Goal: Task Accomplishment & Management: Complete application form

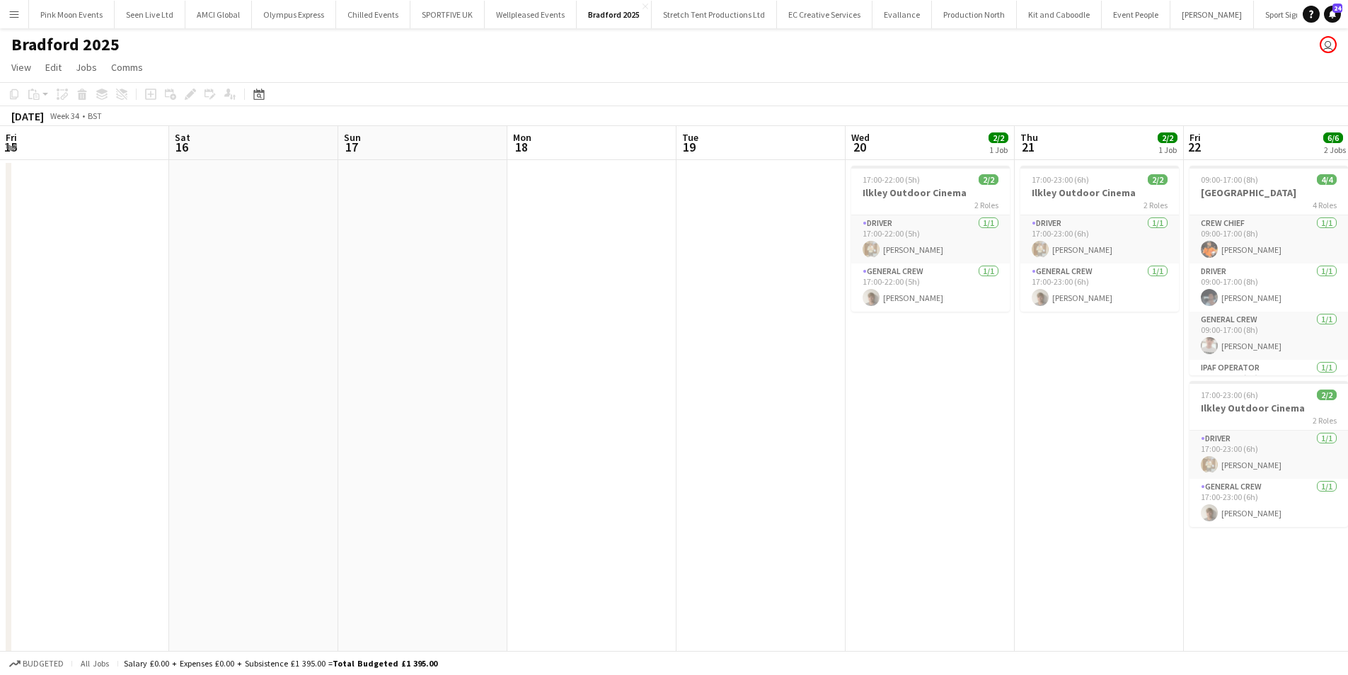
scroll to position [0, 694]
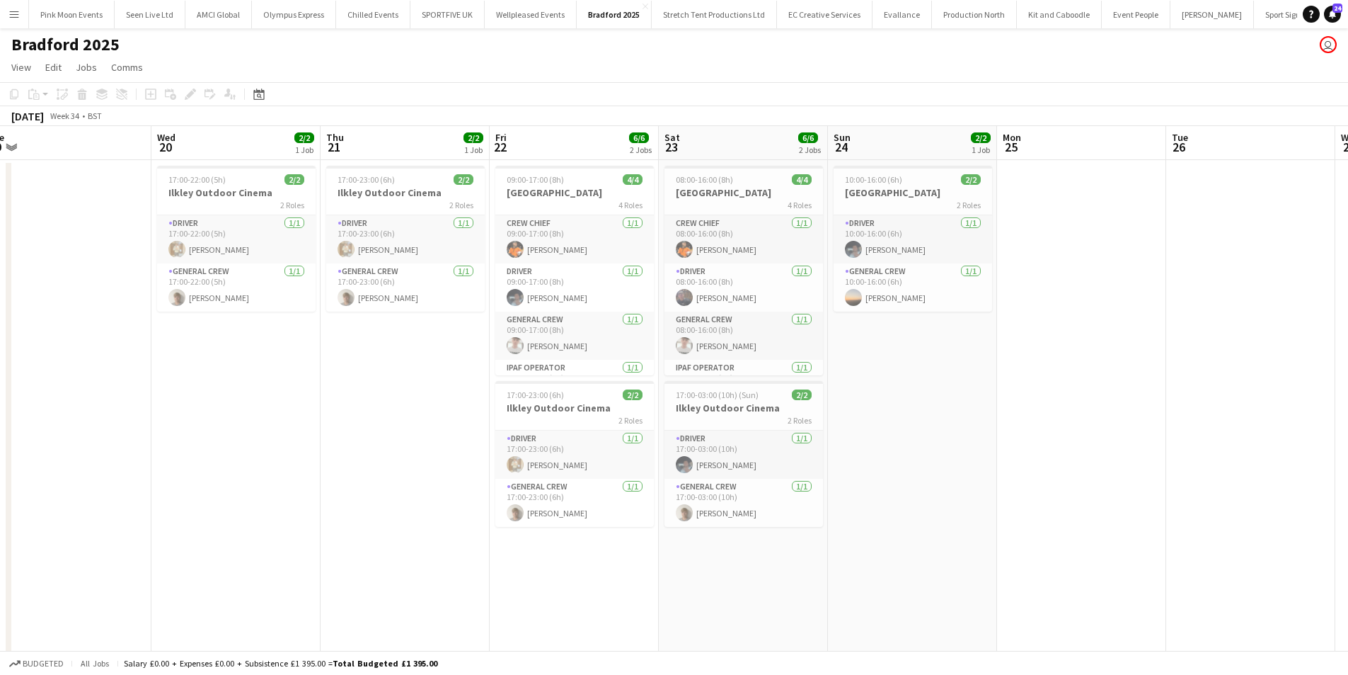
click at [13, 25] on button "Menu" at bounding box center [14, 14] width 28 height 28
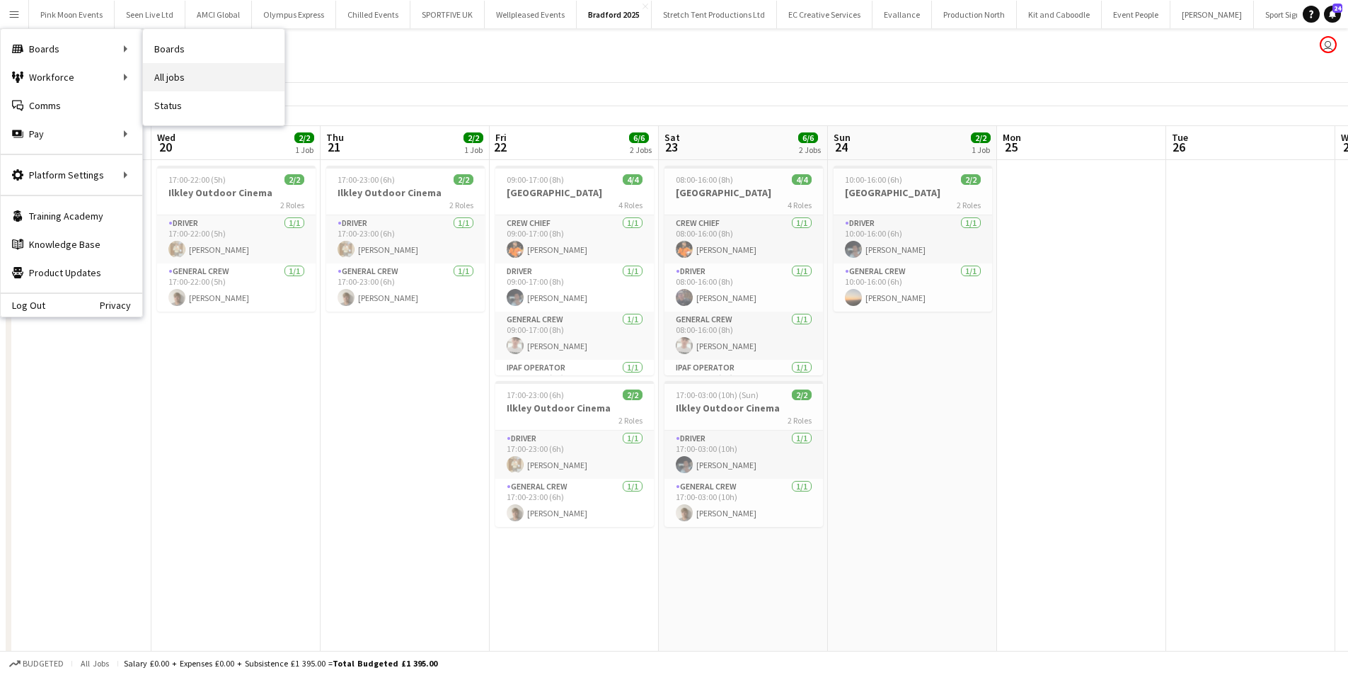
click at [197, 77] on link "All jobs" at bounding box center [214, 77] width 142 height 28
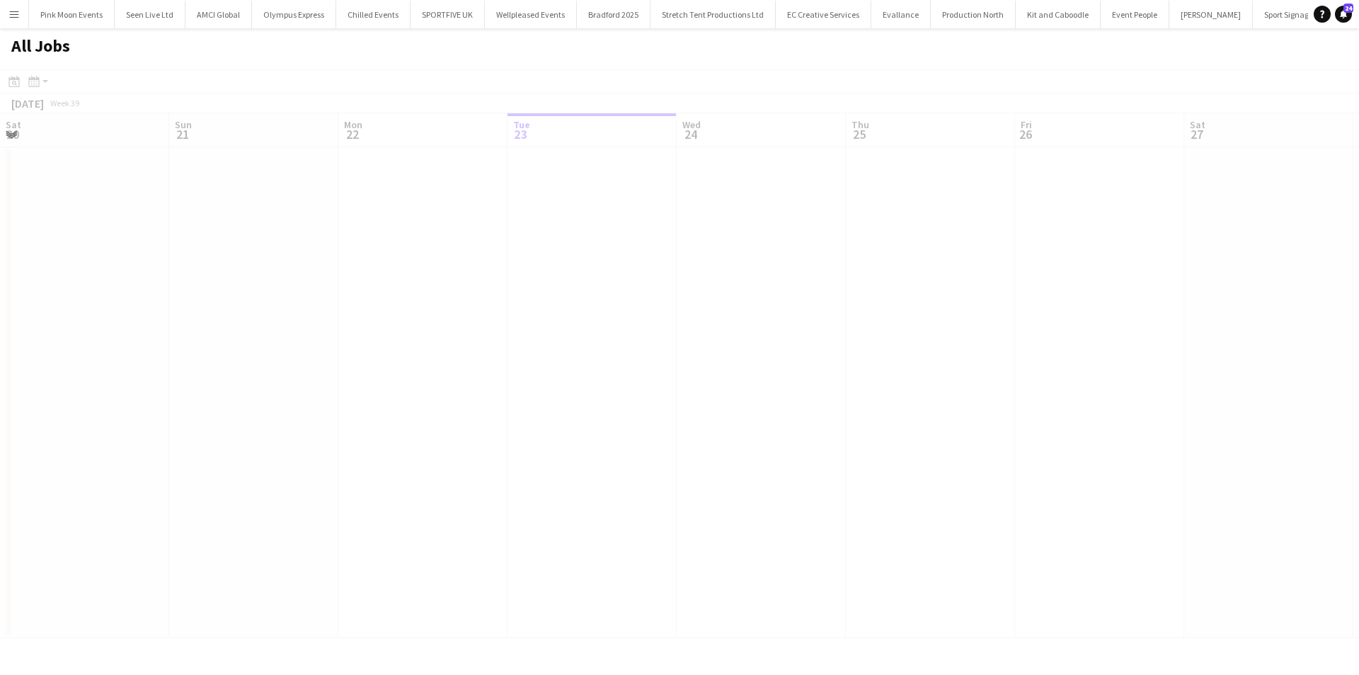
scroll to position [0, 338]
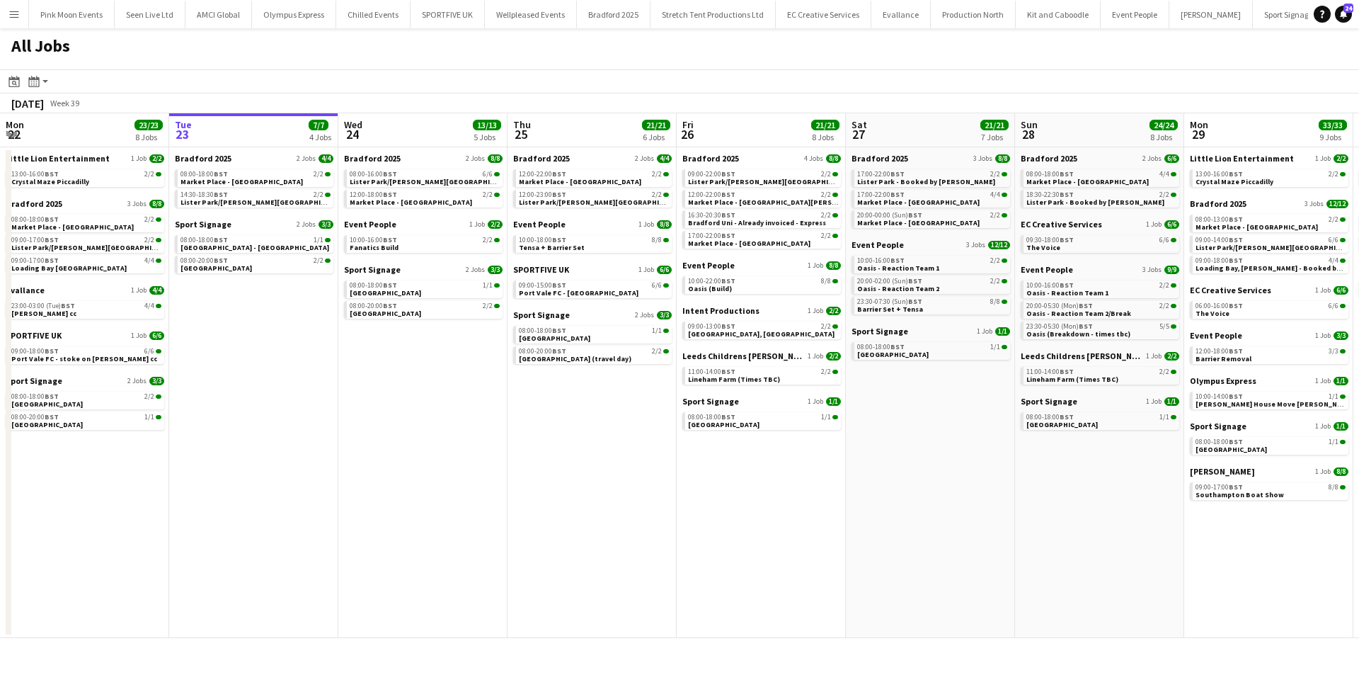
click at [1, 16] on button "Menu" at bounding box center [14, 14] width 28 height 28
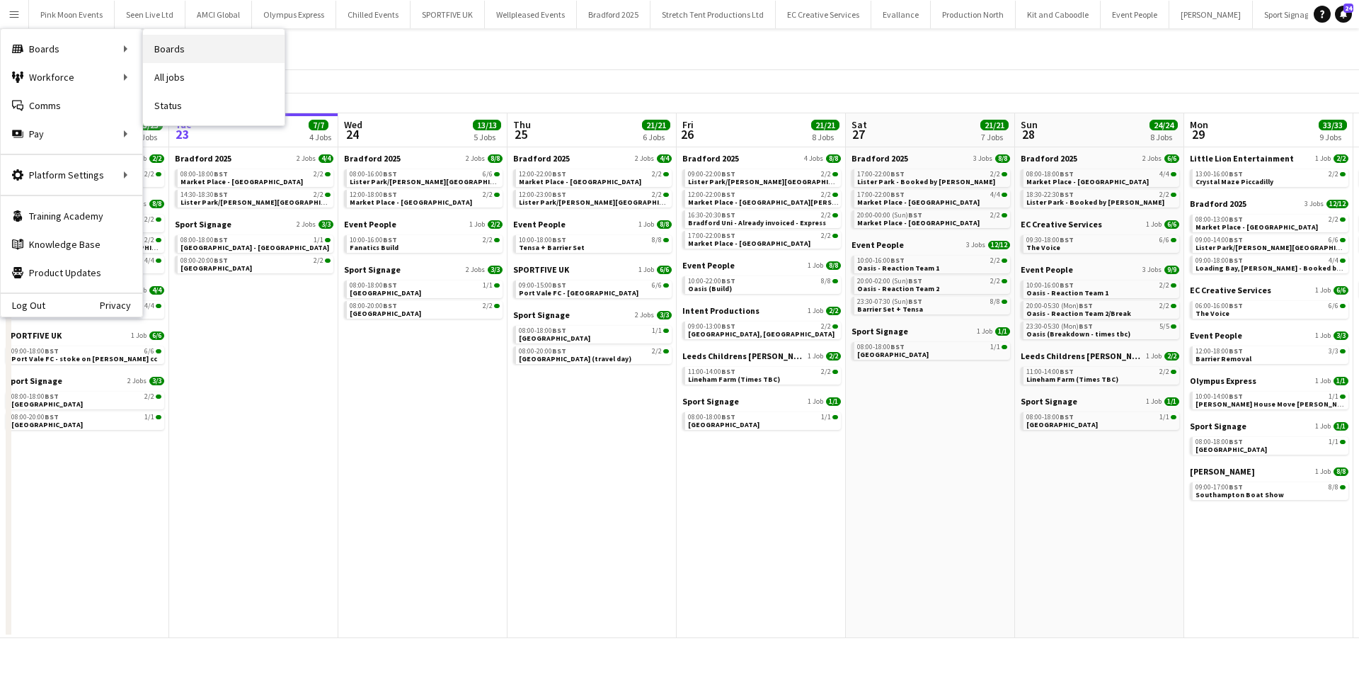
click at [186, 56] on link "Boards" at bounding box center [214, 49] width 142 height 28
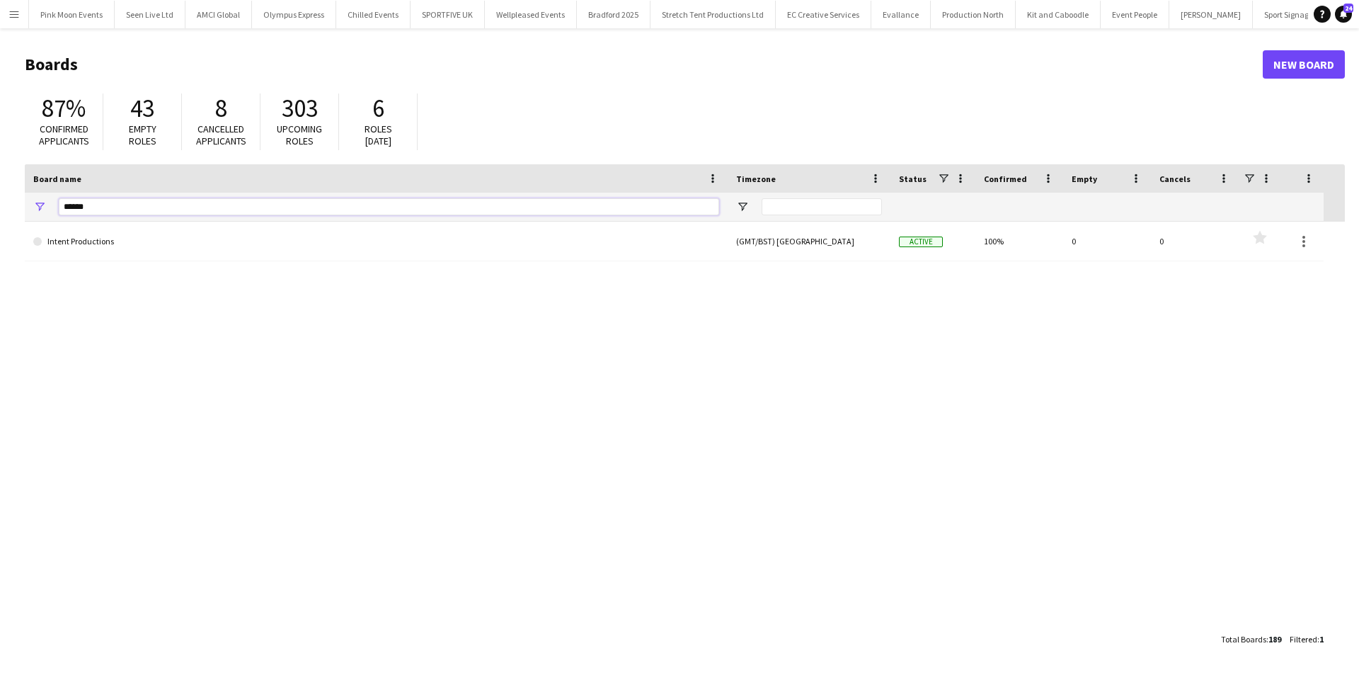
click at [181, 201] on input "******" at bounding box center [389, 206] width 660 height 17
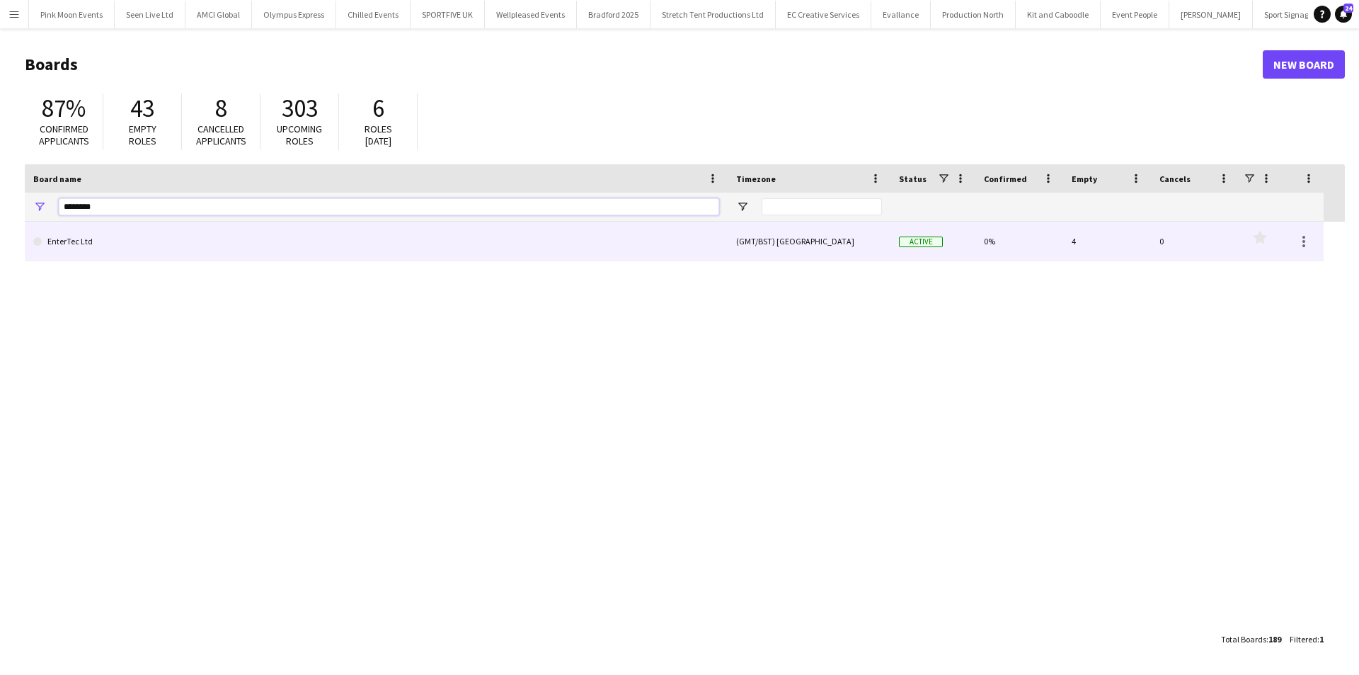
type input "********"
click at [126, 252] on link "EnterTec Ltd" at bounding box center [376, 242] width 686 height 40
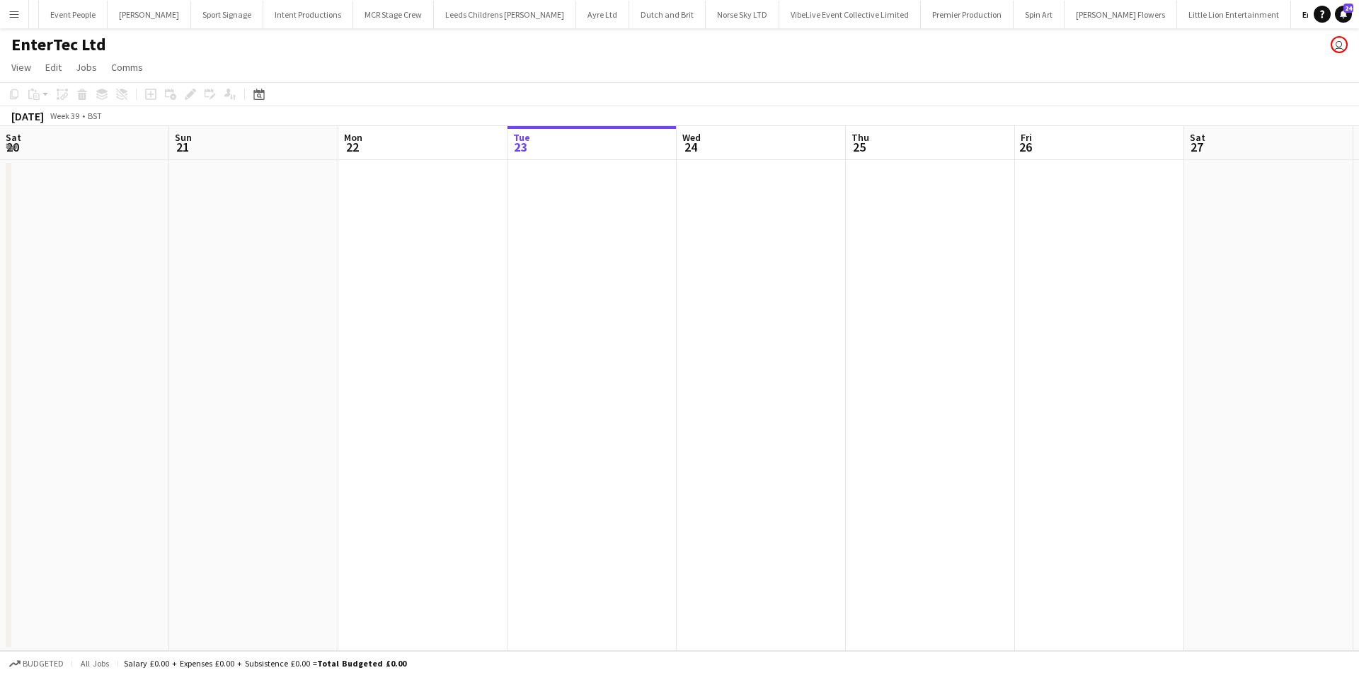
scroll to position [0, 338]
click at [540, 207] on app-date-cell at bounding box center [592, 405] width 169 height 491
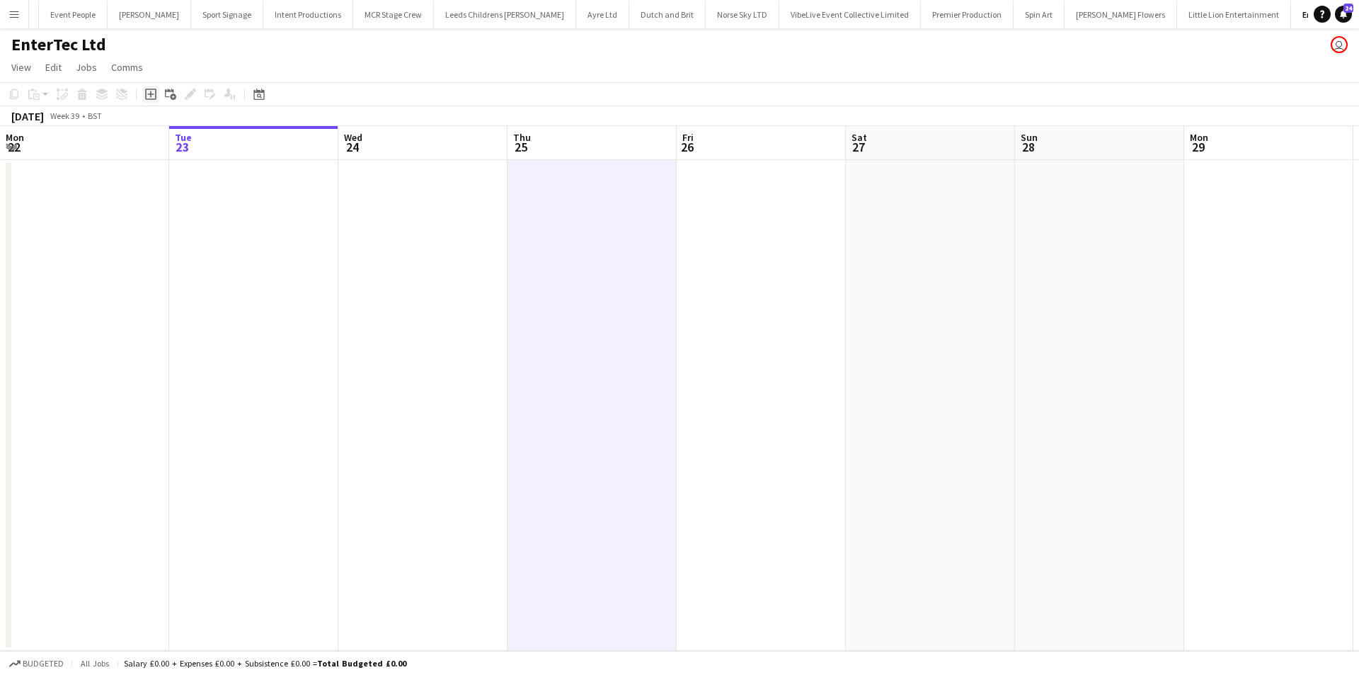
click at [150, 88] on icon "Add job" at bounding box center [150, 93] width 11 height 11
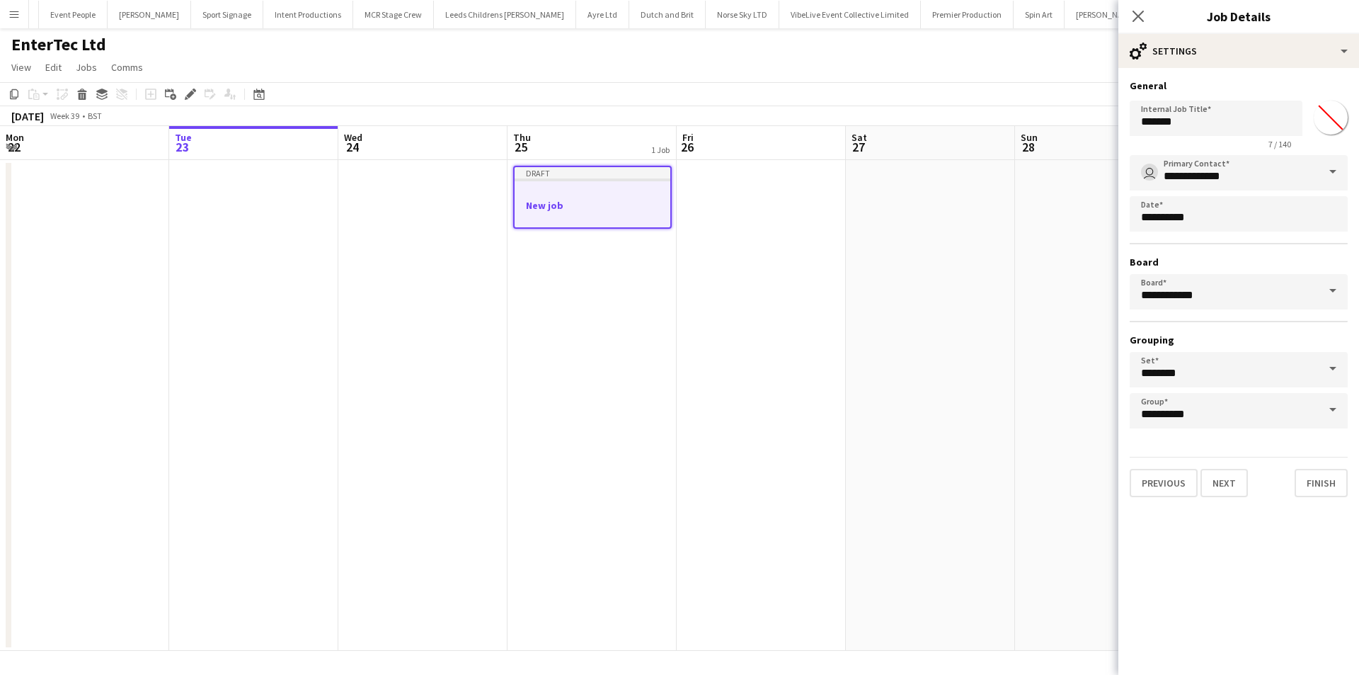
drag, startPoint x: 1198, startPoint y: 137, endPoint x: 1162, endPoint y: 137, distance: 35.4
click at [1162, 137] on app-form-group "Internal Job Title ******* 7 / 140" at bounding box center [1216, 125] width 173 height 49
drag, startPoint x: 1220, startPoint y: 120, endPoint x: 962, endPoint y: 133, distance: 258.0
click at [962, 133] on body "Menu Boards Boards Boards All jobs Status Workforce Workforce My Workforce Recr…" at bounding box center [679, 337] width 1359 height 675
type input "**********"
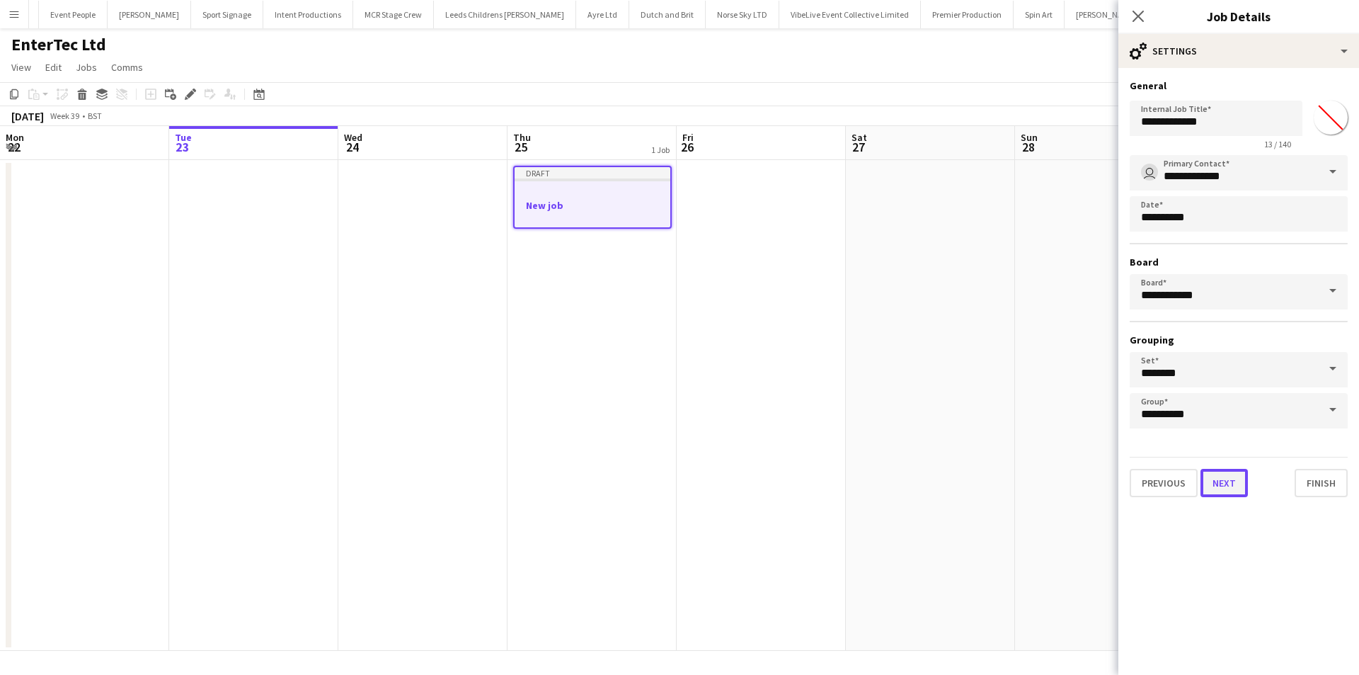
click at [1213, 481] on button "Next" at bounding box center [1223, 483] width 47 height 28
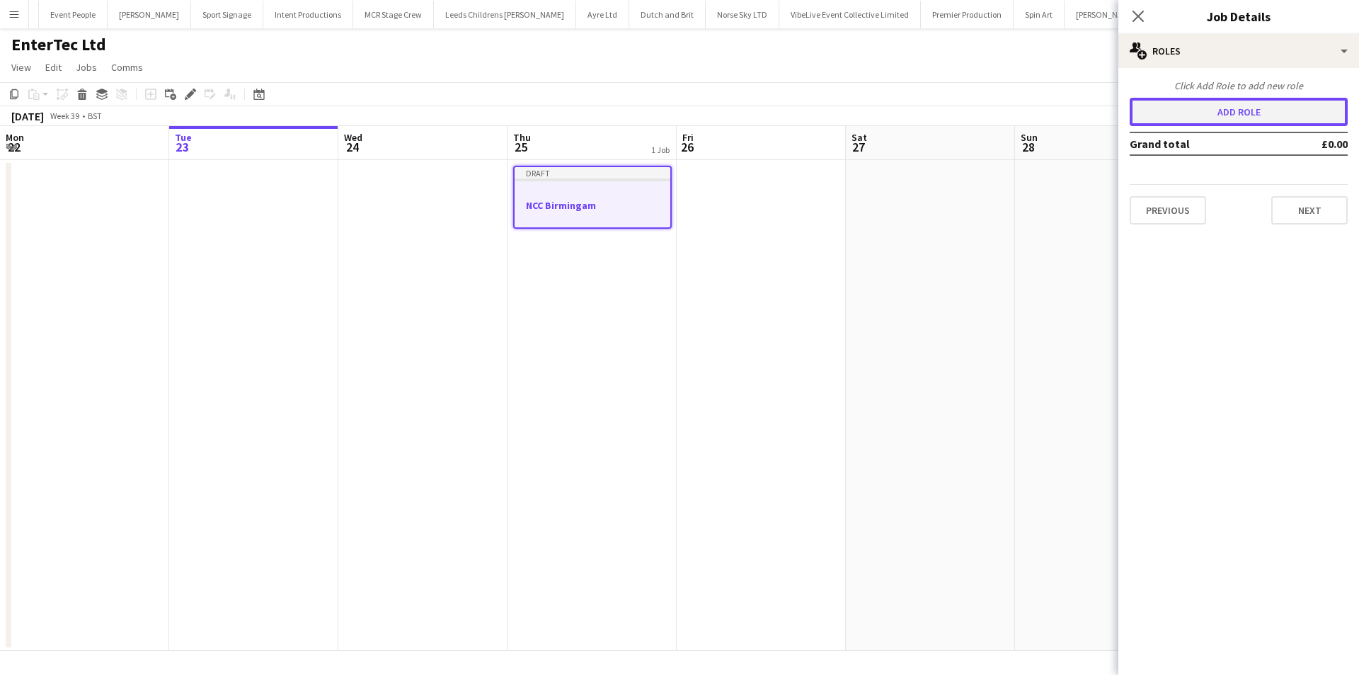
click at [1228, 112] on button "Add role" at bounding box center [1239, 112] width 218 height 28
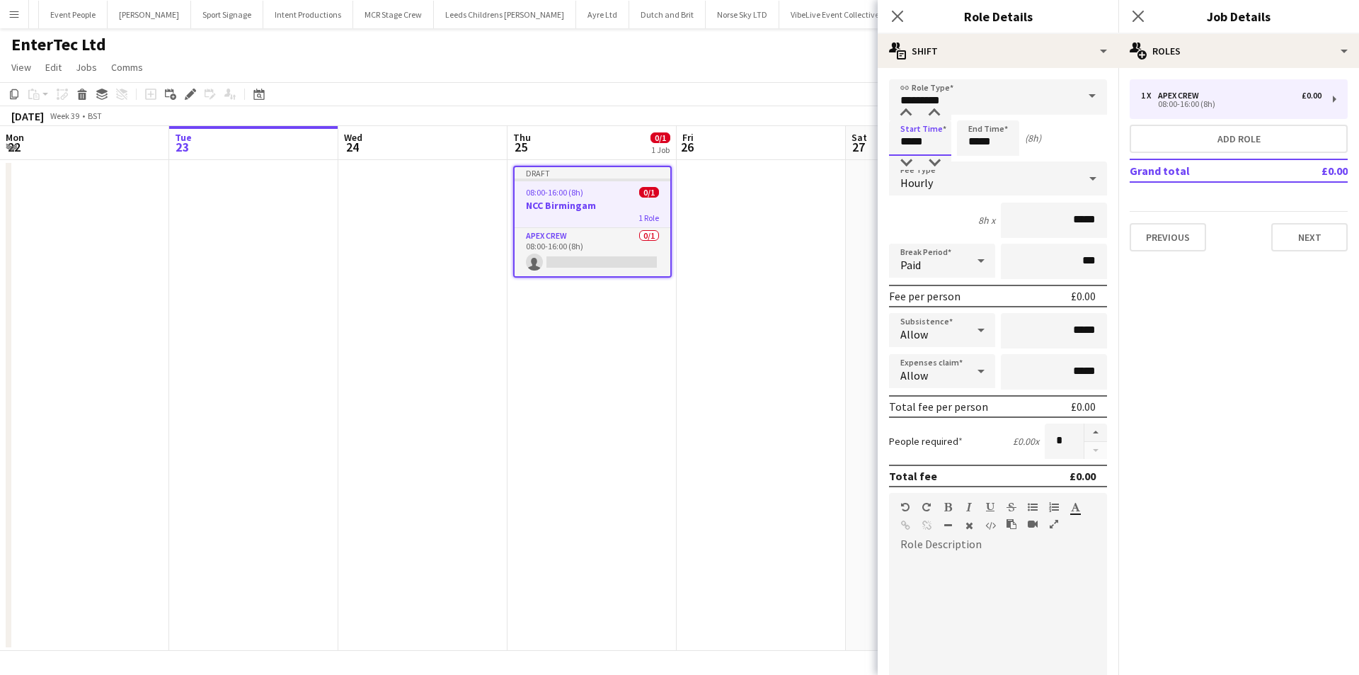
drag, startPoint x: 941, startPoint y: 146, endPoint x: 892, endPoint y: 146, distance: 49.5
click at [892, 146] on input "*****" at bounding box center [920, 137] width 62 height 35
type input "*****"
drag, startPoint x: 936, startPoint y: 144, endPoint x: 899, endPoint y: 148, distance: 37.8
click at [899, 148] on div "Start Time ***** End Time ***** (24h)" at bounding box center [998, 137] width 218 height 35
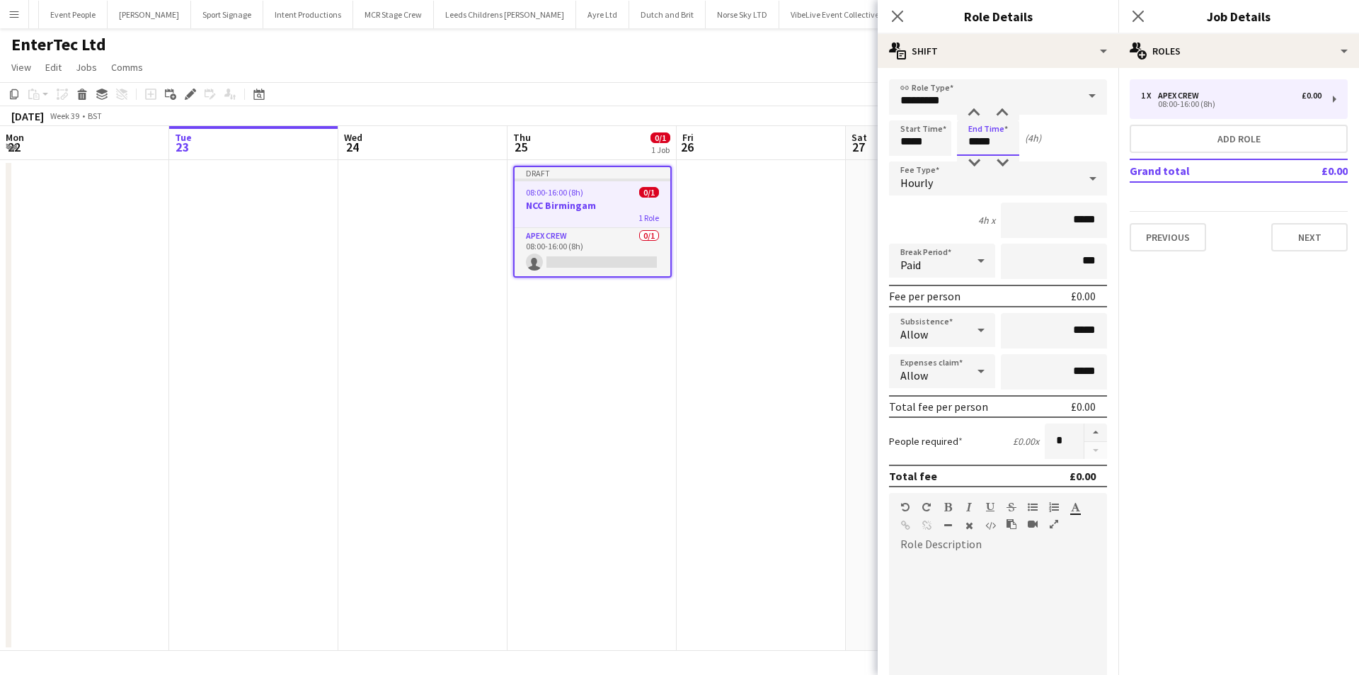
type input "*****"
click at [967, 86] on input "*********" at bounding box center [998, 96] width 218 height 35
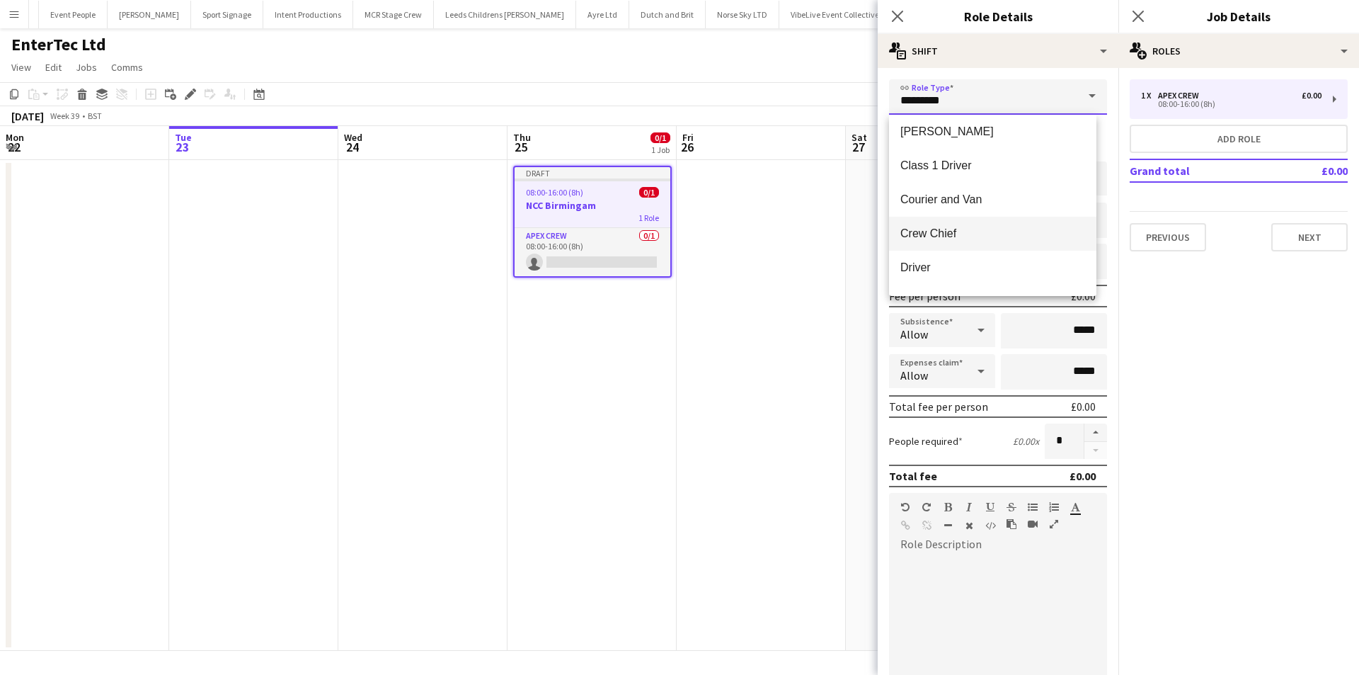
scroll to position [71, 0]
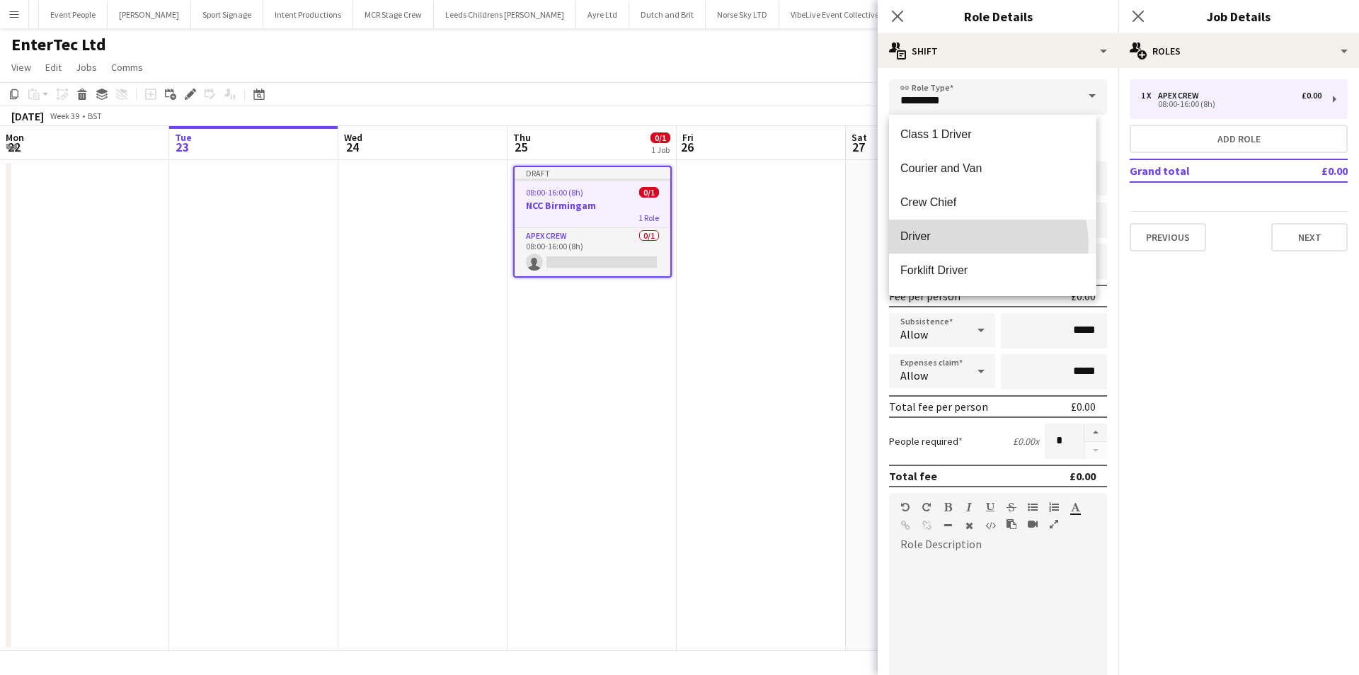
click at [968, 245] on mat-option "Driver" at bounding box center [992, 236] width 207 height 34
type input "******"
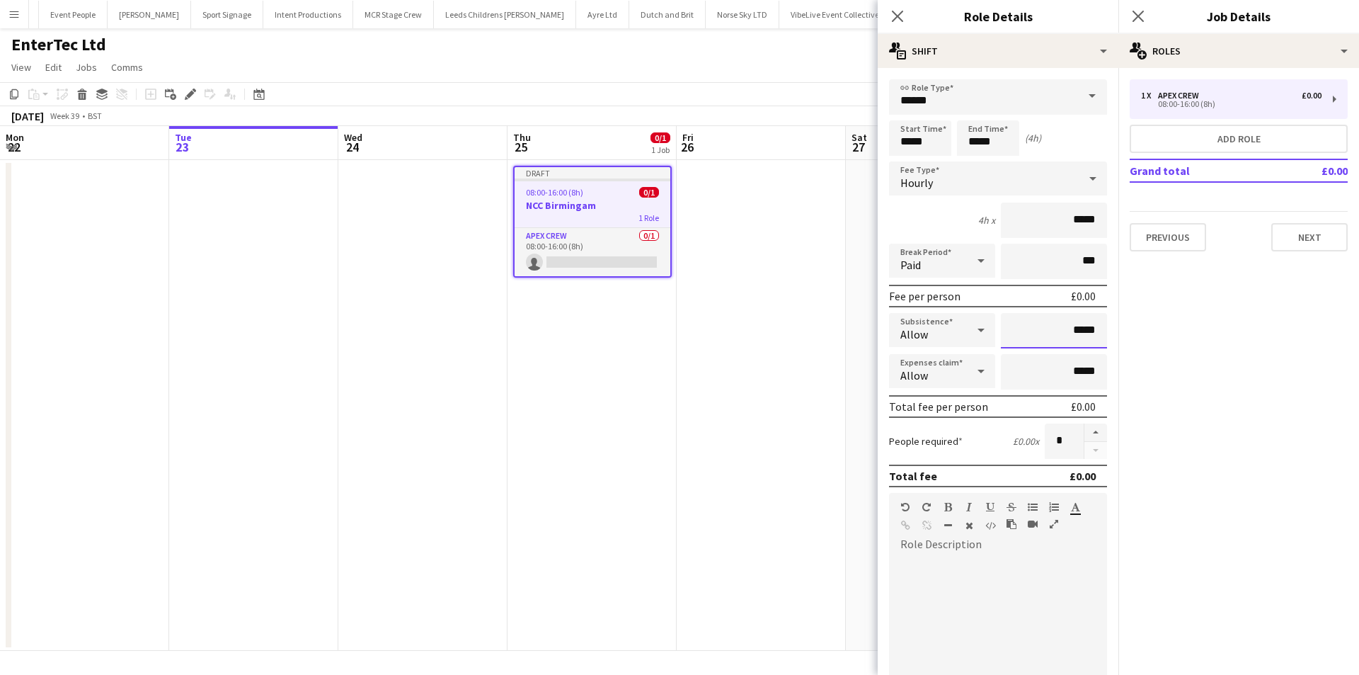
drag, startPoint x: 1039, startPoint y: 335, endPoint x: 1127, endPoint y: 335, distance: 87.8
click at [1127, 335] on body "Menu Boards Boards Boards All jobs Status Workforce Workforce My Workforce Recr…" at bounding box center [679, 337] width 1359 height 675
drag, startPoint x: 1057, startPoint y: 328, endPoint x: 1090, endPoint y: 328, distance: 32.6
click at [1090, 328] on input "*****" at bounding box center [1054, 330] width 106 height 35
drag, startPoint x: 1061, startPoint y: 330, endPoint x: 1089, endPoint y: 330, distance: 27.6
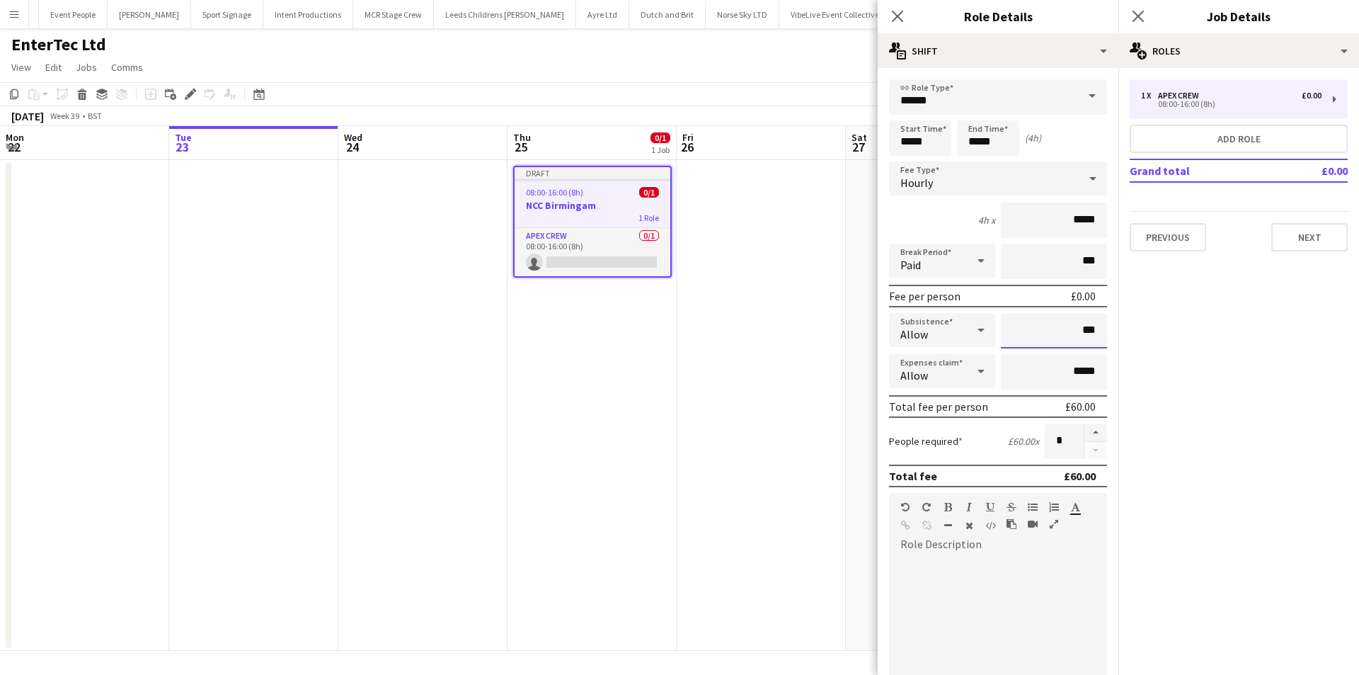
click at [1089, 330] on input "***" at bounding box center [1054, 330] width 106 height 35
type input "***"
click at [903, 21] on icon "Close pop-in" at bounding box center [896, 15] width 13 height 13
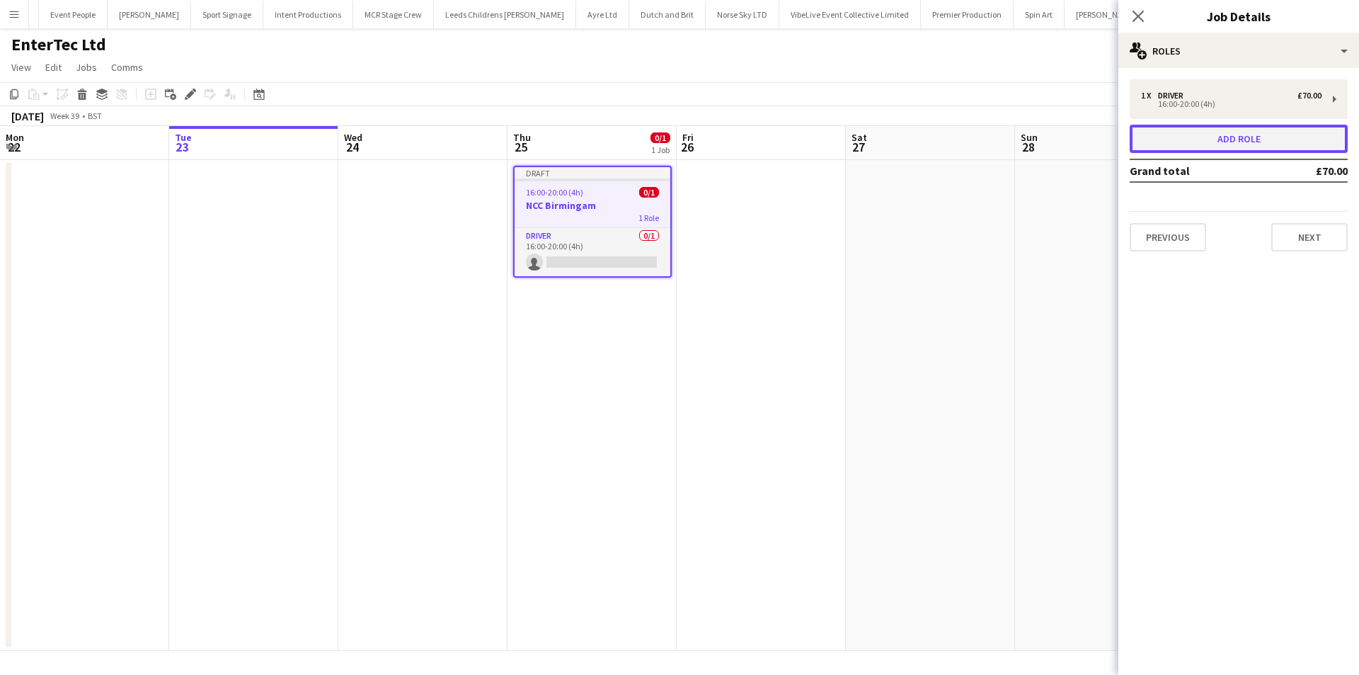
click at [1178, 143] on button "Add role" at bounding box center [1239, 139] width 218 height 28
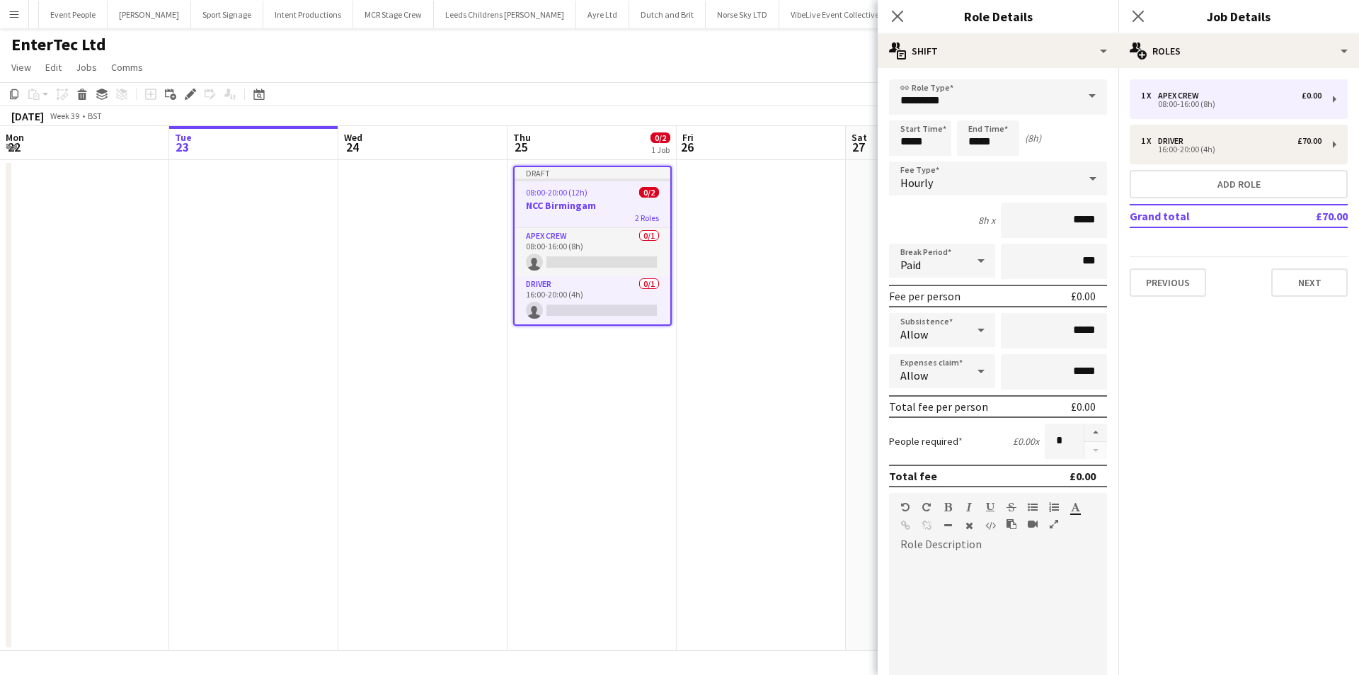
click at [961, 117] on form "link Role Type ********* Start Time ***** End Time ***** (8h) Fee Type Hourly 8…" at bounding box center [998, 482] width 241 height 807
click at [966, 101] on input "*********" at bounding box center [998, 96] width 218 height 35
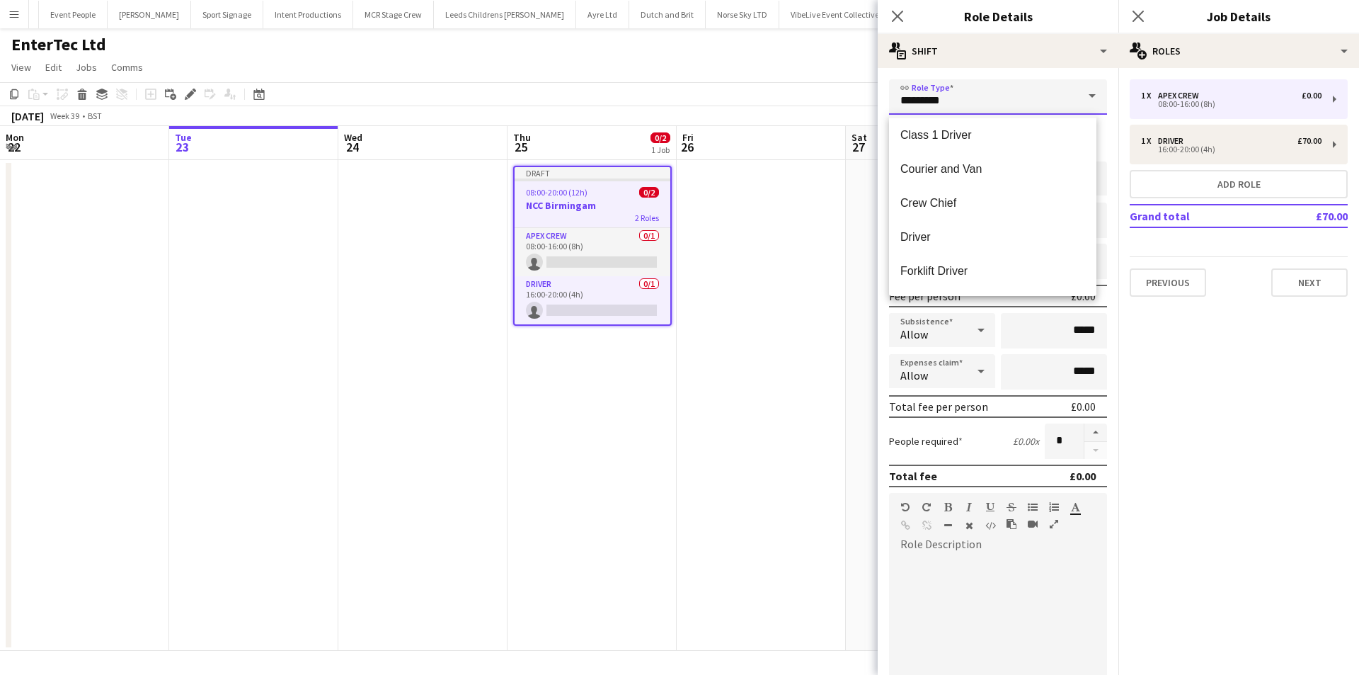
scroll to position [142, 0]
click at [936, 236] on span "General Crew" at bounding box center [992, 233] width 185 height 13
type input "**********"
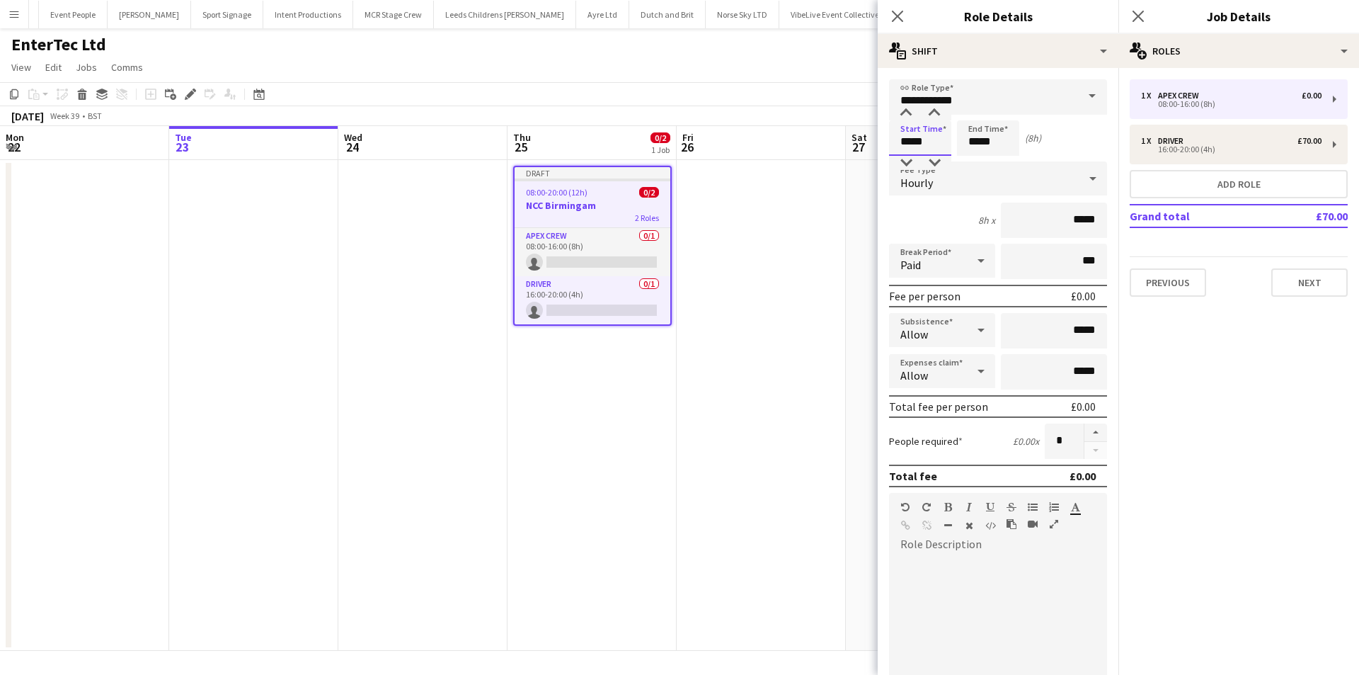
drag, startPoint x: 936, startPoint y: 144, endPoint x: 893, endPoint y: 140, distance: 42.6
click at [893, 140] on input "*****" at bounding box center [920, 137] width 62 height 35
type input "*****"
drag, startPoint x: 997, startPoint y: 142, endPoint x: 945, endPoint y: 142, distance: 51.7
click at [945, 142] on div "Start Time ***** End Time ***** (24h)" at bounding box center [998, 137] width 218 height 35
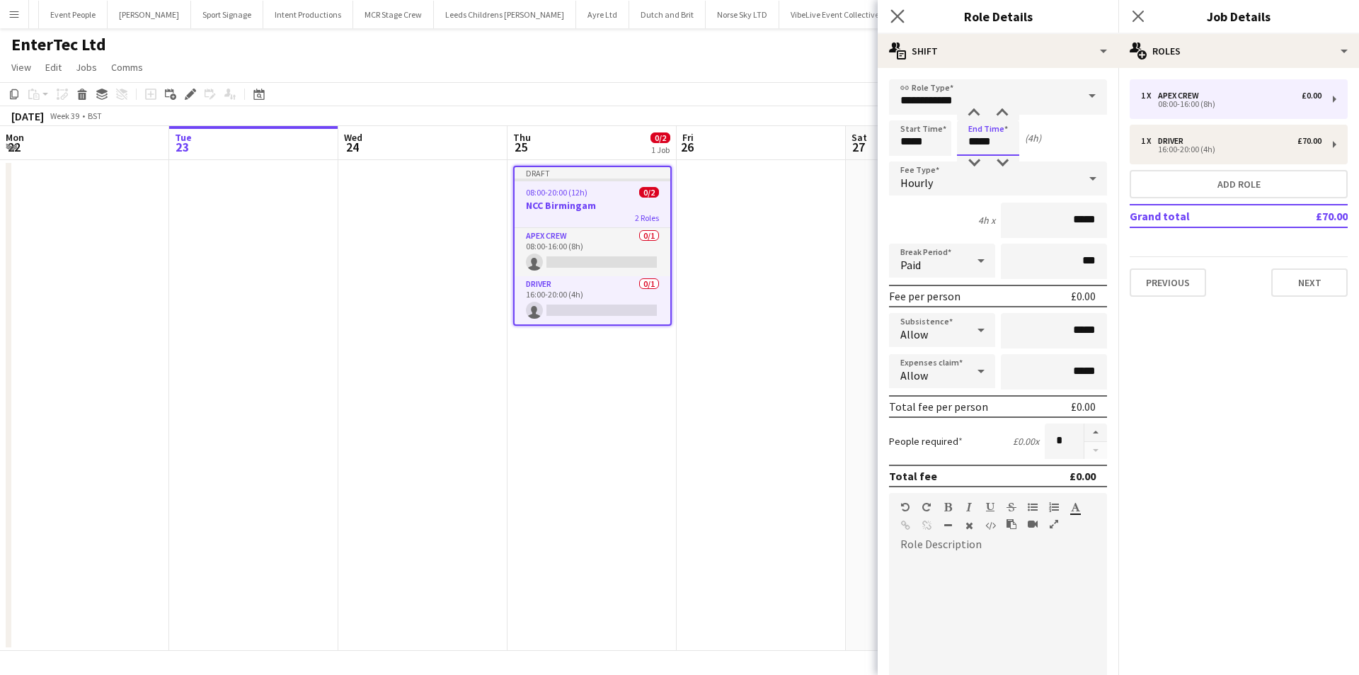
type input "*****"
click at [897, 23] on app-icon "Close pop-in" at bounding box center [898, 16] width 21 height 21
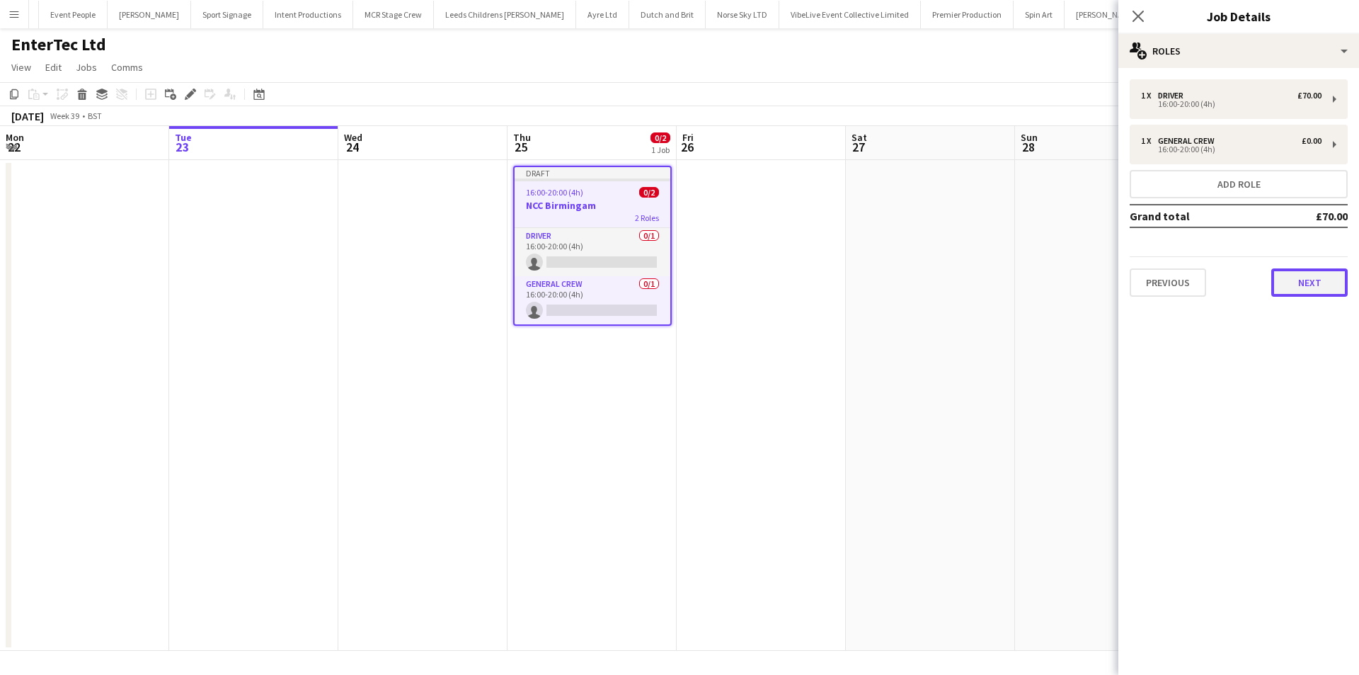
click at [1285, 276] on button "Next" at bounding box center [1309, 282] width 76 height 28
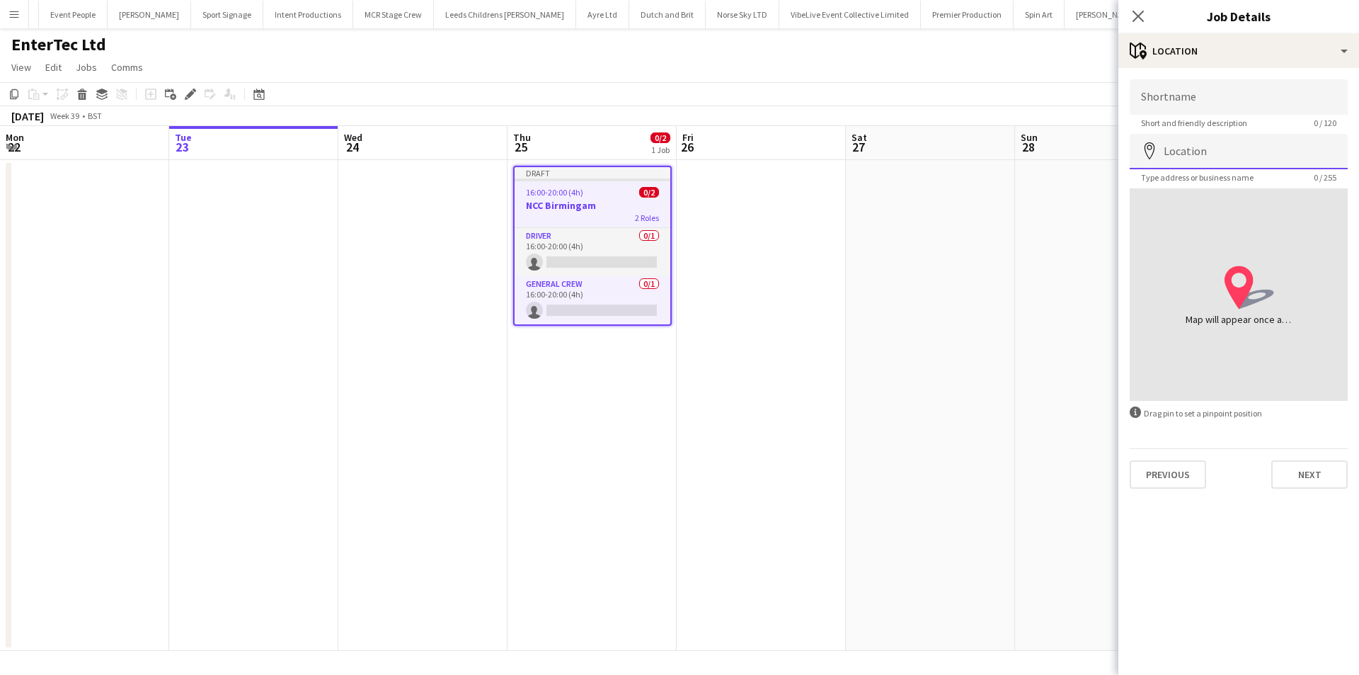
click at [1177, 146] on input "Location" at bounding box center [1239, 151] width 218 height 35
type input "**********"
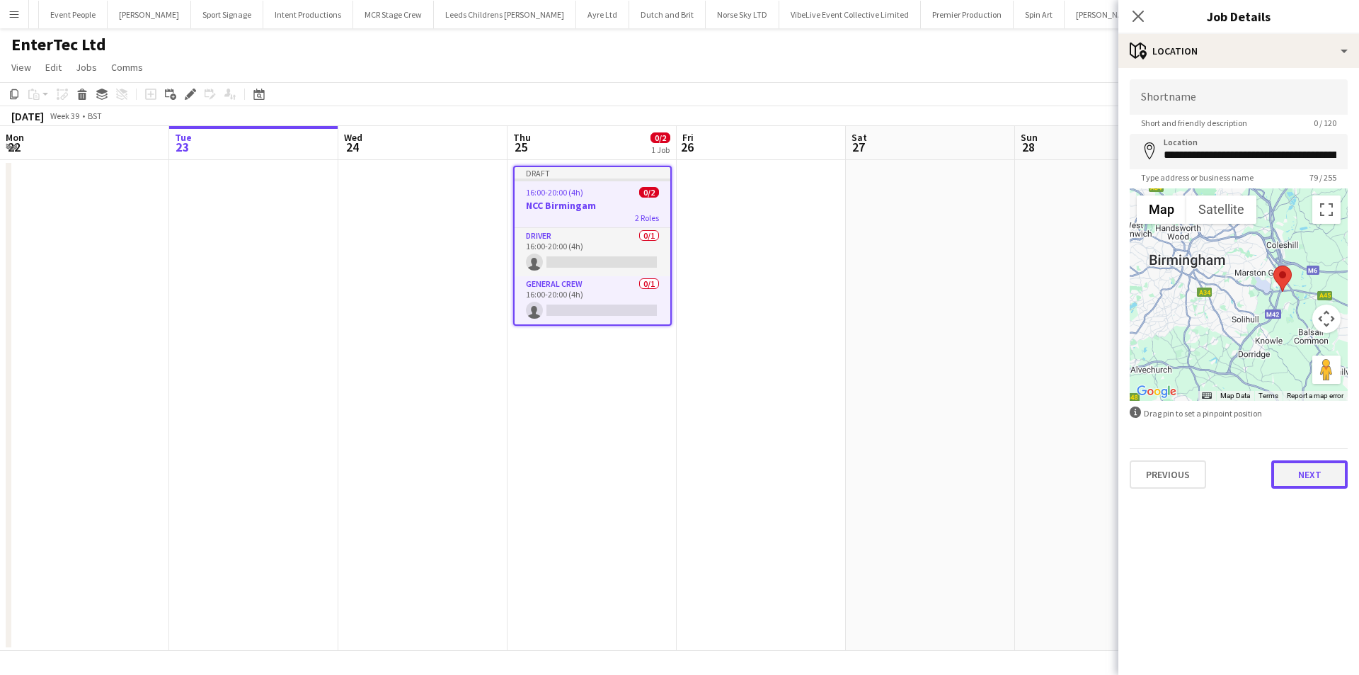
click at [1294, 488] on button "Next" at bounding box center [1309, 474] width 76 height 28
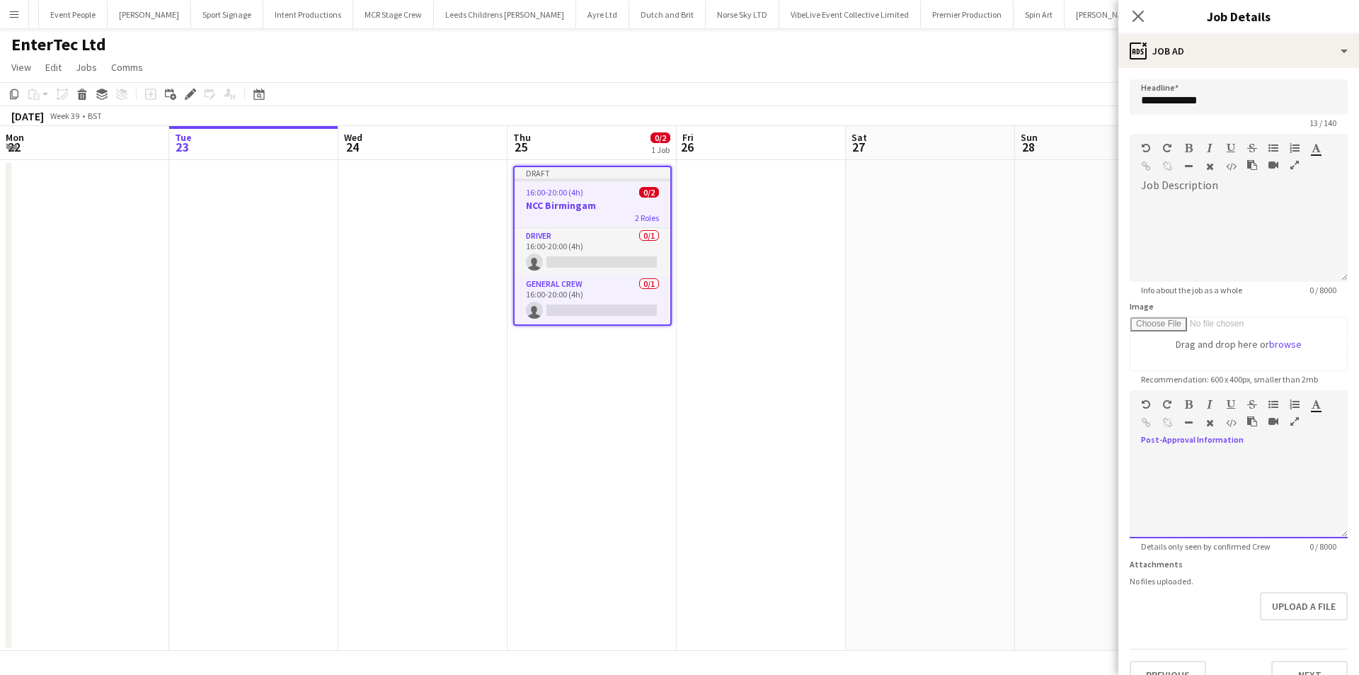
click at [1221, 447] on div at bounding box center [1239, 490] width 218 height 95
click at [1145, 11] on app-icon "Close pop-in" at bounding box center [1138, 16] width 21 height 21
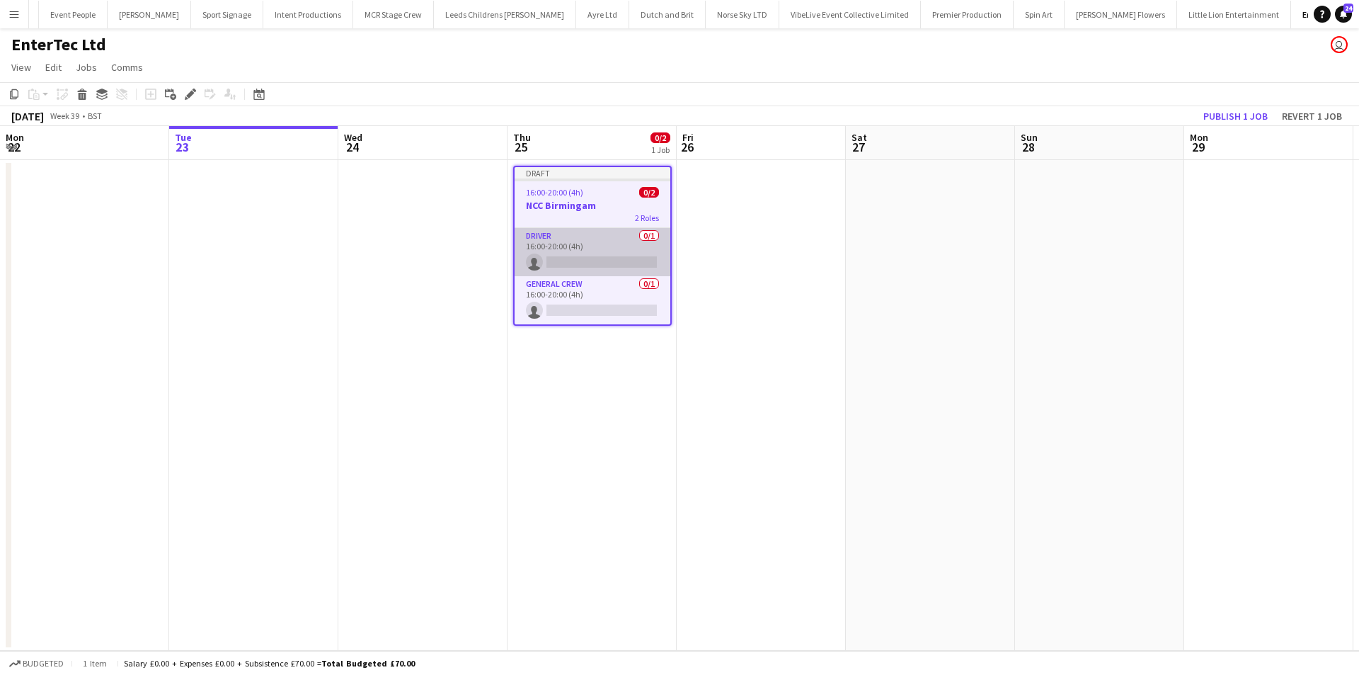
click at [615, 260] on app-card-role "Driver 0/1 16:00-20:00 (4h) single-neutral-actions" at bounding box center [593, 252] width 156 height 48
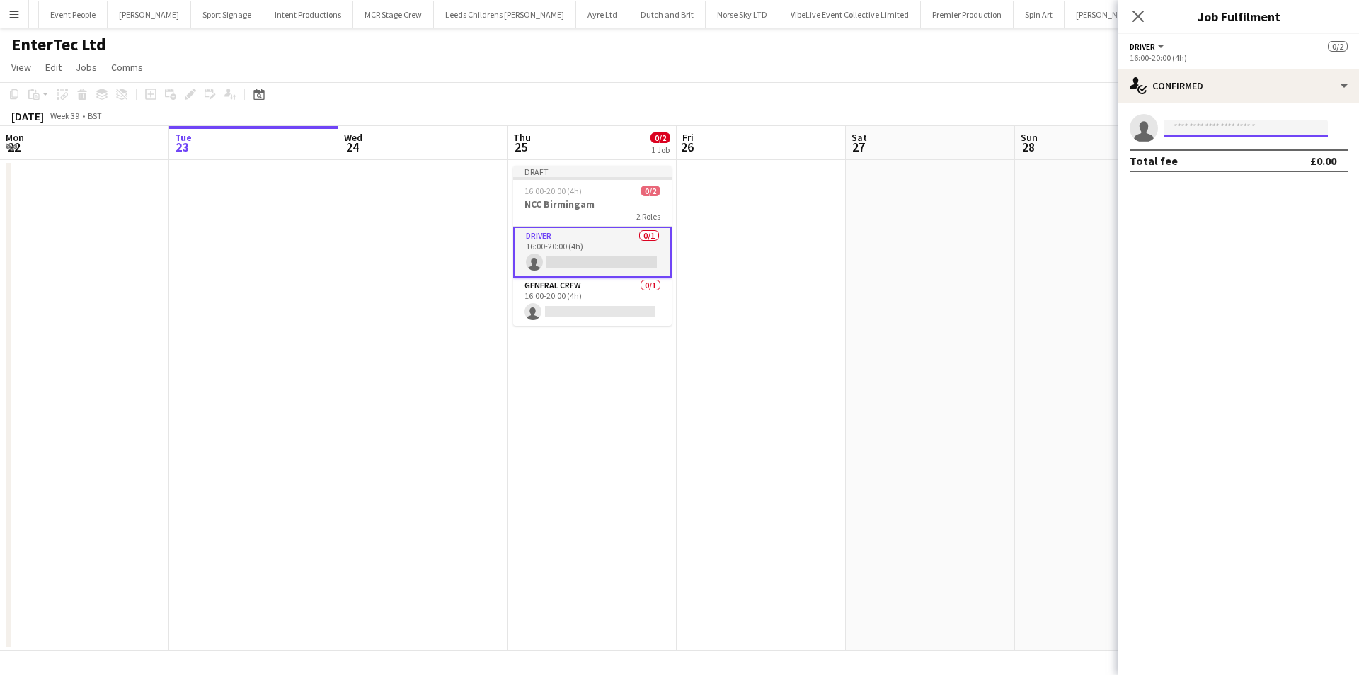
click at [1184, 137] on body "Menu Boards Boards Boards All jobs Status Workforce Workforce My Workforce Recr…" at bounding box center [679, 337] width 1359 height 675
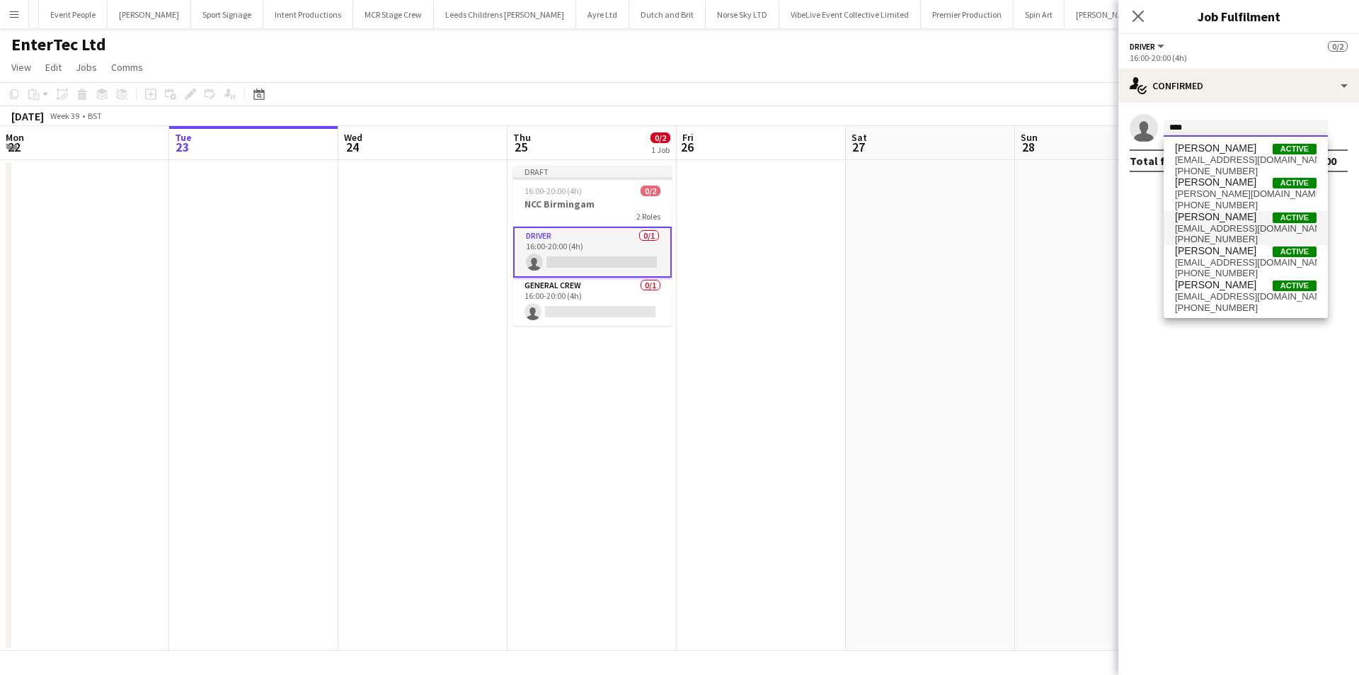
type input "****"
click at [1208, 224] on span "rsgardenmains@gmail.com" at bounding box center [1246, 228] width 142 height 11
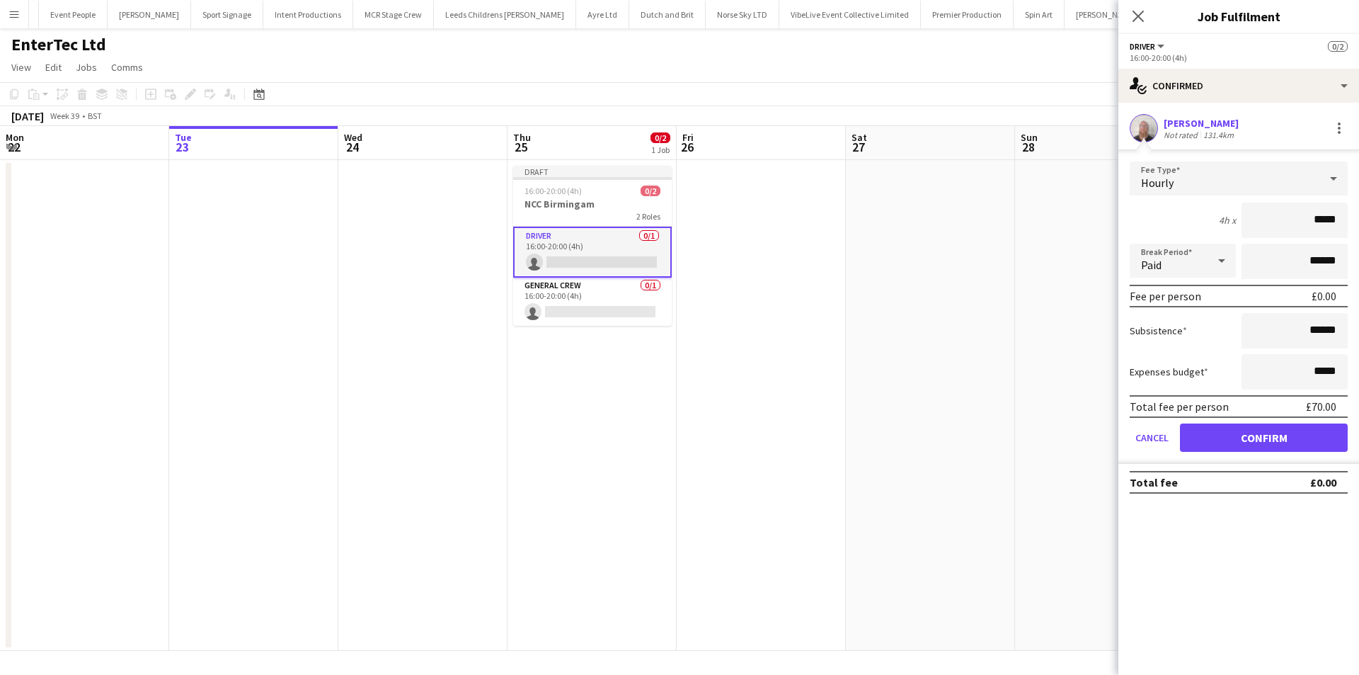
drag, startPoint x: 1269, startPoint y: 224, endPoint x: 1507, endPoint y: 228, distance: 237.9
click at [1348, 228] on html "Menu Boards Boards Boards All jobs Status Workforce Workforce My Workforce Recr…" at bounding box center [679, 337] width 1359 height 675
type input "***"
click at [1279, 435] on button "Confirm" at bounding box center [1264, 437] width 168 height 28
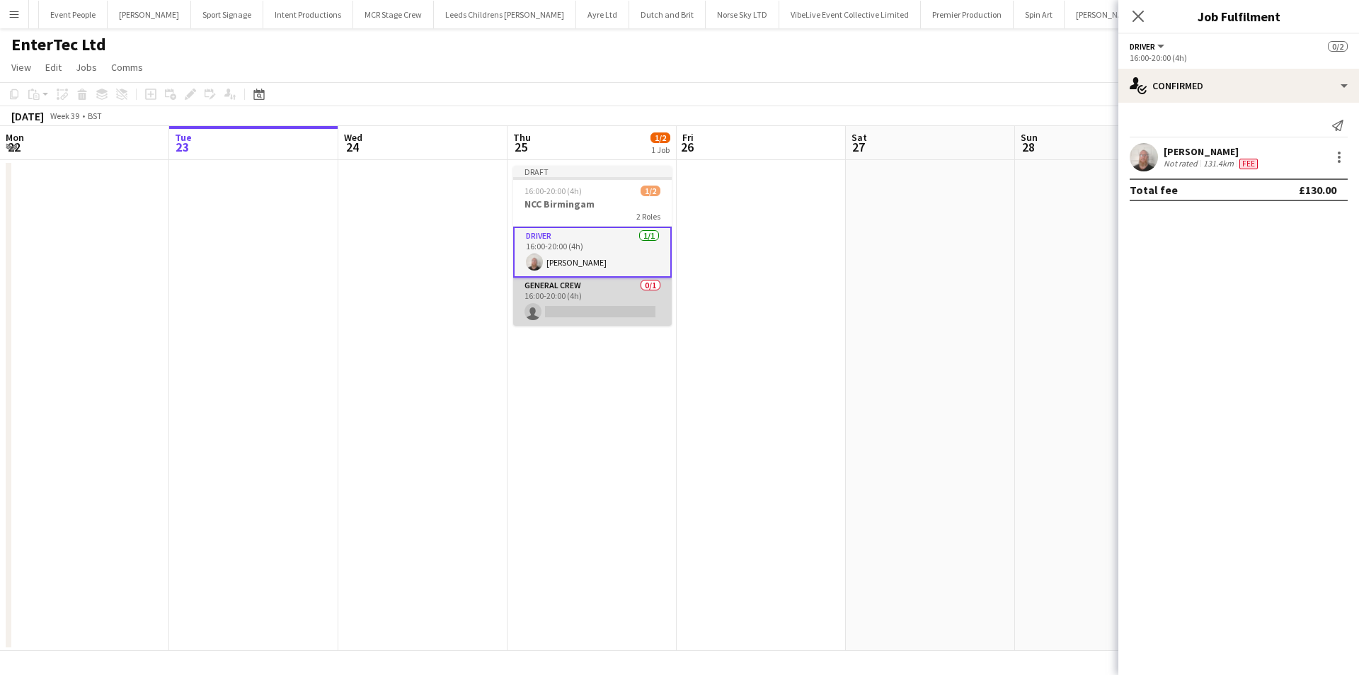
click at [627, 319] on app-card-role "General Crew 0/1 16:00-20:00 (4h) single-neutral-actions" at bounding box center [592, 301] width 159 height 48
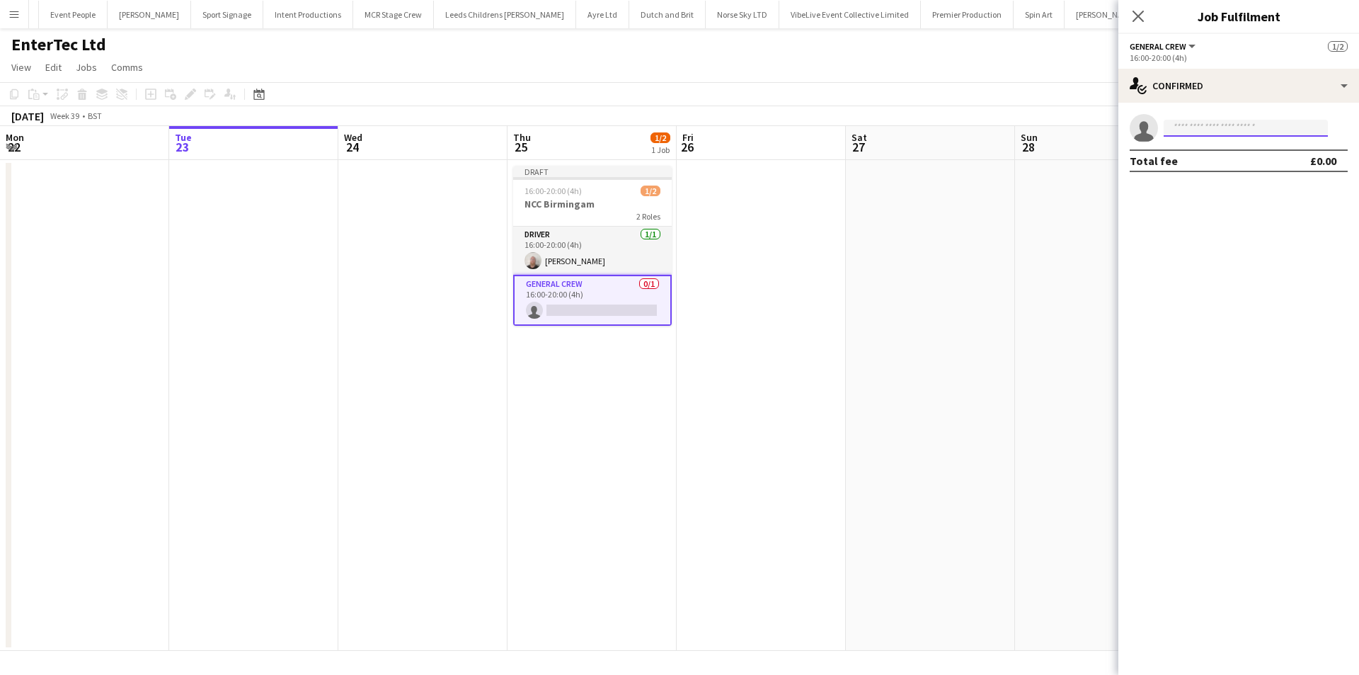
click at [1224, 137] on body "Menu Boards Boards Boards All jobs Status Workforce Workforce My Workforce Recr…" at bounding box center [679, 337] width 1359 height 675
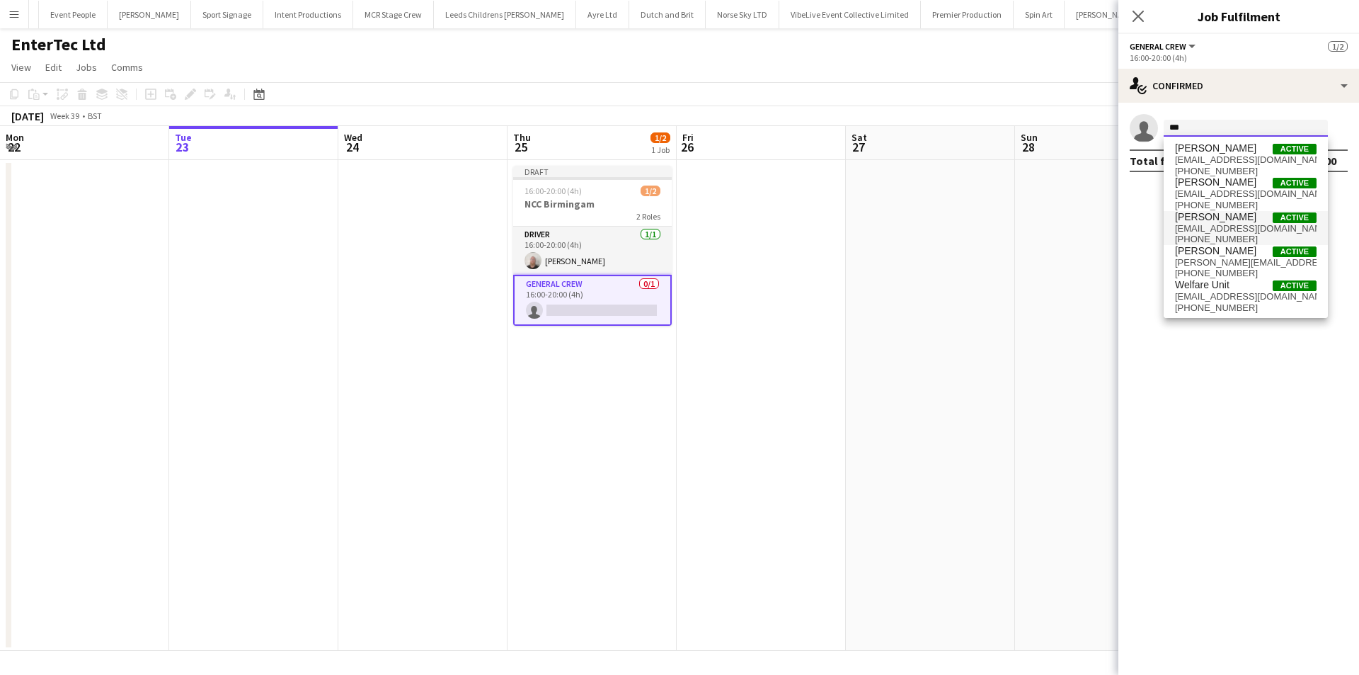
type input "***"
click at [1221, 217] on span "Dom Riley Active" at bounding box center [1246, 217] width 142 height 12
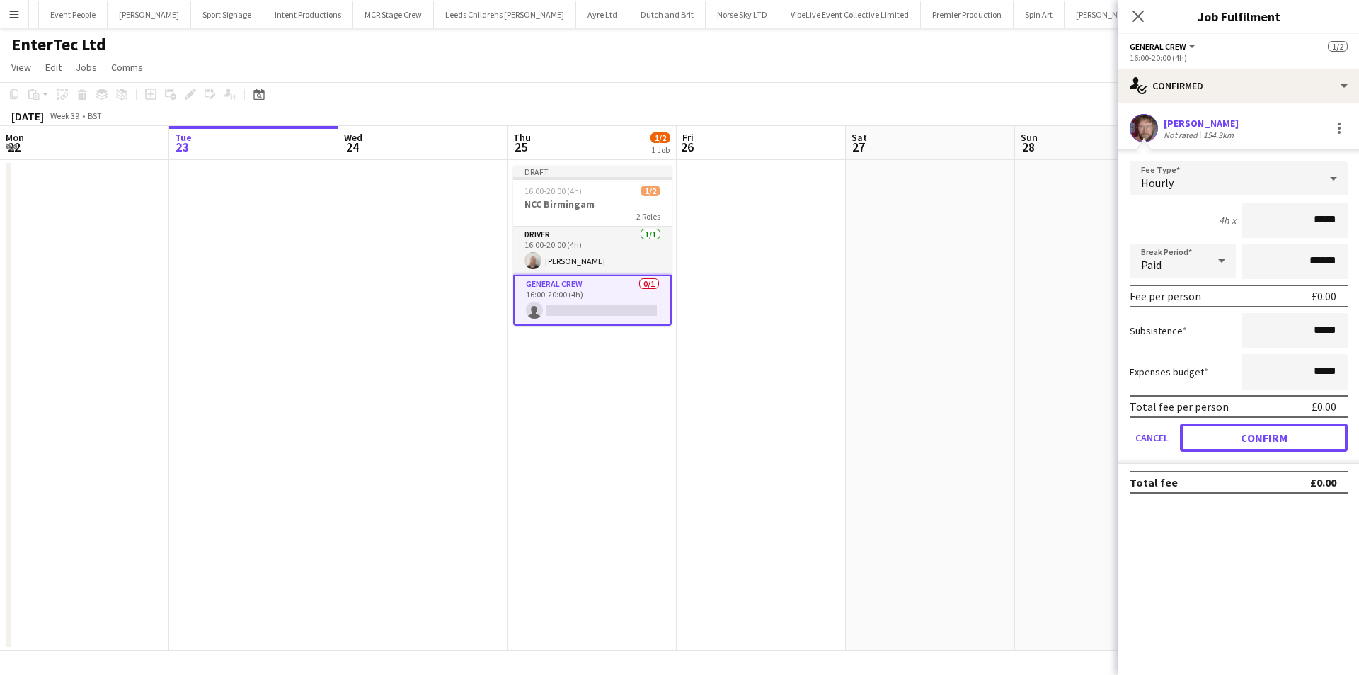
click at [1254, 442] on button "Confirm" at bounding box center [1264, 437] width 168 height 28
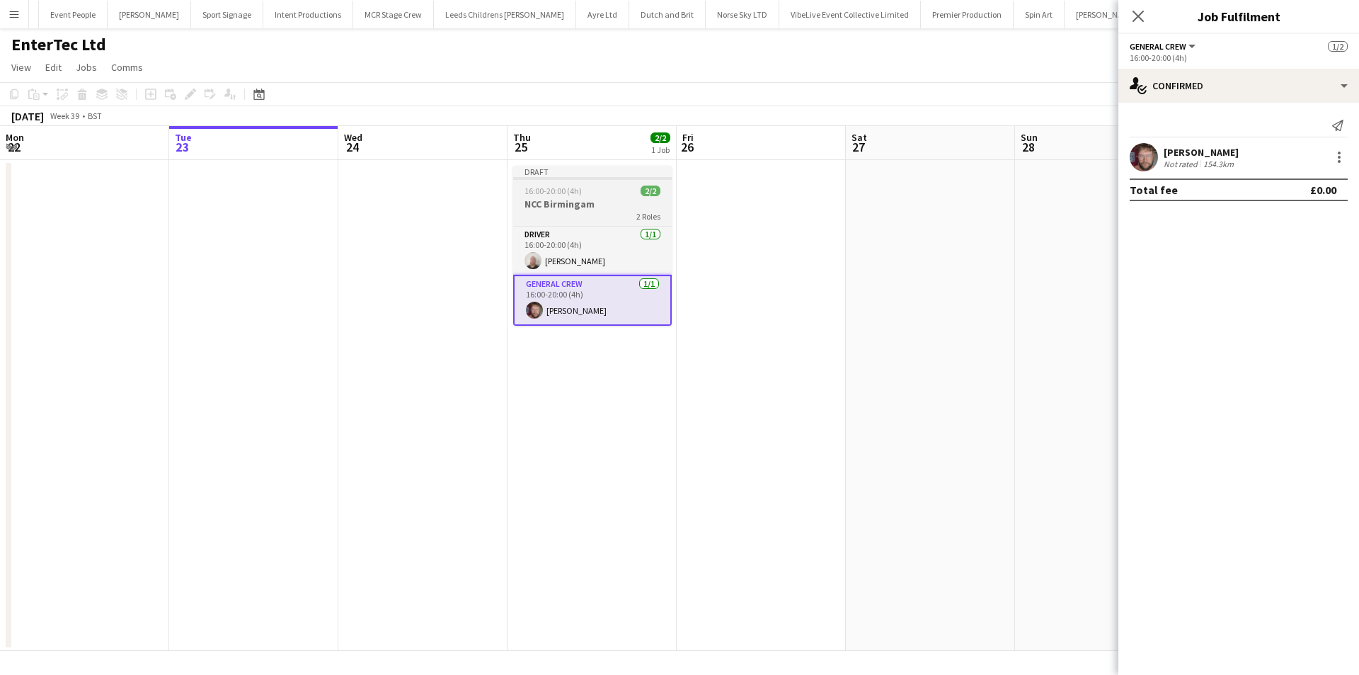
click at [578, 187] on span "16:00-20:00 (4h)" at bounding box center [552, 190] width 57 height 11
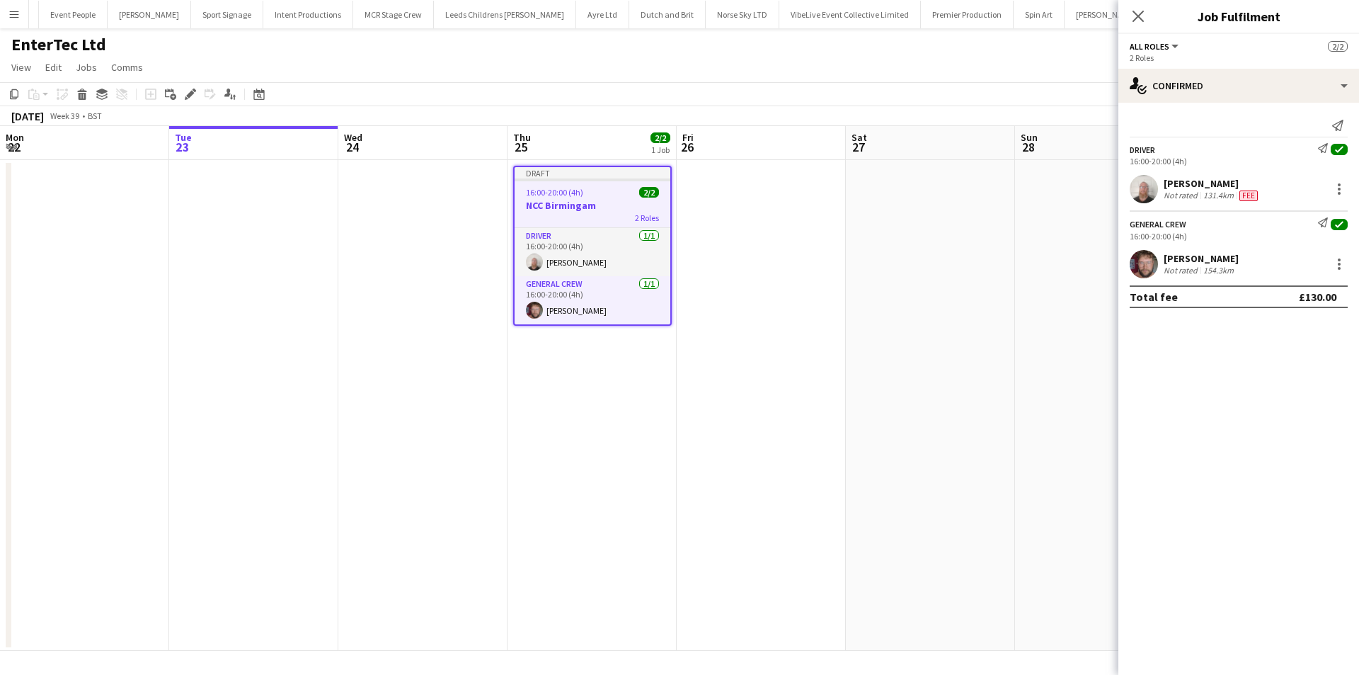
drag, startPoint x: 190, startPoint y: 96, endPoint x: 246, endPoint y: 96, distance: 55.2
click at [196, 96] on div "Edit" at bounding box center [190, 94] width 17 height 17
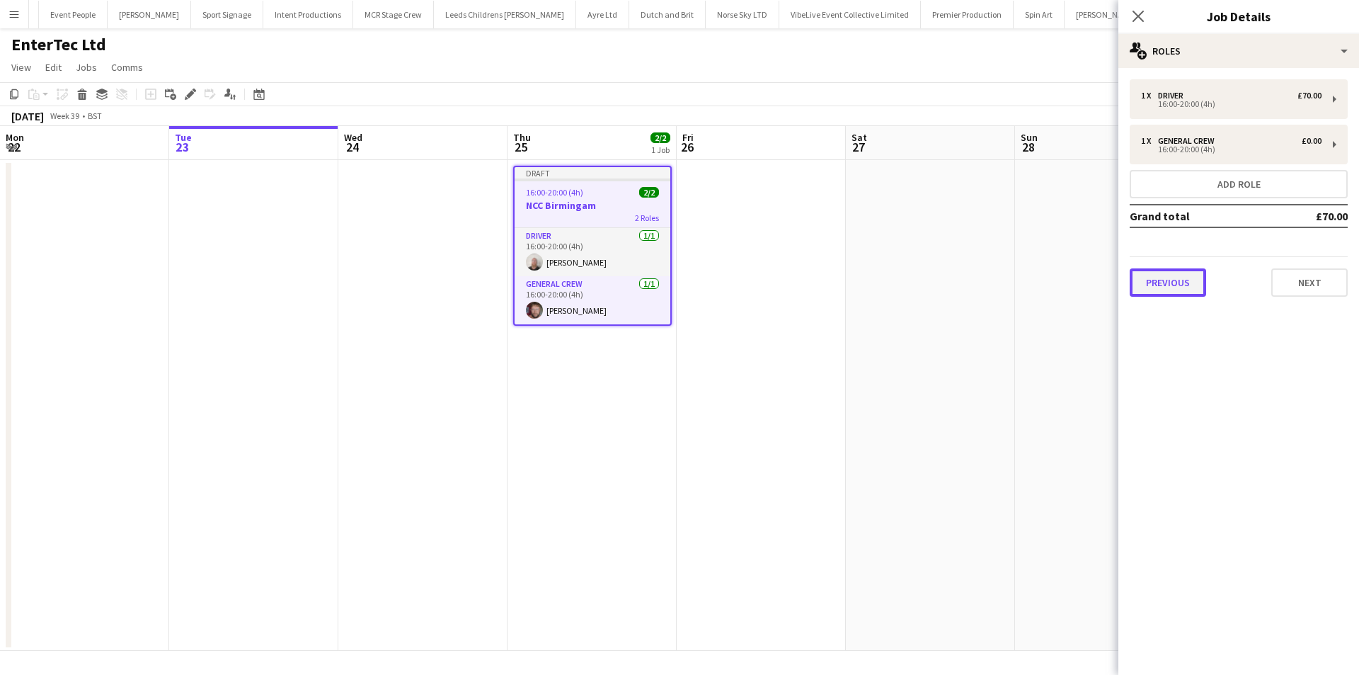
click at [1190, 289] on button "Previous" at bounding box center [1168, 282] width 76 height 28
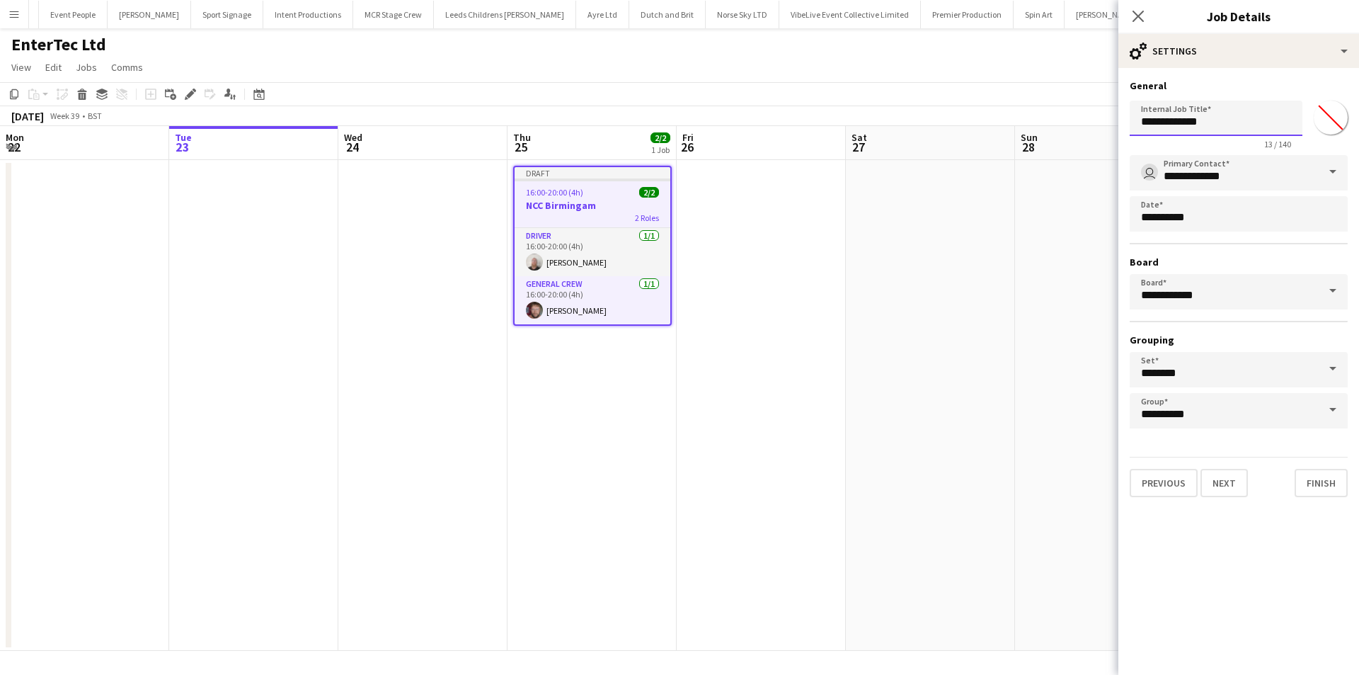
click at [1259, 124] on input "**********" at bounding box center [1216, 118] width 173 height 35
type input "**********"
click at [1145, 18] on app-icon "Close pop-in" at bounding box center [1138, 16] width 21 height 21
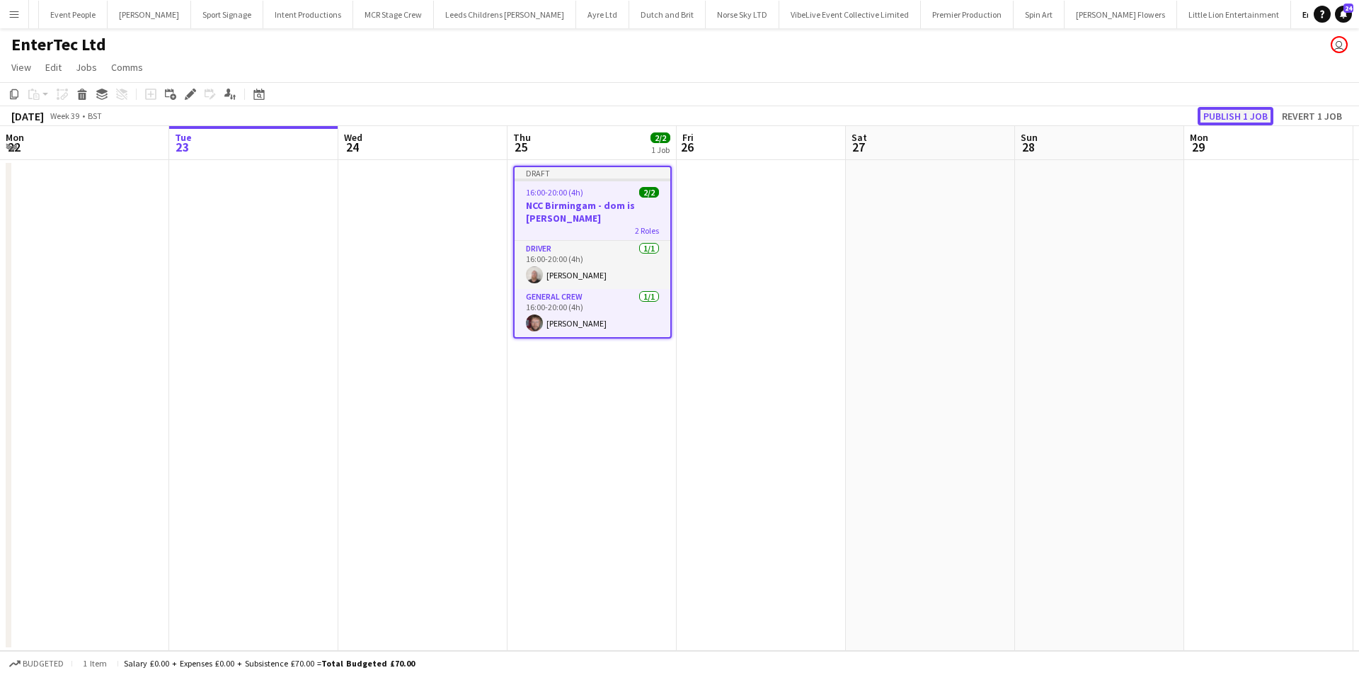
click at [1252, 117] on button "Publish 1 job" at bounding box center [1236, 116] width 76 height 18
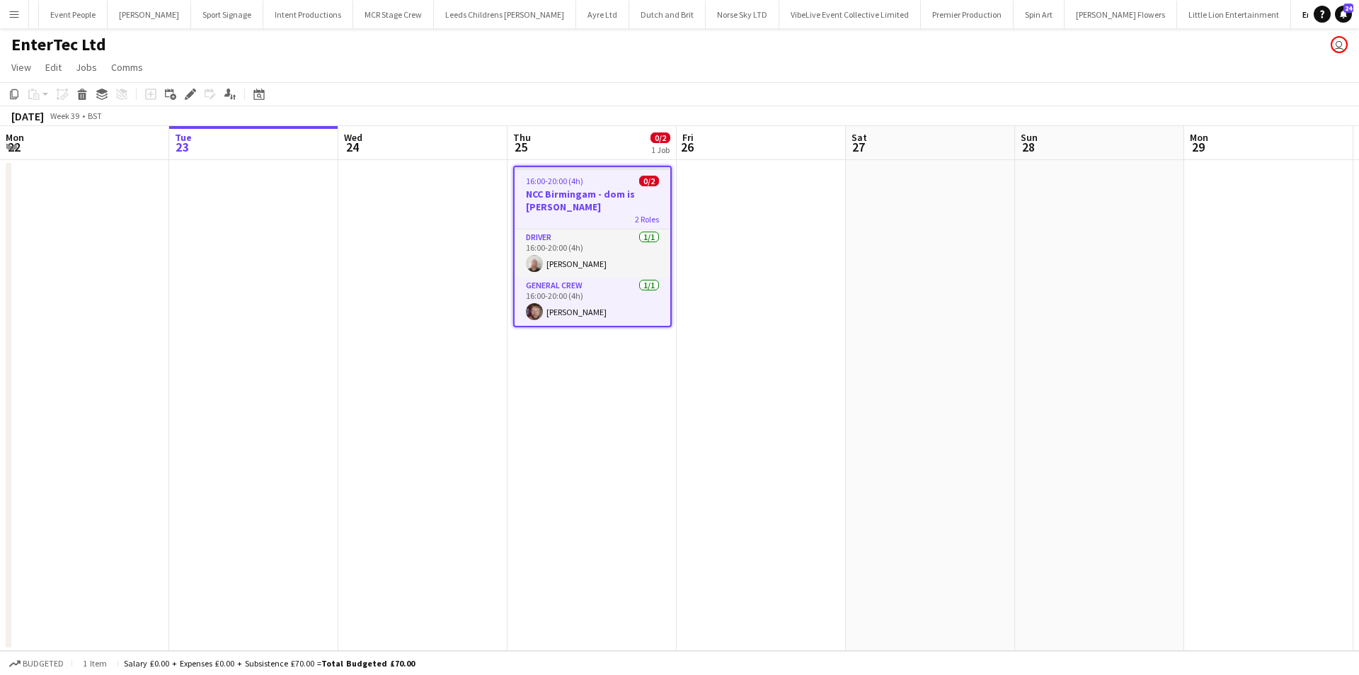
click at [1109, 306] on app-date-cell at bounding box center [1099, 405] width 169 height 491
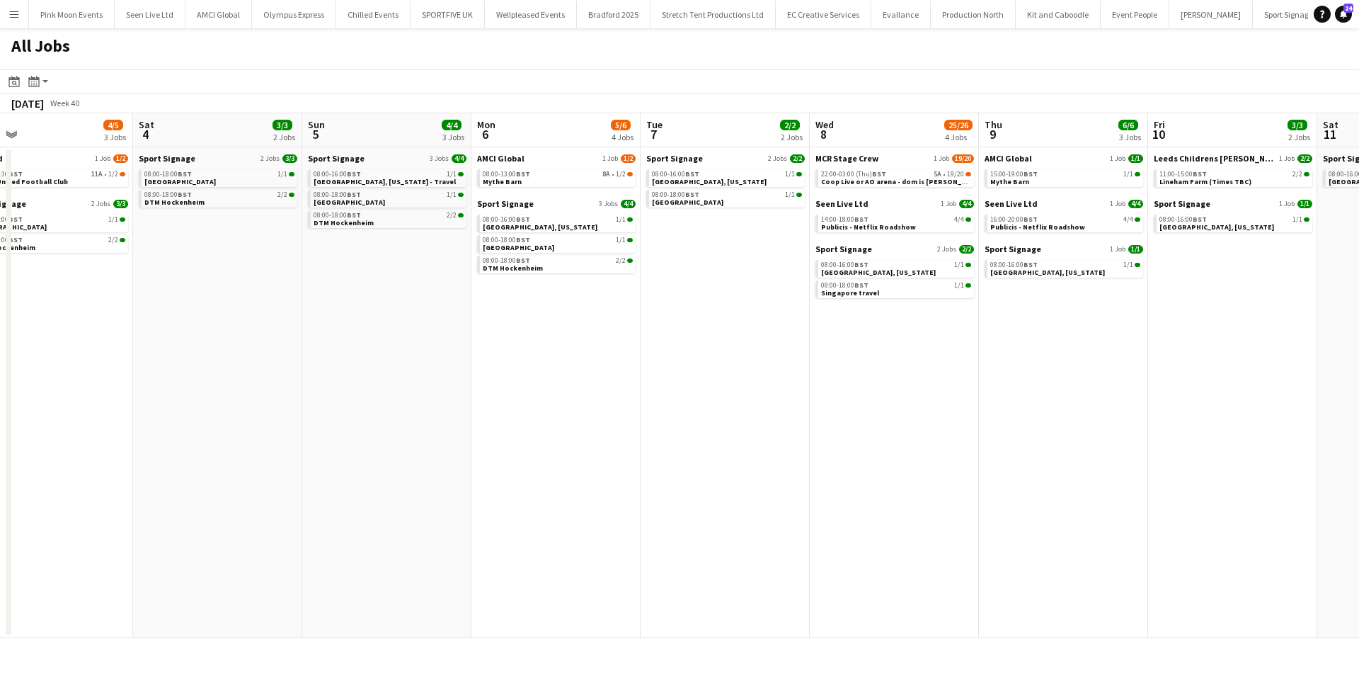
scroll to position [0, 602]
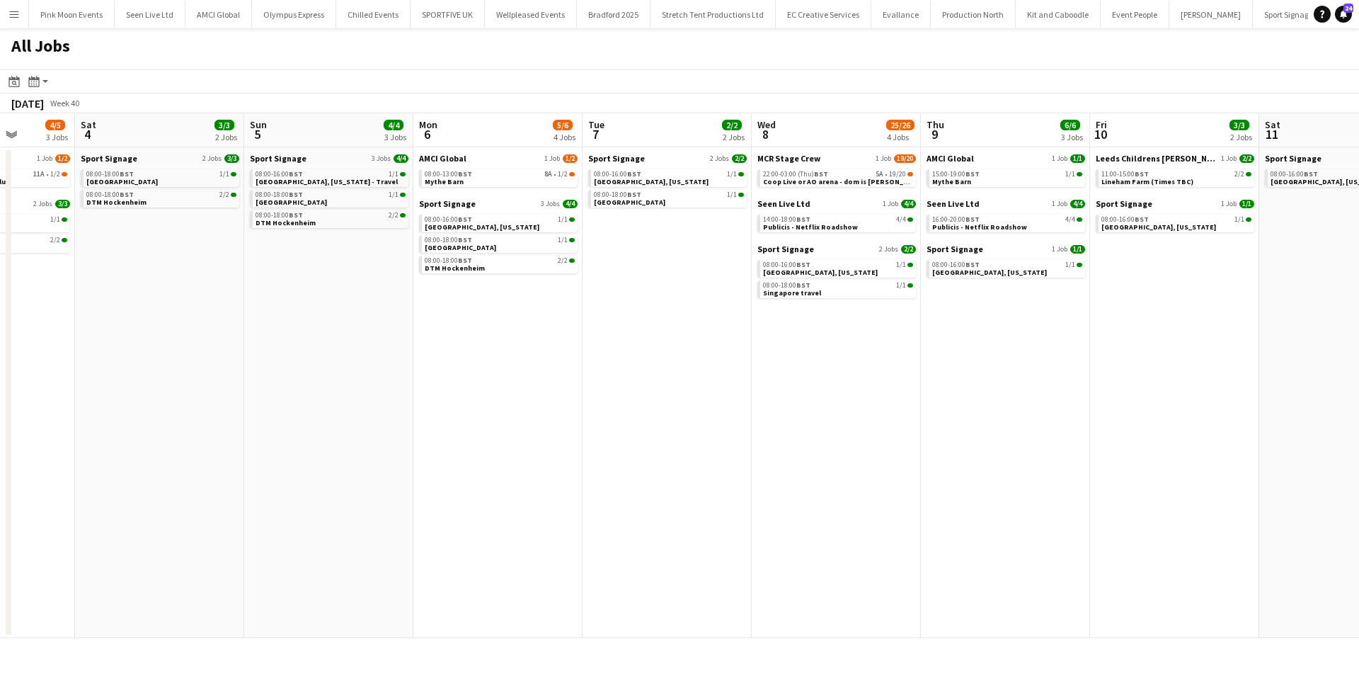
click at [726, 379] on app-calendar-viewport "Tue 30 13/13 4 Jobs Wed 1 14/14 4 Jobs Thu 2 4/5 3 Jobs Fri 3 4/5 3 Jobs Sat 4 …" at bounding box center [679, 375] width 1359 height 524
click at [823, 226] on span "Publicis - Netflix Roadshow" at bounding box center [810, 226] width 95 height 9
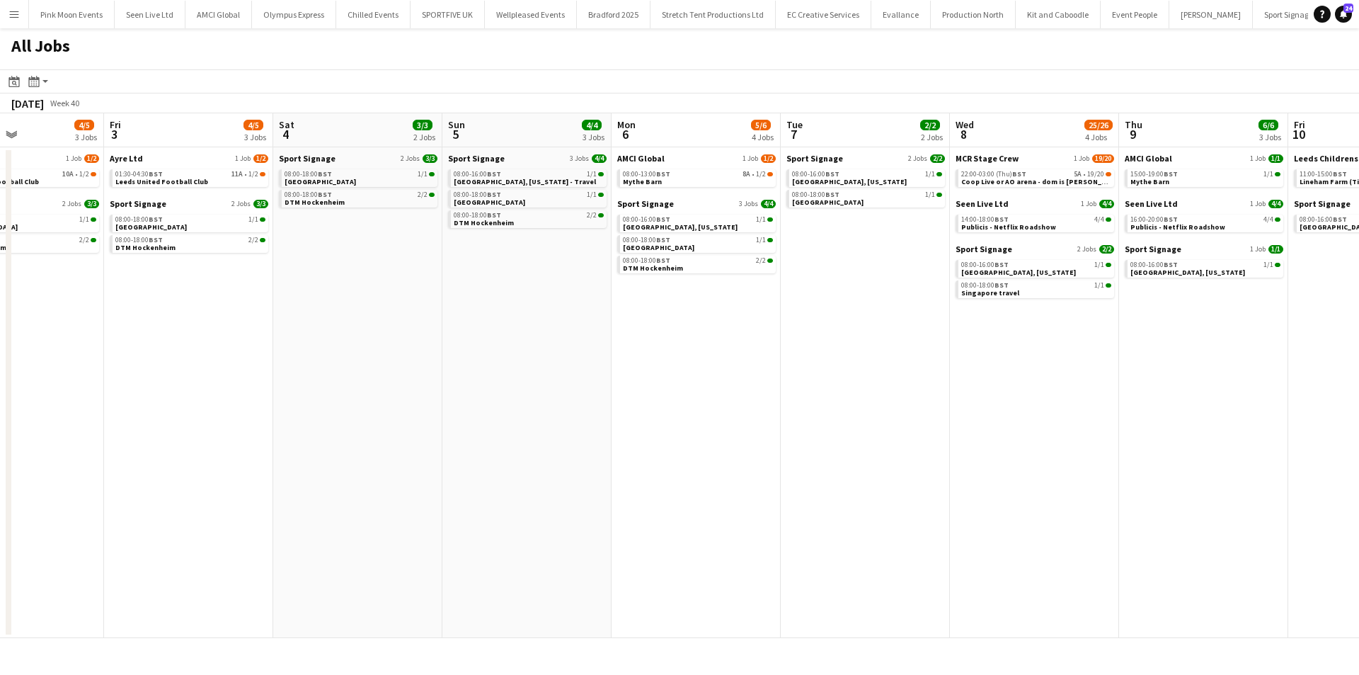
drag, startPoint x: 268, startPoint y: 346, endPoint x: 685, endPoint y: 346, distance: 417.6
click at [687, 346] on app-calendar-viewport "Tue 30 13/13 4 Jobs Wed 1 14/14 4 Jobs Thu 2 4/5 3 Jobs Fri 3 4/5 3 Jobs Sat 4 …" at bounding box center [679, 375] width 1359 height 524
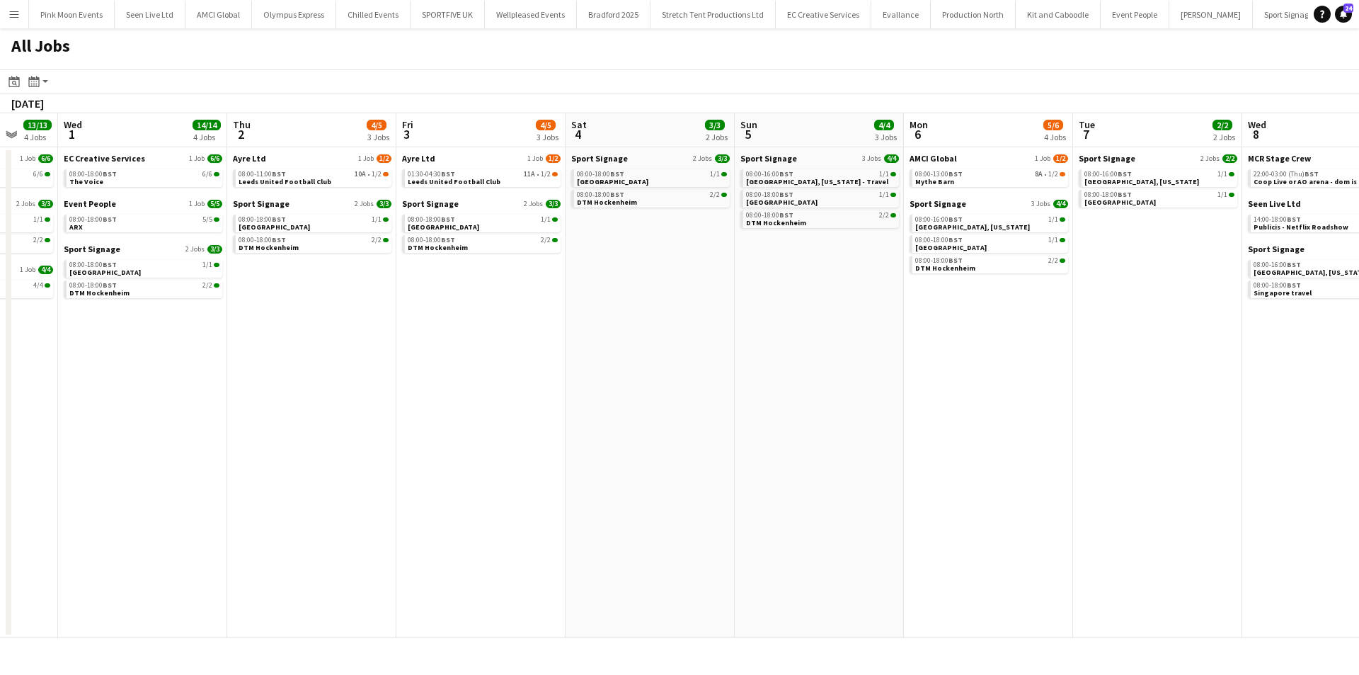
drag, startPoint x: 537, startPoint y: 402, endPoint x: 1013, endPoint y: 476, distance: 481.3
click at [1007, 470] on app-calendar-viewport "Sun 28 24/24 8 Jobs Mon 29 33/33 9 Jobs Tue 30 13/13 4 Jobs Wed 1 14/14 4 Jobs …" at bounding box center [679, 375] width 1359 height 524
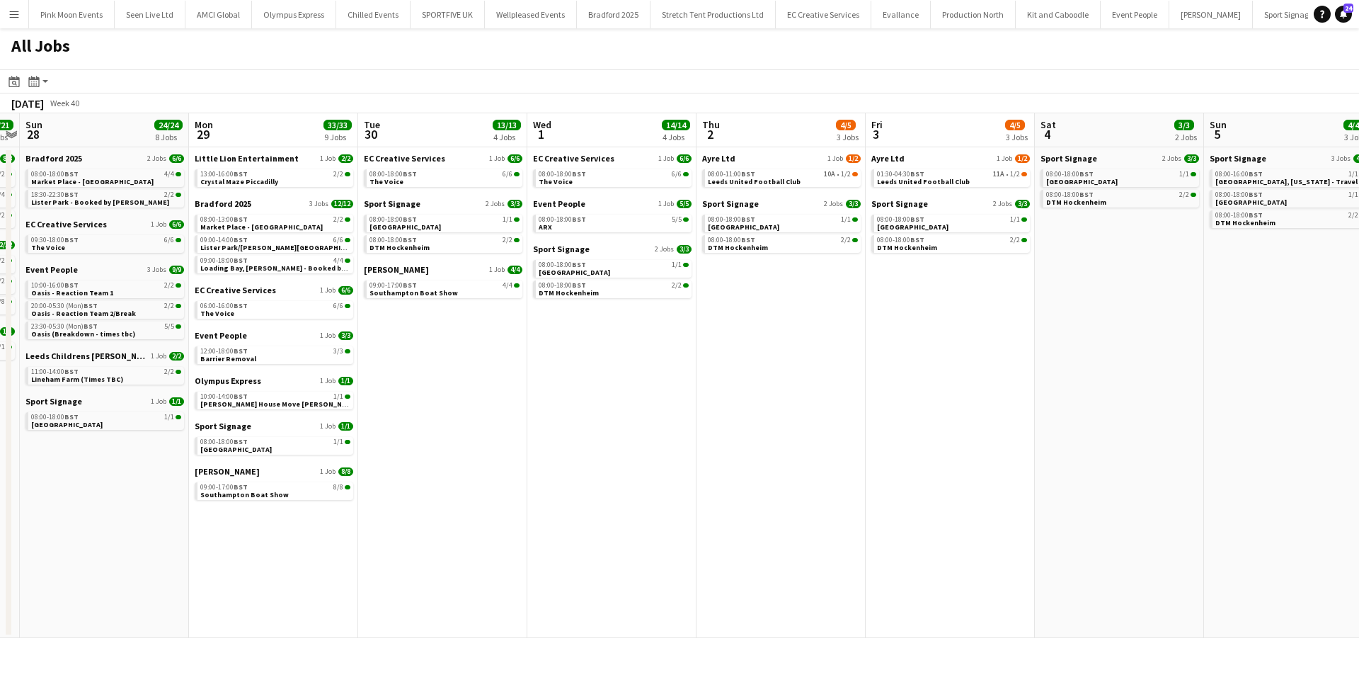
drag, startPoint x: 721, startPoint y: 508, endPoint x: 762, endPoint y: 491, distance: 45.1
click at [757, 493] on app-calendar-viewport "Fri 26 21/21 8 Jobs Sat 27 21/21 7 Jobs Sun 28 24/24 8 Jobs Mon 29 33/33 9 Jobs…" at bounding box center [679, 375] width 1359 height 524
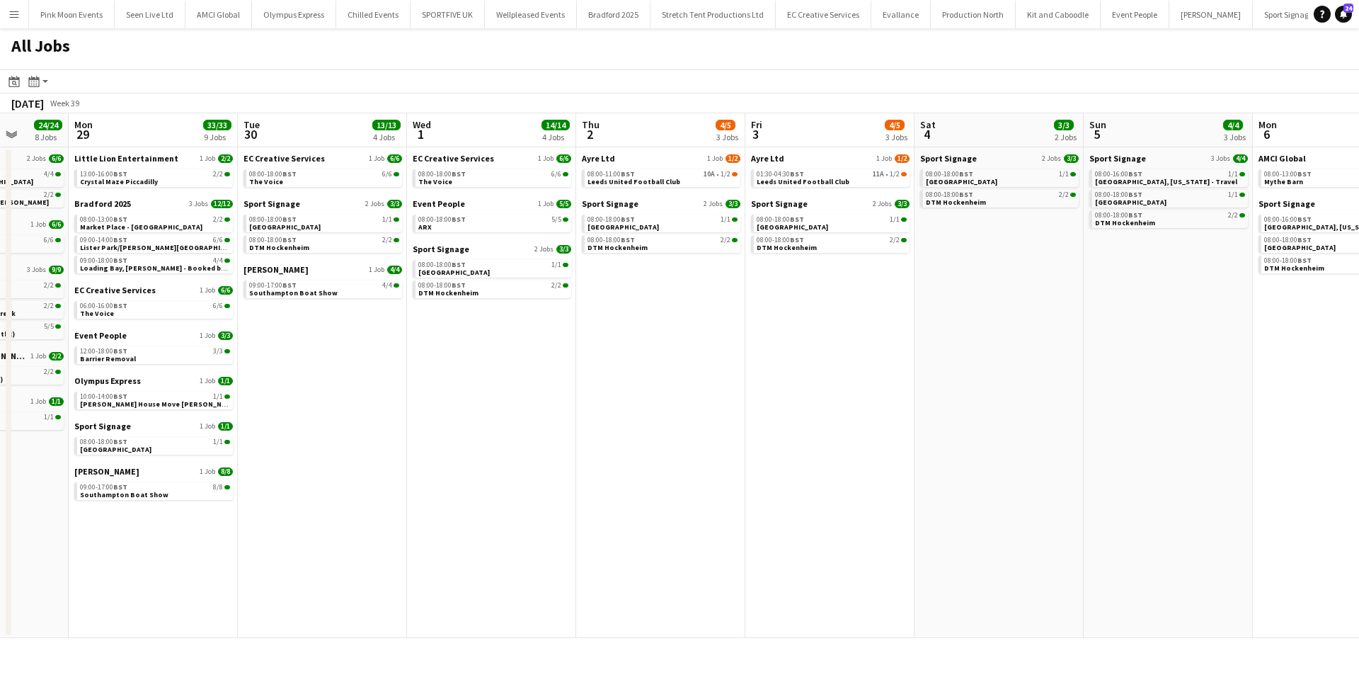
click at [829, 491] on app-calendar-viewport "Fri 26 21/21 8 Jobs Sat 27 21/21 7 Jobs Sun 28 24/24 8 Jobs Mon 29 33/33 9 Jobs…" at bounding box center [679, 375] width 1359 height 524
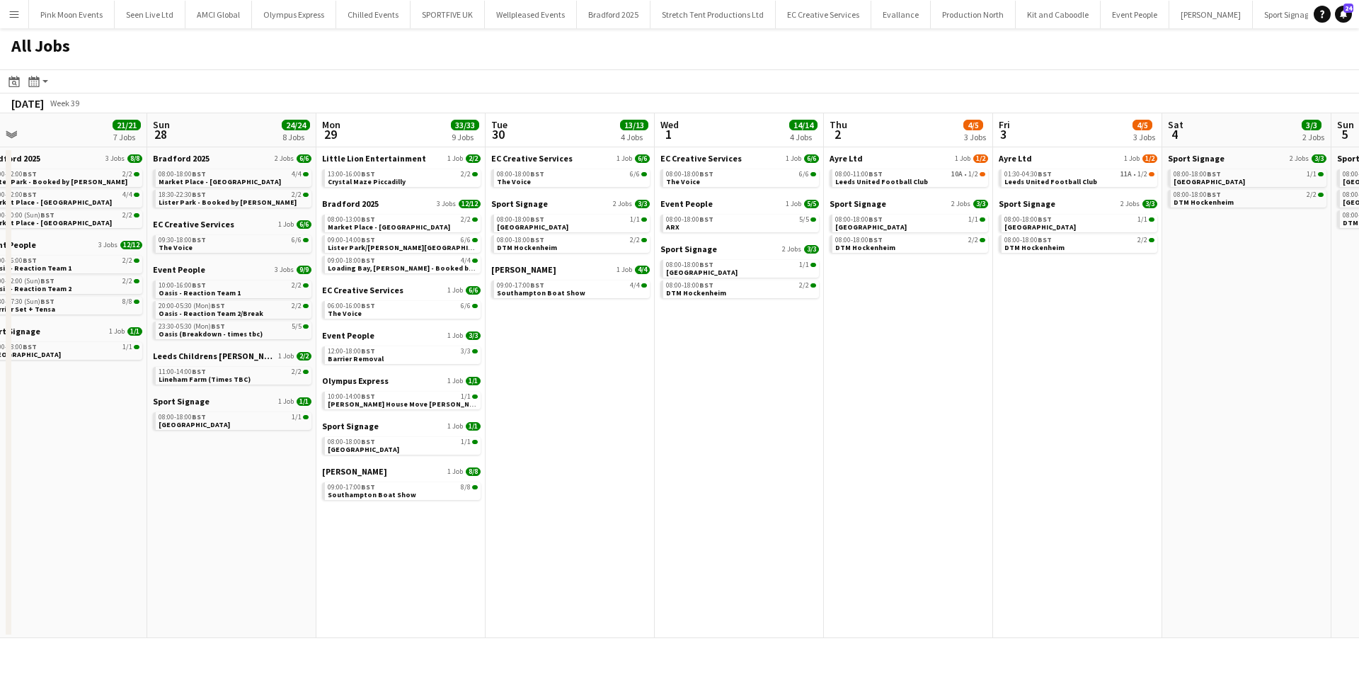
click at [886, 504] on app-calendar-viewport "Thu 25 21/21 6 Jobs Fri 26 21/21 8 Jobs Sat 27 21/21 7 Jobs Sun 28 24/24 8 Jobs…" at bounding box center [679, 375] width 1359 height 524
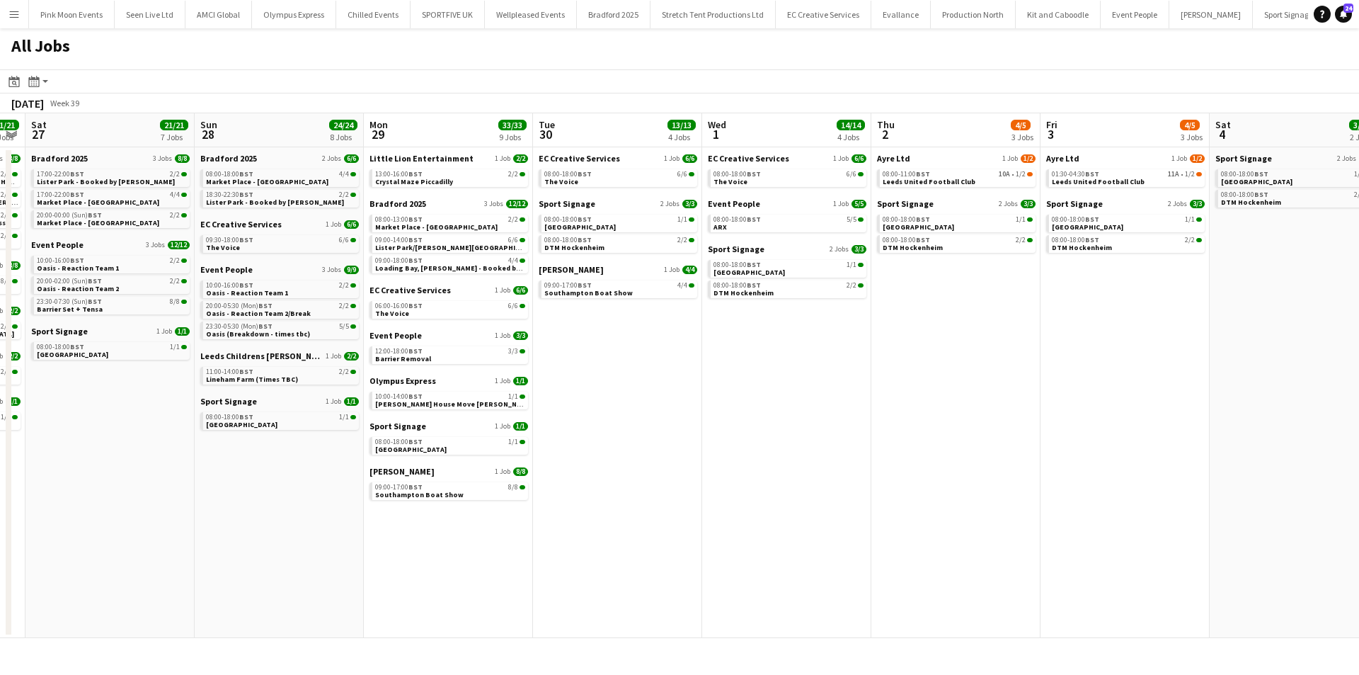
click at [887, 504] on app-date-cell "Ayre Ltd 1 Job 1/2 08:00-11:00 BST 10A • 1/2 Leeds United Football Club Sport S…" at bounding box center [955, 392] width 169 height 491
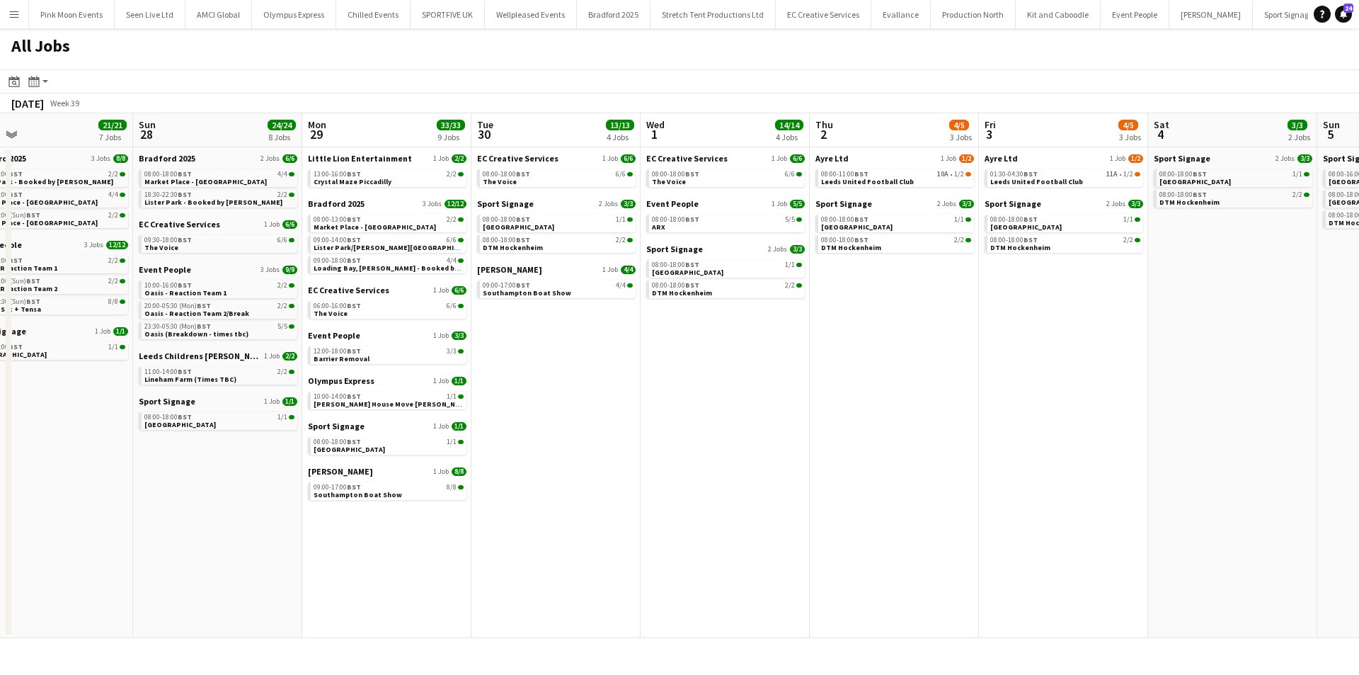
drag, startPoint x: 1138, startPoint y: 426, endPoint x: 1077, endPoint y: 433, distance: 62.0
click at [1077, 433] on app-calendar-viewport "Thu 25 21/21 6 Jobs Fri 26 21/21 8 Jobs Sat 27 21/21 7 Jobs Sun 28 24/24 8 Jobs…" at bounding box center [679, 375] width 1359 height 524
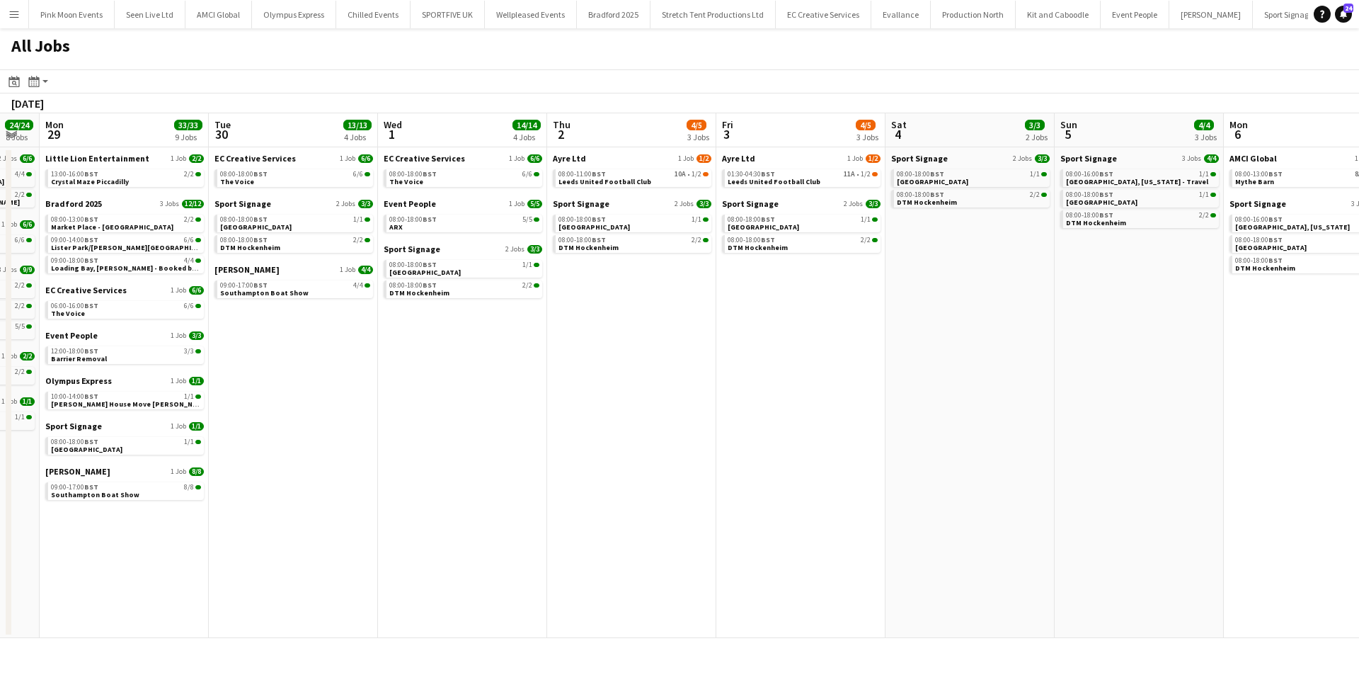
drag, startPoint x: 1000, startPoint y: 448, endPoint x: 756, endPoint y: 452, distance: 244.2
click at [756, 452] on app-calendar-viewport "Thu 25 21/21 6 Jobs Fri 26 21/21 8 Jobs Sat 27 21/21 7 Jobs Sun 28 24/24 8 Jobs…" at bounding box center [679, 375] width 1359 height 524
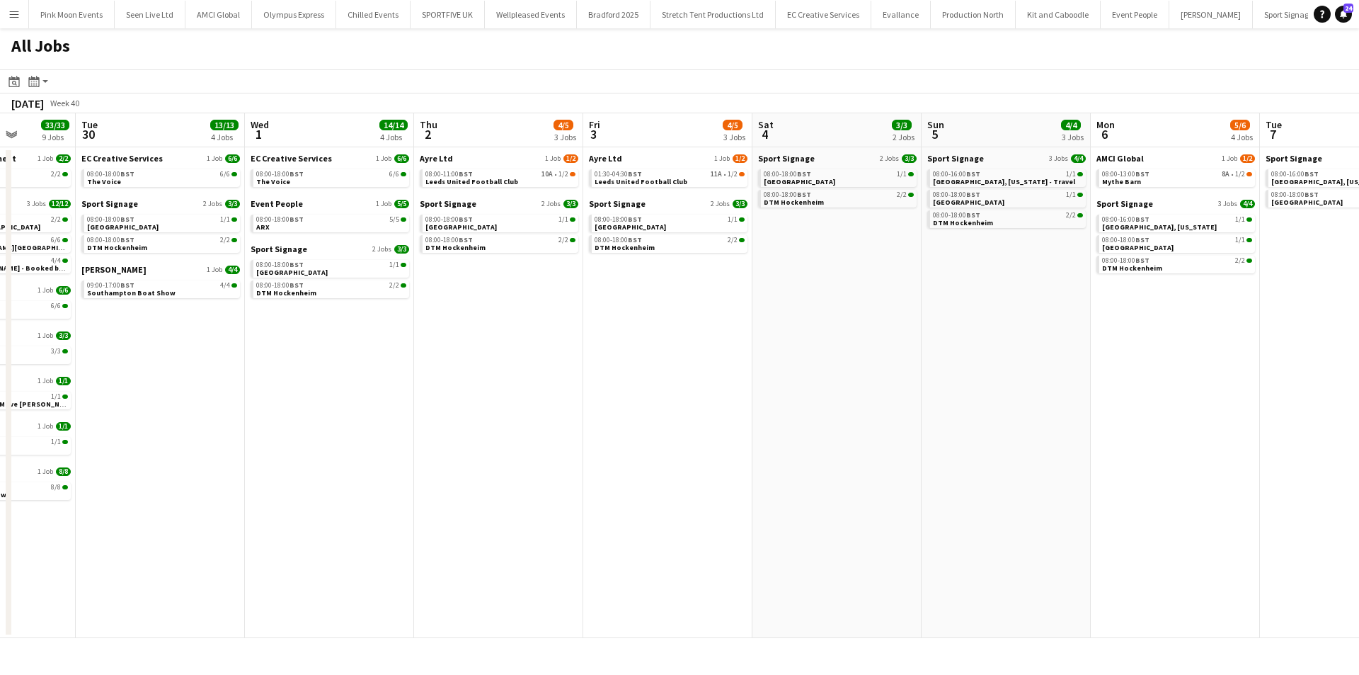
drag, startPoint x: 786, startPoint y: 452, endPoint x: 765, endPoint y: 454, distance: 20.6
click at [764, 454] on app-calendar-viewport "Sat 27 21/21 7 Jobs Sun 28 24/24 8 Jobs Mon 29 33/33 9 Jobs Tue 30 13/13 4 Jobs…" at bounding box center [679, 375] width 1359 height 524
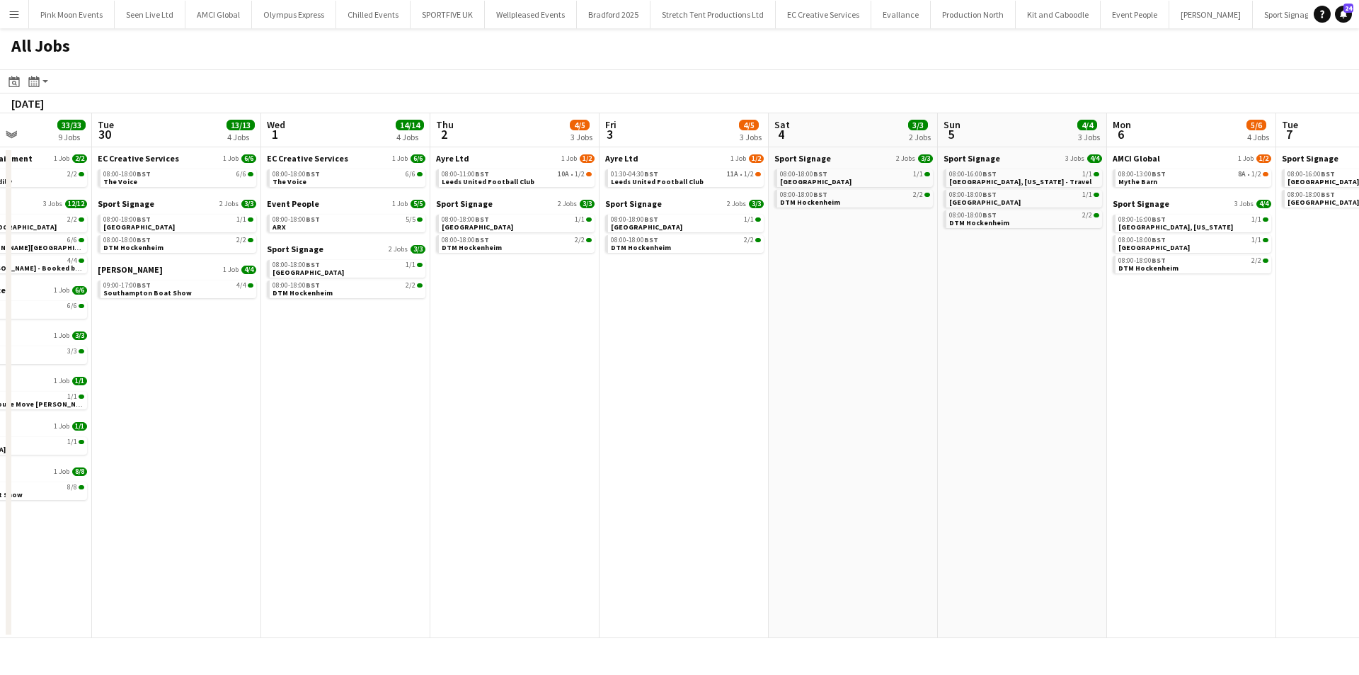
drag, startPoint x: 717, startPoint y: 463, endPoint x: 936, endPoint y: 481, distance: 220.2
click at [1051, 459] on app-calendar-viewport "Sat 27 21/21 7 Jobs Sun 28 24/24 8 Jobs Mon 29 33/33 9 Jobs Tue 30 13/13 4 Jobs…" at bounding box center [679, 375] width 1359 height 524
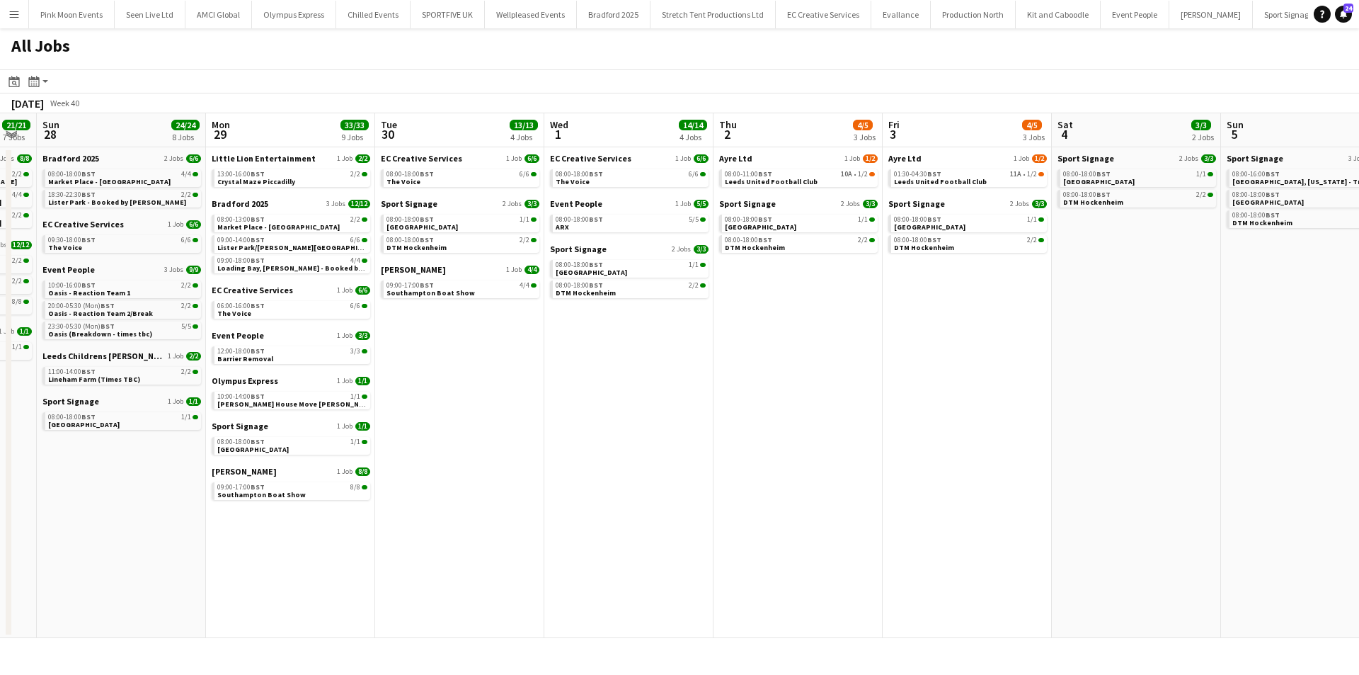
drag, startPoint x: 556, startPoint y: 478, endPoint x: 819, endPoint y: 453, distance: 264.5
click at [477, 478] on app-calendar-viewport "Thu 25 21/21 6 Jobs Fri 26 21/21 8 Jobs Sat 27 21/21 7 Jobs Sun 28 24/24 8 Jobs…" at bounding box center [679, 375] width 1359 height 524
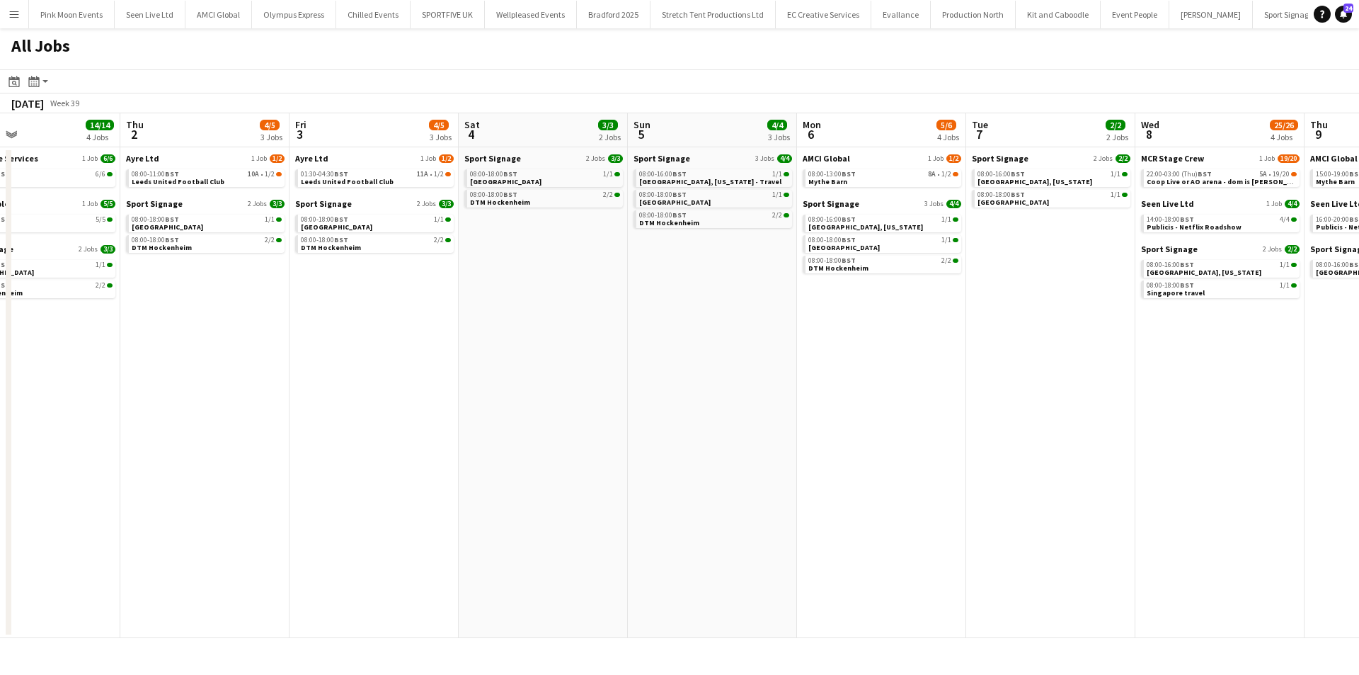
drag, startPoint x: 368, startPoint y: 447, endPoint x: 497, endPoint y: 441, distance: 128.9
click at [335, 448] on app-calendar-viewport "Sat 27 21/21 7 Jobs Sun 28 24/24 8 Jobs Mon 29 33/33 9 Jobs Tue 30 13/13 4 Jobs…" at bounding box center [679, 375] width 1359 height 524
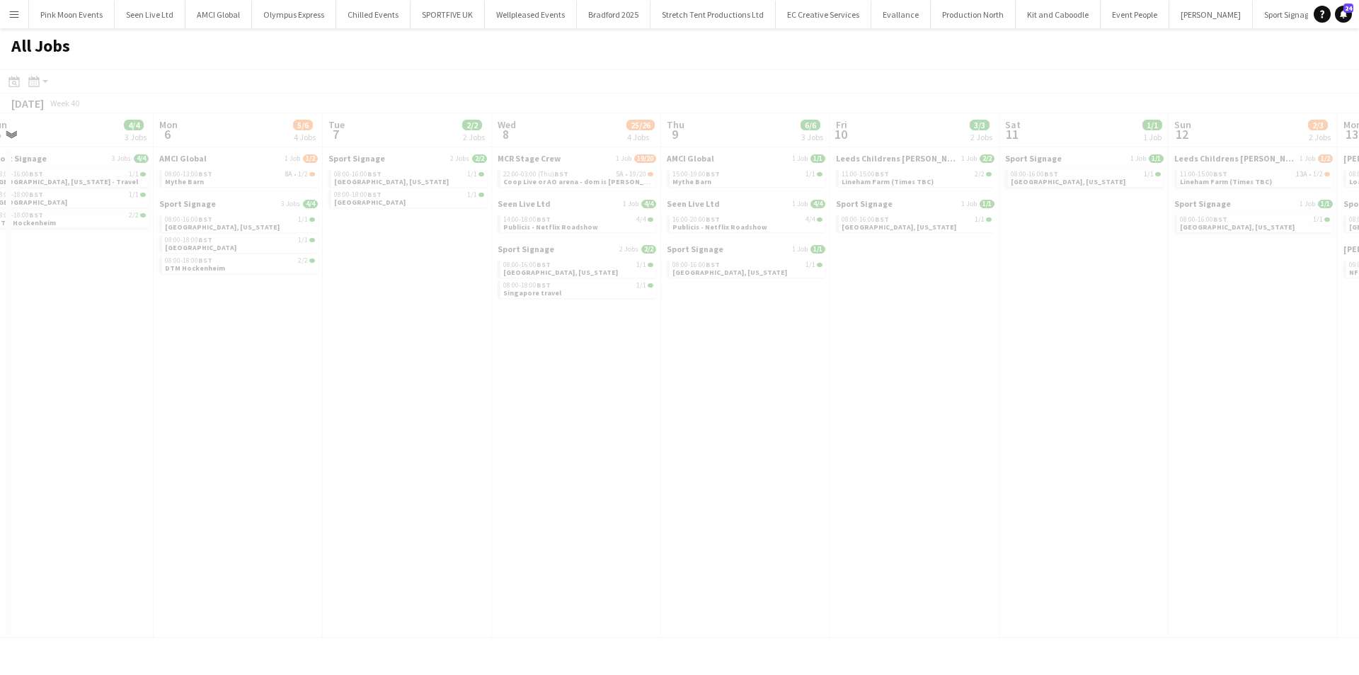
drag, startPoint x: 384, startPoint y: 450, endPoint x: 994, endPoint y: 379, distance: 614.2
click at [979, 379] on app-calendar-viewport "Fri 3 4/5 3 Jobs Sat 4 3/3 2 Jobs Sun 5 4/4 3 Jobs Mon 6 5/6 4 Jobs Tue 7 2/2 2…" at bounding box center [679, 375] width 1359 height 524
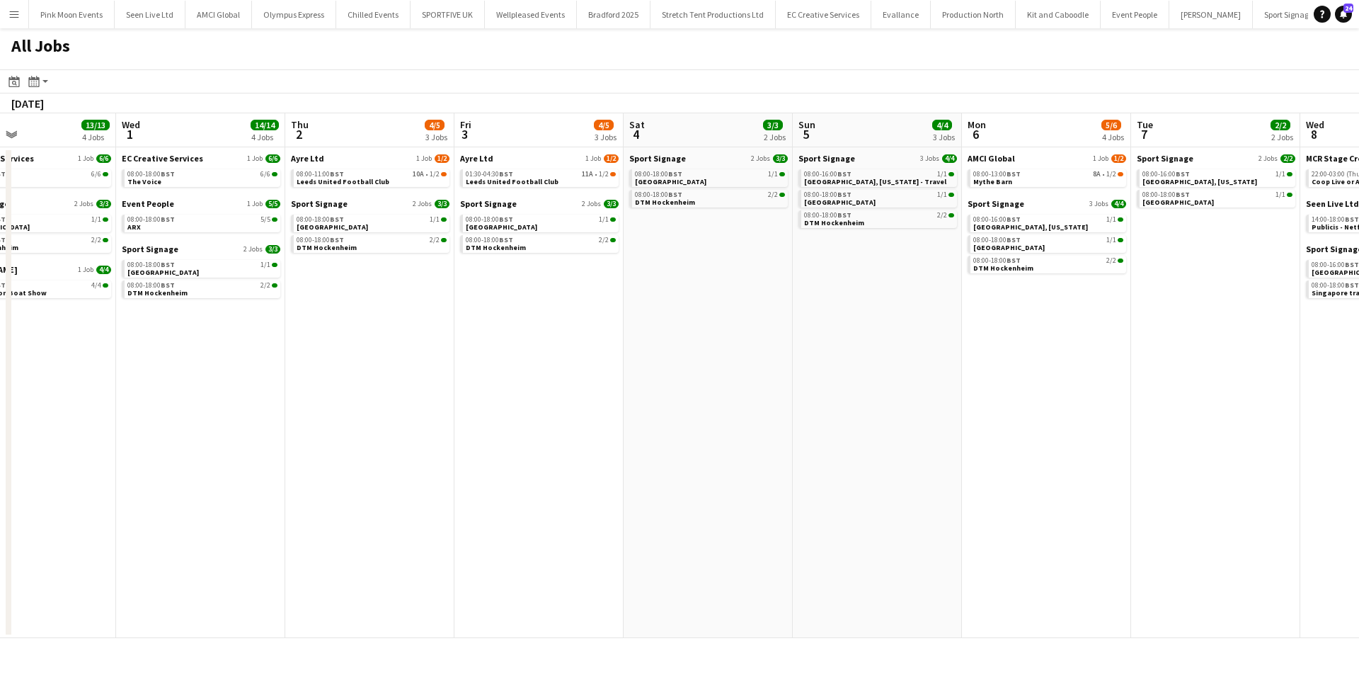
drag, startPoint x: 164, startPoint y: 438, endPoint x: 898, endPoint y: 427, distance: 734.1
click at [898, 426] on app-calendar-viewport "Sun 28 24/24 8 Jobs Mon 29 33/33 9 Jobs Tue 30 13/13 4 Jobs Wed 1 14/14 4 Jobs …" at bounding box center [679, 375] width 1359 height 524
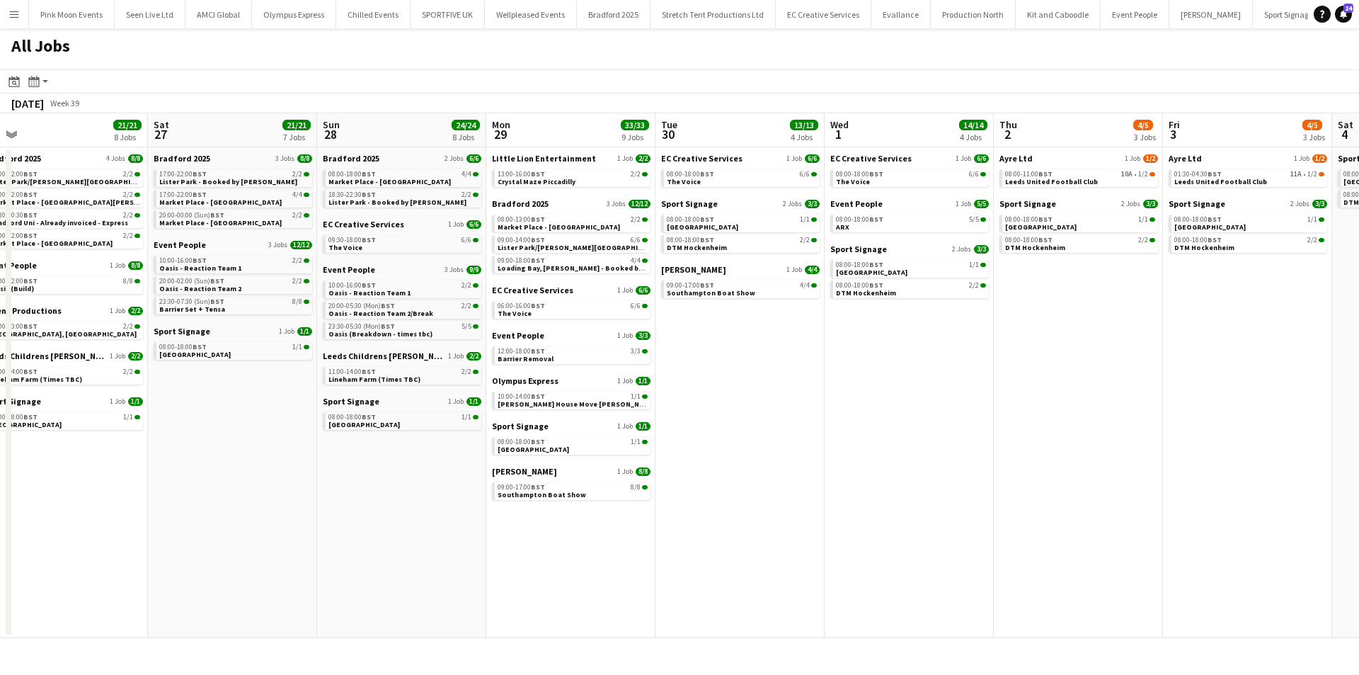
drag, startPoint x: 547, startPoint y: 500, endPoint x: 776, endPoint y: 492, distance: 228.8
click at [776, 492] on app-calendar-viewport "Wed 24 13/13 5 Jobs Thu 25 21/21 6 Jobs Fri 26 21/21 8 Jobs Sat 27 21/21 7 Jobs…" at bounding box center [679, 375] width 1359 height 524
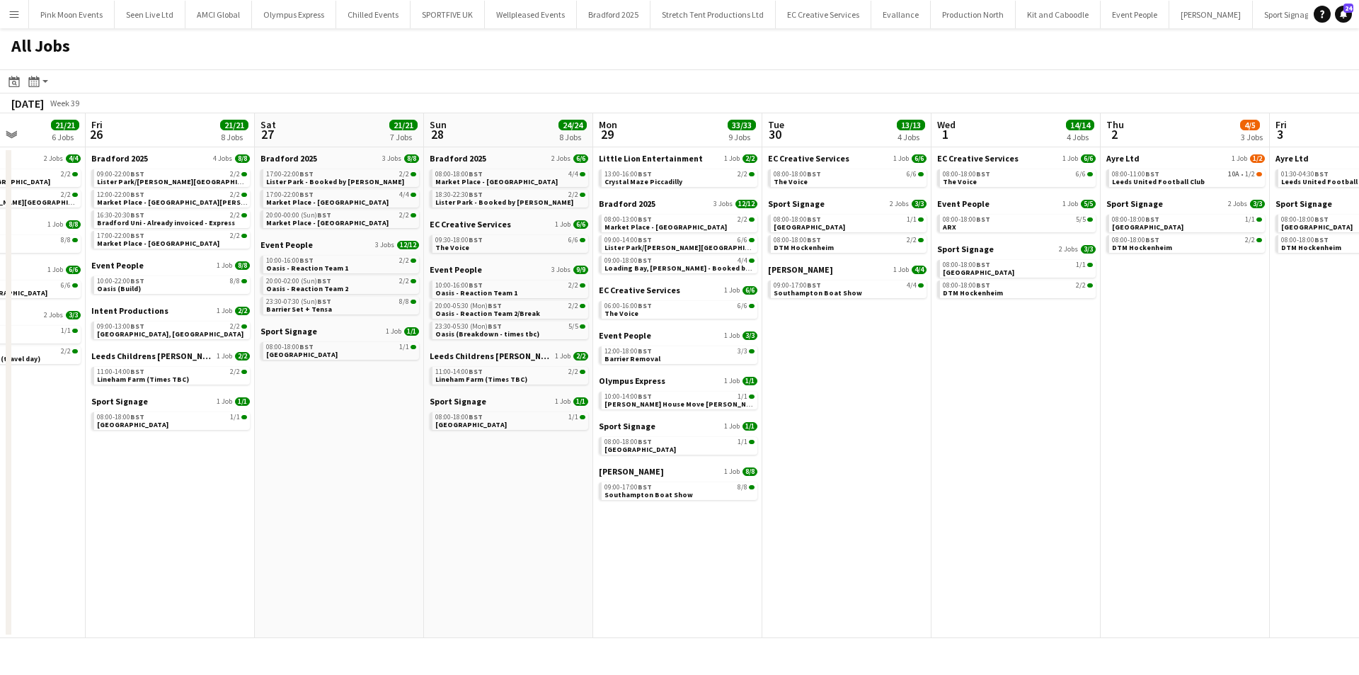
drag, startPoint x: 229, startPoint y: 469, endPoint x: 340, endPoint y: 459, distance: 111.6
click at [338, 461] on app-calendar-viewport "Tue 23 7/7 4 Jobs Wed 24 13/13 5 Jobs Thu 25 21/21 6 Jobs Fri 26 21/21 8 Jobs S…" at bounding box center [679, 375] width 1359 height 524
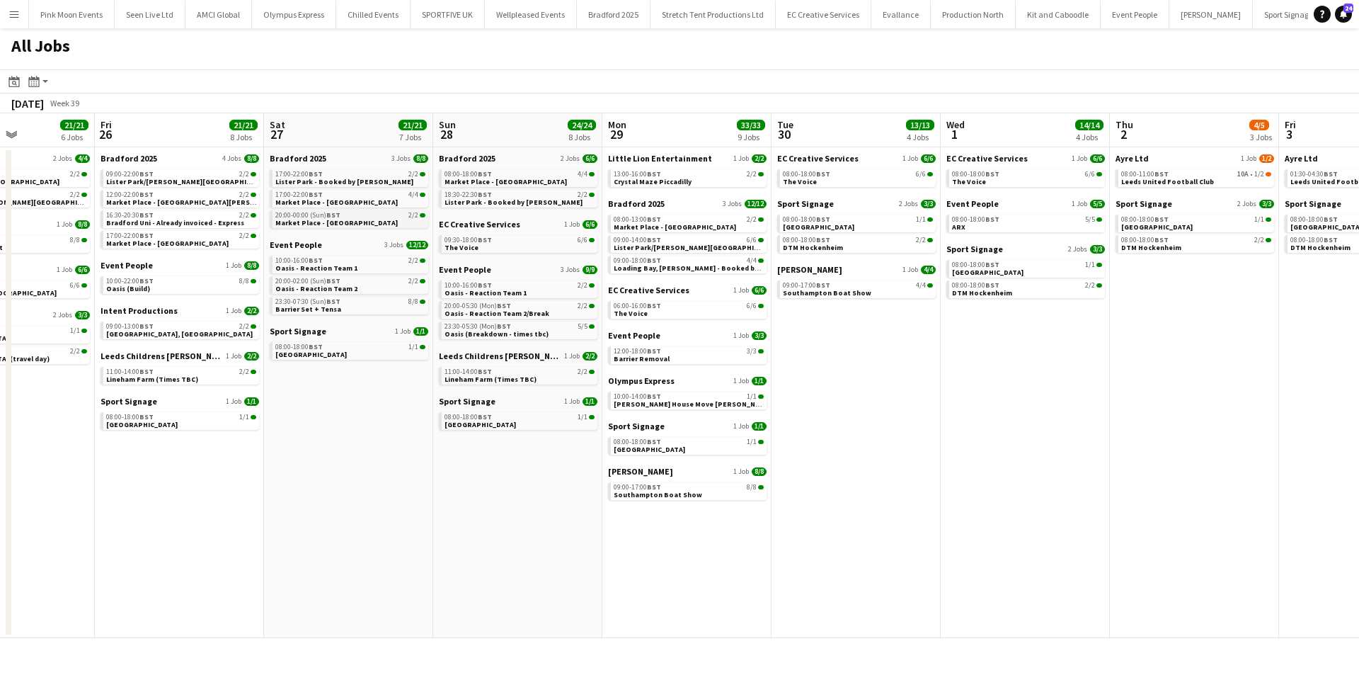
click at [297, 212] on span "20:00-00:00 (Sun) BST" at bounding box center [307, 215] width 65 height 7
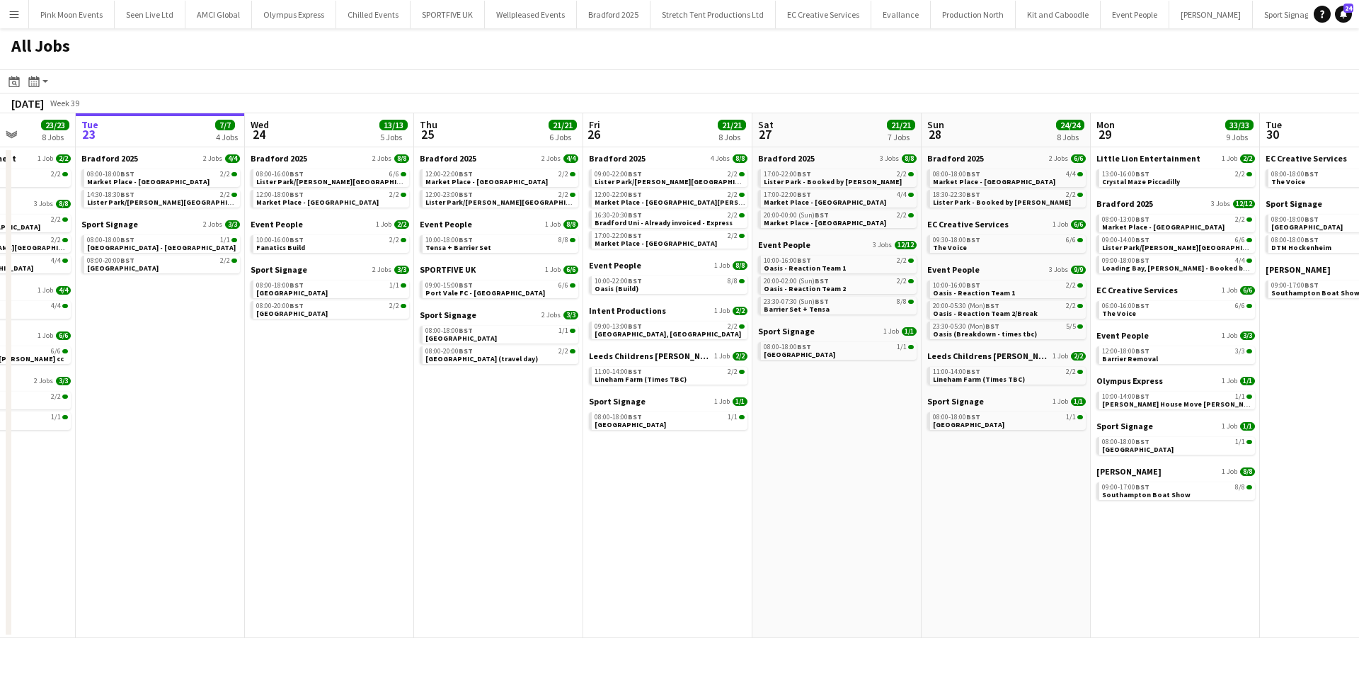
drag, startPoint x: 612, startPoint y: 479, endPoint x: 895, endPoint y: 474, distance: 282.5
click at [895, 474] on app-calendar-viewport "Sat 20 20/20 8 Jobs Sun 21 28/28 9 Jobs Mon 22 23/23 8 Jobs Tue 23 7/7 4 Jobs W…" at bounding box center [679, 375] width 1359 height 524
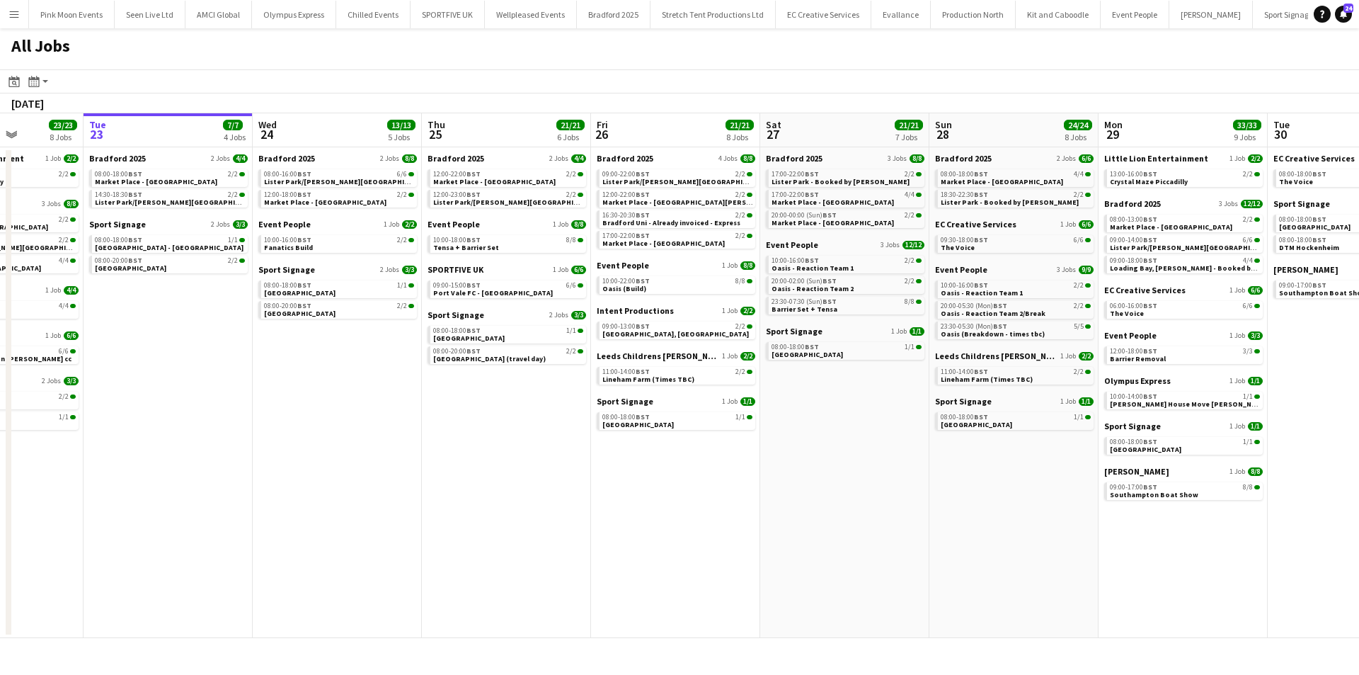
scroll to position [0, 449]
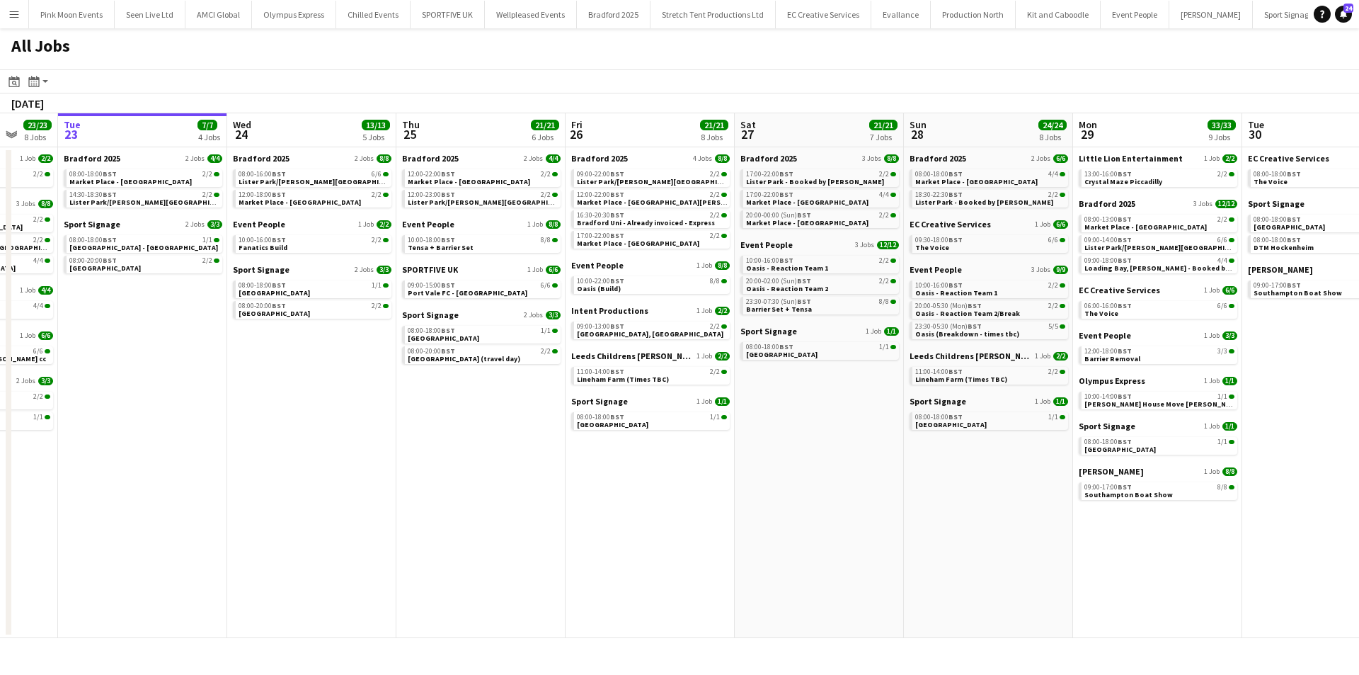
drag, startPoint x: 327, startPoint y: 465, endPoint x: 617, endPoint y: 451, distance: 289.8
click at [617, 451] on app-calendar-viewport "Sat 20 20/20 8 Jobs Sun 21 28/28 9 Jobs Mon 22 23/23 8 Jobs Tue 23 7/7 4 Jobs W…" at bounding box center [679, 375] width 1359 height 524
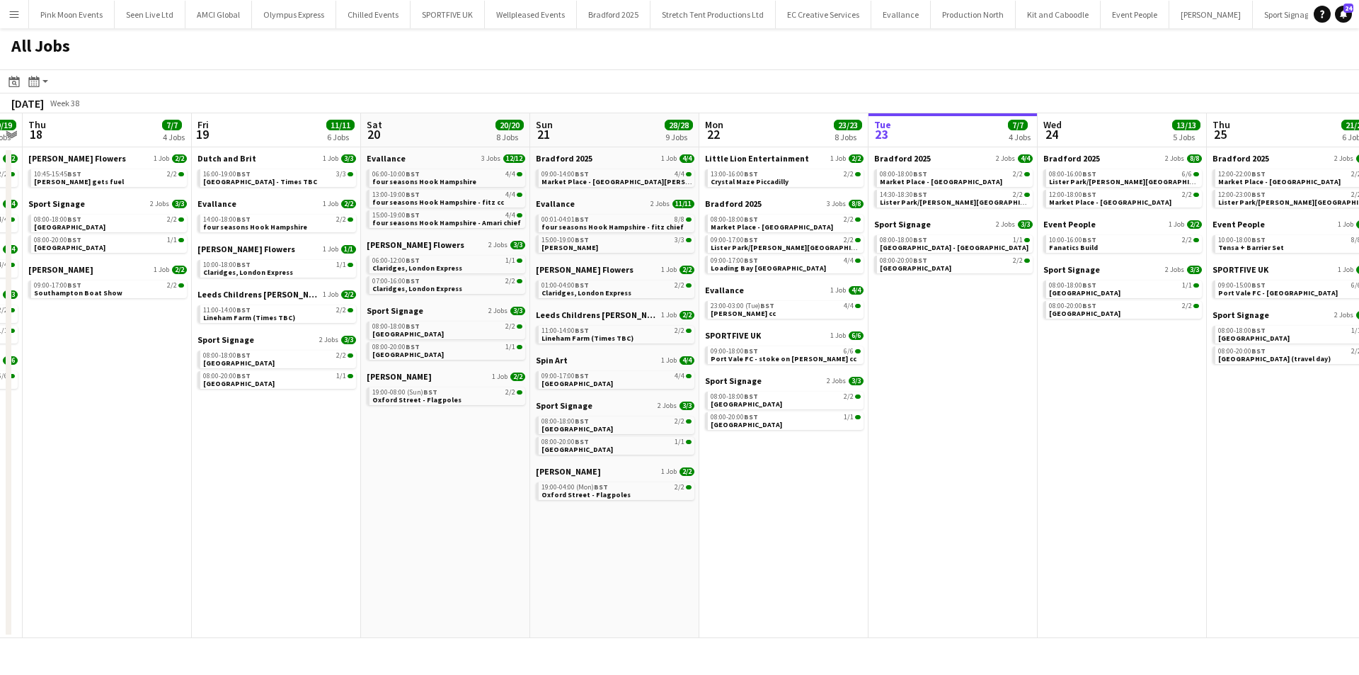
scroll to position [0, 389]
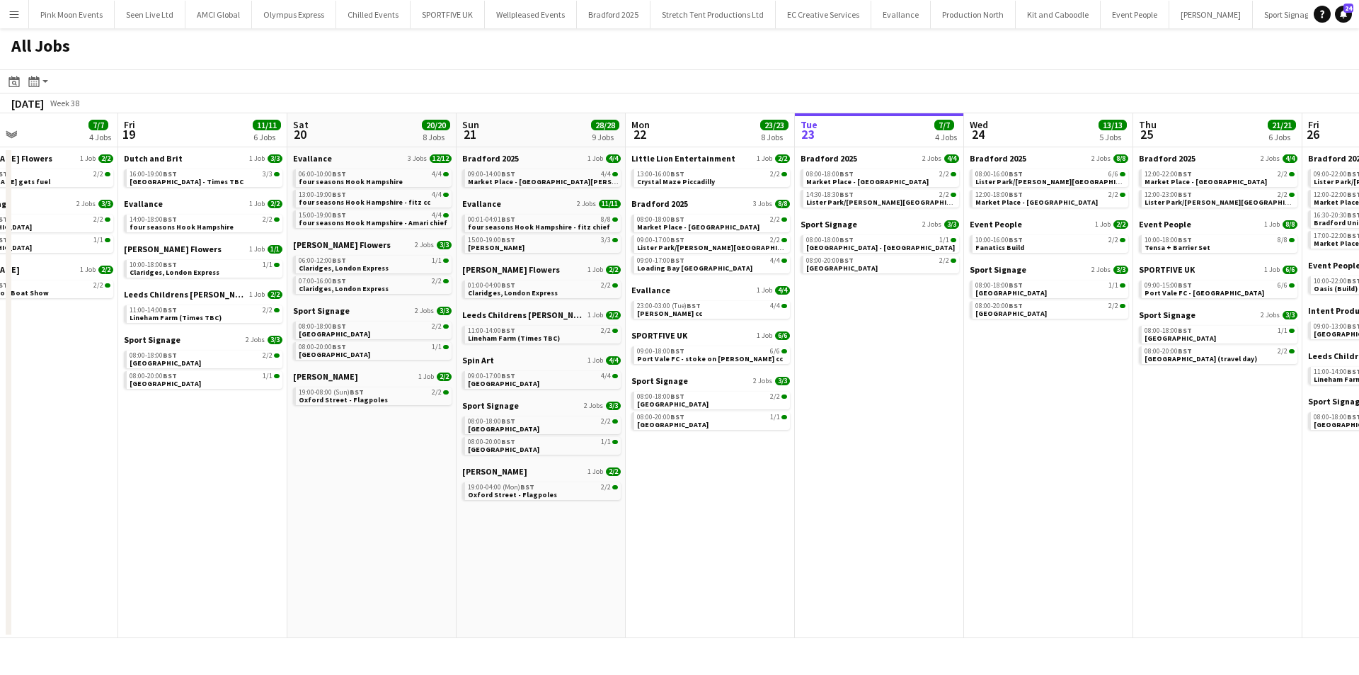
drag, startPoint x: 289, startPoint y: 508, endPoint x: 688, endPoint y: 493, distance: 398.8
click at [688, 493] on app-calendar-viewport "Tue 16 23/23 7 Jobs Wed 17 19/19 6 Jobs Thu 18 7/7 4 Jobs Fri 19 11/11 6 Jobs S…" at bounding box center [679, 375] width 1359 height 524
click at [520, 375] on div "09:00-17:00 BST 4/4" at bounding box center [543, 375] width 150 height 7
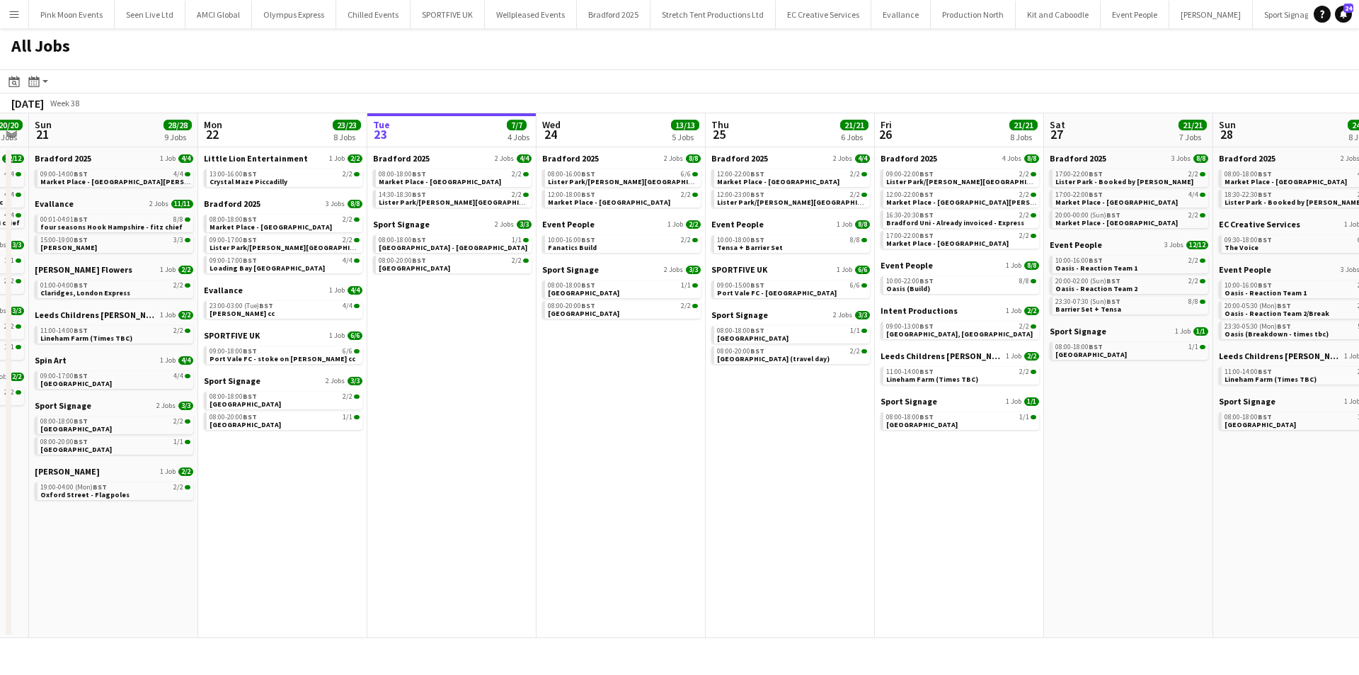
drag, startPoint x: 1311, startPoint y: 549, endPoint x: 837, endPoint y: 544, distance: 474.3
click at [837, 544] on app-calendar-viewport "Thu 18 7/7 4 Jobs Fri 19 11/11 6 Jobs Sat 20 20/20 8 Jobs Sun 21 28/28 9 Jobs M…" at bounding box center [679, 375] width 1359 height 524
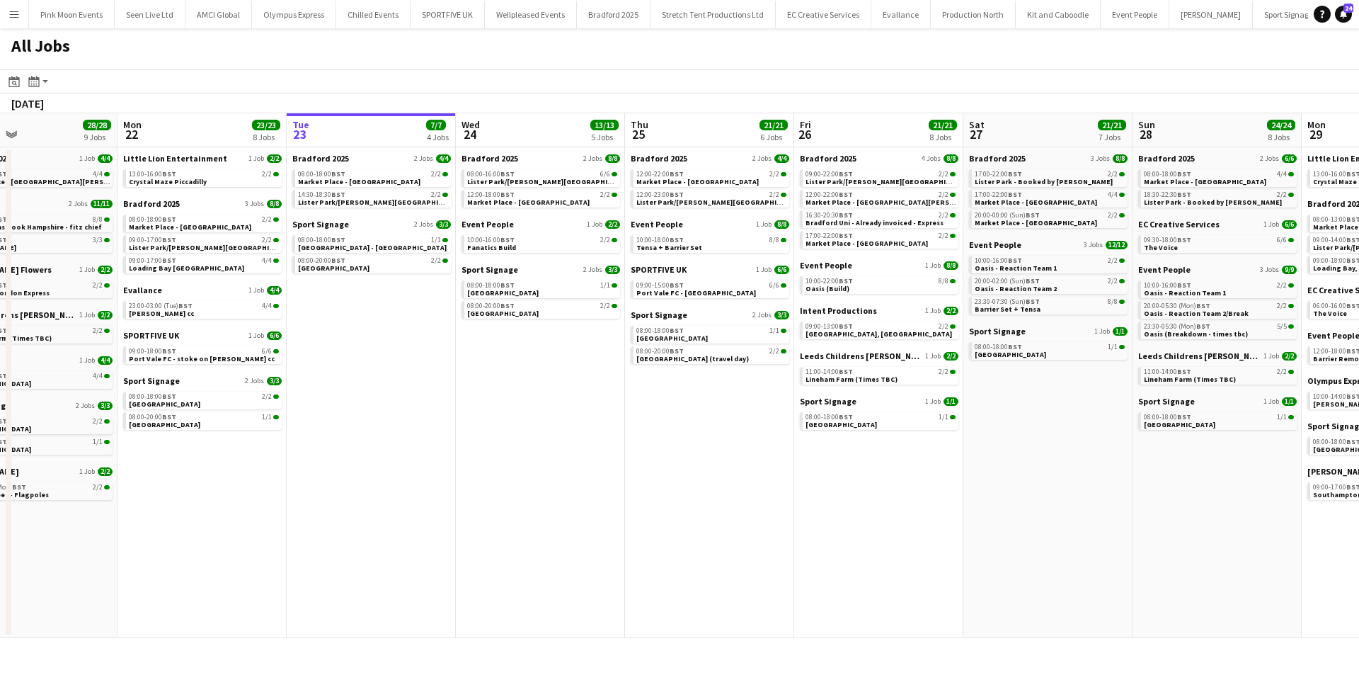
drag, startPoint x: 1026, startPoint y: 527, endPoint x: 60, endPoint y: 554, distance: 965.8
click at [60, 554] on app-calendar-viewport "Thu 18 7/7 4 Jobs Fri 19 11/11 6 Jobs Sat 20 20/20 8 Jobs Sun 21 28/28 9 Jobs M…" at bounding box center [679, 375] width 1359 height 524
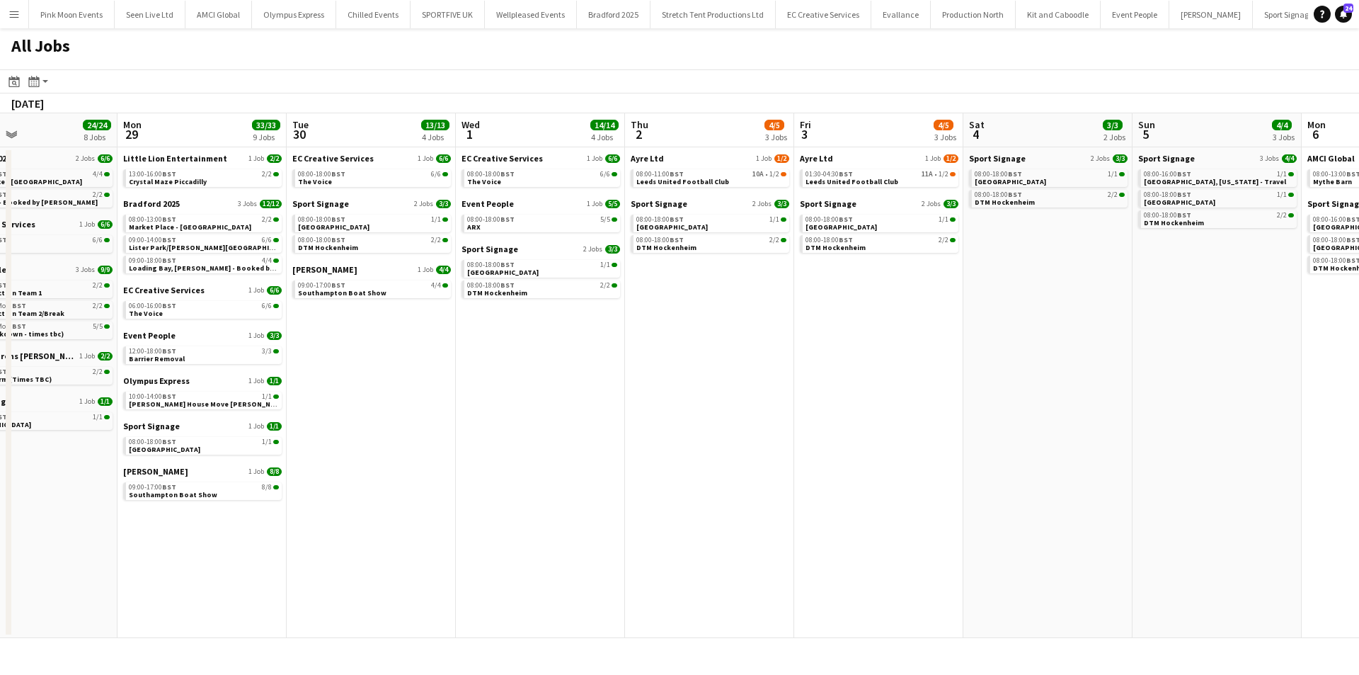
drag, startPoint x: 807, startPoint y: 506, endPoint x: 185, endPoint y: 524, distance: 621.7
click at [185, 525] on app-calendar-viewport "Thu 25 21/21 6 Jobs Fri 26 21/21 8 Jobs Sat 27 21/21 7 Jobs Sun 28 24/24 8 Jobs…" at bounding box center [679, 375] width 1359 height 524
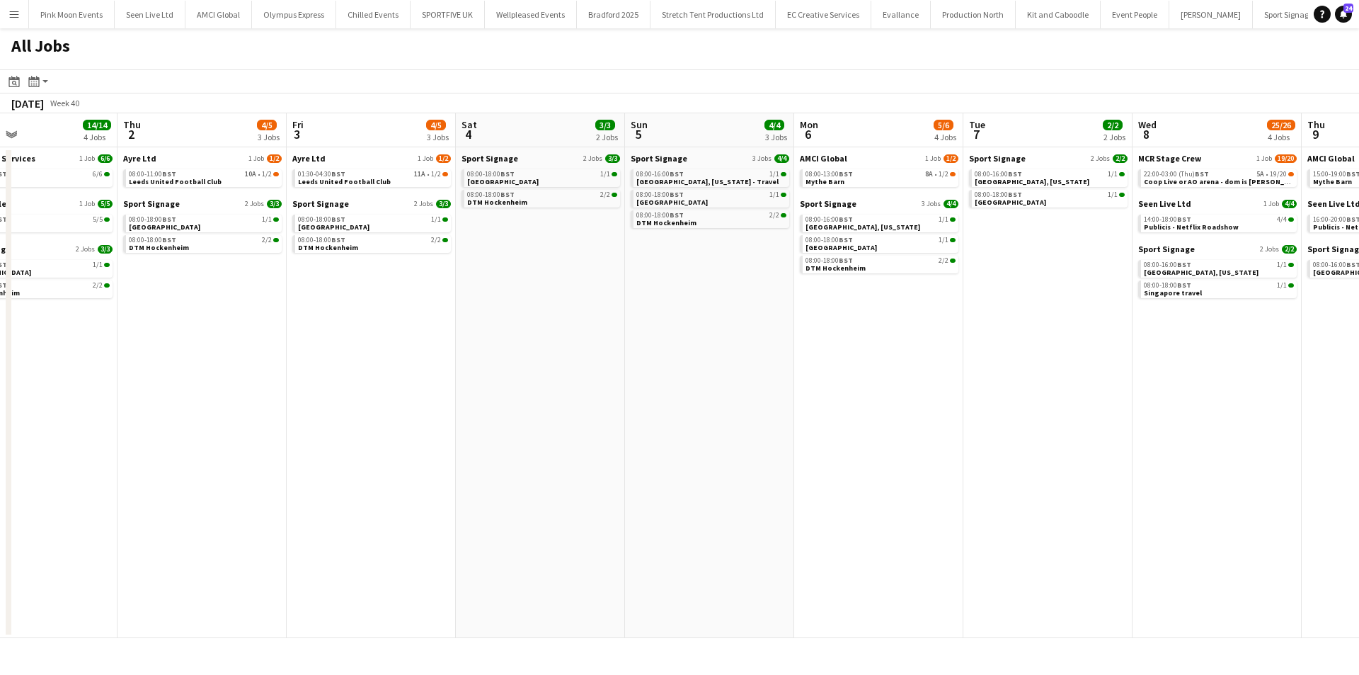
scroll to position [0, 605]
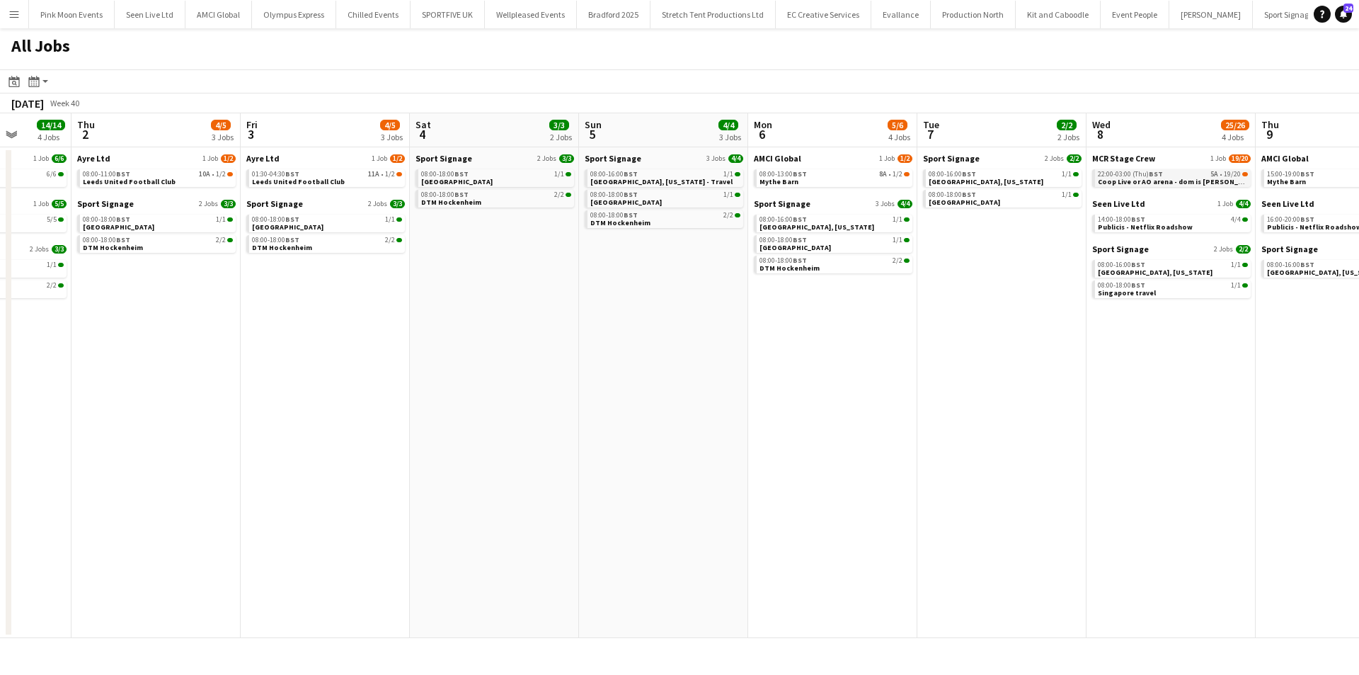
click at [1169, 170] on link "22:00-03:00 (Thu) BST 5A • 19/20 Coop Live or AO arena - dom is connor" at bounding box center [1173, 177] width 150 height 16
drag, startPoint x: 372, startPoint y: 491, endPoint x: 1544, endPoint y: 491, distance: 1172.2
click at [1358, 491] on html "Menu Boards Boards Boards All jobs Status Workforce Workforce My Workforce Recr…" at bounding box center [679, 337] width 1359 height 675
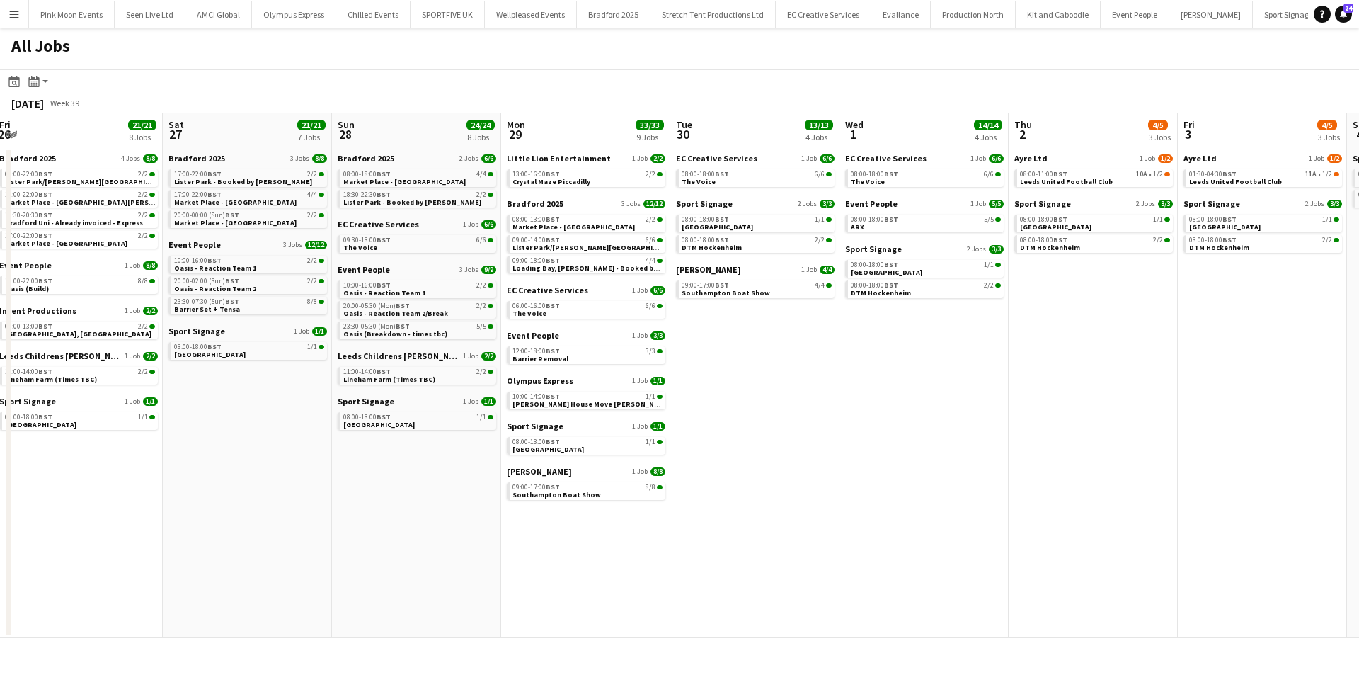
drag, startPoint x: 926, startPoint y: 568, endPoint x: 1047, endPoint y: 532, distance: 126.3
click at [1091, 512] on app-calendar-viewport "Wed 24 13/13 5 Jobs Thu 25 21/21 6 Jobs Fri 26 21/21 8 Jobs Sat 27 21/21 7 Jobs…" at bounding box center [679, 375] width 1359 height 524
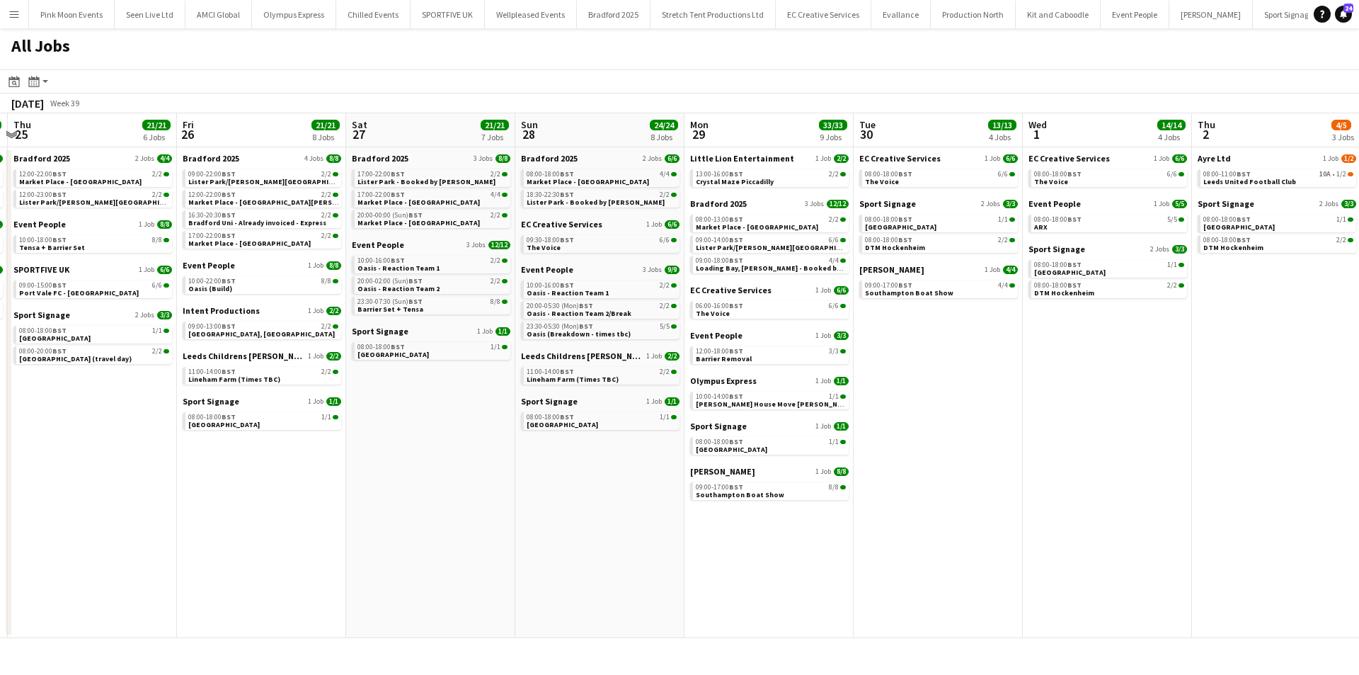
drag, startPoint x: 464, startPoint y: 589, endPoint x: 644, endPoint y: 534, distance: 187.9
click at [644, 534] on app-calendar-viewport "Tue 23 7/7 4 Jobs Wed 24 13/13 5 Jobs Thu 25 21/21 6 Jobs Fri 26 21/21 8 Jobs S…" at bounding box center [679, 375] width 1359 height 524
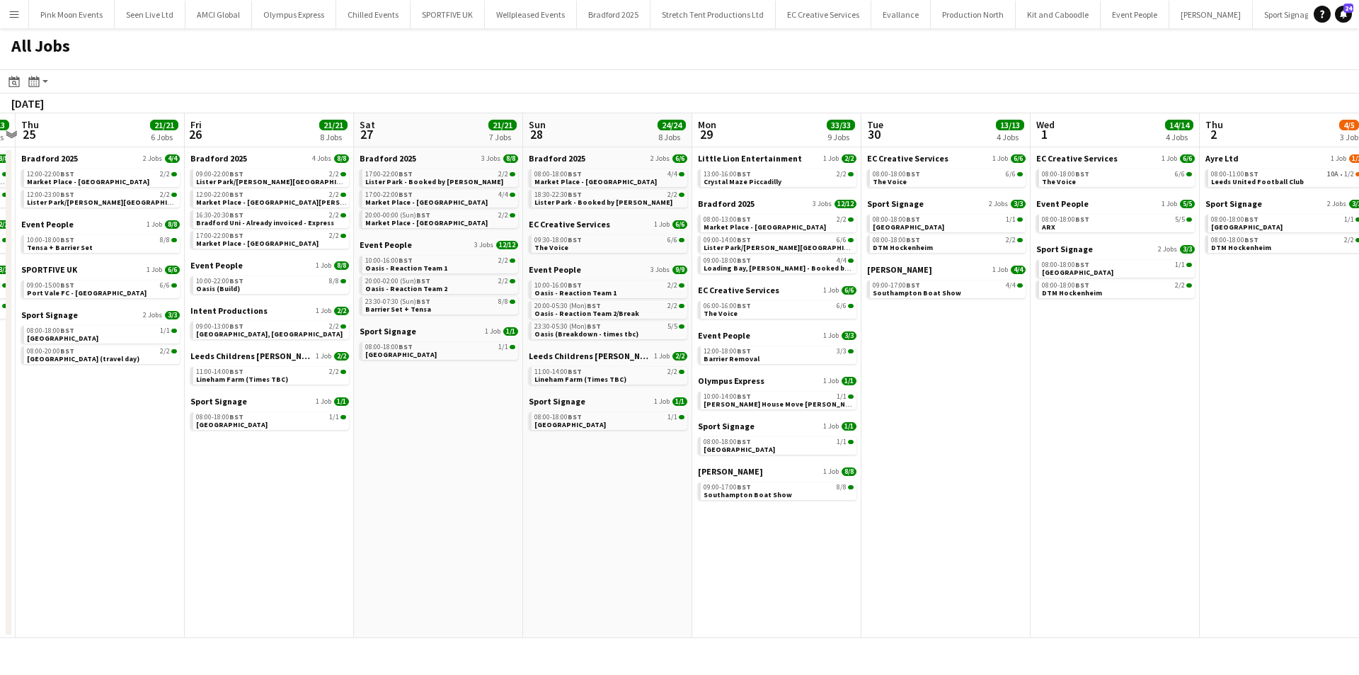
drag, startPoint x: 350, startPoint y: 453, endPoint x: 855, endPoint y: 435, distance: 505.0
click at [855, 435] on app-calendar-viewport "Mon 22 23/23 8 Jobs Tue 23 7/7 4 Jobs Wed 24 13/13 5 Jobs Thu 25 21/21 6 Jobs F…" at bounding box center [679, 375] width 1359 height 524
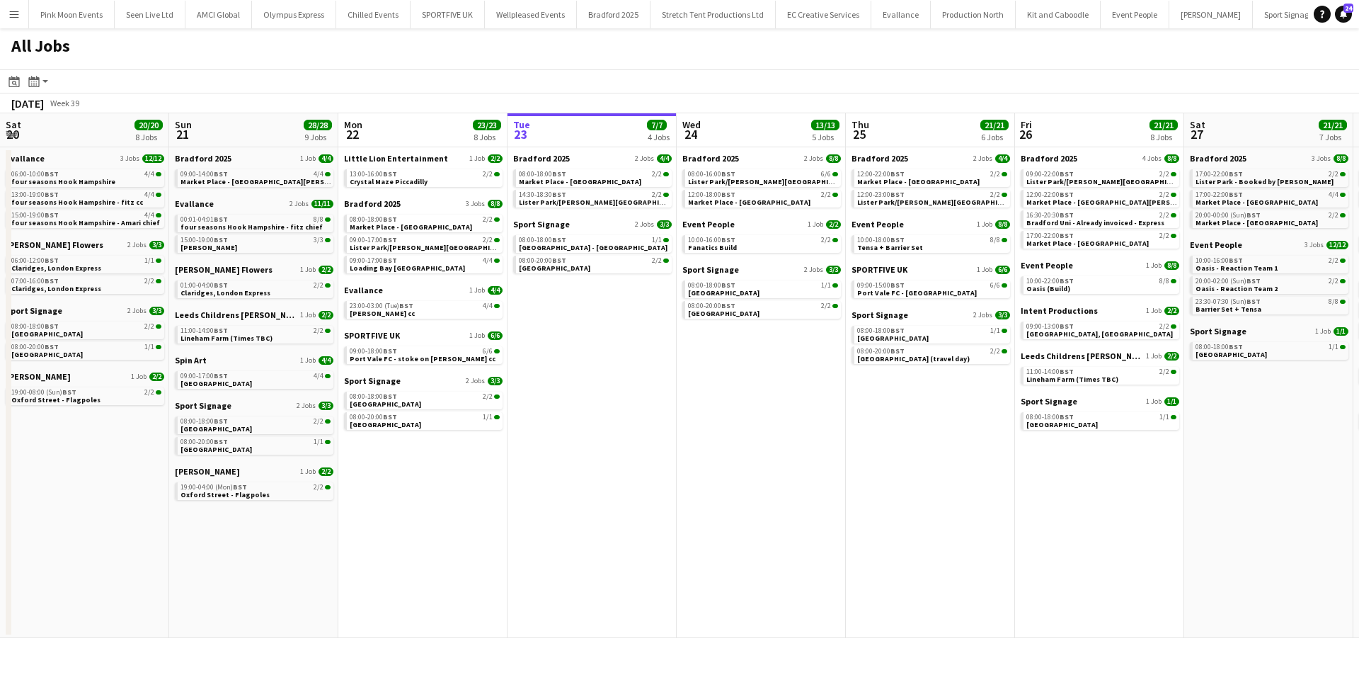
drag, startPoint x: 69, startPoint y: 618, endPoint x: 637, endPoint y: 555, distance: 571.9
click at [953, 534] on app-calendar-viewport "Thu 18 7/7 4 Jobs Fri 19 11/11 6 Jobs Sat 20 20/20 8 Jobs Sun 21 28/28 9 Jobs M…" at bounding box center [679, 375] width 1359 height 524
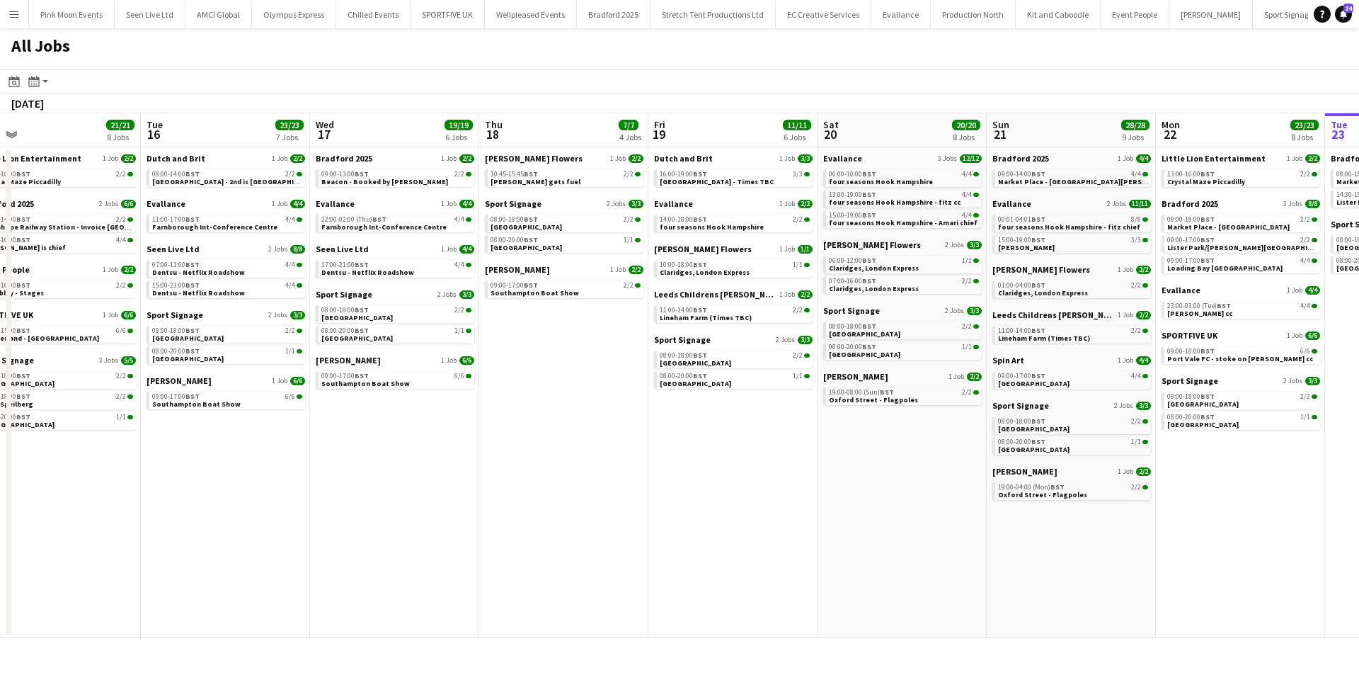
drag, startPoint x: 954, startPoint y: 446, endPoint x: 1062, endPoint y: 433, distance: 108.3
click at [1062, 433] on app-calendar-viewport "Sat 13 15/15 6 Jobs Sun 14 21/21 6 Jobs Mon 15 21/21 8 Jobs Tue 16 23/23 7 Jobs…" at bounding box center [679, 375] width 1359 height 524
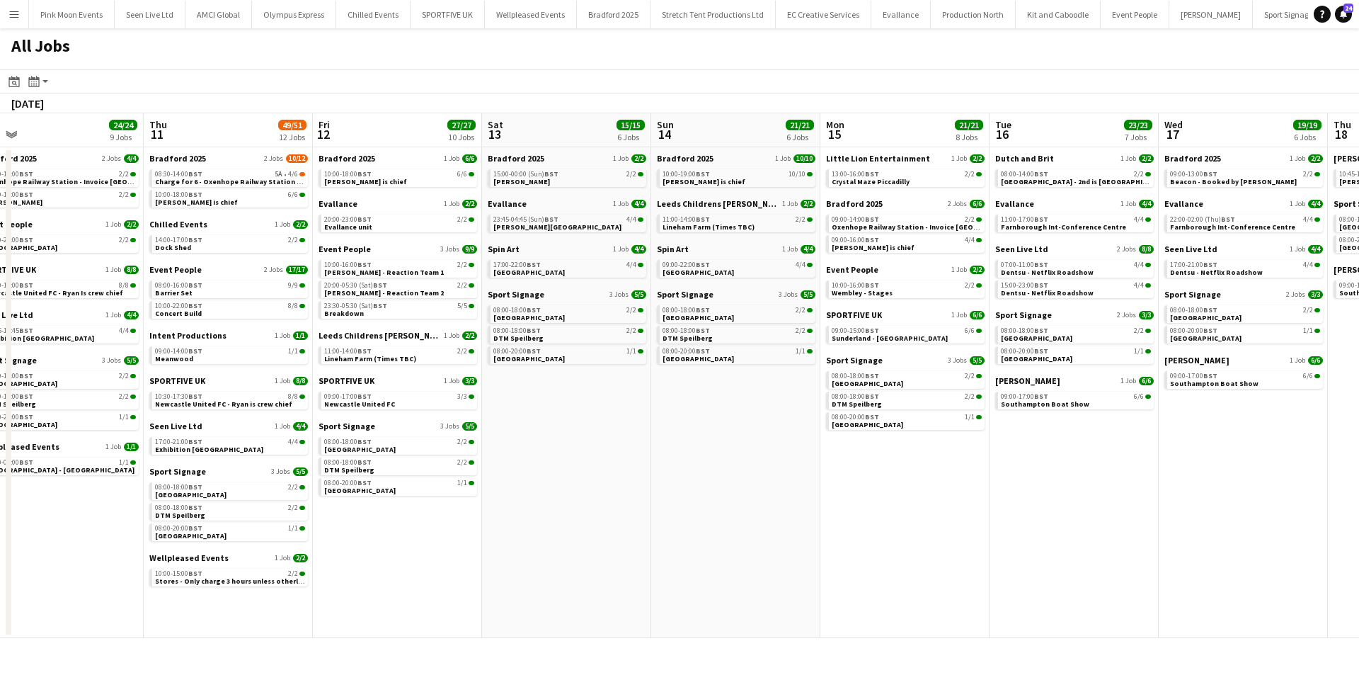
drag, startPoint x: 723, startPoint y: 451, endPoint x: 1006, endPoint y: 446, distance: 282.5
click at [1154, 410] on app-calendar-viewport "Mon 8 17/17 8 Jobs Tue 9 40/40 11 Jobs Wed 10 24/24 9 Jobs Thu 11 49/51 12 Jobs…" at bounding box center [679, 375] width 1359 height 524
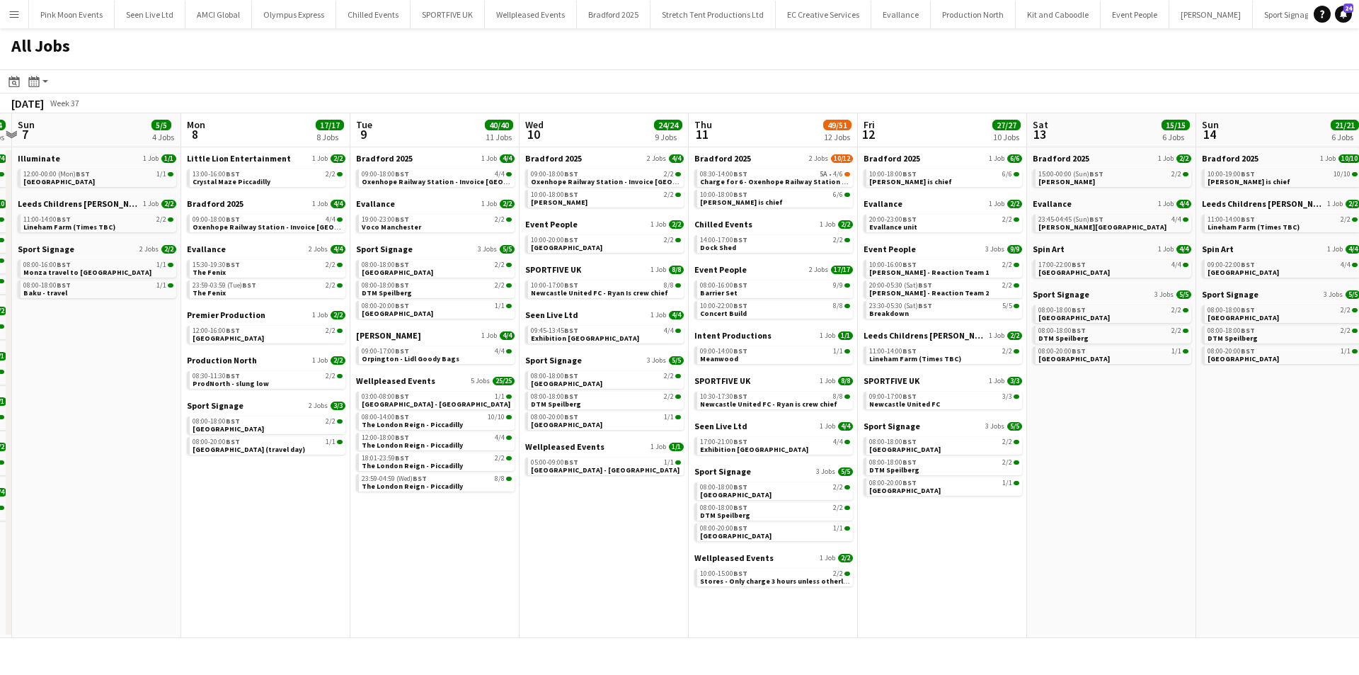
drag, startPoint x: 421, startPoint y: 545, endPoint x: 944, endPoint y: 486, distance: 526.4
click at [947, 486] on app-calendar-viewport "Fri 5 26/26 9 Jobs Sat 6 24/24 10 Jobs Sun 7 5/5 4 Jobs Mon 8 17/17 8 Jobs Tue …" at bounding box center [679, 375] width 1359 height 524
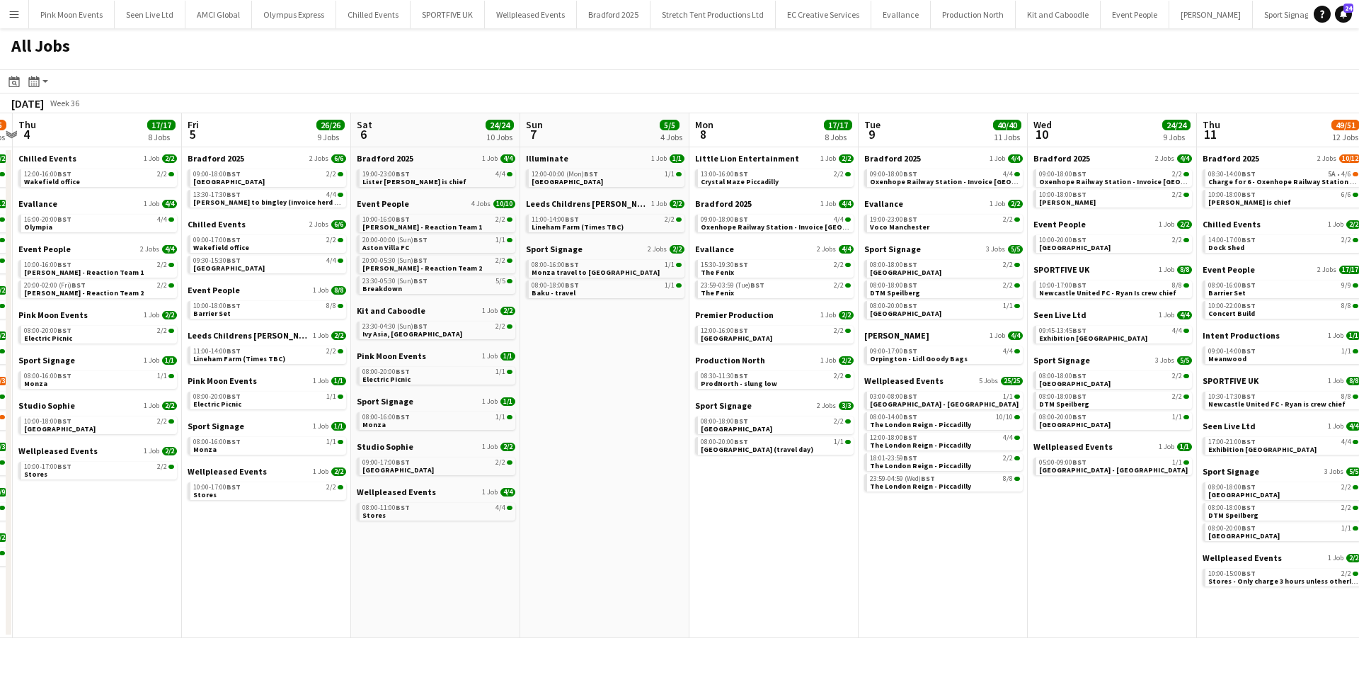
drag, startPoint x: 224, startPoint y: 562, endPoint x: 919, endPoint y: 501, distance: 698.4
click at [936, 491] on app-calendar-viewport "Tue 2 18/19 6 Jobs Wed 3 34/35 11 Jobs Thu 4 17/17 8 Jobs Fri 5 26/26 9 Jobs Sa…" at bounding box center [679, 375] width 1359 height 524
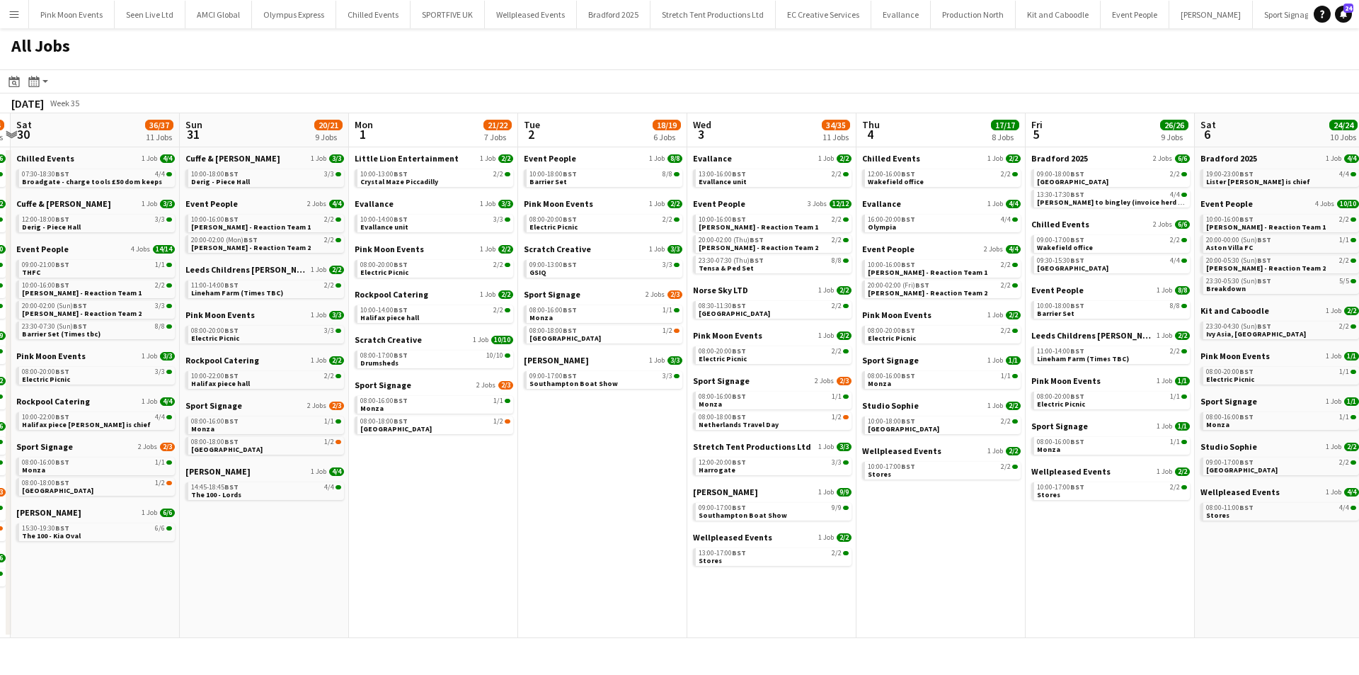
drag, startPoint x: 527, startPoint y: 557, endPoint x: 672, endPoint y: 539, distance: 146.3
click at [672, 539] on app-calendar-viewport "Thu 28 24/25 9 Jobs Fri 29 43/44 12 Jobs Sat 30 36/37 11 Jobs Sun 31 20/21 9 Jo…" at bounding box center [679, 375] width 1359 height 524
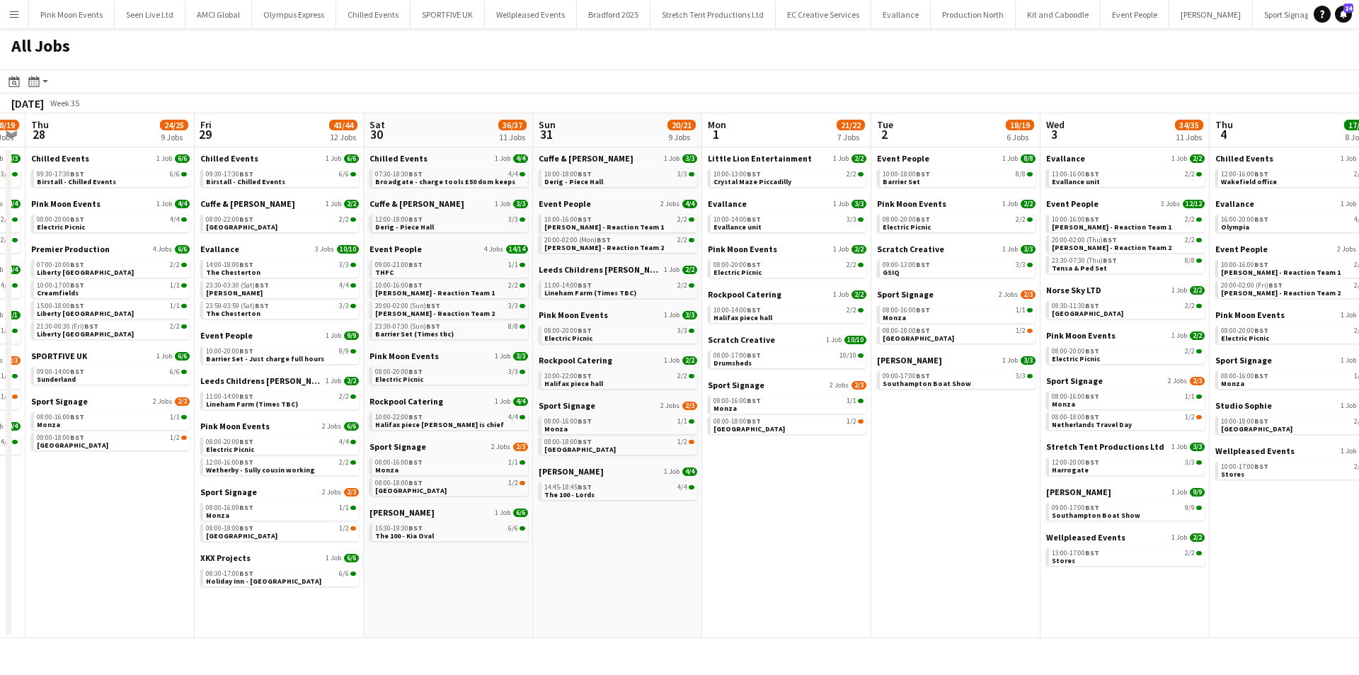
scroll to position [0, 379]
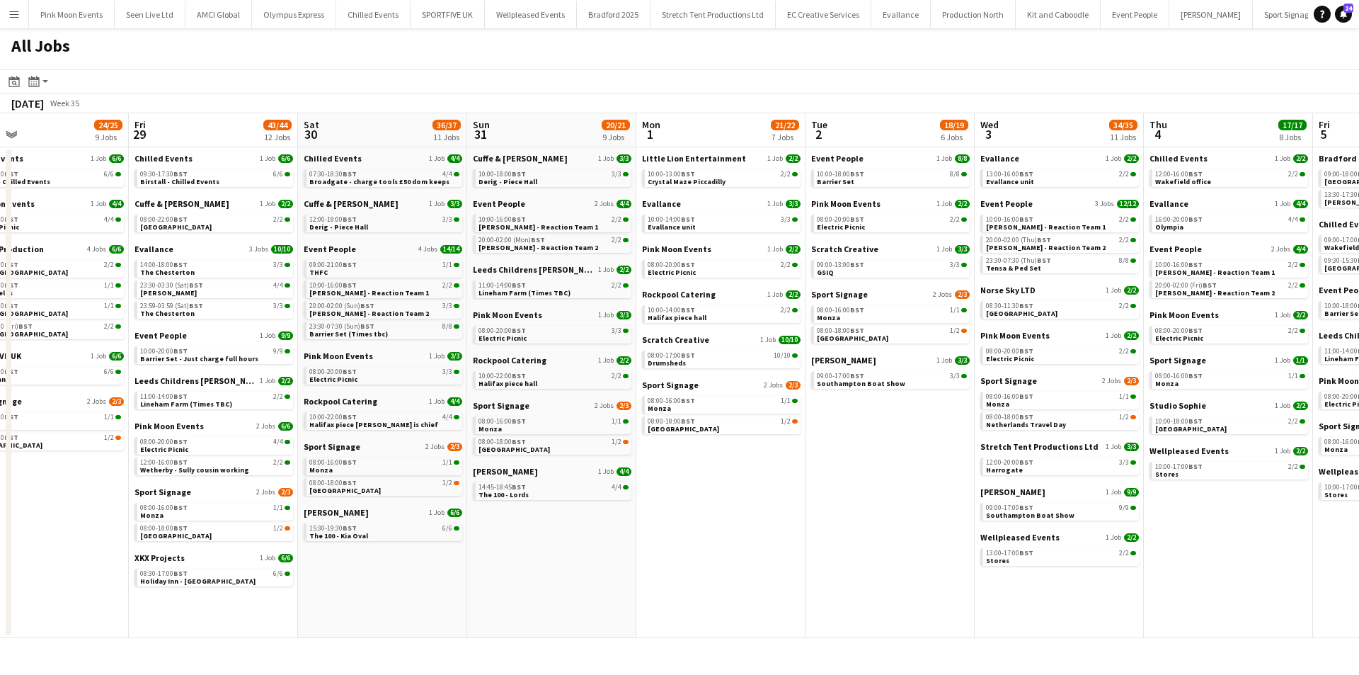
drag, startPoint x: 219, startPoint y: 587, endPoint x: 481, endPoint y: 568, distance: 262.5
click at [481, 568] on app-calendar-viewport "Tue 26 36/37 12 Jobs Wed 27 18/19 8 Jobs Thu 28 24/25 9 Jobs Fri 29 43/44 12 Jo…" at bounding box center [679, 375] width 1359 height 524
click at [261, 179] on link "09:30-17:30 BST 6/6 Birstall - Chilled Events" at bounding box center [215, 177] width 150 height 16
click at [500, 231] on app-brief-job-card "10:00-16:00 BST 2/2 Coldplay - Reaction Team 1" at bounding box center [552, 223] width 159 height 18
click at [500, 236] on span "20:00-02:00 (Mon) BST" at bounding box center [511, 239] width 67 height 7
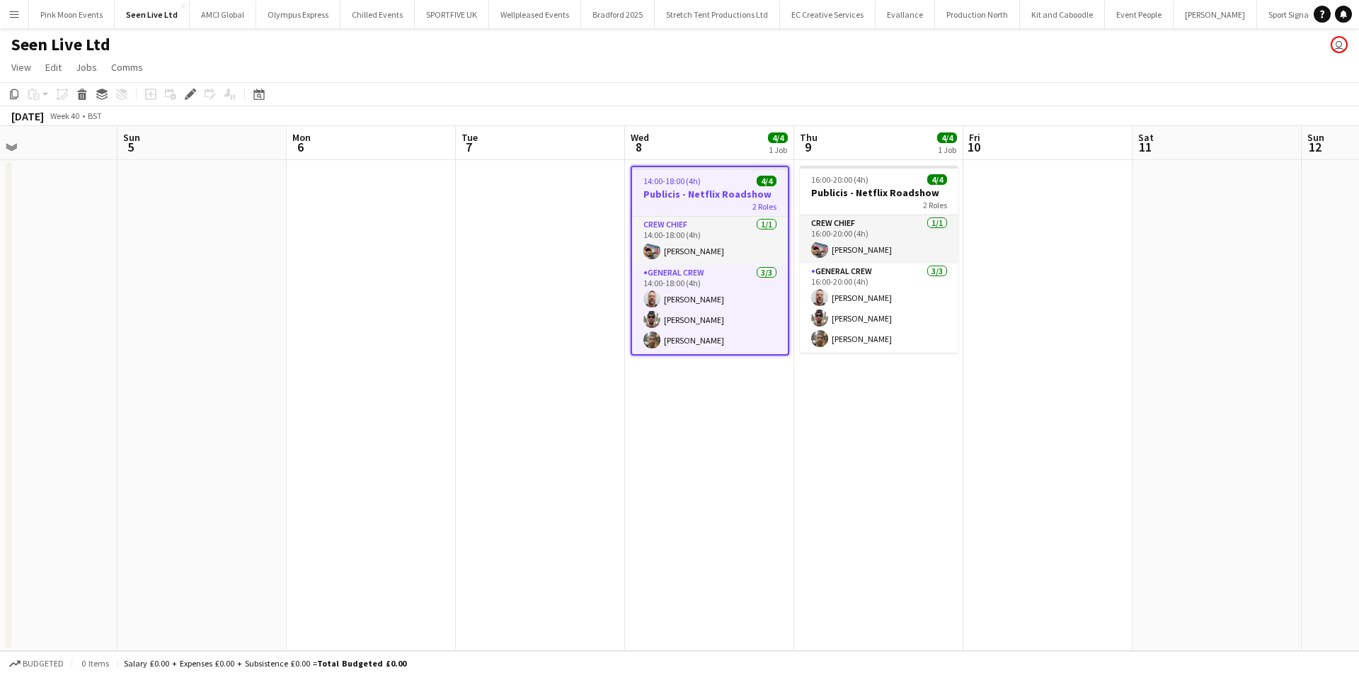
drag, startPoint x: 486, startPoint y: 428, endPoint x: 785, endPoint y: 414, distance: 299.7
click at [785, 414] on app-calendar-viewport "Thu 2 Fri 3 Sat 4 Sun 5 Mon 6 Tue 7 Wed 8 4/4 1 Job Thu 9 4/4 1 Job Fri 10 Sat …" at bounding box center [679, 388] width 1359 height 524
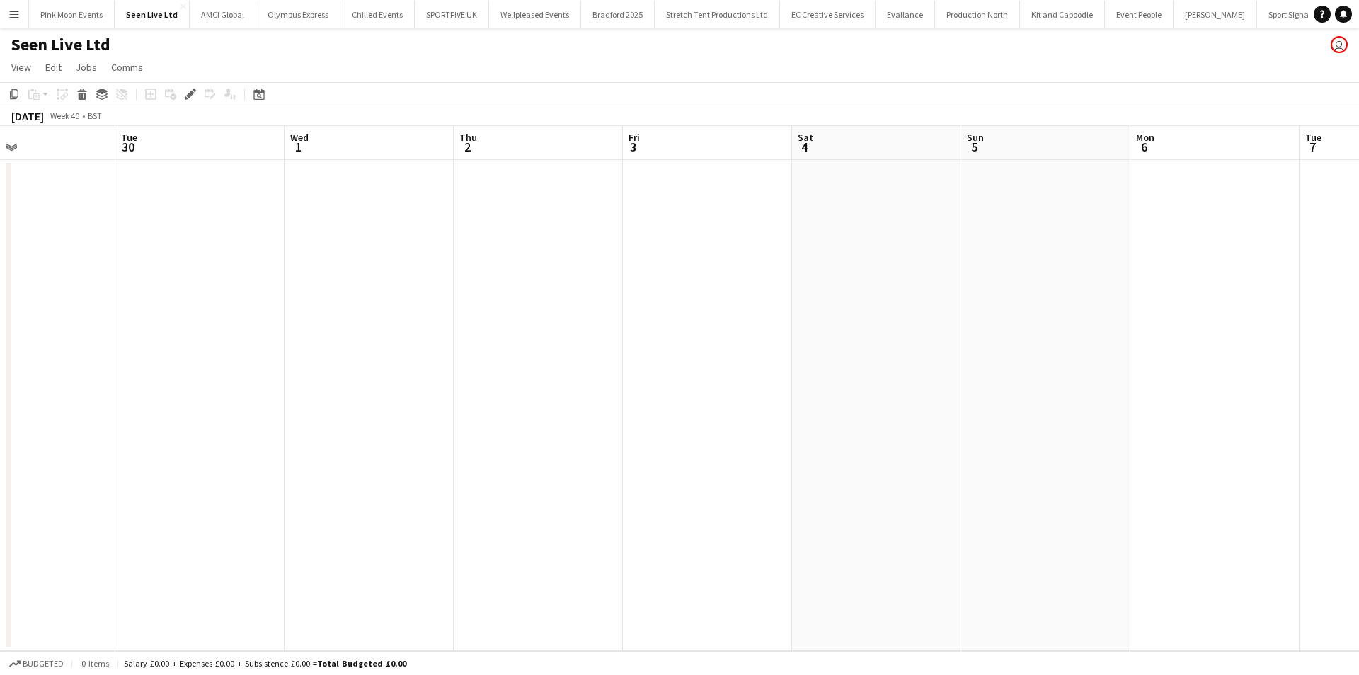
drag, startPoint x: 742, startPoint y: 453, endPoint x: 646, endPoint y: 490, distance: 103.1
click at [876, 449] on app-calendar-viewport "Sun 28 Mon 29 Tue 30 Wed 1 Thu 2 Fri 3 Sat 4 Sun 5 Mon 6 Tue 7 Wed 8 4/4 1 Job …" at bounding box center [679, 388] width 1359 height 524
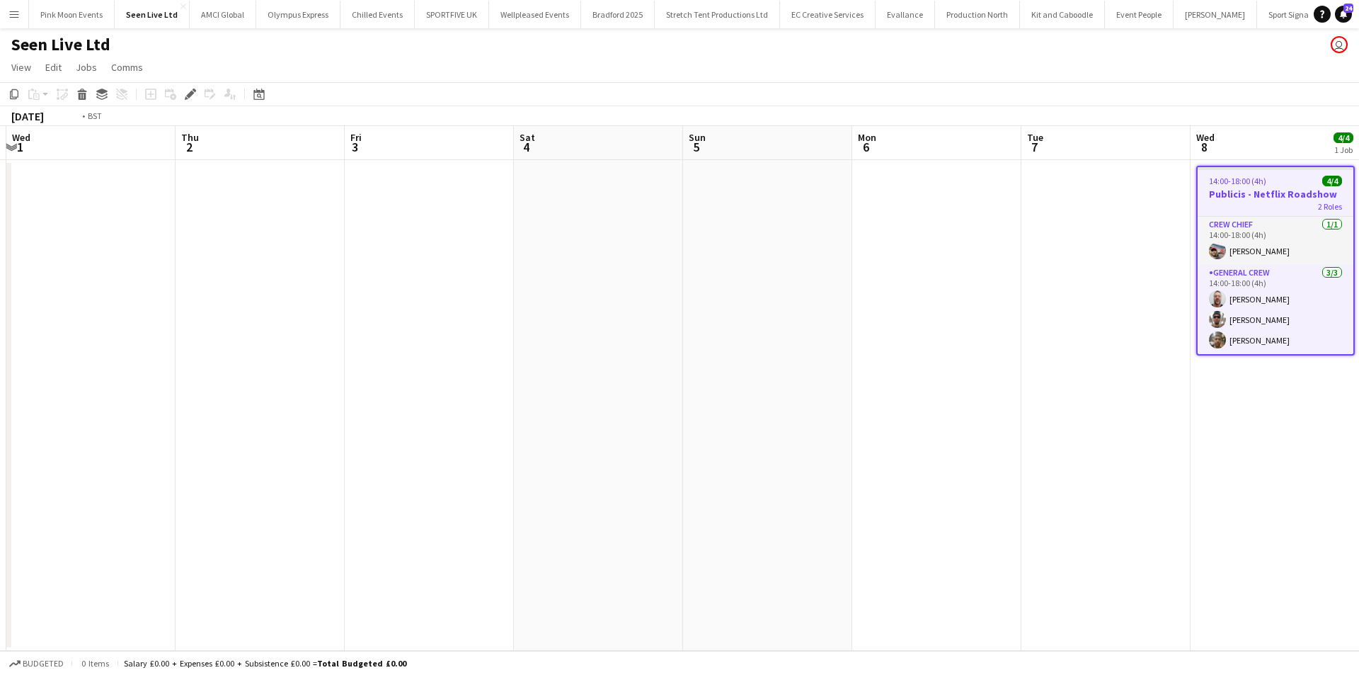
drag, startPoint x: 483, startPoint y: 486, endPoint x: 474, endPoint y: 517, distance: 32.5
click at [922, 466] on app-calendar-viewport "Sun 28 Mon 29 Tue 30 Wed 1 Thu 2 Fri 3 Sat 4 Sun 5 Mon 6 Tue 7 Wed 8 4/4 1 Job …" at bounding box center [679, 388] width 1359 height 524
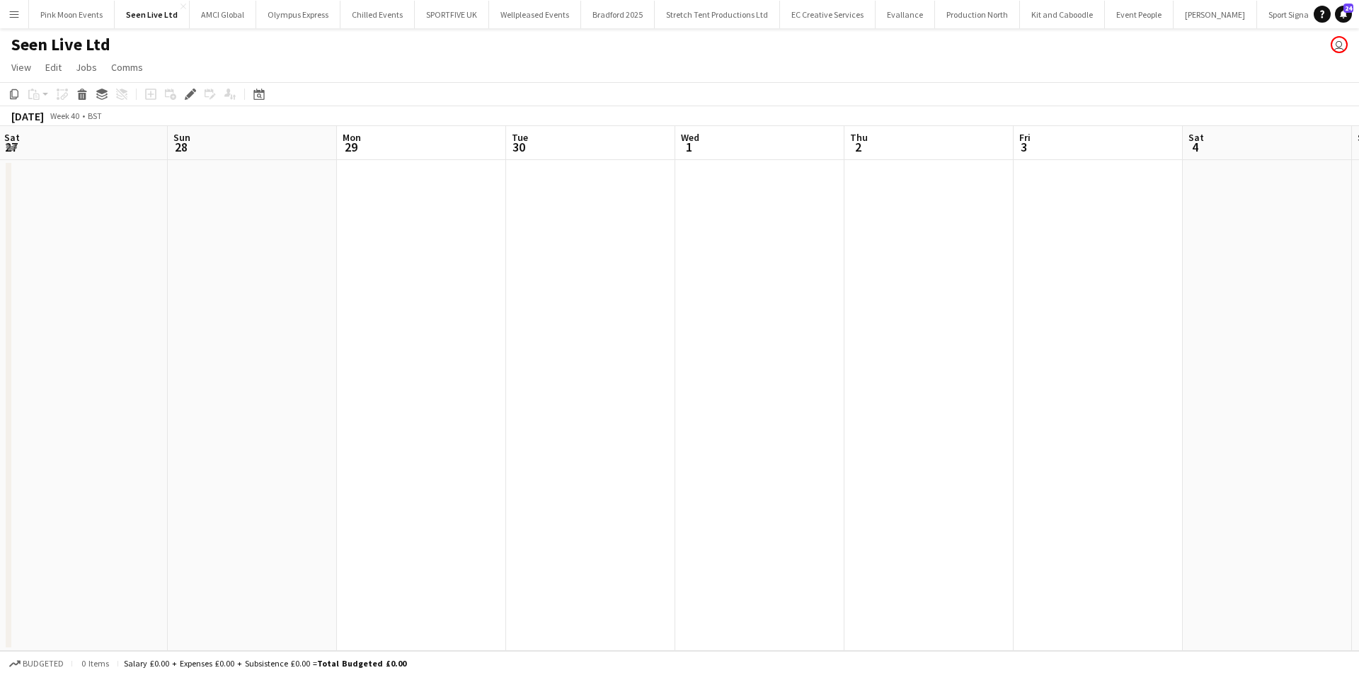
drag, startPoint x: 373, startPoint y: 526, endPoint x: 923, endPoint y: 469, distance: 552.9
click at [864, 474] on app-calendar-viewport "Thu 25 Fri 26 Sat 27 Sun 28 Mon 29 Tue 30 Wed 1 Thu 2 Fri 3 Sat 4 Sun 5 Mon 6 T…" at bounding box center [679, 388] width 1359 height 524
drag, startPoint x: 203, startPoint y: 534, endPoint x: 791, endPoint y: 541, distance: 587.5
click at [917, 518] on app-calendar-viewport "Mon 22 Tue 23 Wed 24 Thu 25 Fri 26 Sat 27 Sun 28 Mon 29 Tue 30 Wed 1 Thu 2 Fri …" at bounding box center [679, 388] width 1359 height 524
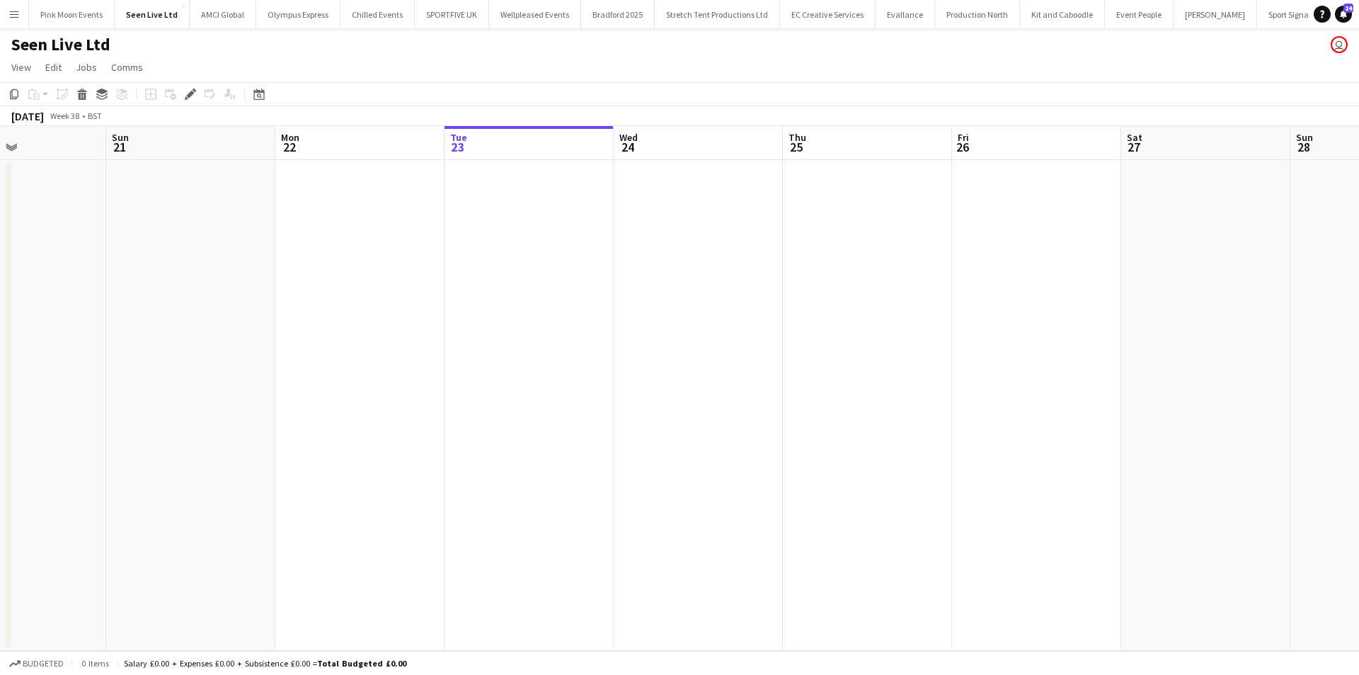
drag, startPoint x: 734, startPoint y: 544, endPoint x: 1082, endPoint y: 532, distance: 348.5
click at [1073, 532] on app-calendar-viewport "Thu 18 Fri 19 Sat 20 Sun 21 Mon 22 Tue 23 Wed 24 Thu 25 Fri 26 Sat 27 Sun 28 Mo…" at bounding box center [679, 388] width 1359 height 524
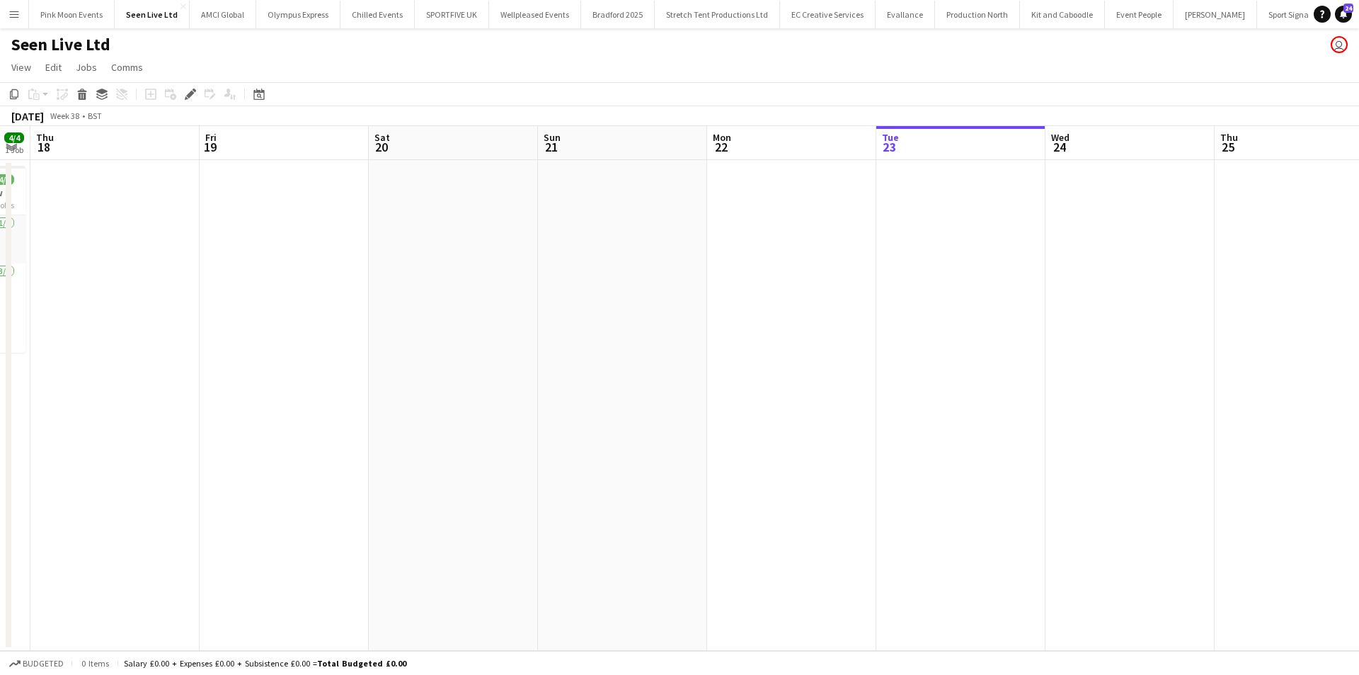
click at [355, 533] on app-calendar-viewport "Tue 16 8/8 2 Jobs Wed 17 4/4 1 Job Thu 18 Fri 19 Sat 20 Sun 21 Mon 22 Tue 23 We…" at bounding box center [679, 388] width 1359 height 524
drag, startPoint x: 462, startPoint y: 525, endPoint x: 746, endPoint y: 462, distance: 290.7
click at [463, 526] on app-calendar-viewport "Mon 22 Tue 23 Wed 24 Thu 25 Fri 26 Sat 27 Sun 28 Mon 29 Tue 30 Wed 1 Thu 2 Fri …" at bounding box center [679, 388] width 1359 height 524
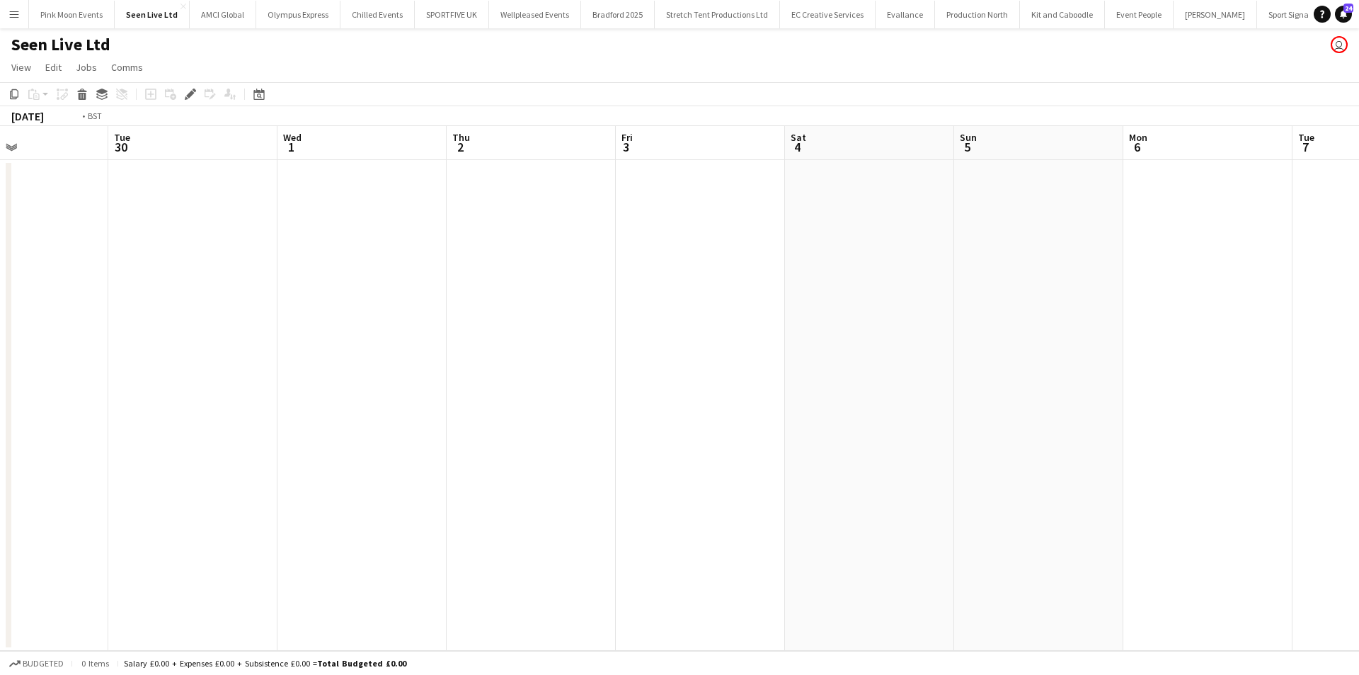
drag, startPoint x: 126, startPoint y: 507, endPoint x: 1, endPoint y: 520, distance: 125.9
click at [0, 520] on app-calendar-viewport "Fri 26 Sat 27 Sun 28 Mon 29 Tue 30 Wed 1 Thu 2 Fri 3 Sat 4 Sun 5 Mon 6 Tue 7 We…" at bounding box center [679, 388] width 1359 height 524
drag, startPoint x: 781, startPoint y: 476, endPoint x: 108, endPoint y: 488, distance: 672.5
click at [109, 488] on app-calendar-viewport "Fri 26 Sat 27 Sun 28 Mon 29 Tue 30 Wed 1 Thu 2 Fri 3 Sat 4 Sun 5 Mon 6 Tue 7 We…" at bounding box center [679, 388] width 1359 height 524
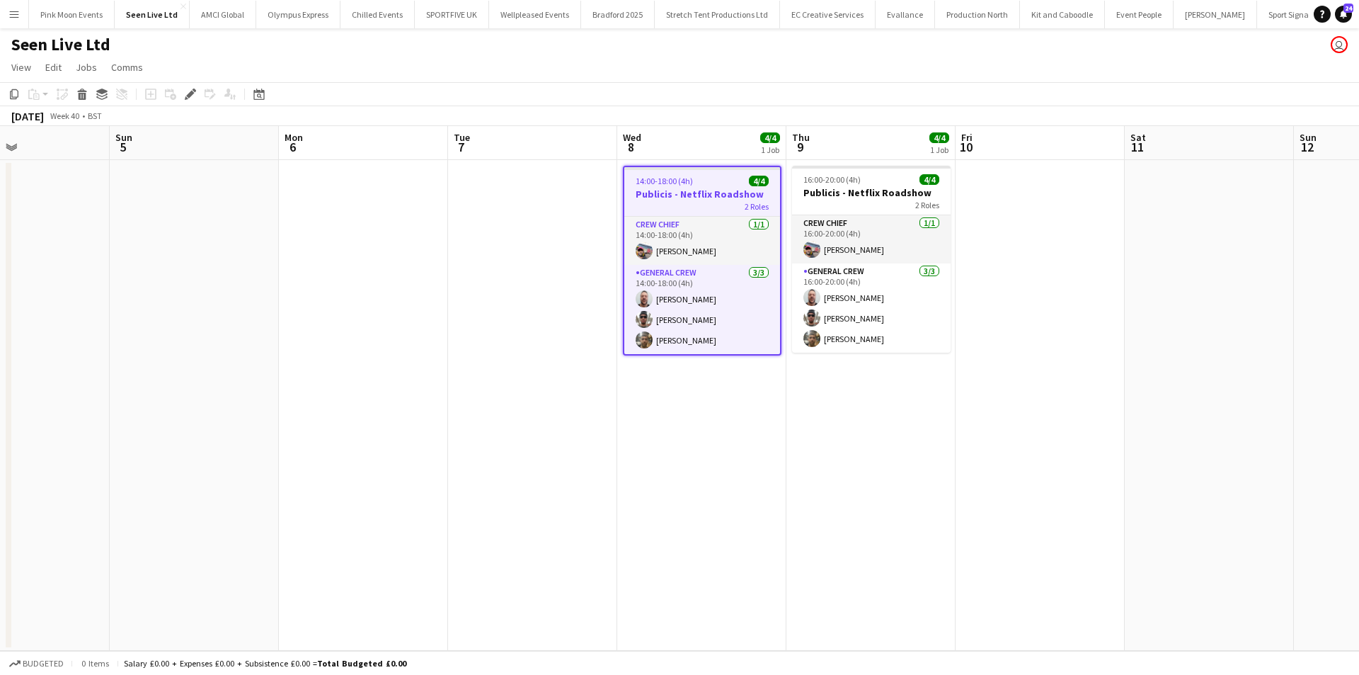
click at [189, 84] on app-toolbar "Copy Paste Paste Ctrl+V Paste with crew Ctrl+Shift+V Paste linked Job Delete Gr…" at bounding box center [679, 94] width 1359 height 24
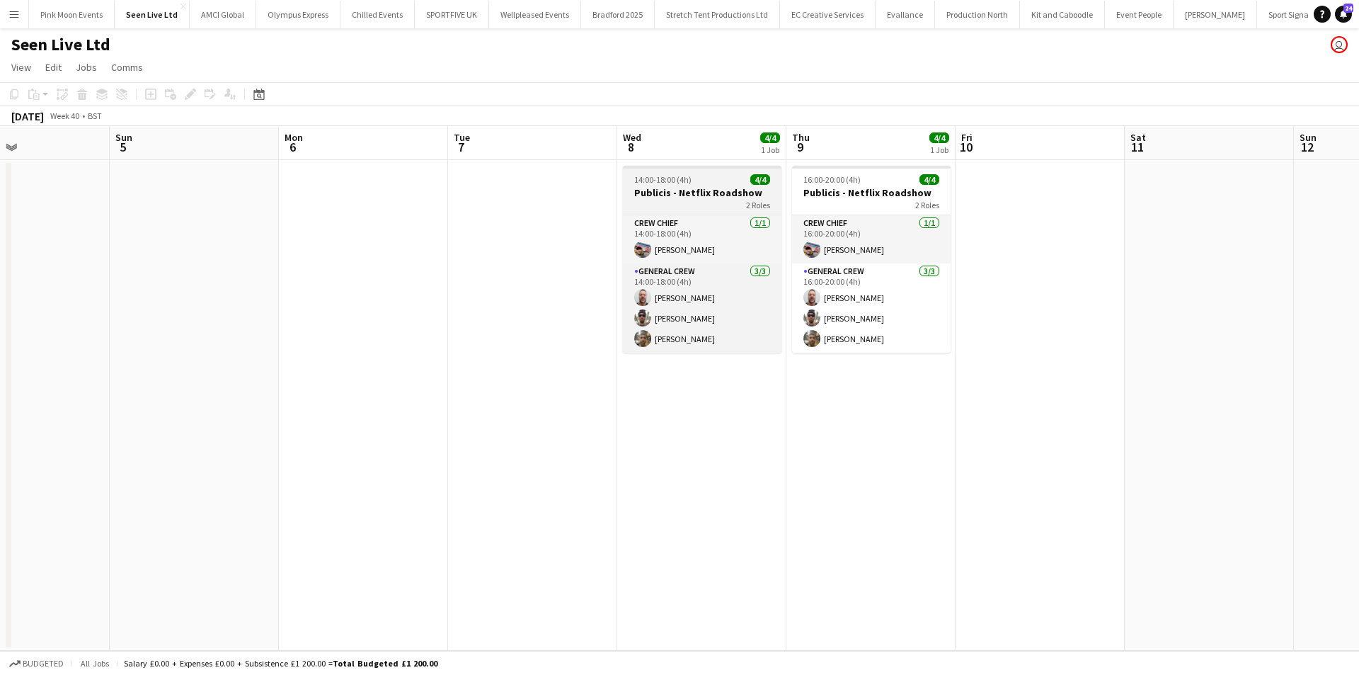
click at [660, 173] on app-job-card "14:00-18:00 (4h) 4/4 Publicis - Netflix Roadshow 2 Roles Crew Chief 1/1 14:00-1…" at bounding box center [702, 259] width 159 height 187
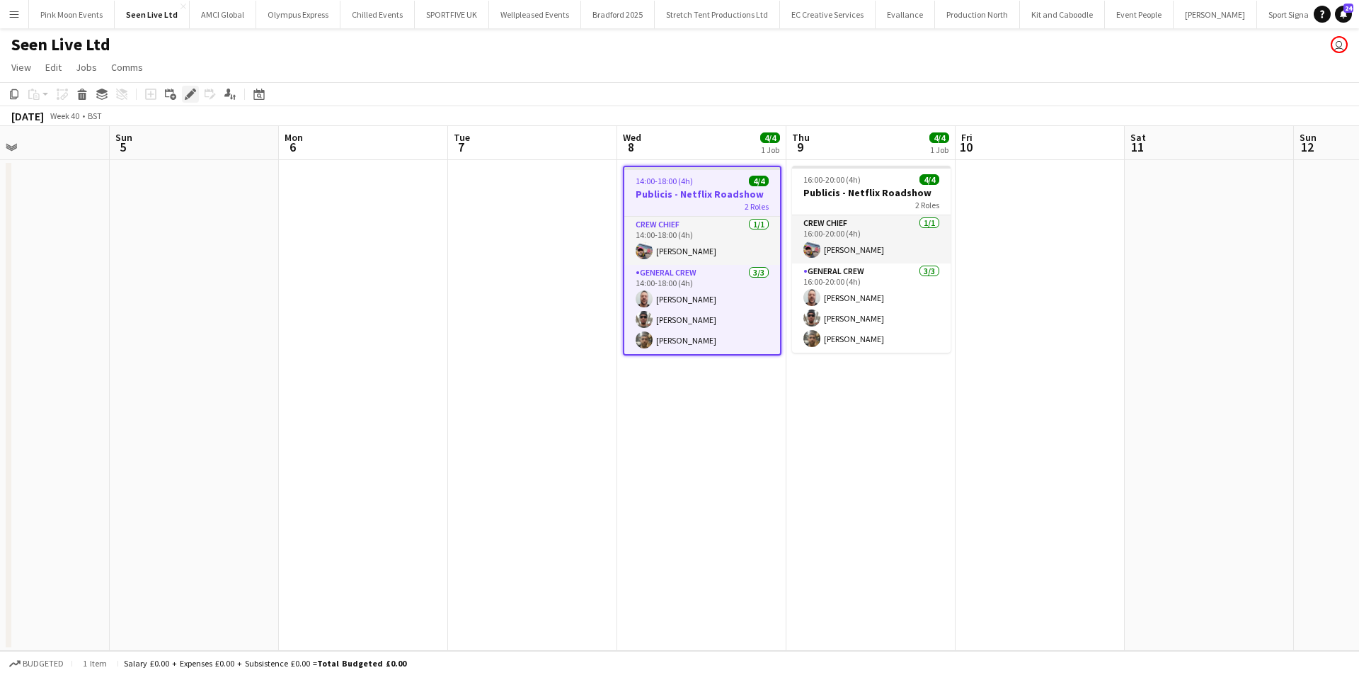
click at [191, 91] on icon "Edit" at bounding box center [190, 93] width 11 height 11
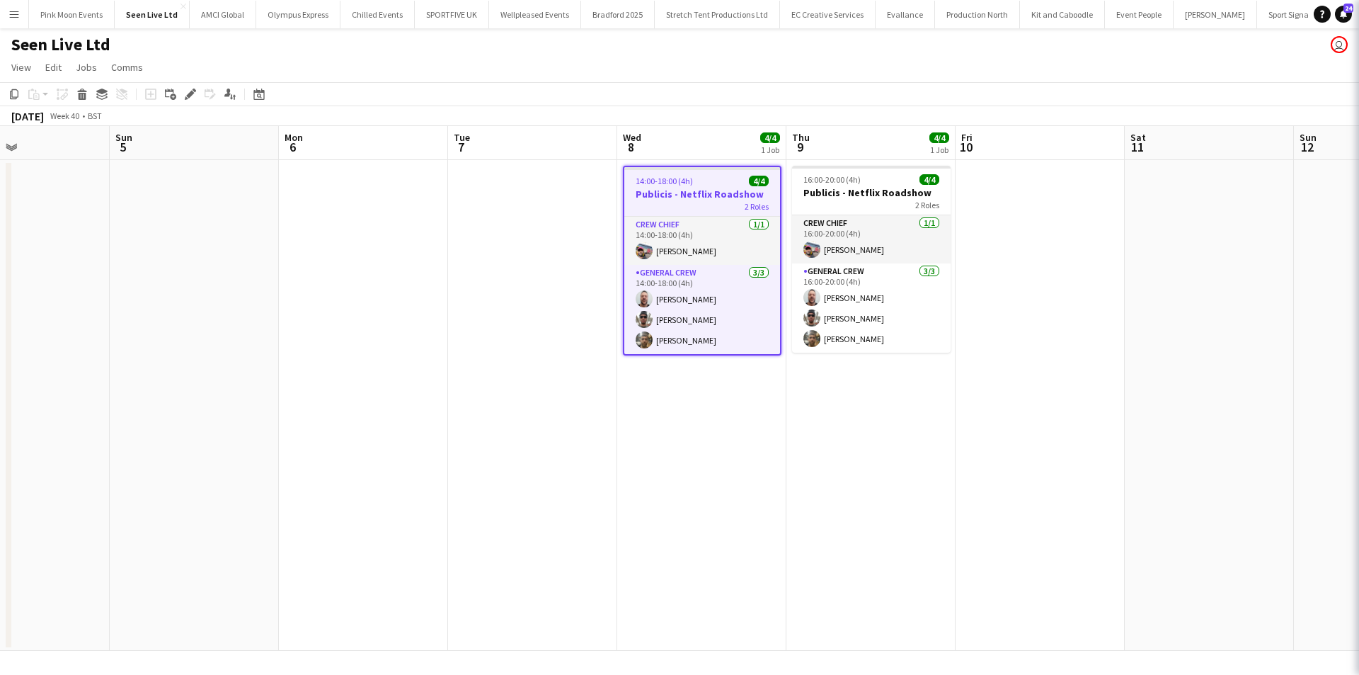
type input "**********"
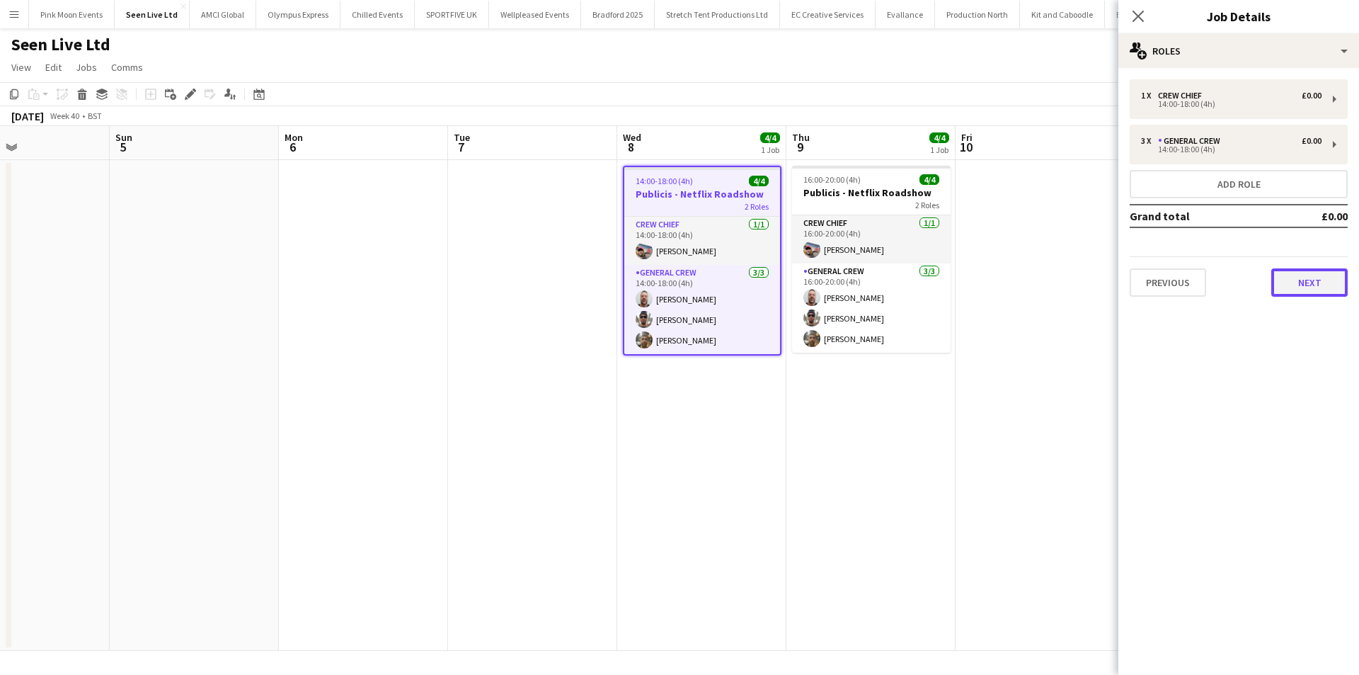
click at [1324, 277] on button "Next" at bounding box center [1309, 282] width 76 height 28
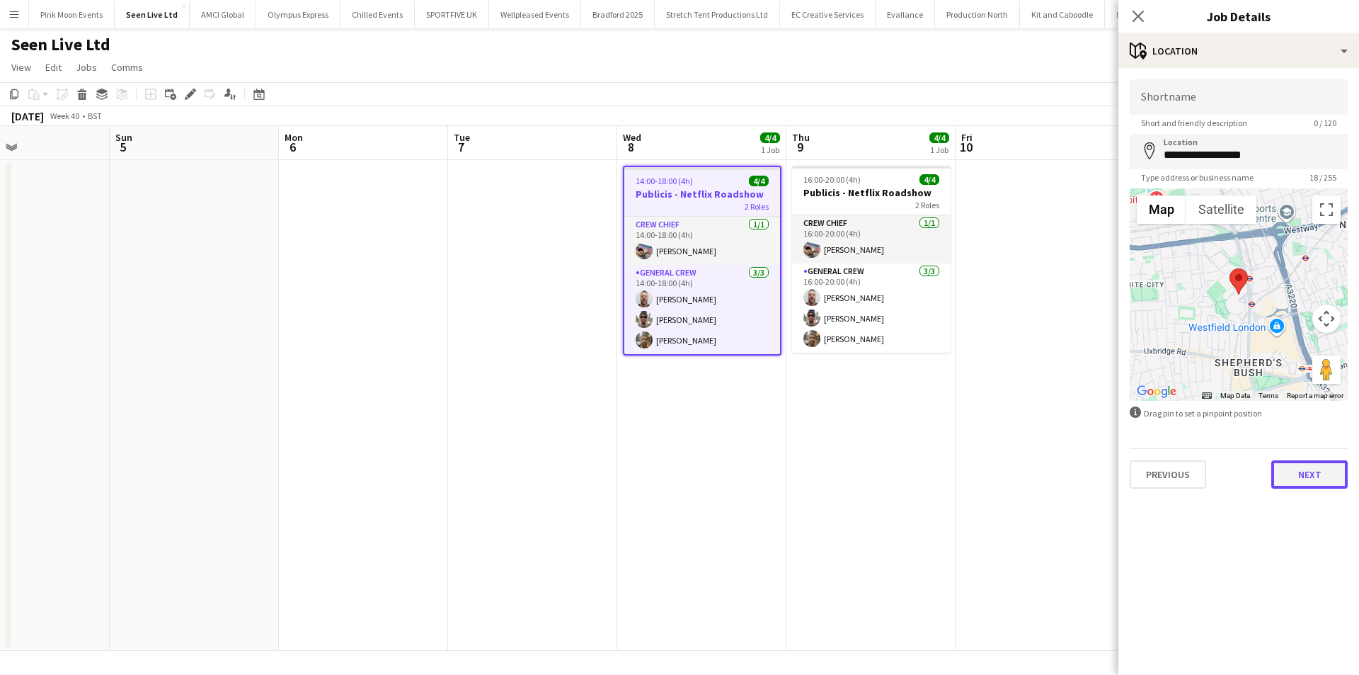
click at [1279, 471] on button "Next" at bounding box center [1309, 474] width 76 height 28
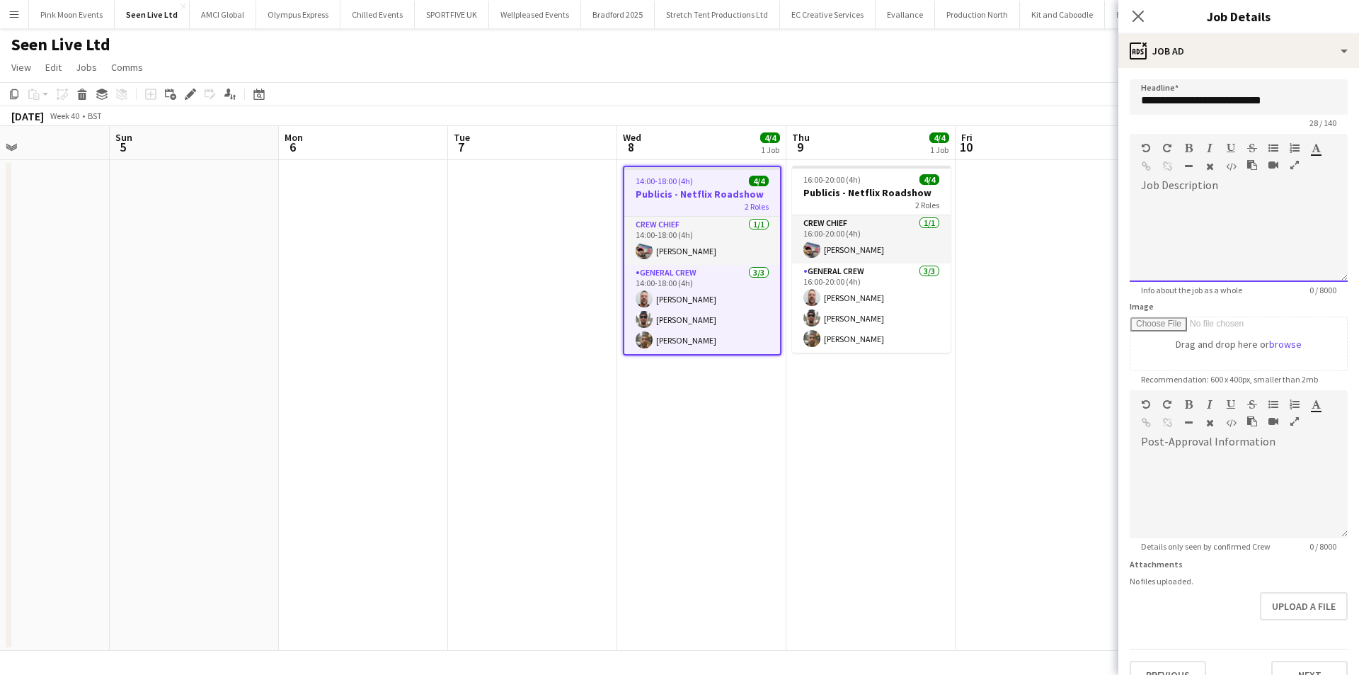
click at [1159, 214] on div at bounding box center [1239, 239] width 218 height 85
paste div
click at [1279, 257] on div "**********" at bounding box center [1233, 239] width 207 height 85
click at [1193, 277] on div "**********" at bounding box center [1228, 273] width 174 height 14
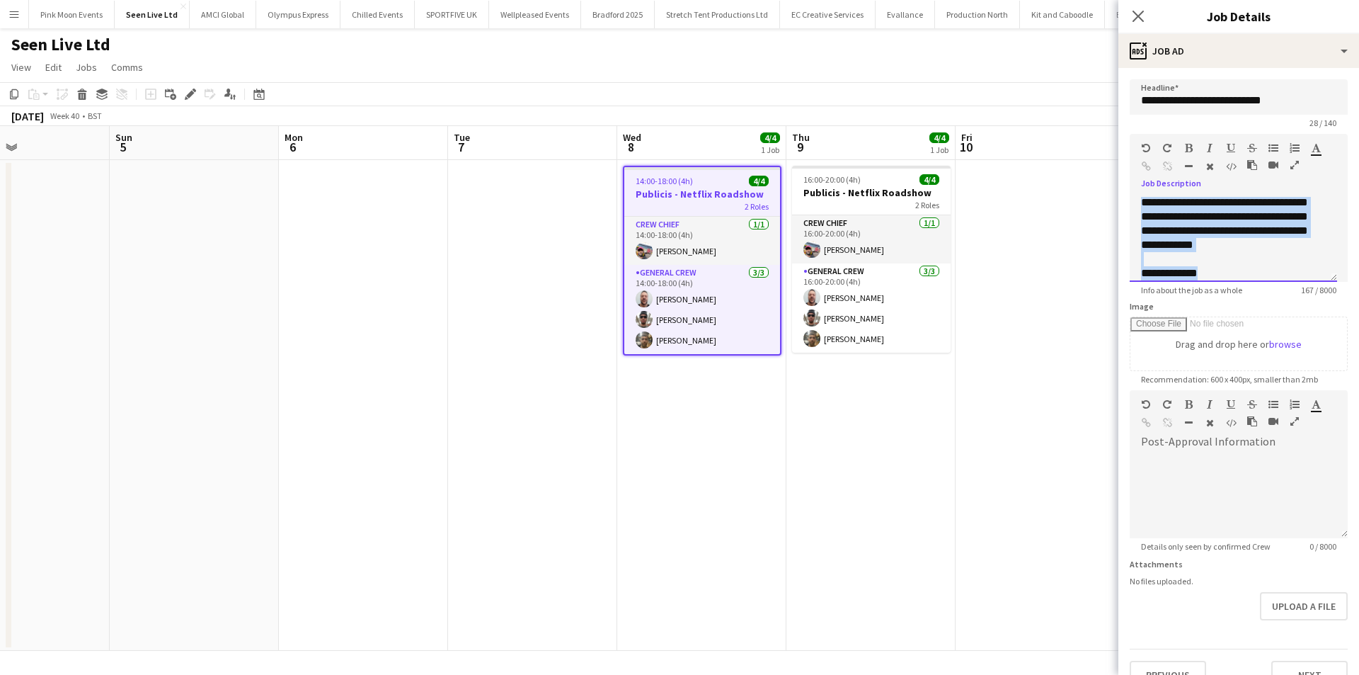
scroll to position [25, 0]
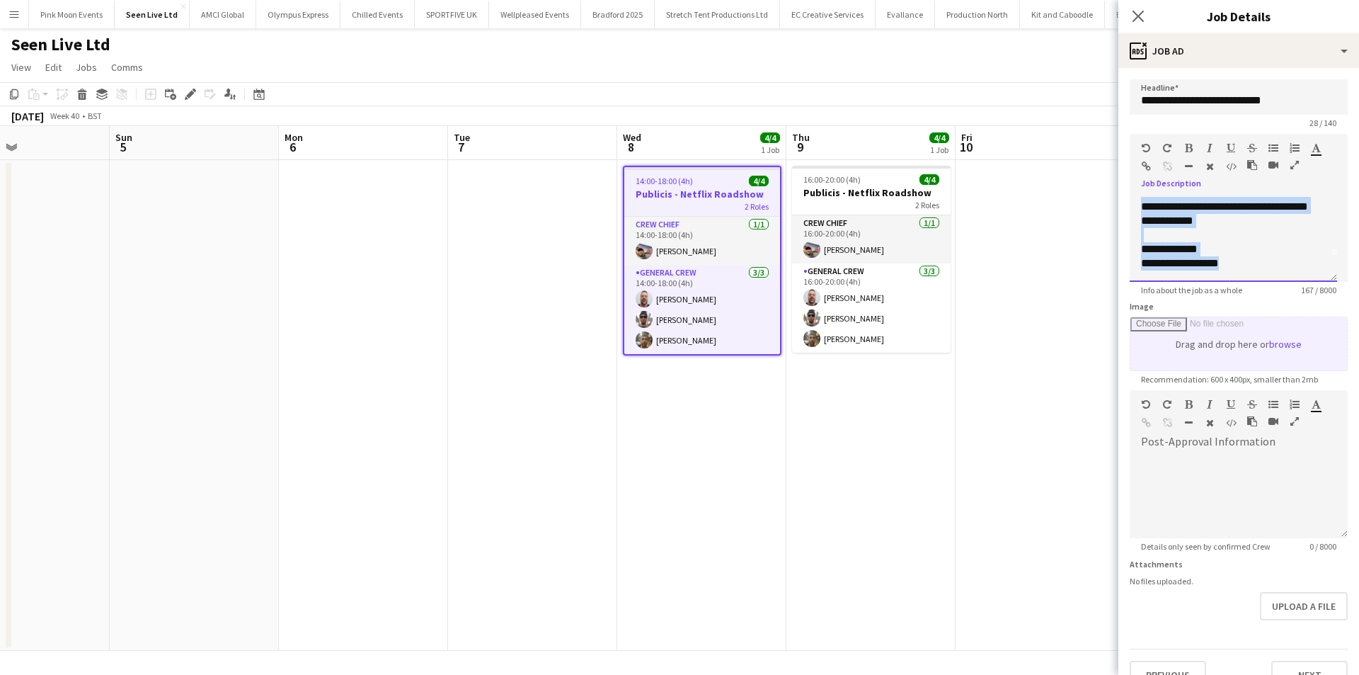
drag, startPoint x: 1134, startPoint y: 197, endPoint x: 1326, endPoint y: 345, distance: 242.8
click at [1323, 348] on form "**********" at bounding box center [1238, 383] width 241 height 609
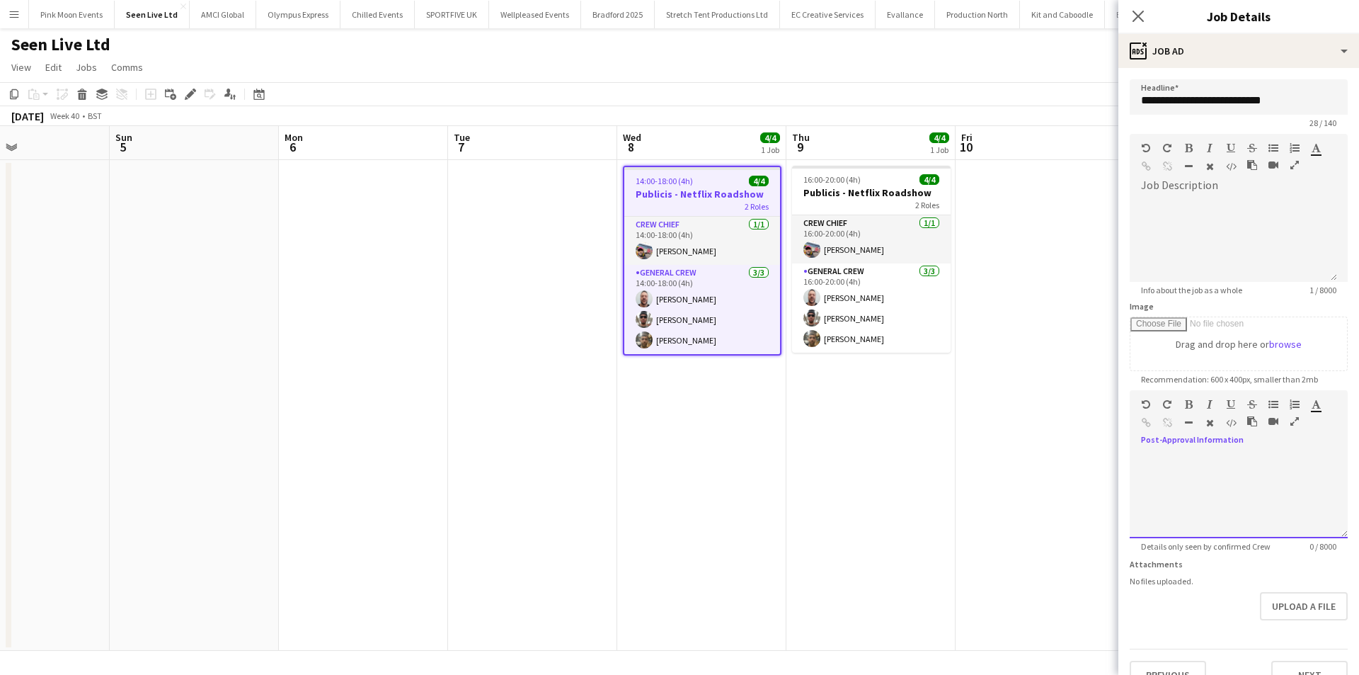
click at [1241, 471] on div at bounding box center [1239, 495] width 218 height 85
paste div
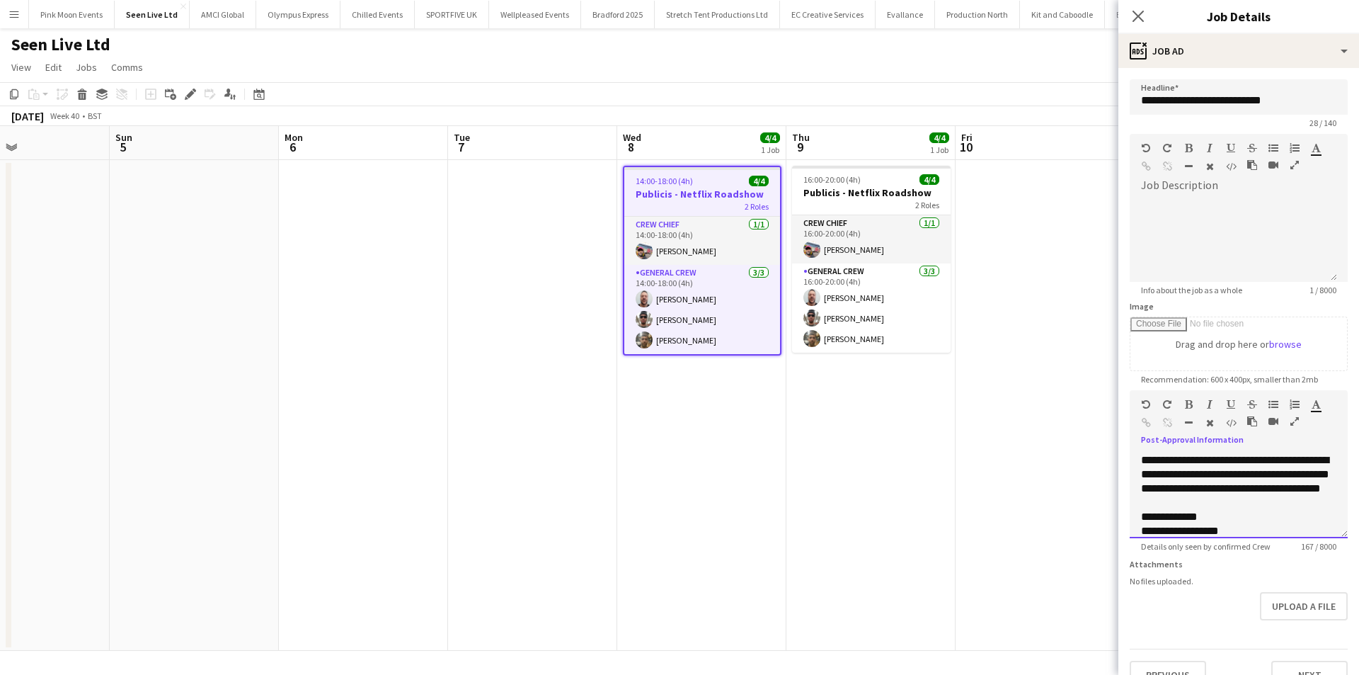
scroll to position [16, 0]
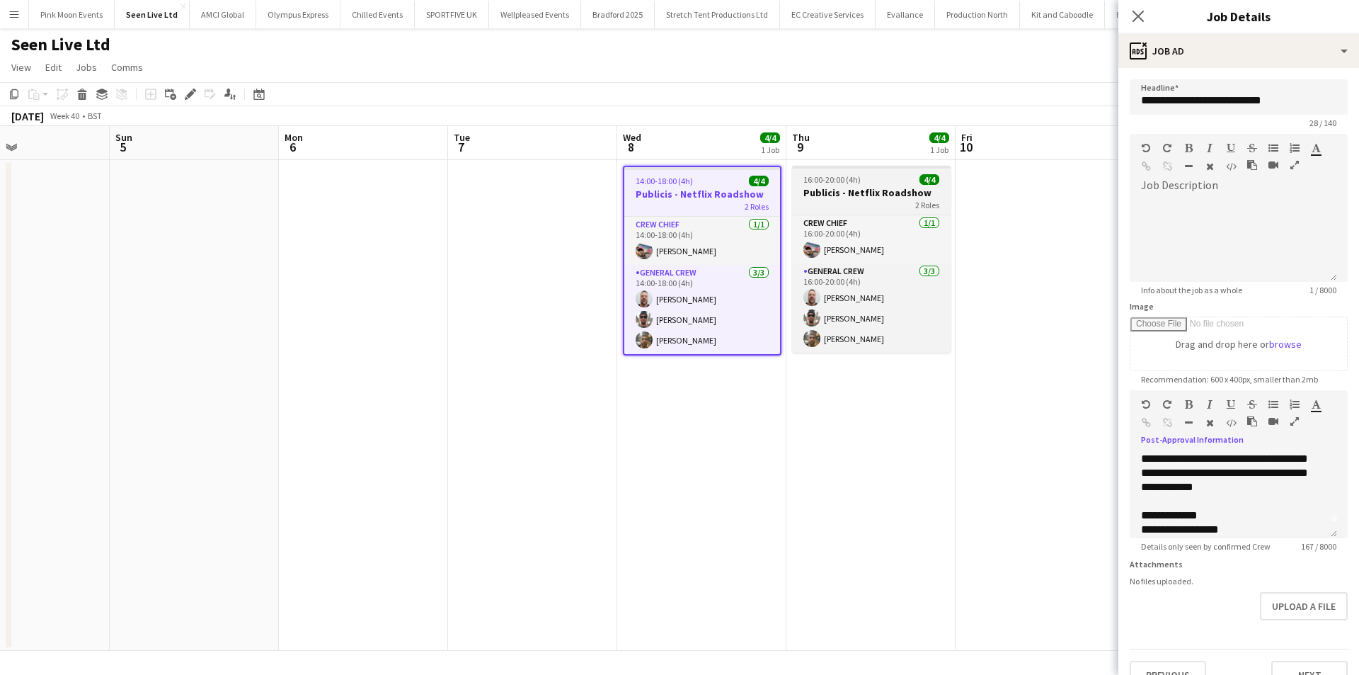
click at [861, 176] on div "16:00-20:00 (4h) 4/4" at bounding box center [871, 179] width 159 height 11
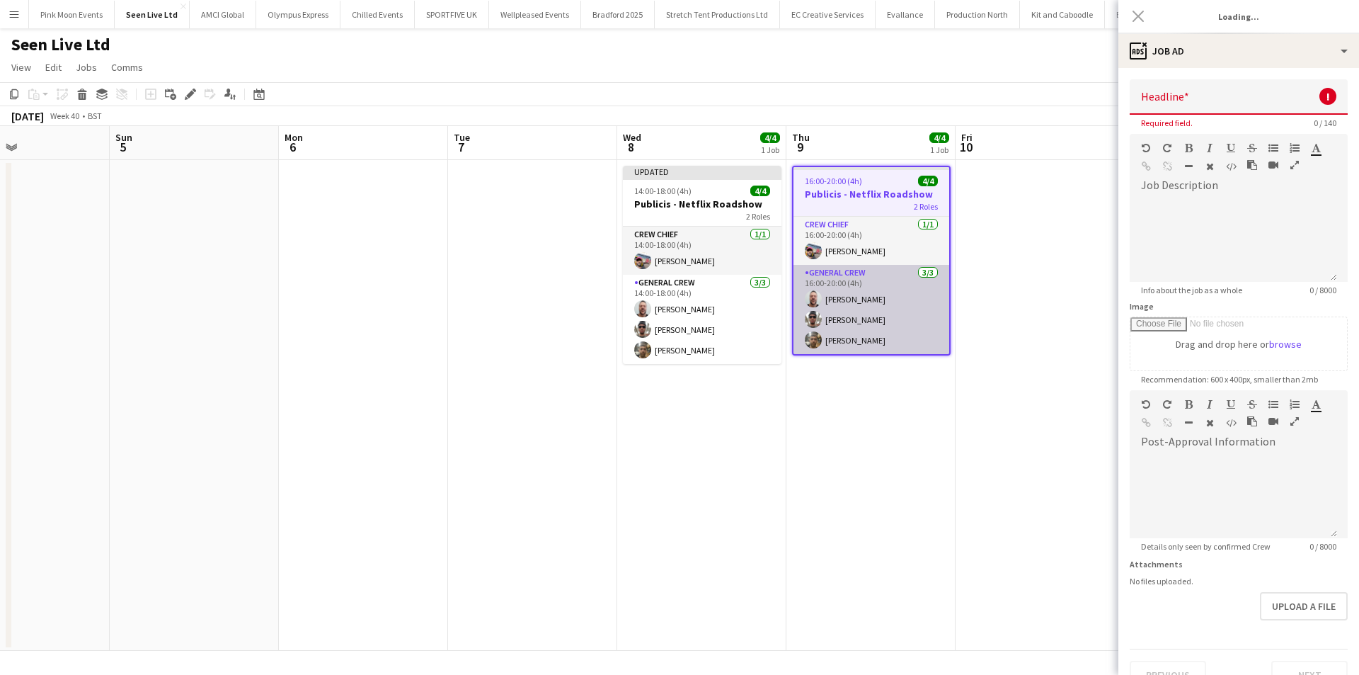
type input "**********"
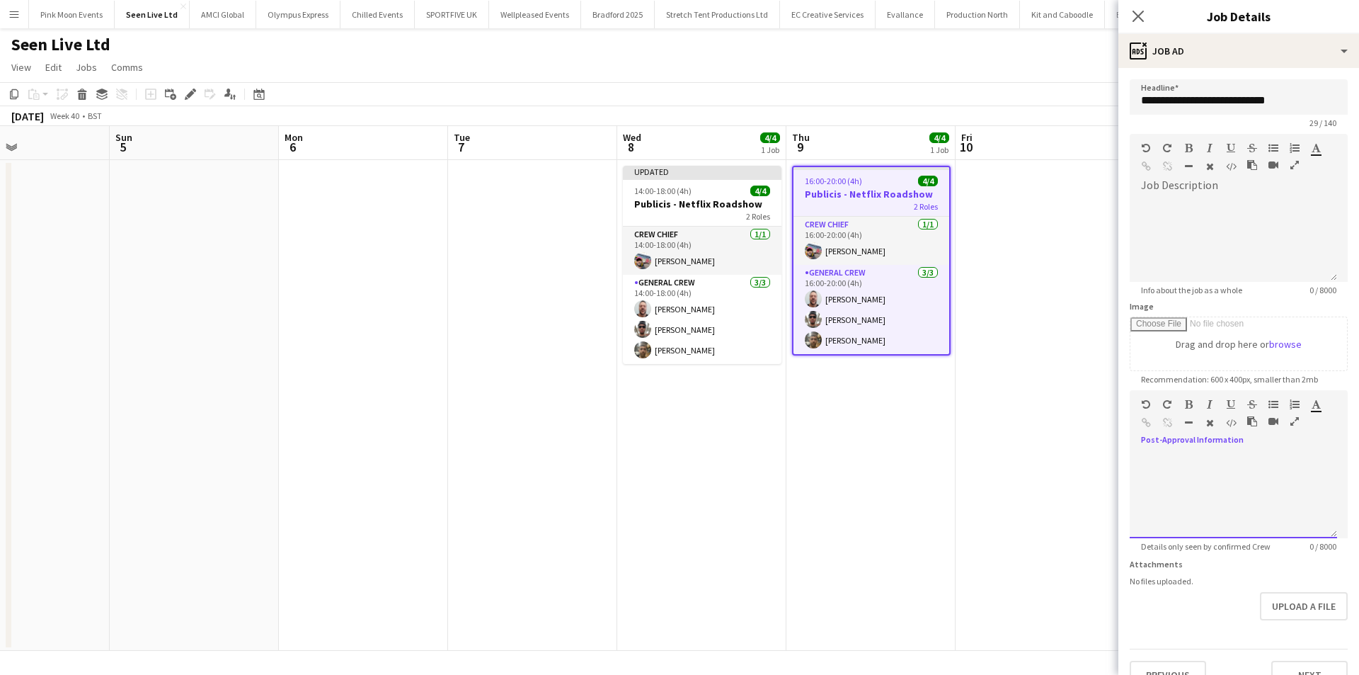
click at [1167, 471] on div at bounding box center [1233, 495] width 207 height 85
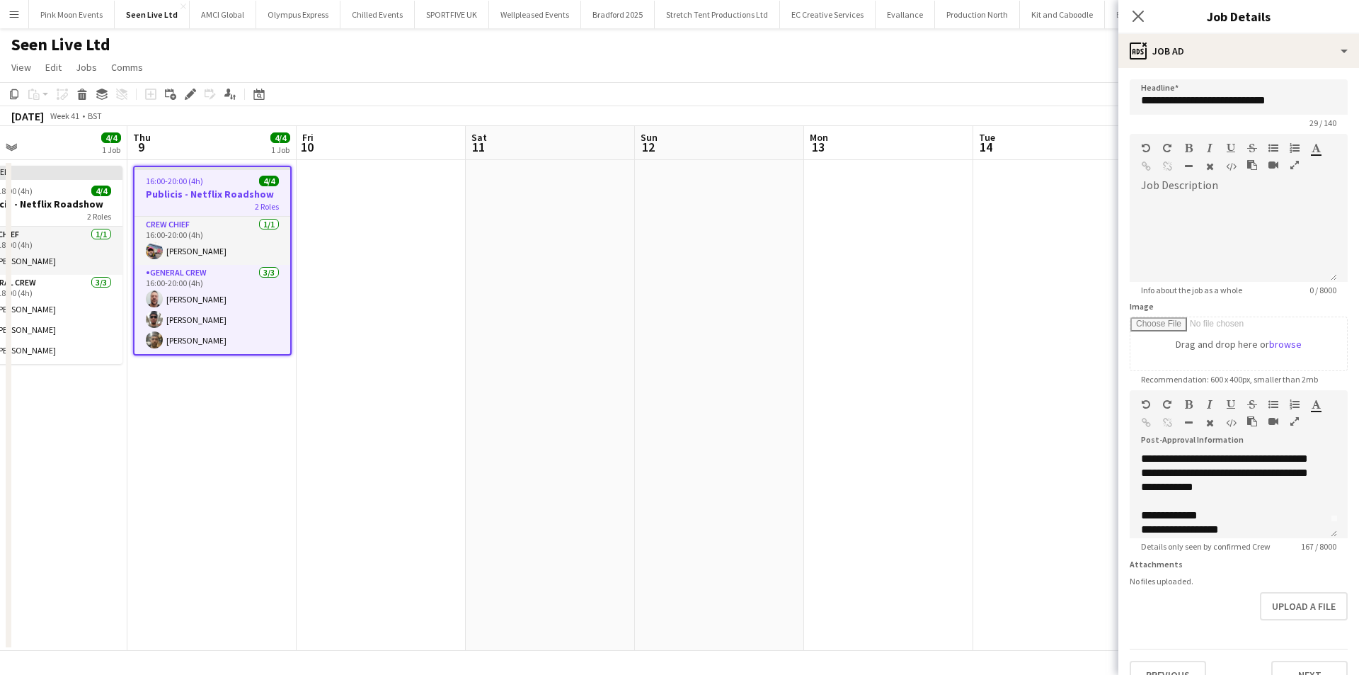
drag, startPoint x: 1060, startPoint y: 489, endPoint x: 419, endPoint y: 485, distance: 641.3
click at [419, 485] on app-calendar-viewport "Sun 5 Mon 6 Tue 7 Wed 8 4/4 1 Job Thu 9 4/4 1 Job Fri 10 Sat 11 Sun 12 Mon 13 T…" at bounding box center [679, 388] width 1359 height 524
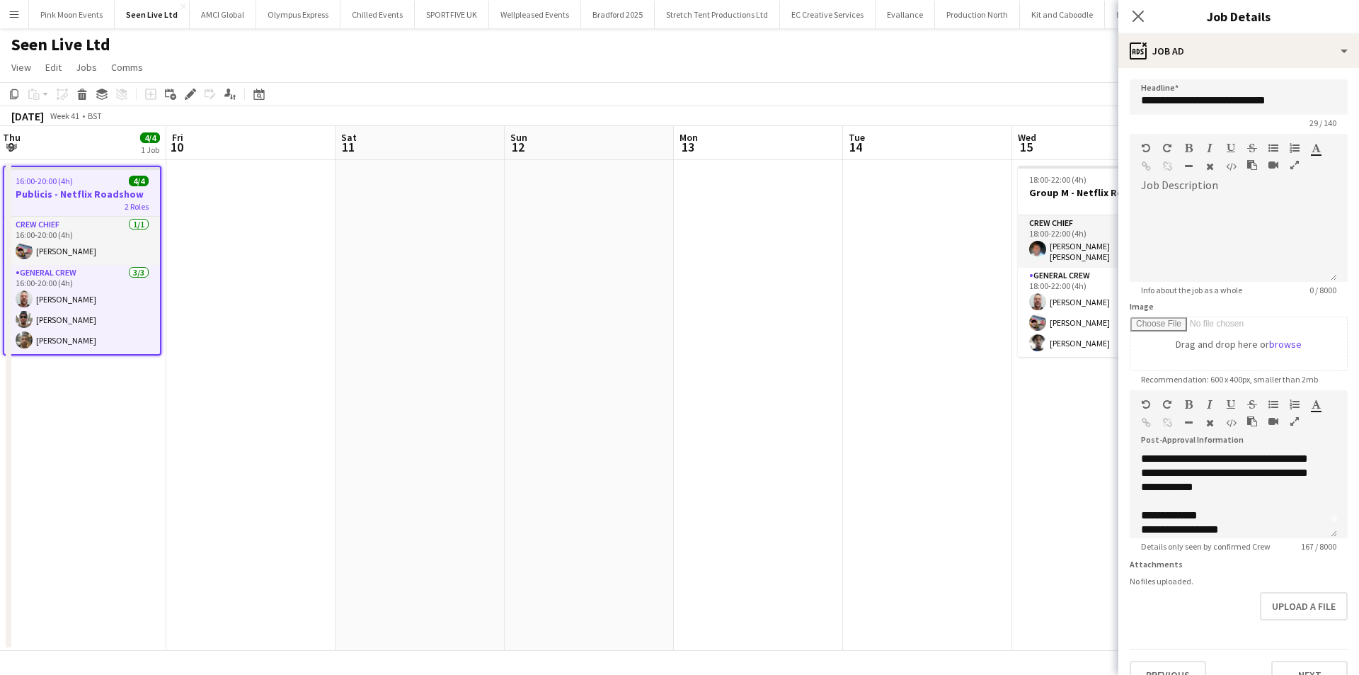
drag, startPoint x: 827, startPoint y: 440, endPoint x: 248, endPoint y: 470, distance: 579.1
click at [249, 470] on app-calendar-viewport "Sun 5 Mon 6 Tue 7 Wed 8 4/4 1 Job Thu 9 4/4 1 Job Fri 10 Sat 11 Sun 12 Mon 13 T…" at bounding box center [679, 388] width 1359 height 524
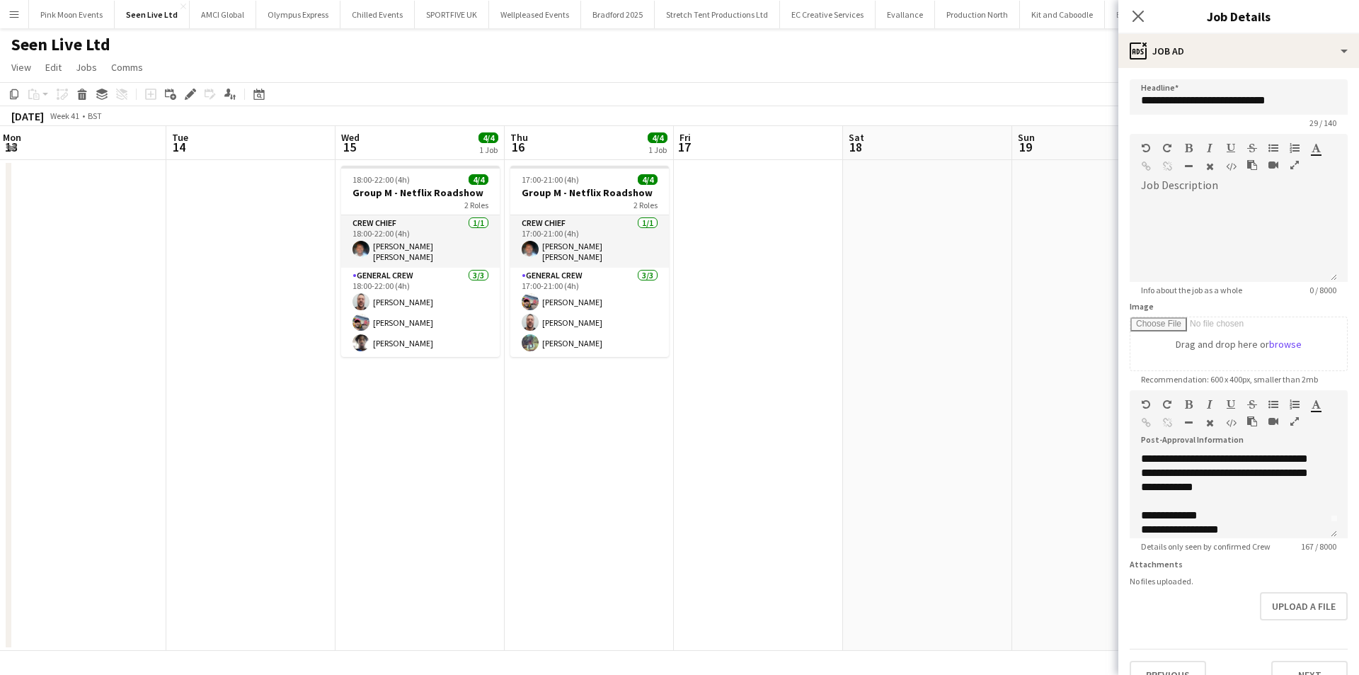
scroll to position [0, 450]
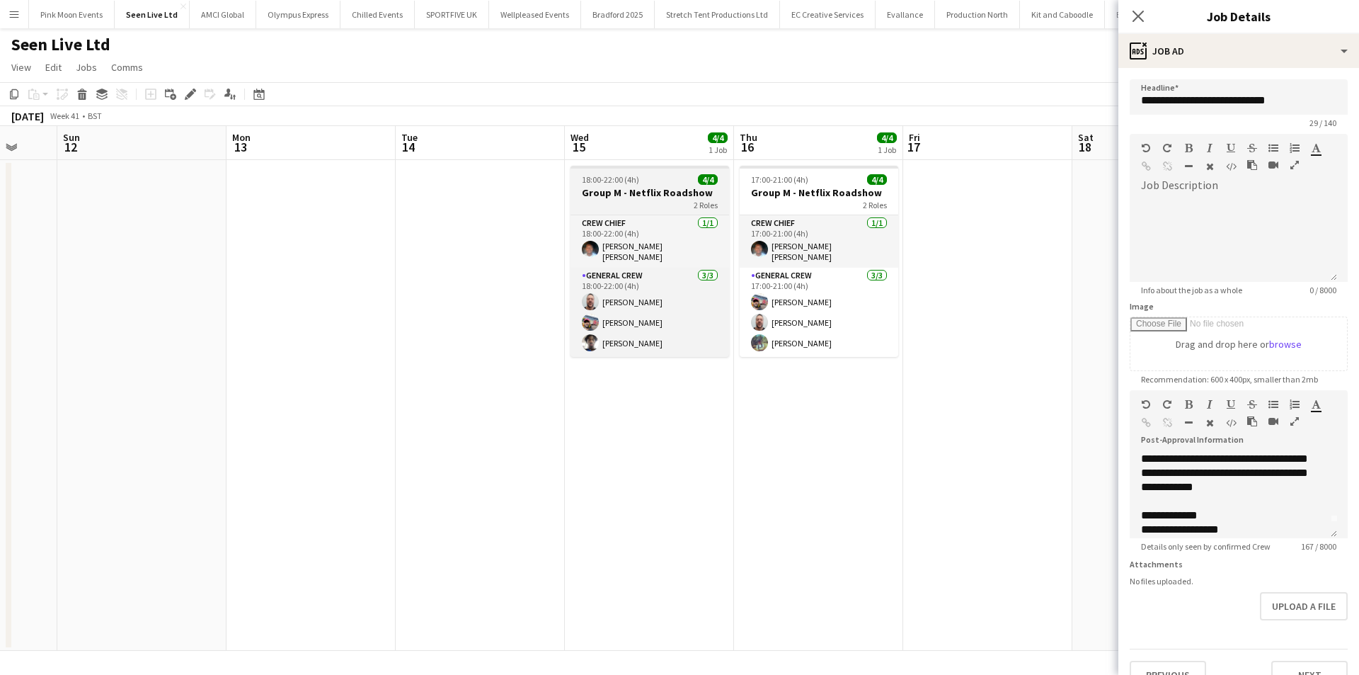
click at [641, 180] on div "18:00-22:00 (4h) 4/4" at bounding box center [650, 179] width 159 height 11
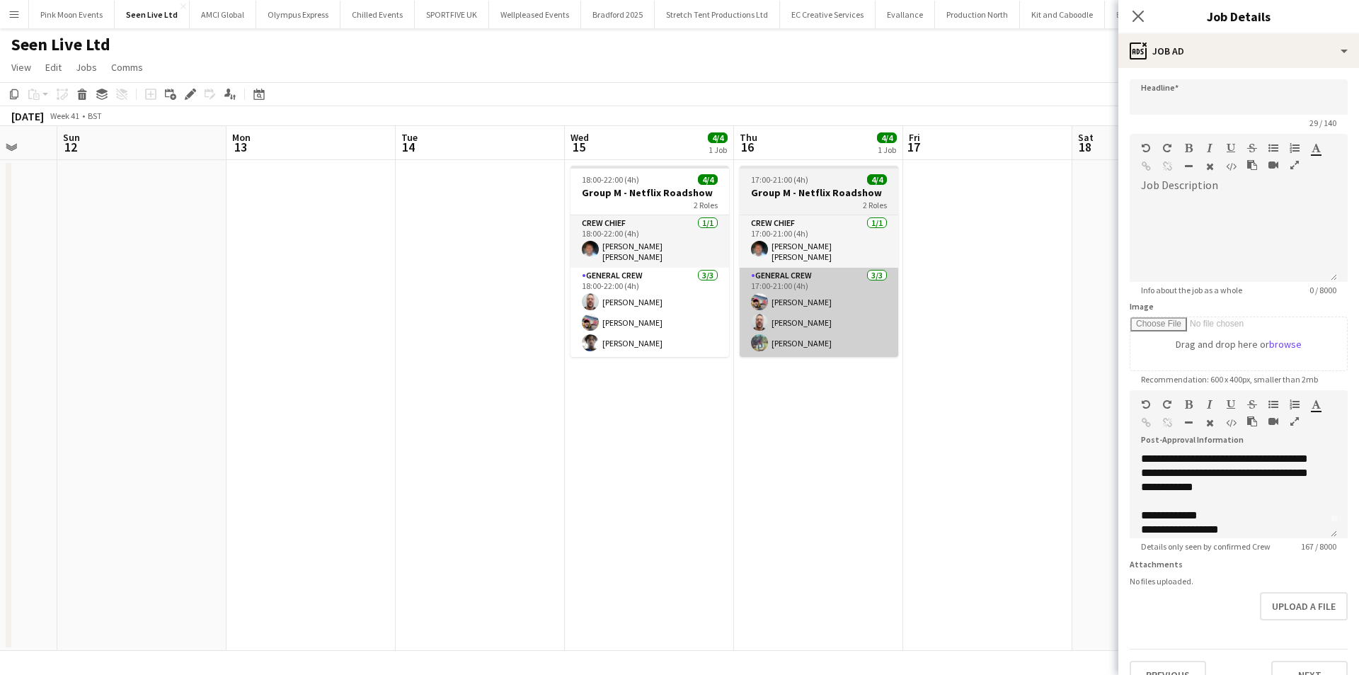
type input "**********"
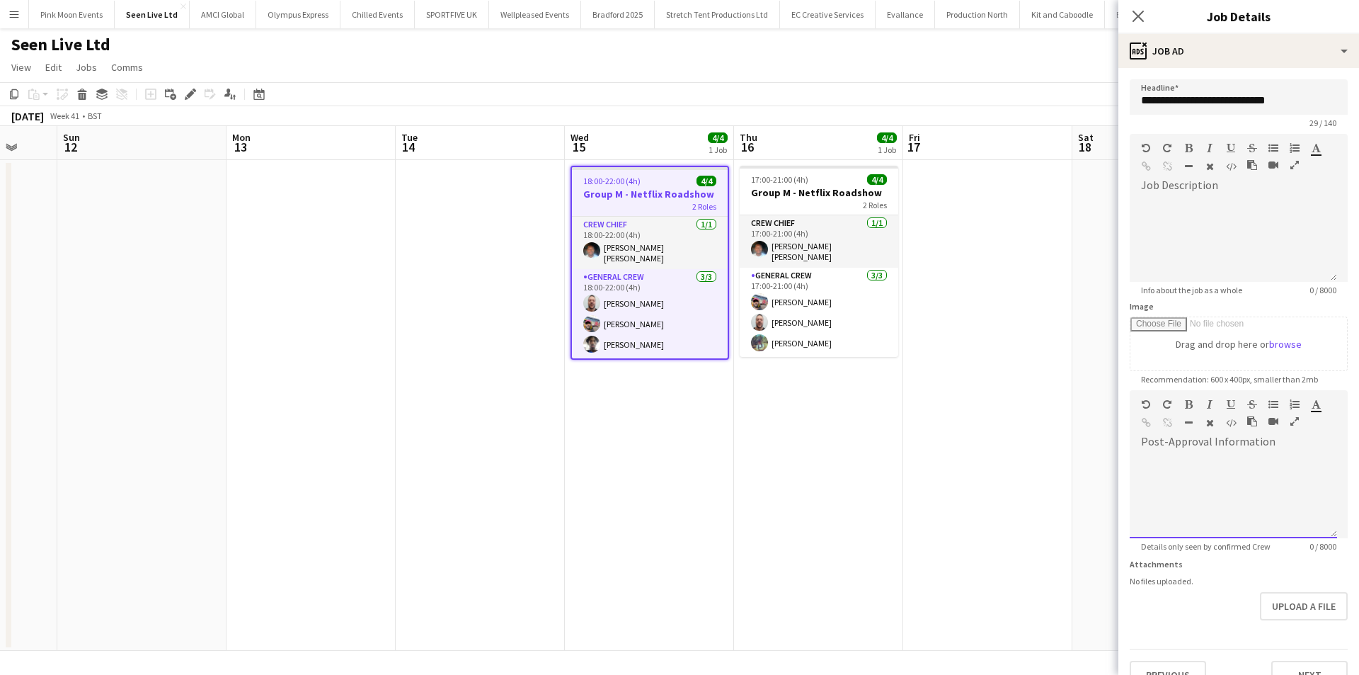
click at [1191, 465] on div at bounding box center [1233, 495] width 207 height 85
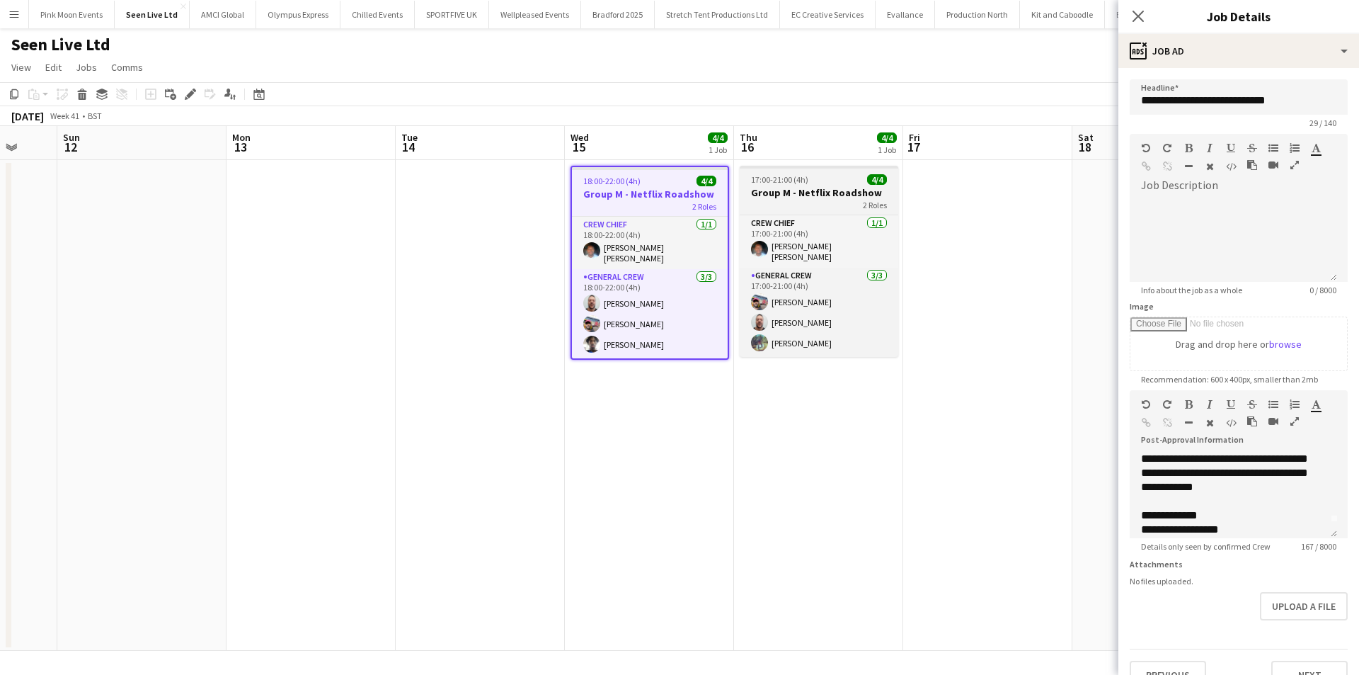
click at [801, 184] on span "17:00-21:00 (4h)" at bounding box center [779, 179] width 57 height 11
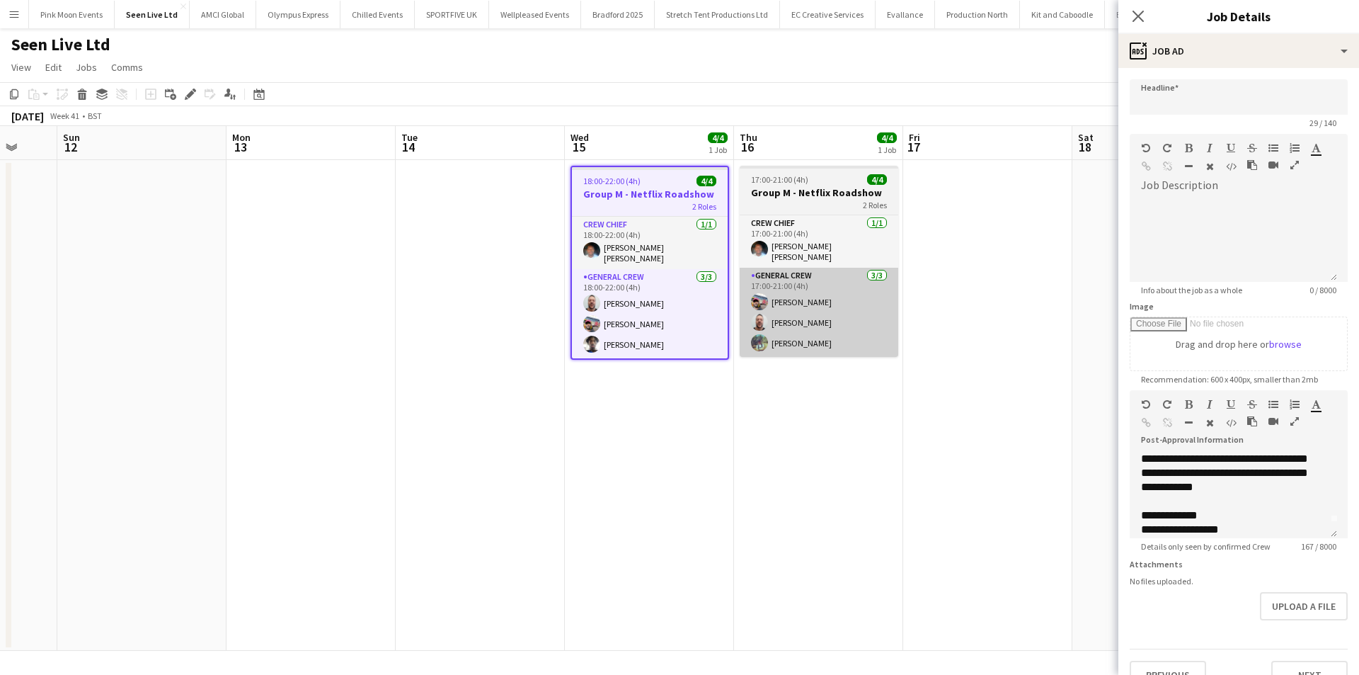
type input "**********"
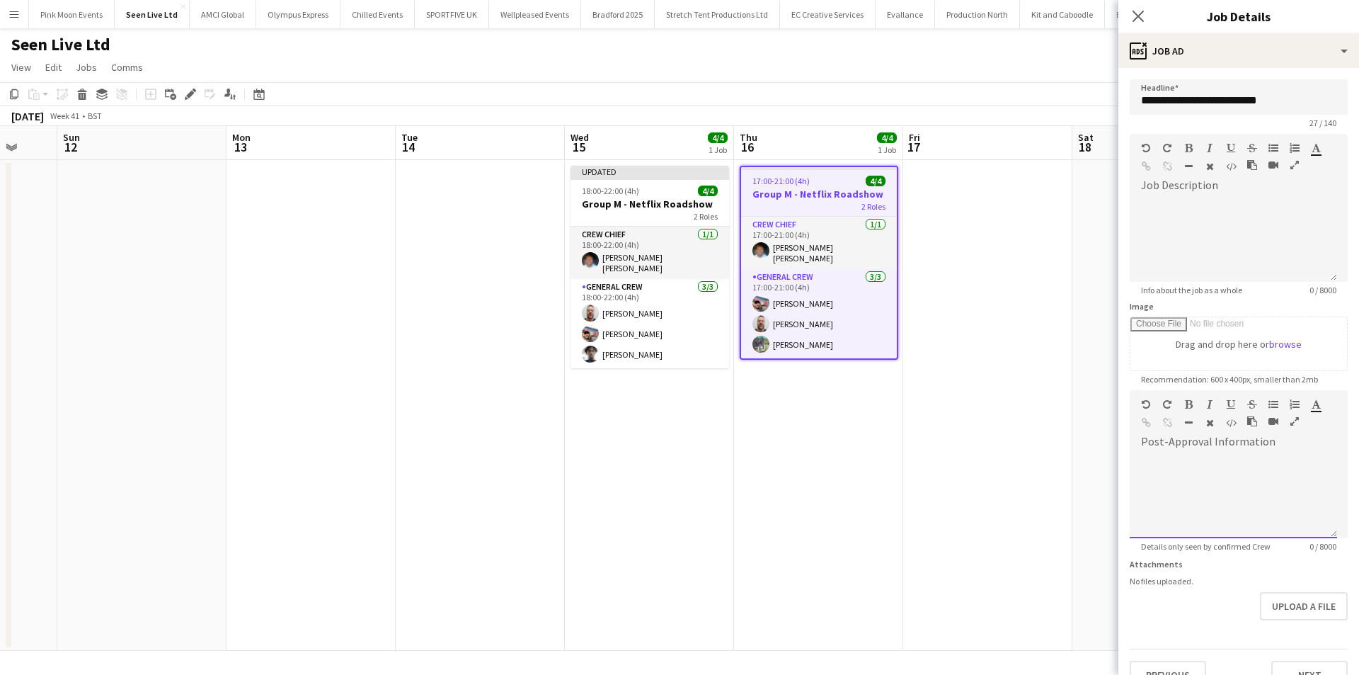
click at [1173, 472] on div at bounding box center [1233, 495] width 207 height 85
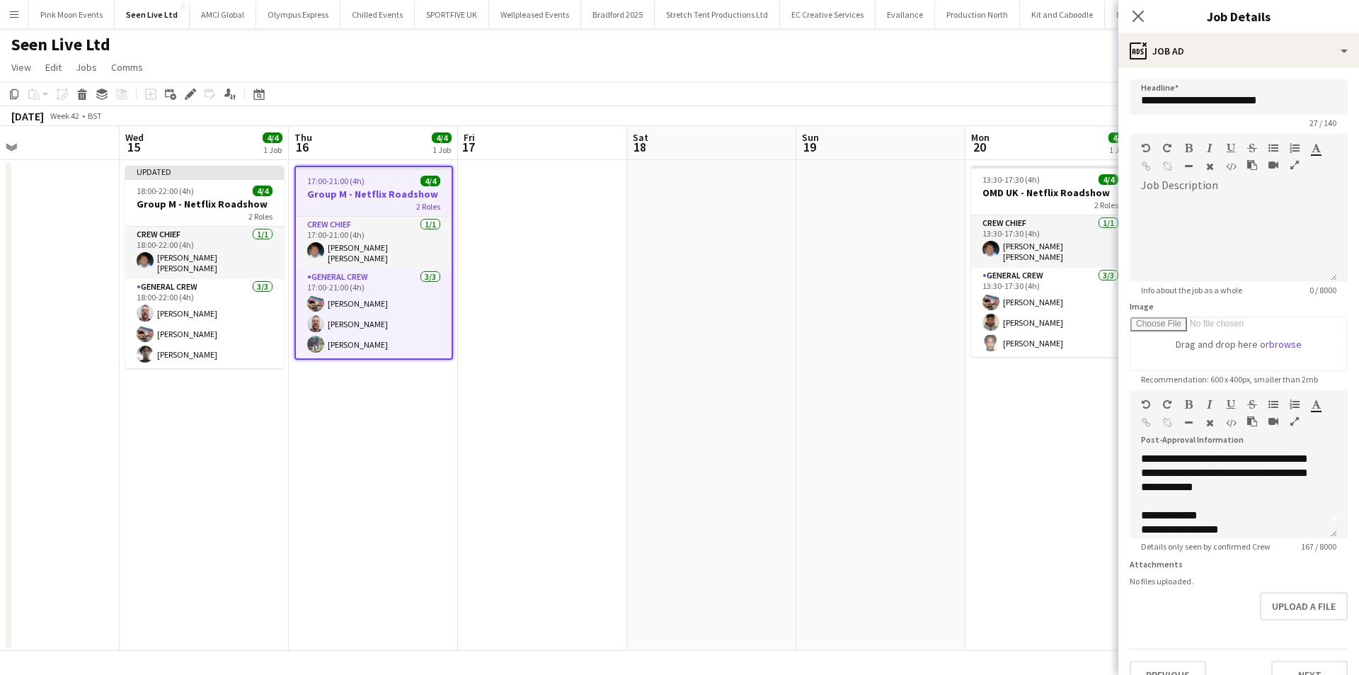
scroll to position [0, 585]
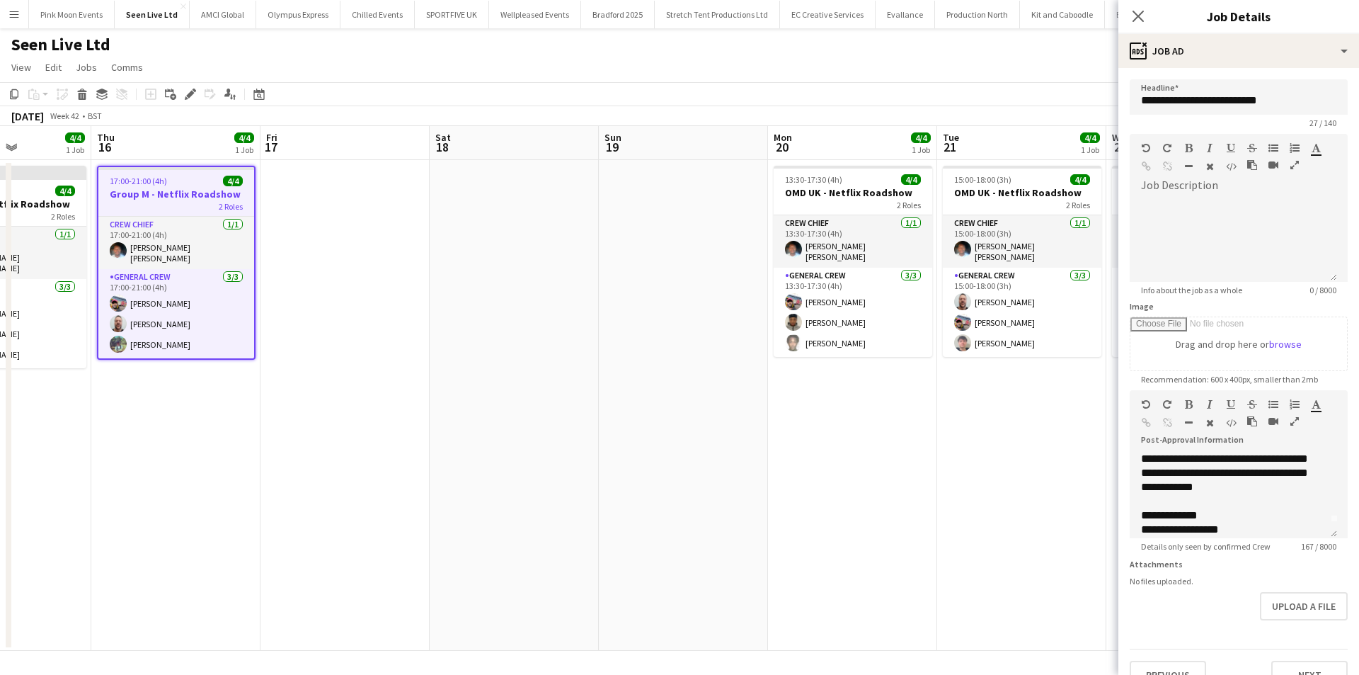
drag, startPoint x: 980, startPoint y: 491, endPoint x: 337, endPoint y: 491, distance: 642.7
click at [337, 491] on app-calendar-viewport "Sun 12 Mon 13 Tue 14 Wed 15 4/4 1 Job Thu 16 4/4 1 Job Fri 17 Sat 18 Sun 19 Mon…" at bounding box center [679, 388] width 1359 height 524
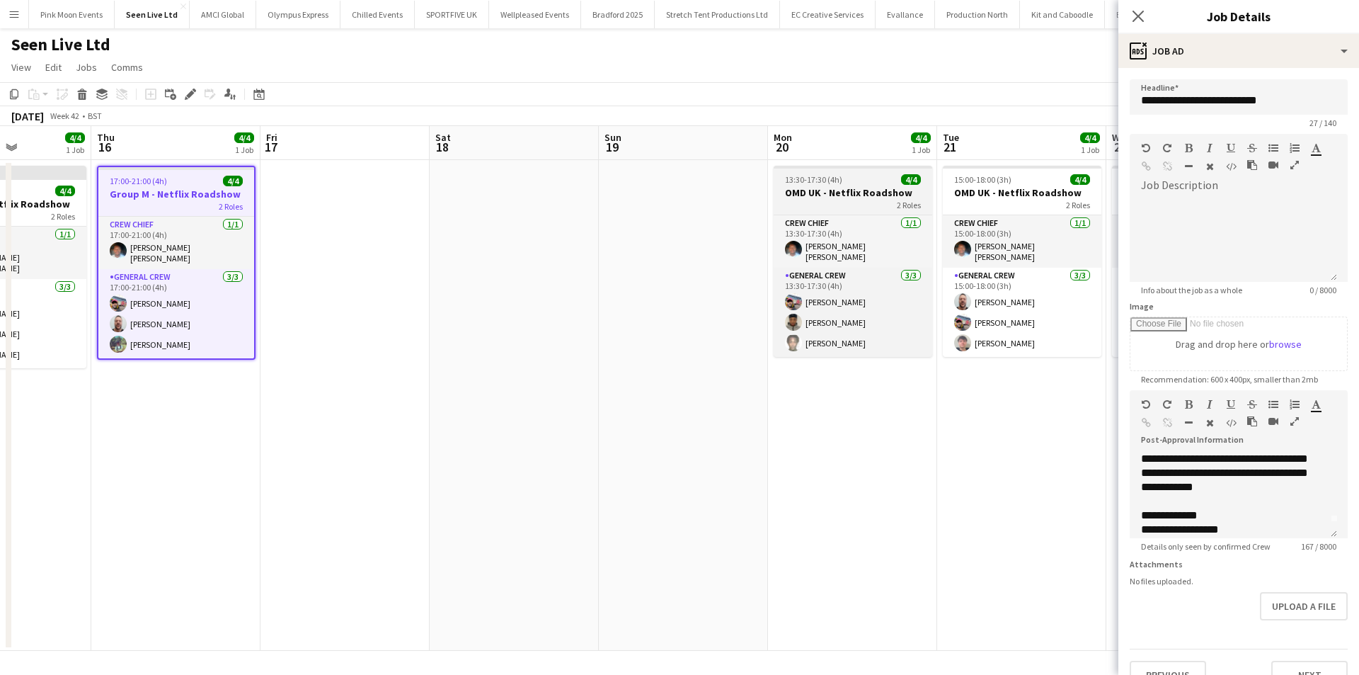
click at [844, 203] on div "2 Roles" at bounding box center [853, 204] width 159 height 11
type input "**********"
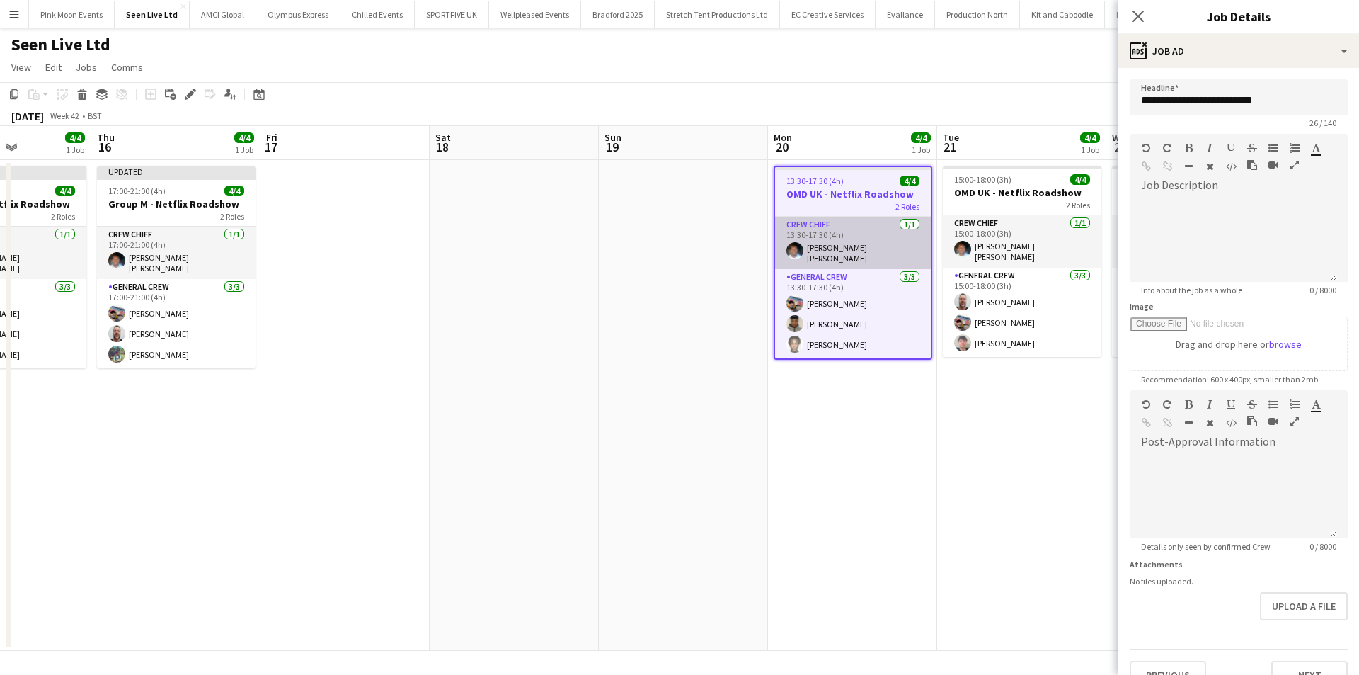
scroll to position [0, 0]
click at [1151, 475] on div at bounding box center [1233, 495] width 207 height 85
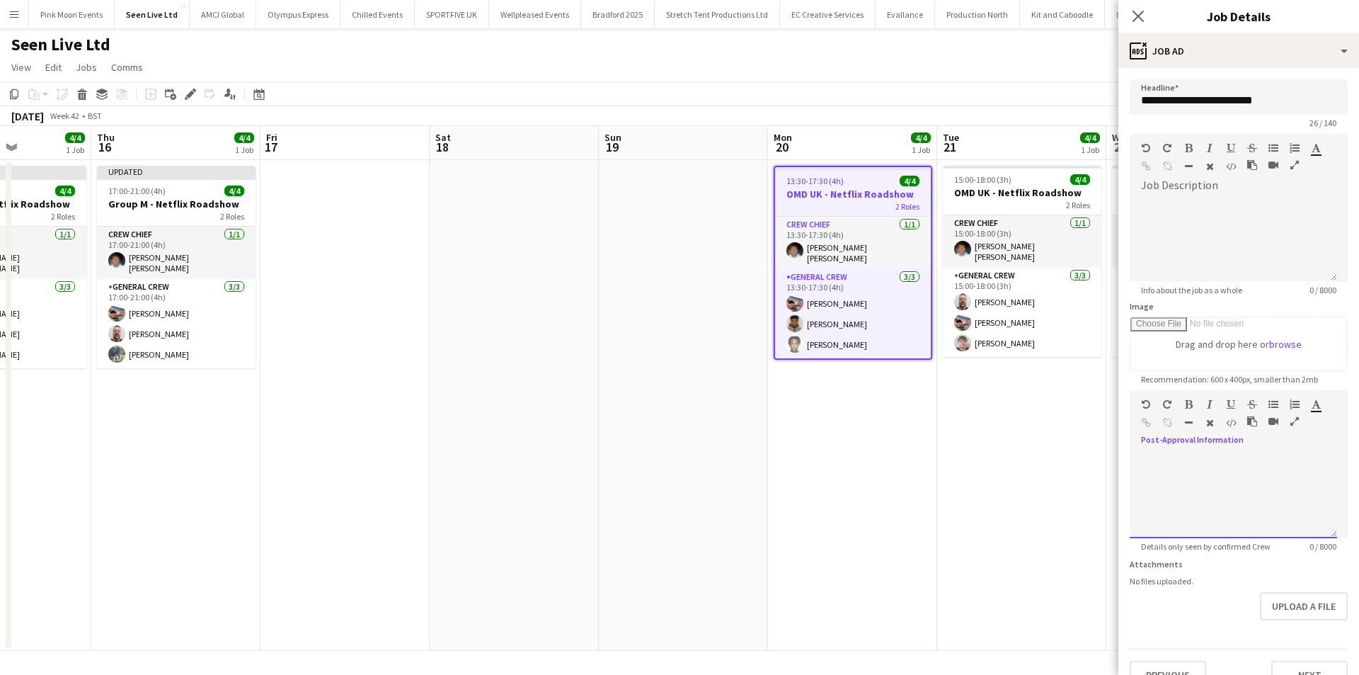
scroll to position [16, 0]
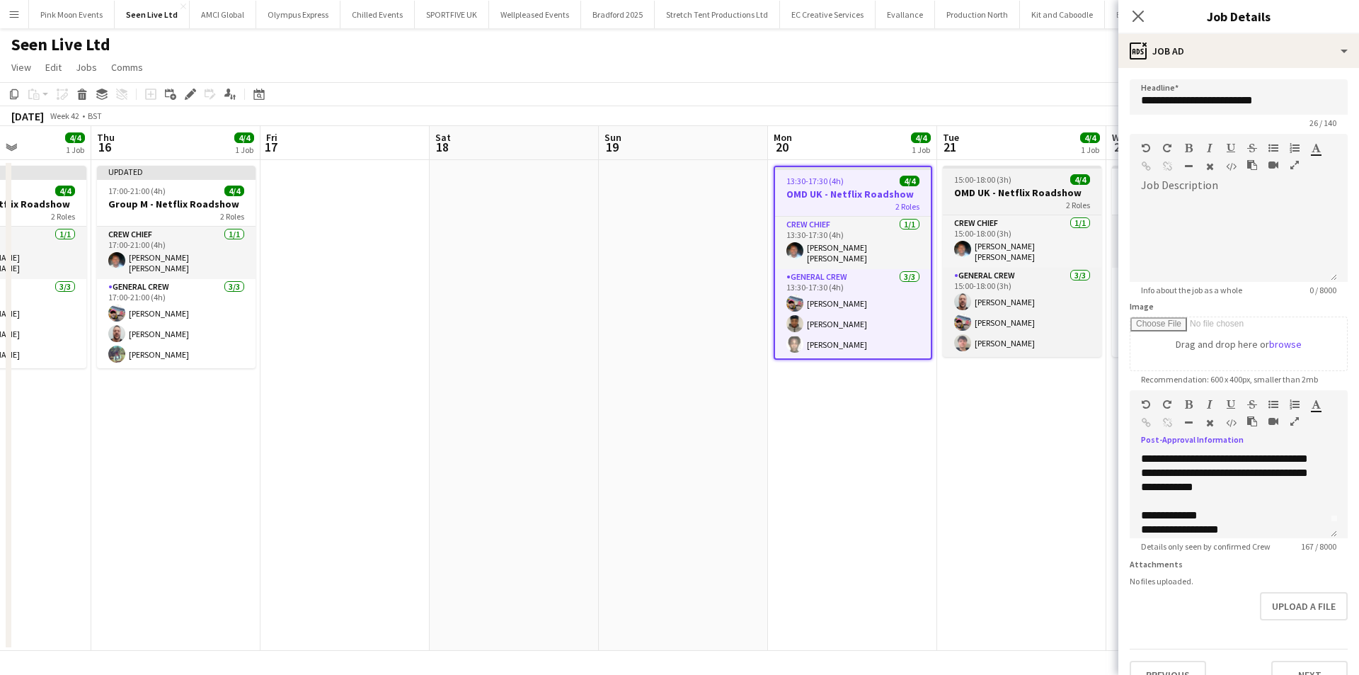
click at [996, 200] on div "2 Roles" at bounding box center [1022, 204] width 159 height 11
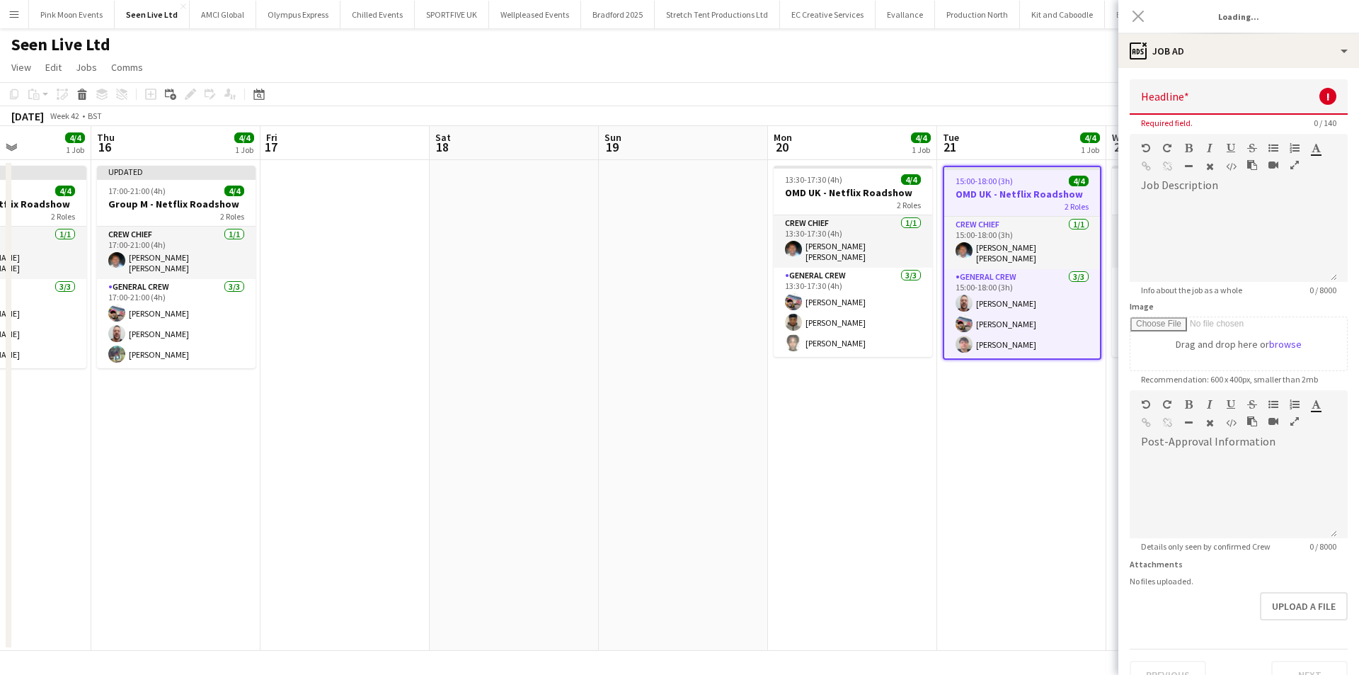
type input "**********"
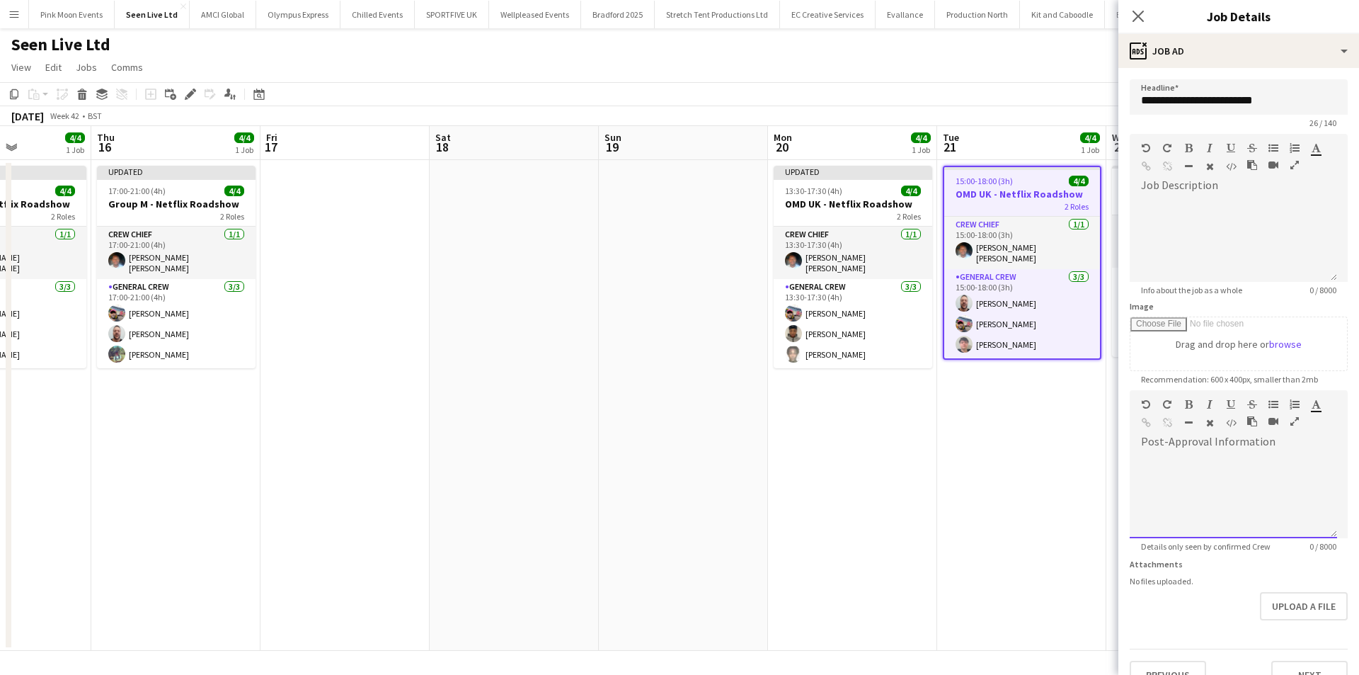
click at [1179, 457] on div at bounding box center [1233, 495] width 207 height 85
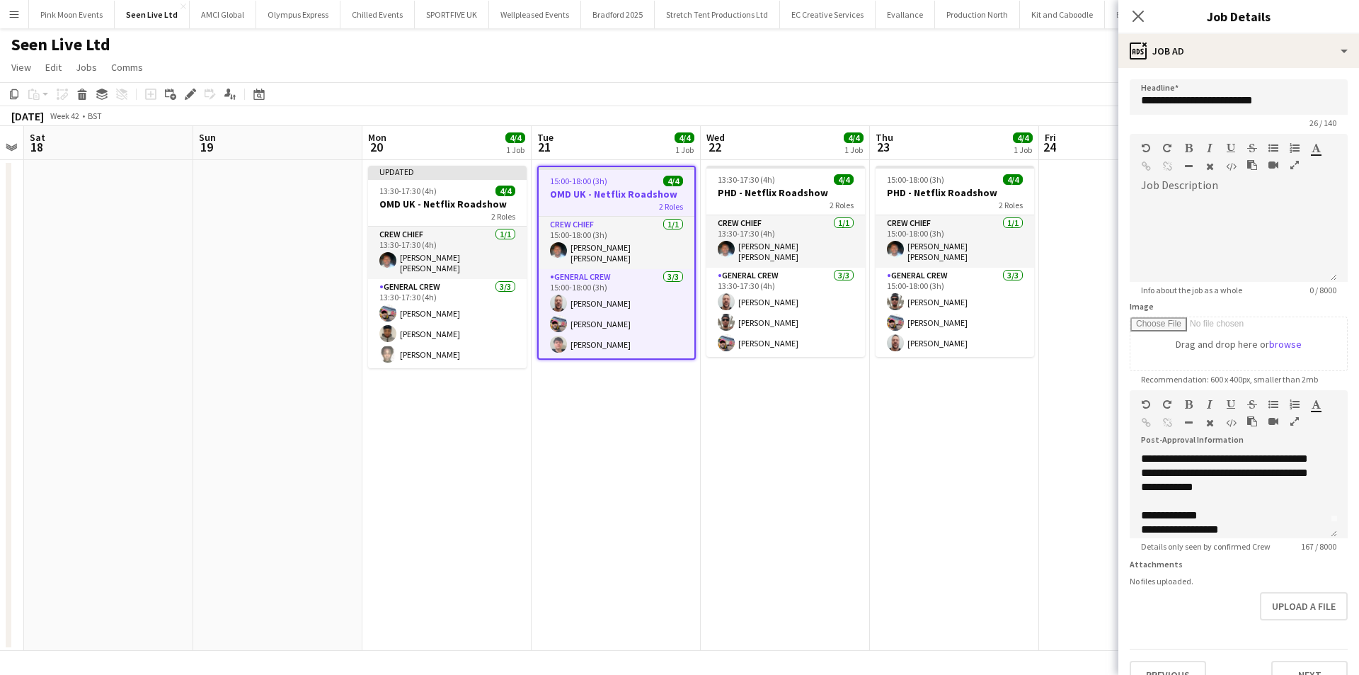
scroll to position [0, 561]
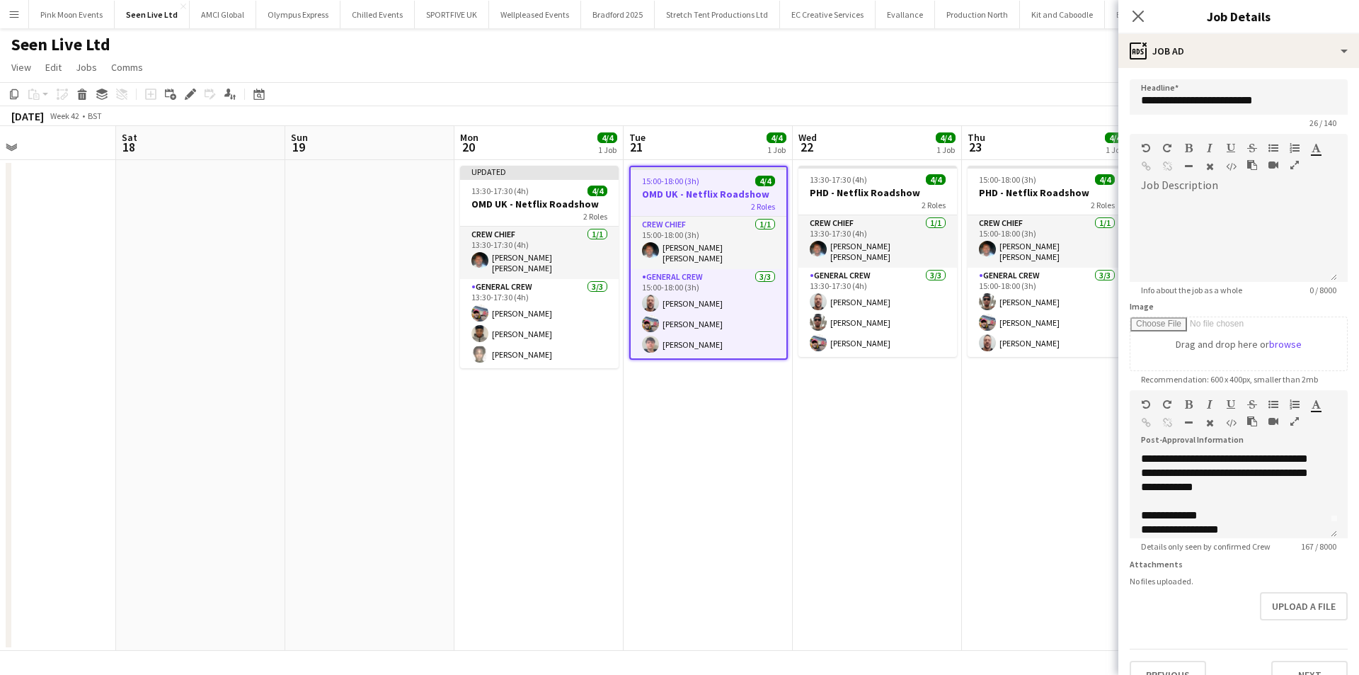
drag, startPoint x: 705, startPoint y: 462, endPoint x: 365, endPoint y: 462, distance: 340.5
click at [365, 462] on app-calendar-viewport "Tue 14 Wed 15 4/4 1 Job Thu 16 4/4 1 Job Fri 17 Sat 18 Sun 19 Mon 20 4/4 1 Job …" at bounding box center [679, 388] width 1359 height 524
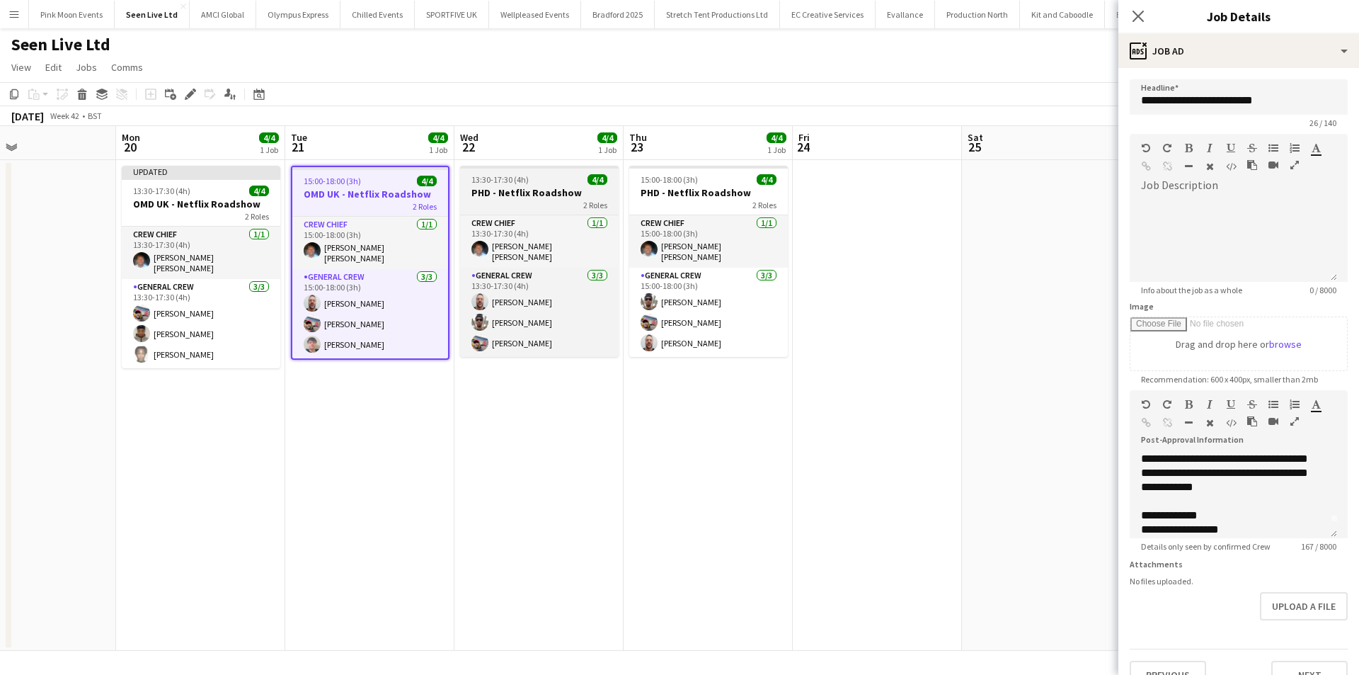
click at [553, 184] on div "13:30-17:30 (4h) 4/4" at bounding box center [539, 179] width 159 height 11
type input "**********"
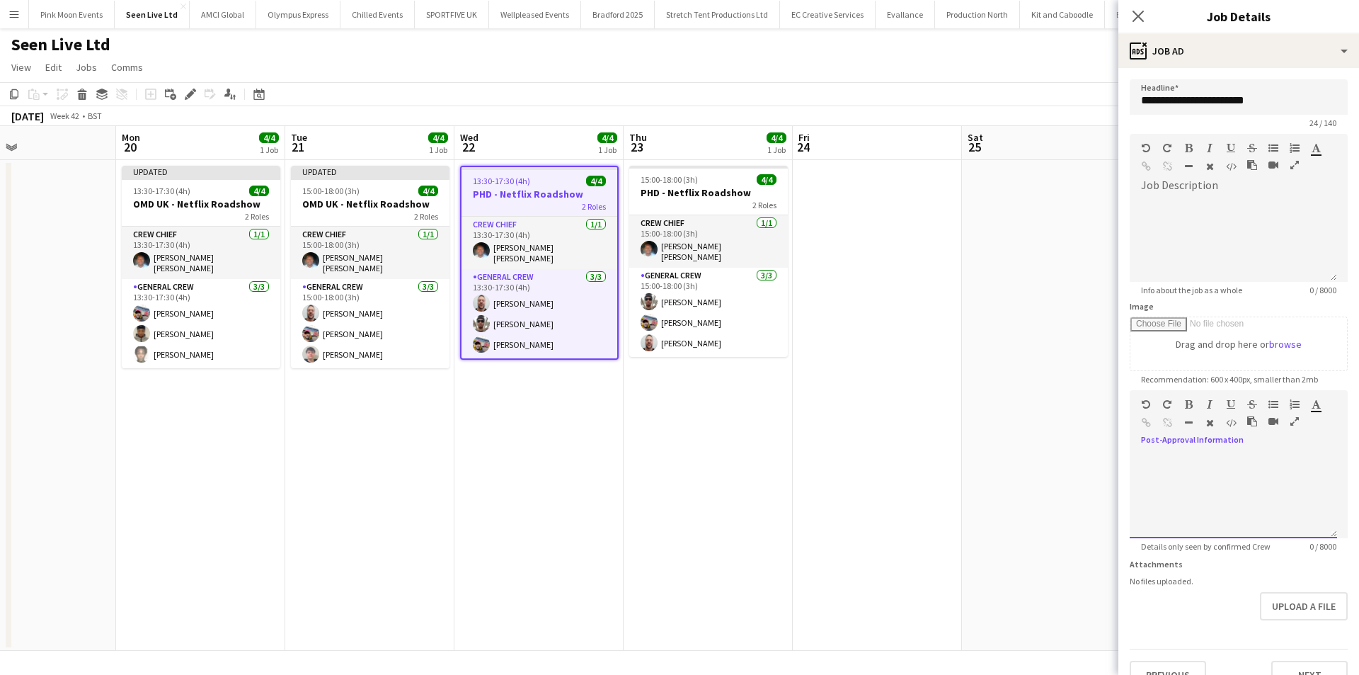
click at [1275, 481] on div at bounding box center [1233, 495] width 207 height 85
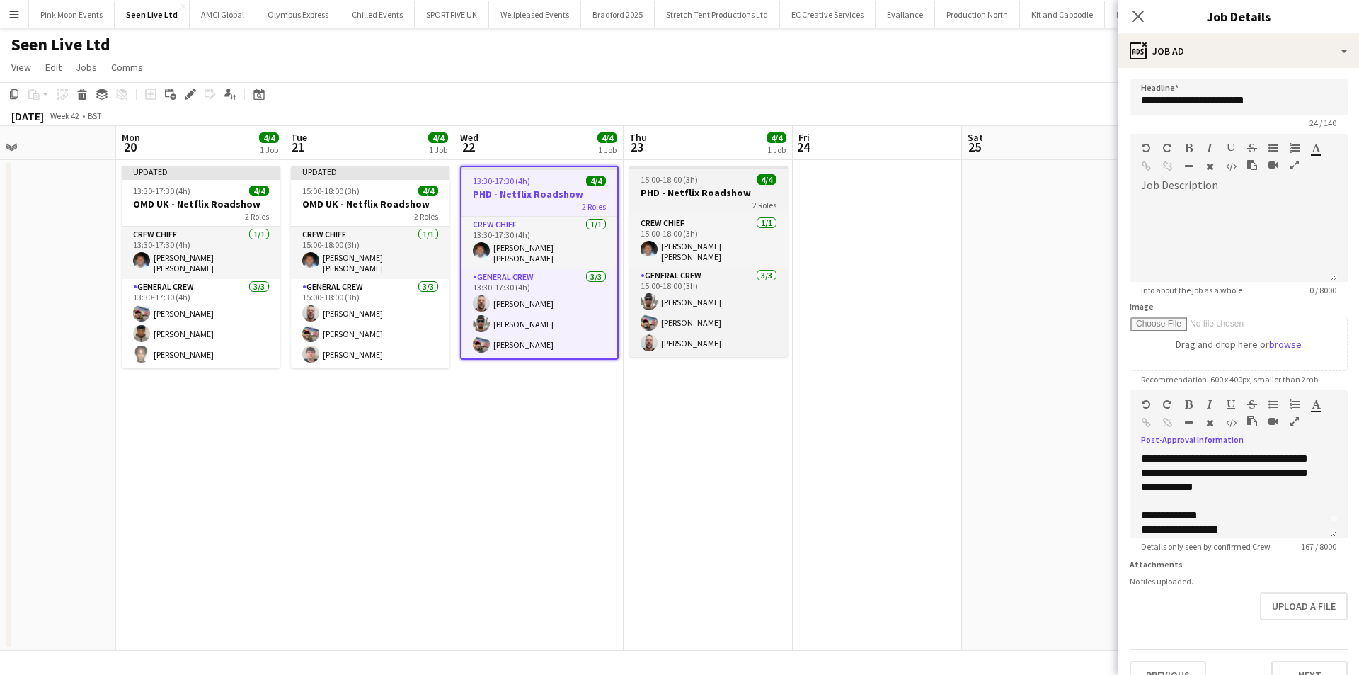
click at [716, 204] on div "2 Roles" at bounding box center [708, 204] width 159 height 11
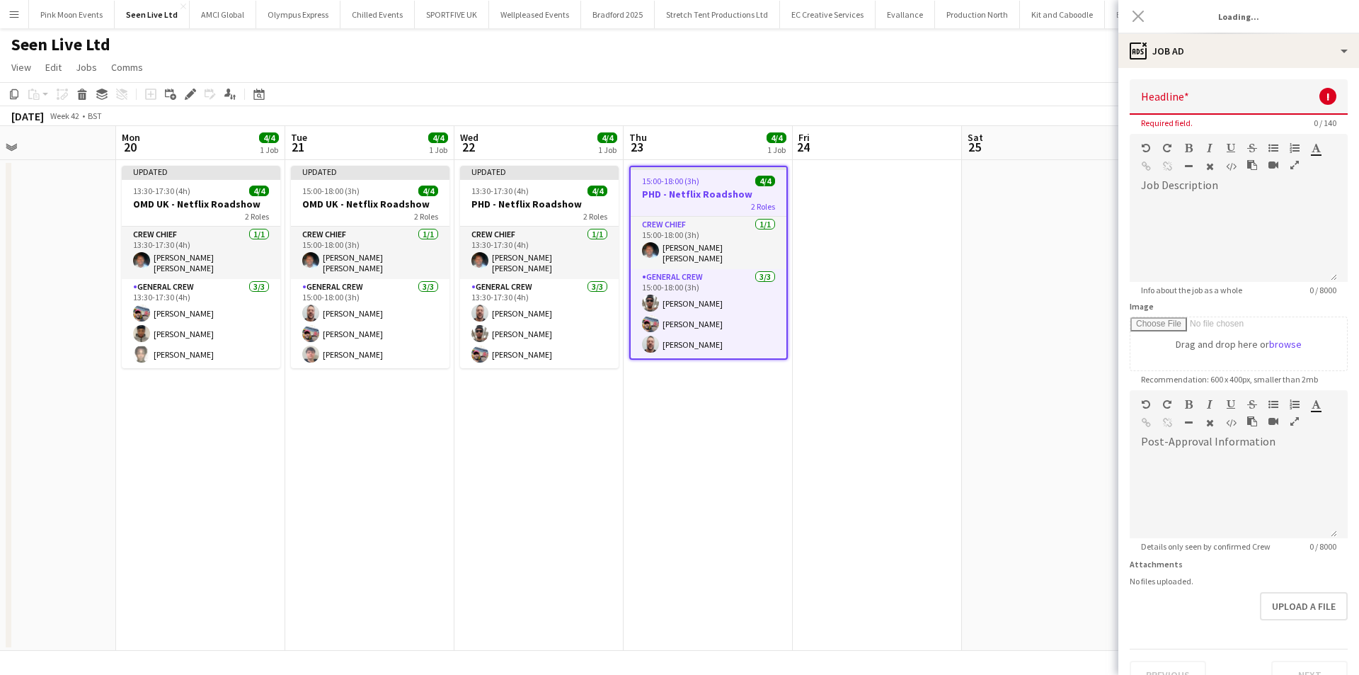
type input "**********"
click at [1233, 508] on div at bounding box center [1233, 495] width 207 height 85
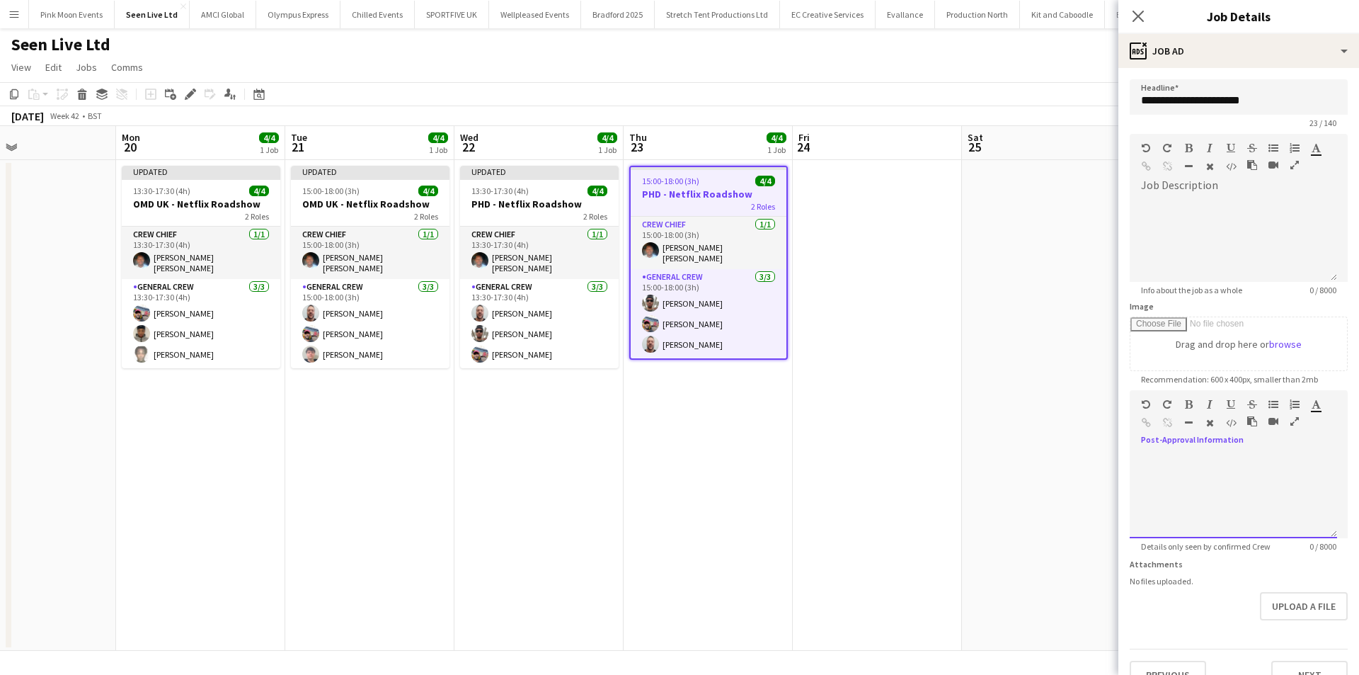
scroll to position [16, 0]
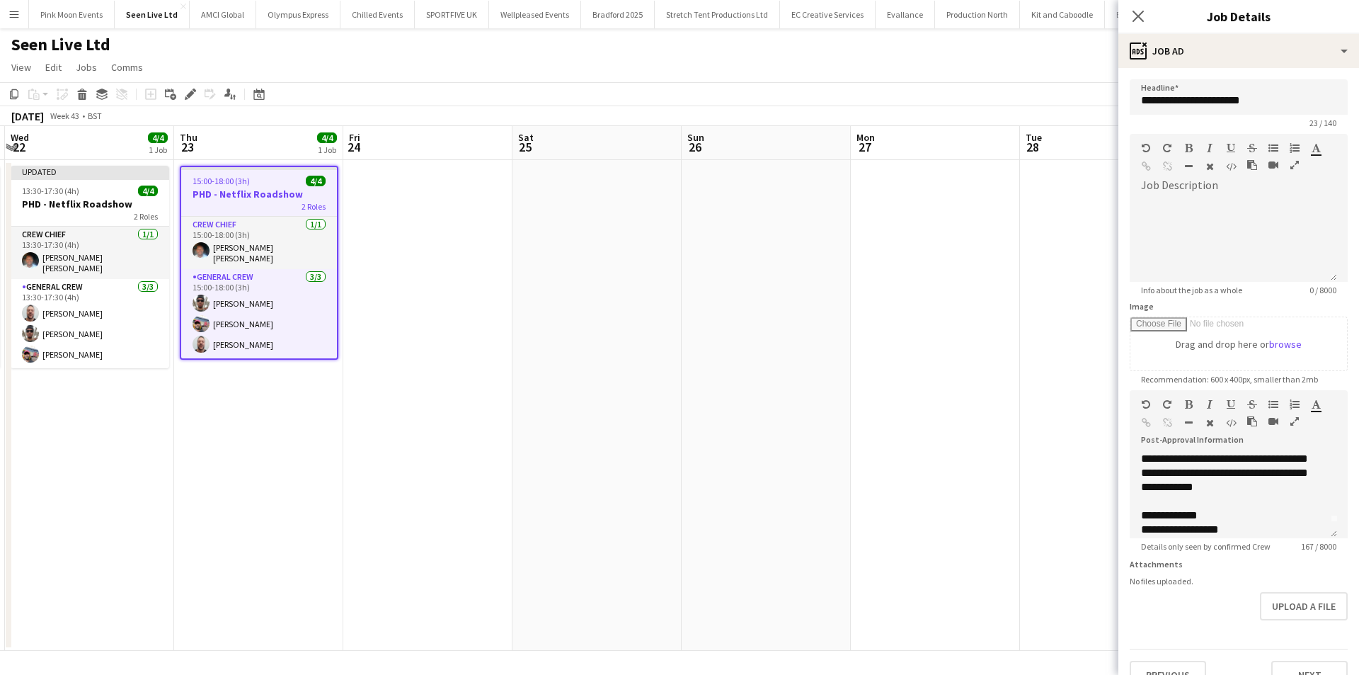
drag, startPoint x: 938, startPoint y: 479, endPoint x: 490, endPoint y: 471, distance: 448.1
click at [488, 471] on app-calendar-viewport "Sat 18 Sun 19 Mon 20 4/4 1 Job Tue 21 4/4 1 Job Wed 22 4/4 1 Job Thu 23 4/4 1 J…" at bounding box center [679, 388] width 1359 height 524
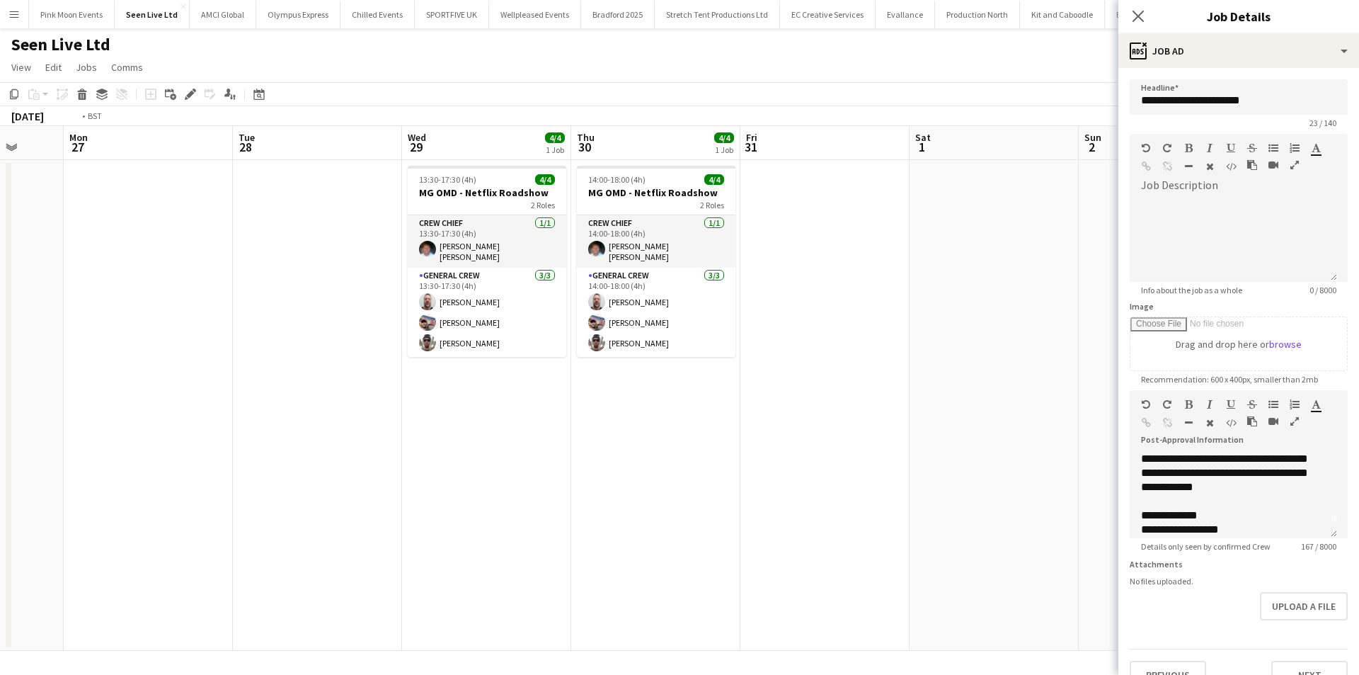
drag, startPoint x: 84, startPoint y: 461, endPoint x: 56, endPoint y: 461, distance: 27.6
click at [56, 461] on app-calendar-viewport "Fri 24 Sat 25 Sun 26 Mon 27 Tue 28 Wed 29 4/4 1 Job Thu 30 4/4 1 Job Fri 31 Sat…" at bounding box center [679, 388] width 1359 height 524
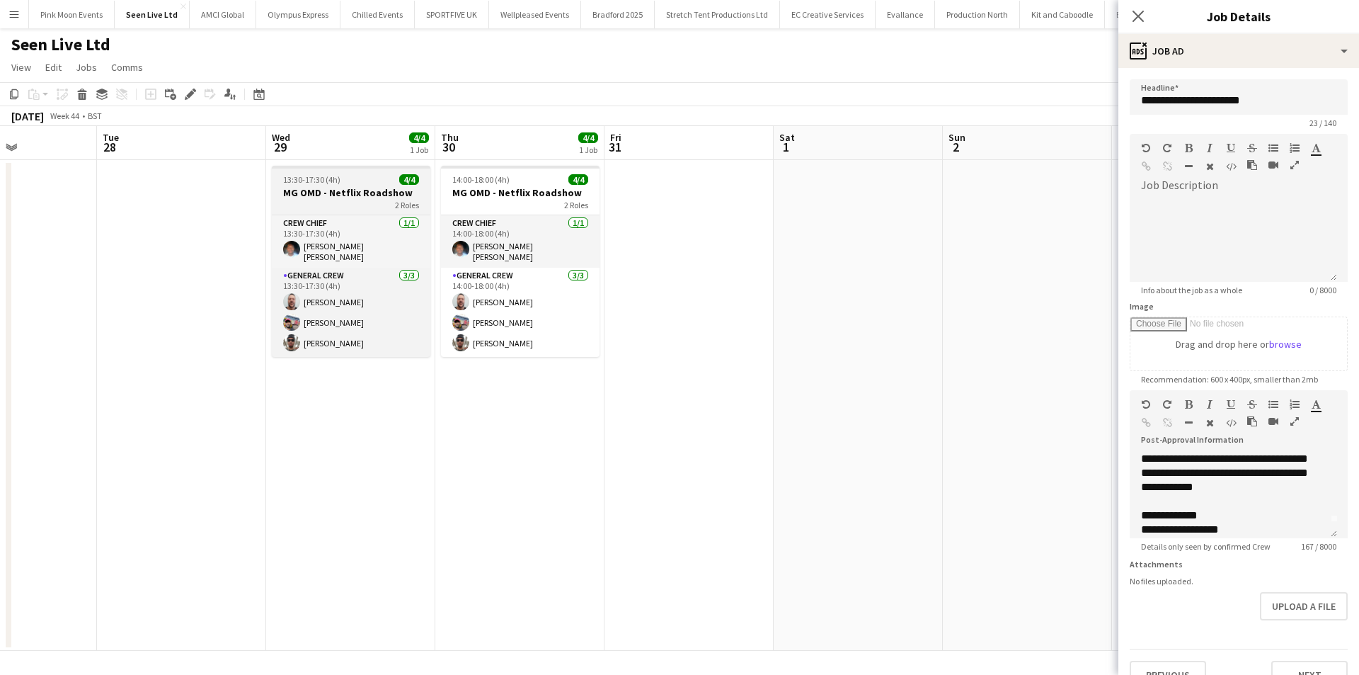
click at [324, 193] on h3 "MG OMD - Netflix Roadshow" at bounding box center [351, 192] width 159 height 13
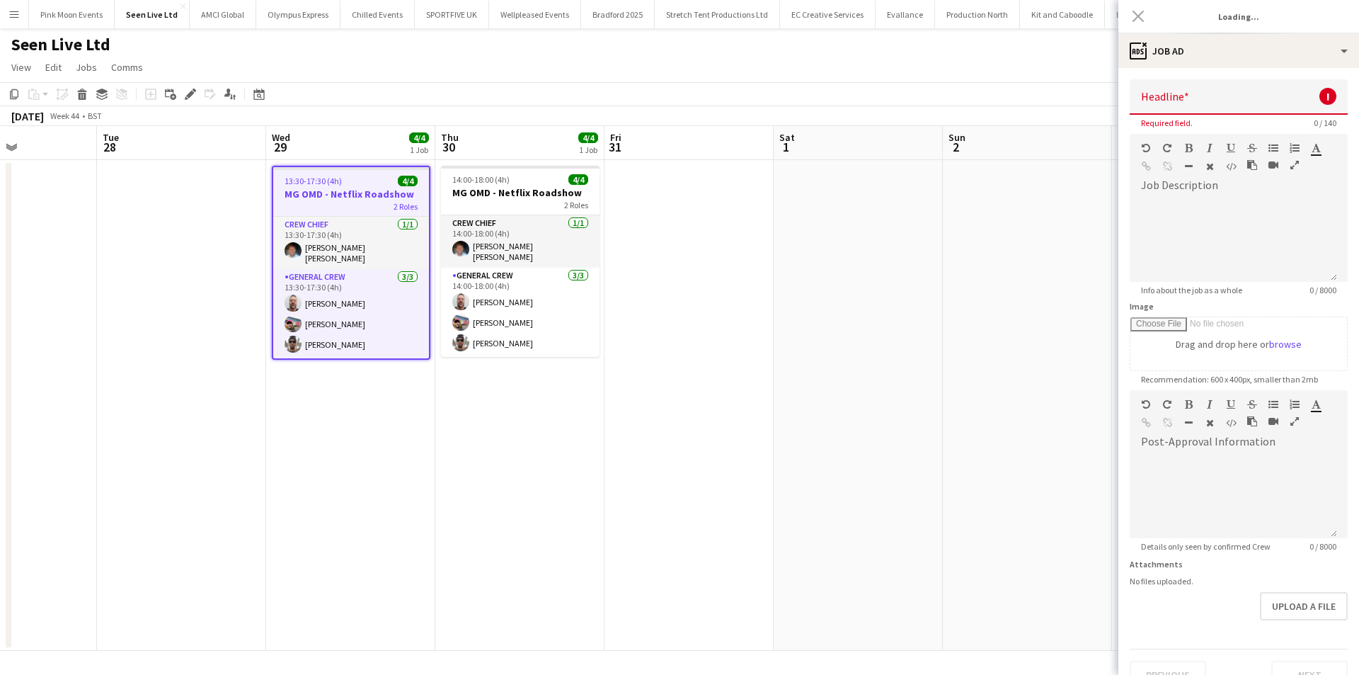
type input "**********"
click at [1220, 510] on div at bounding box center [1233, 495] width 207 height 85
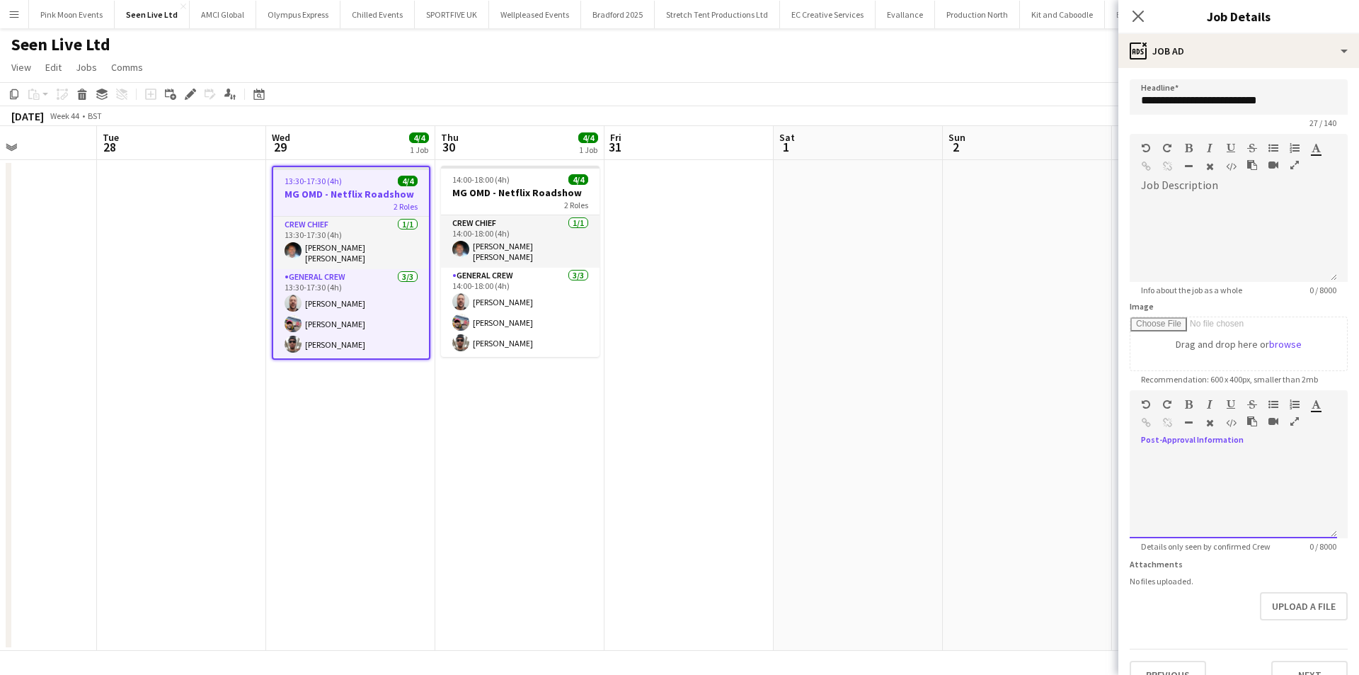
scroll to position [16, 0]
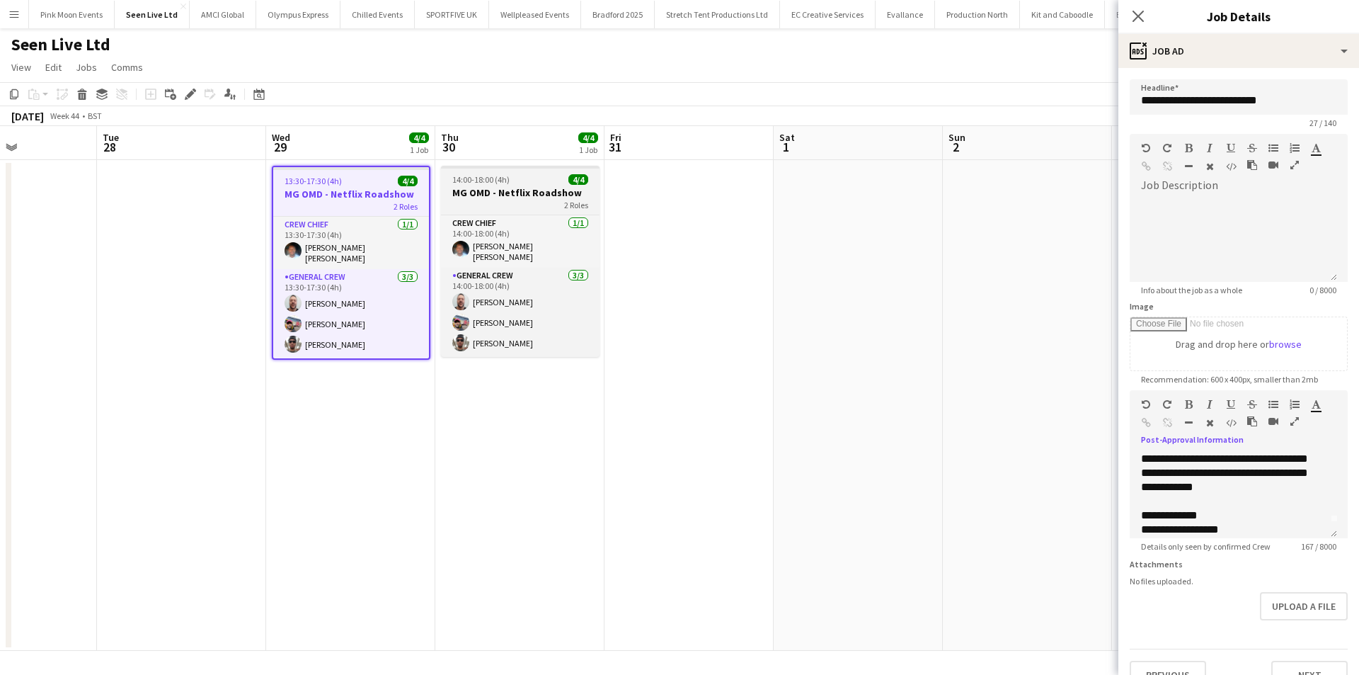
click at [525, 200] on div "2 Roles" at bounding box center [520, 204] width 159 height 11
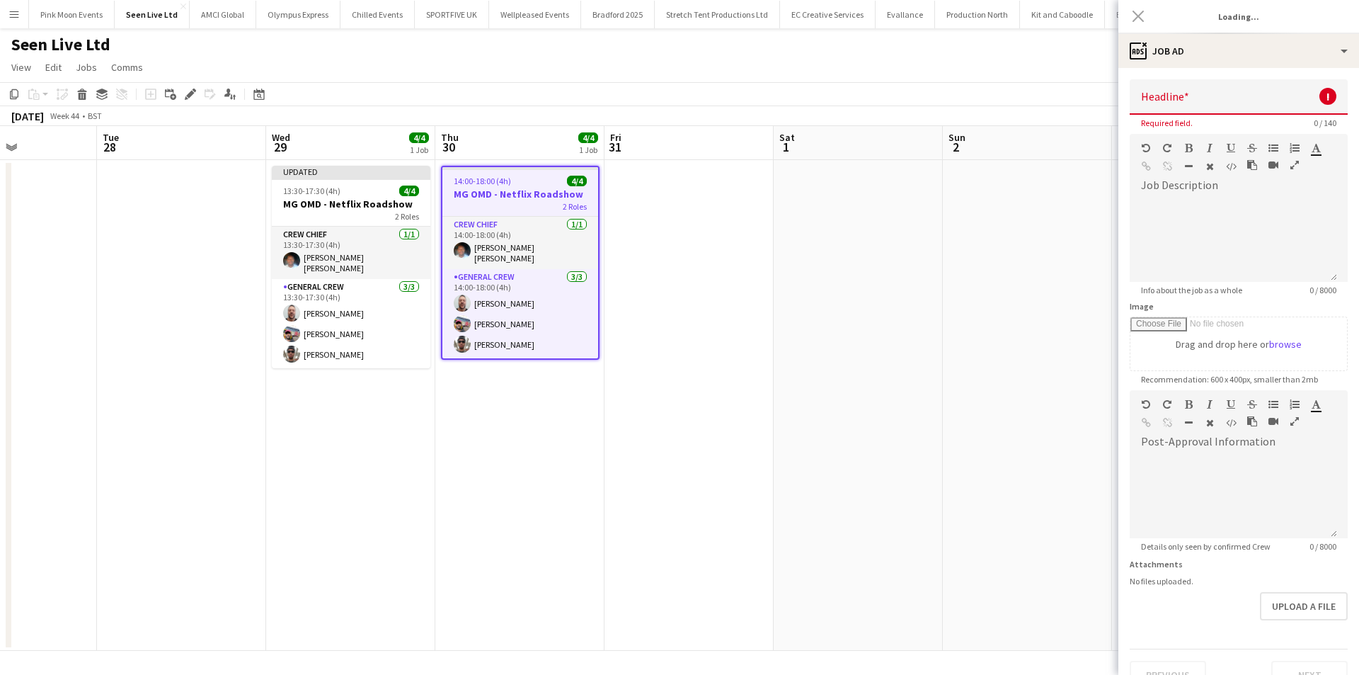
type input "**********"
click at [1240, 493] on div at bounding box center [1233, 495] width 207 height 85
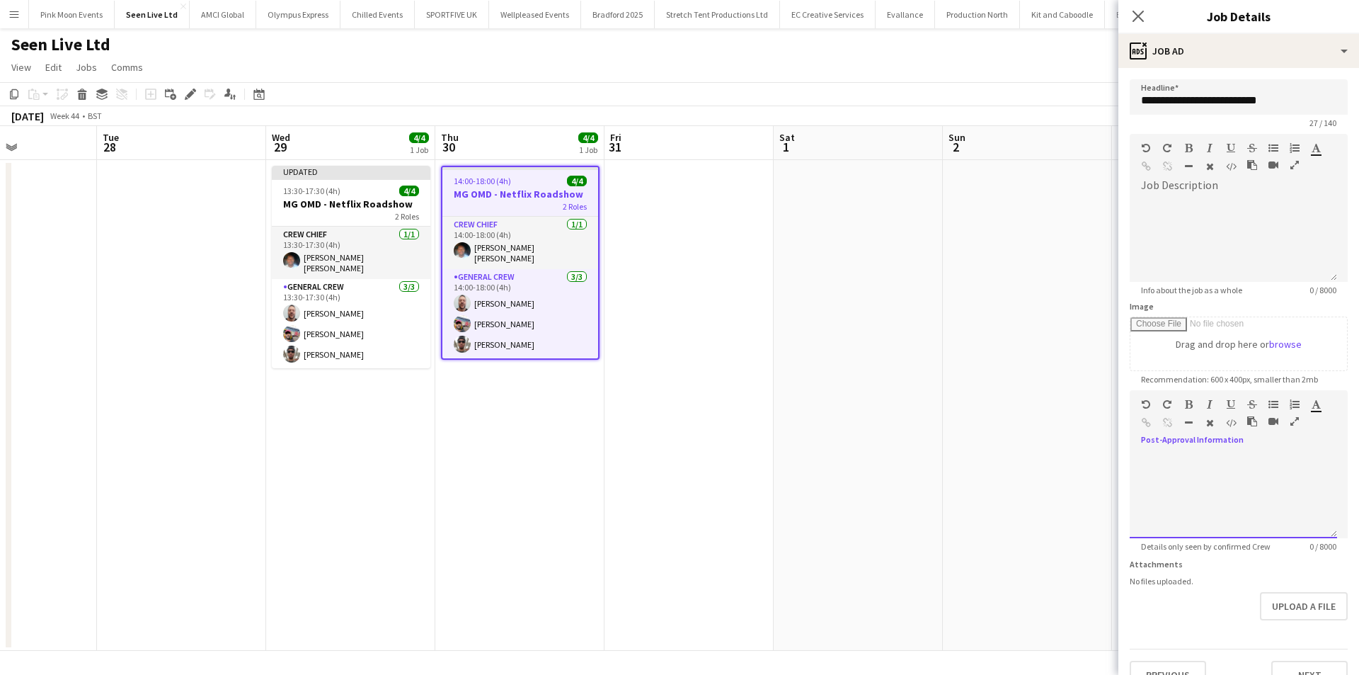
scroll to position [16, 0]
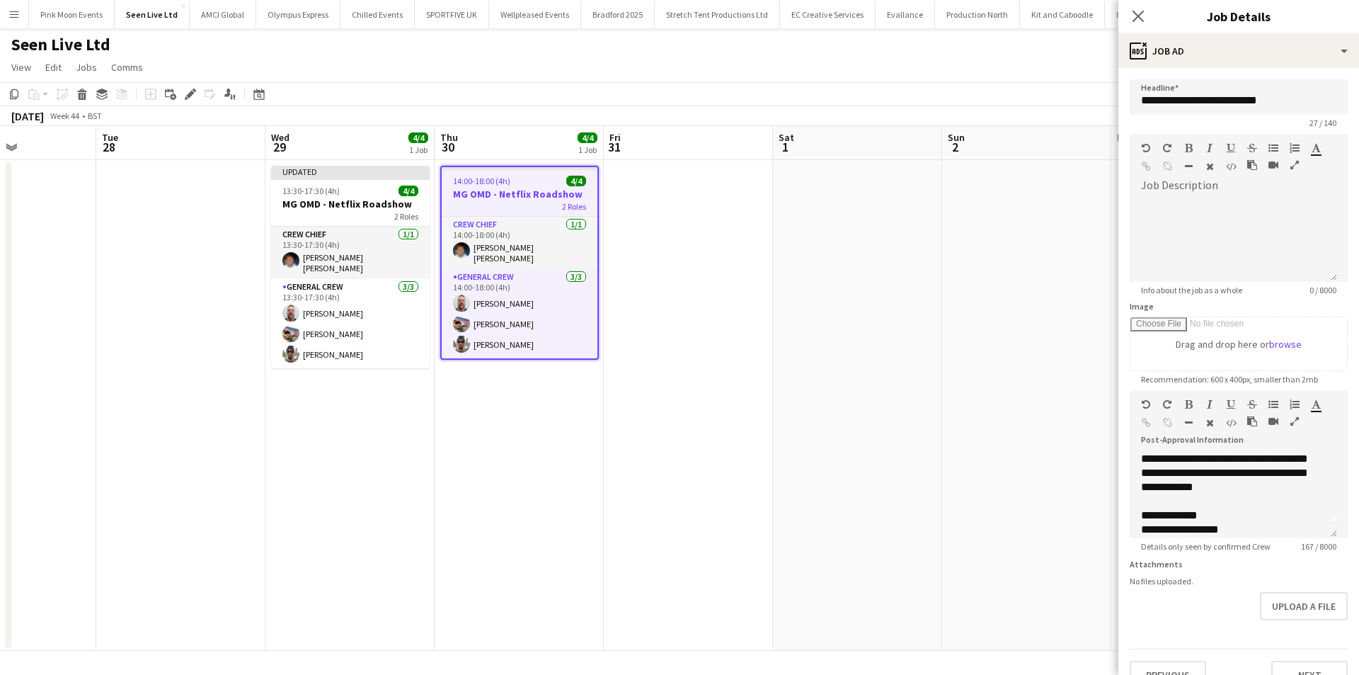
drag, startPoint x: 965, startPoint y: 535, endPoint x: 268, endPoint y: 535, distance: 697.2
click at [268, 535] on app-calendar-viewport "Fri 24 Sat 25 Sun 26 Mon 27 Tue 28 Wed 29 4/4 1 Job Thu 30 4/4 1 Job Fri 31 Sat…" at bounding box center [679, 388] width 1359 height 524
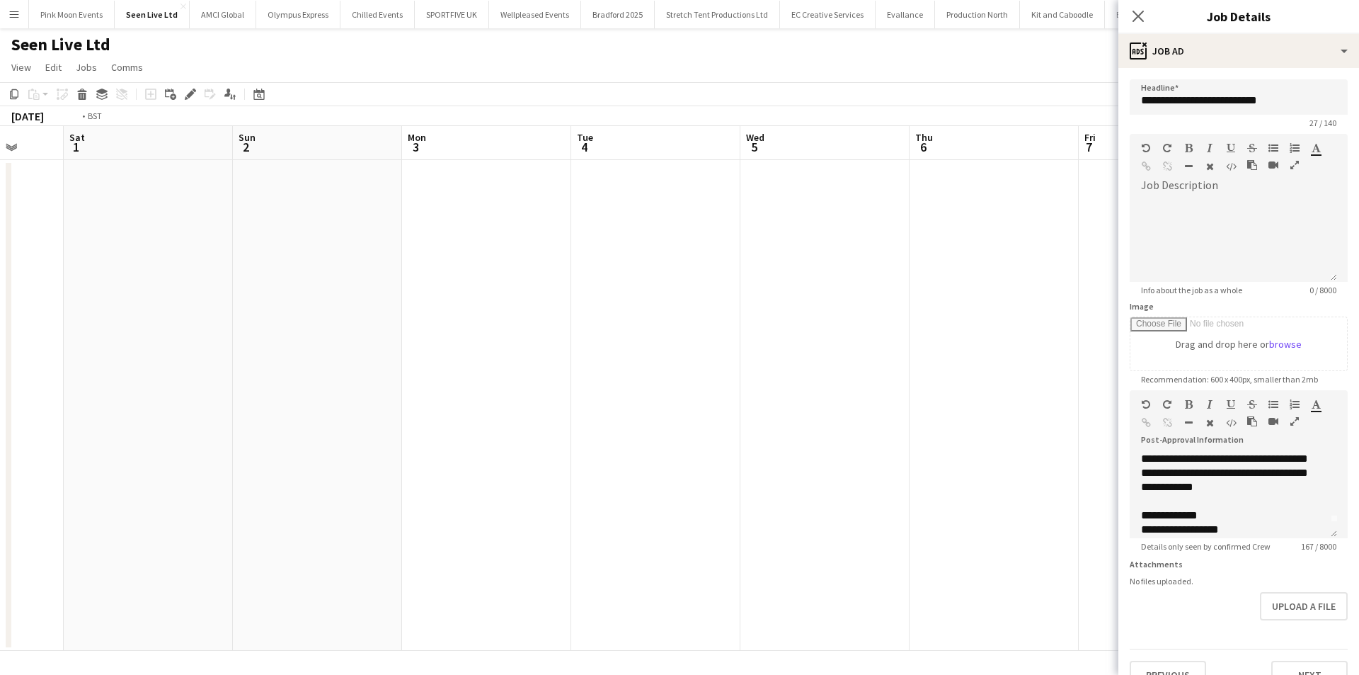
drag, startPoint x: 793, startPoint y: 490, endPoint x: 403, endPoint y: 456, distance: 392.2
click at [337, 500] on app-calendar-viewport "Wed 29 4/4 1 Job Thu 30 4/4 1 Job Fri 31 Sat 1 Sun 2 Mon 3 Tue 4 Wed 5 Thu 6 Fr…" at bounding box center [679, 388] width 1359 height 524
click at [1134, 17] on icon "Close pop-in" at bounding box center [1137, 15] width 13 height 13
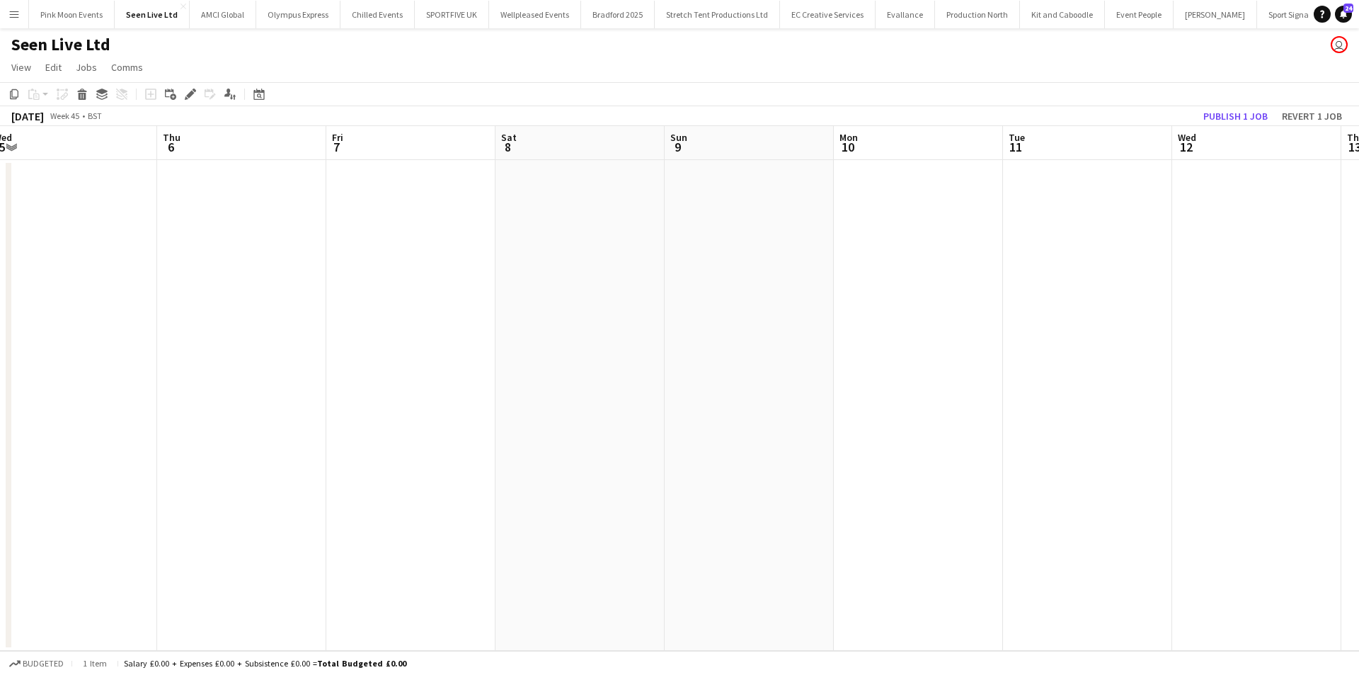
drag, startPoint x: 868, startPoint y: 244, endPoint x: 391, endPoint y: 244, distance: 477.1
click at [391, 244] on app-calendar-viewport "Sun 2 Mon 3 Tue 4 Wed 5 Thu 6 Fri 7 Sat 8 Sun 9 Mon 10 Tue 11 Wed 12 Thu 13 Fri…" at bounding box center [679, 388] width 1359 height 524
drag, startPoint x: 902, startPoint y: 200, endPoint x: 401, endPoint y: 195, distance: 501.2
click at [401, 195] on app-calendar-viewport "Fri 7 Sat 8 Sun 9 Mon 10 Tue 11 Wed 12 Thu 13 Fri 14 Sat 15 Sun 16 Mon 17 Tue 1…" at bounding box center [679, 388] width 1359 height 524
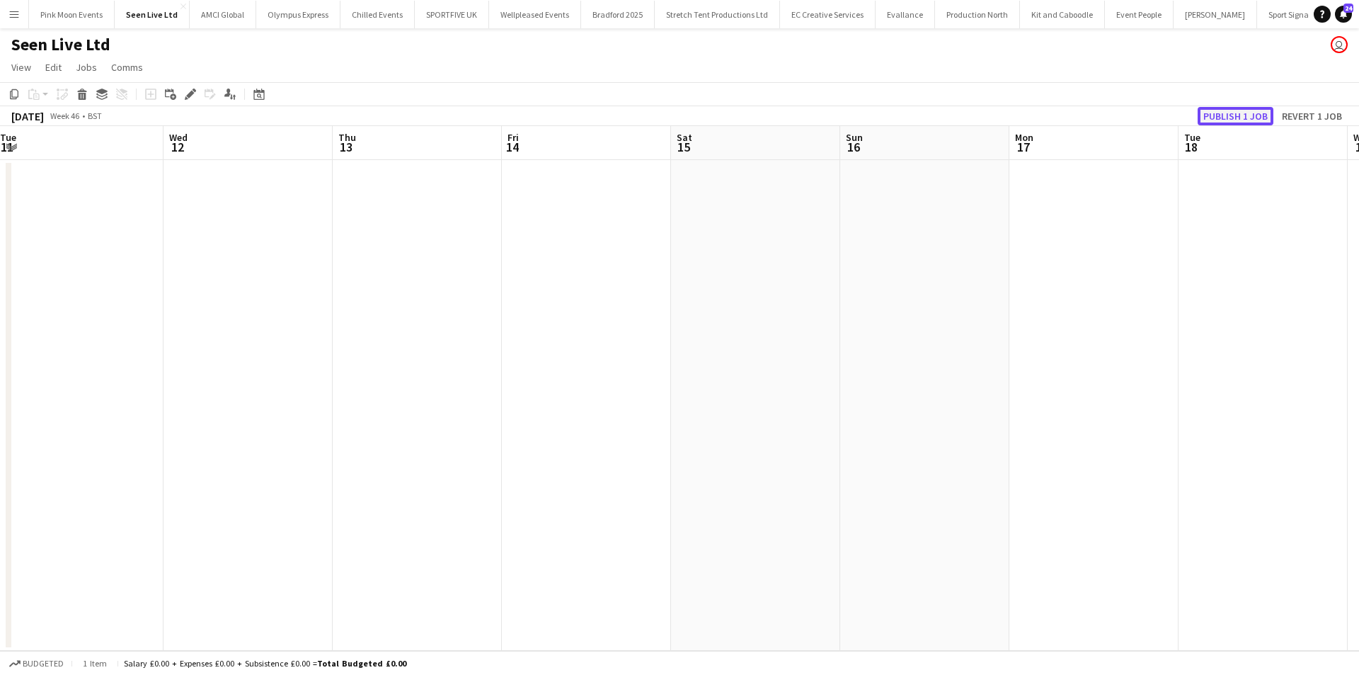
click at [1244, 111] on button "Publish 1 job" at bounding box center [1236, 116] width 76 height 18
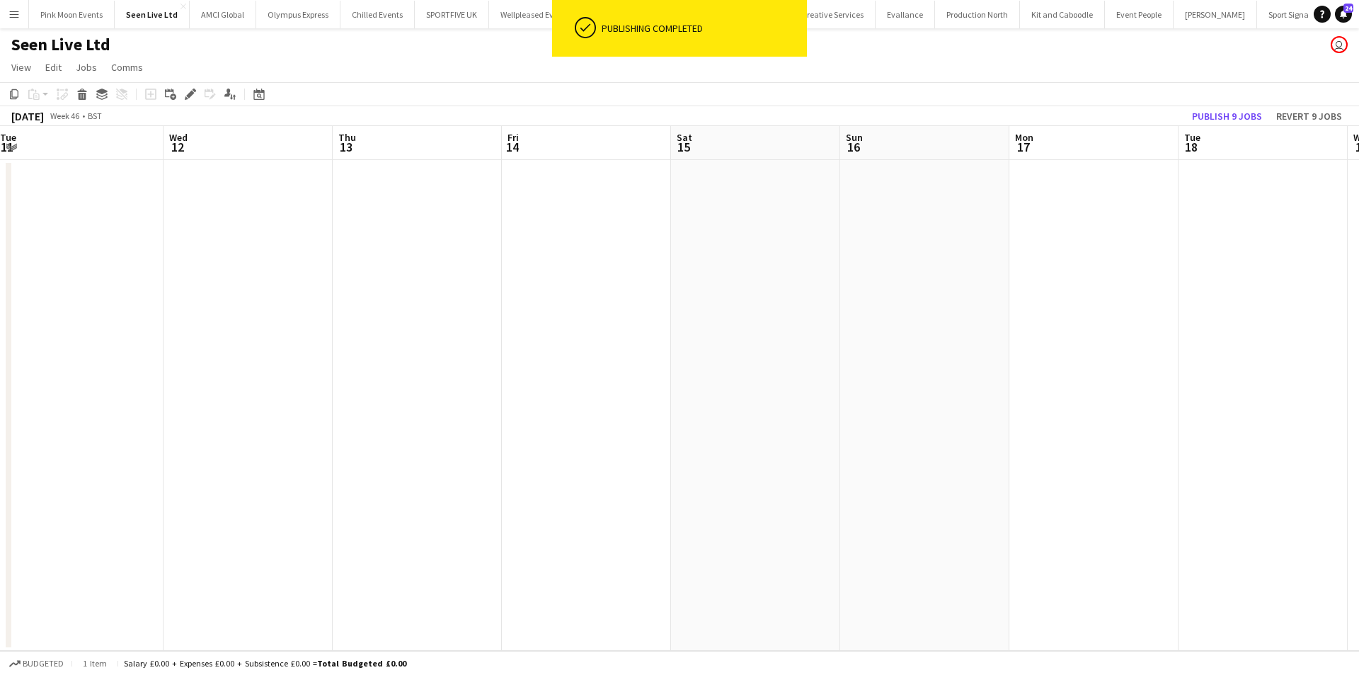
click at [1249, 105] on app-toolbar "Copy Paste Paste Ctrl+V Paste with crew Ctrl+Shift+V Paste linked Job Delete Gr…" at bounding box center [679, 94] width 1359 height 24
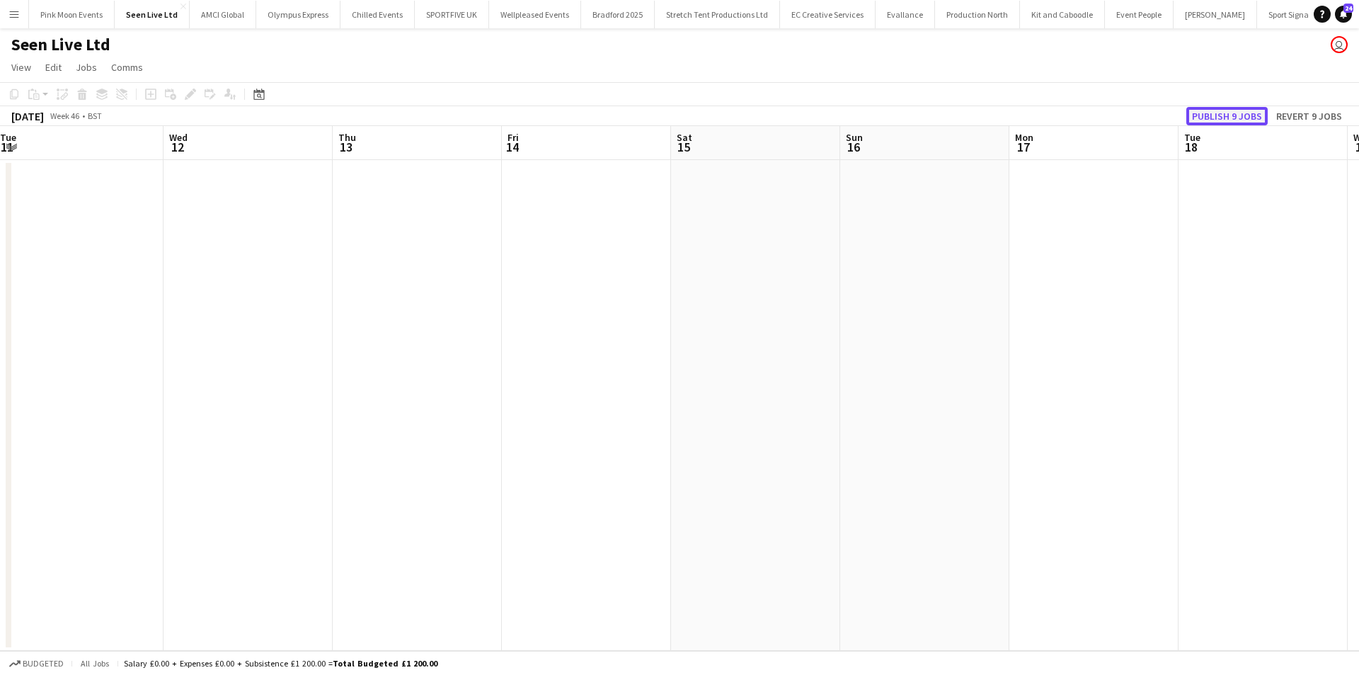
click at [1244, 115] on button "Publish 9 jobs" at bounding box center [1226, 116] width 81 height 18
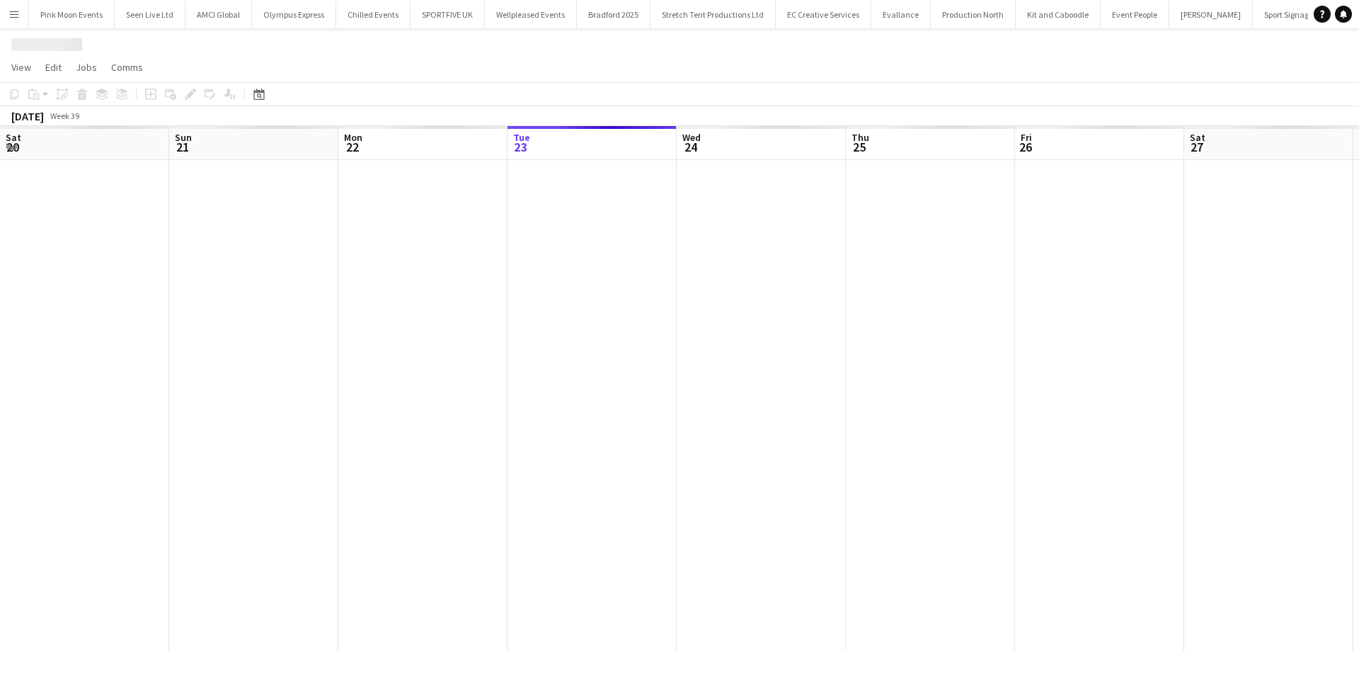
scroll to position [0, 338]
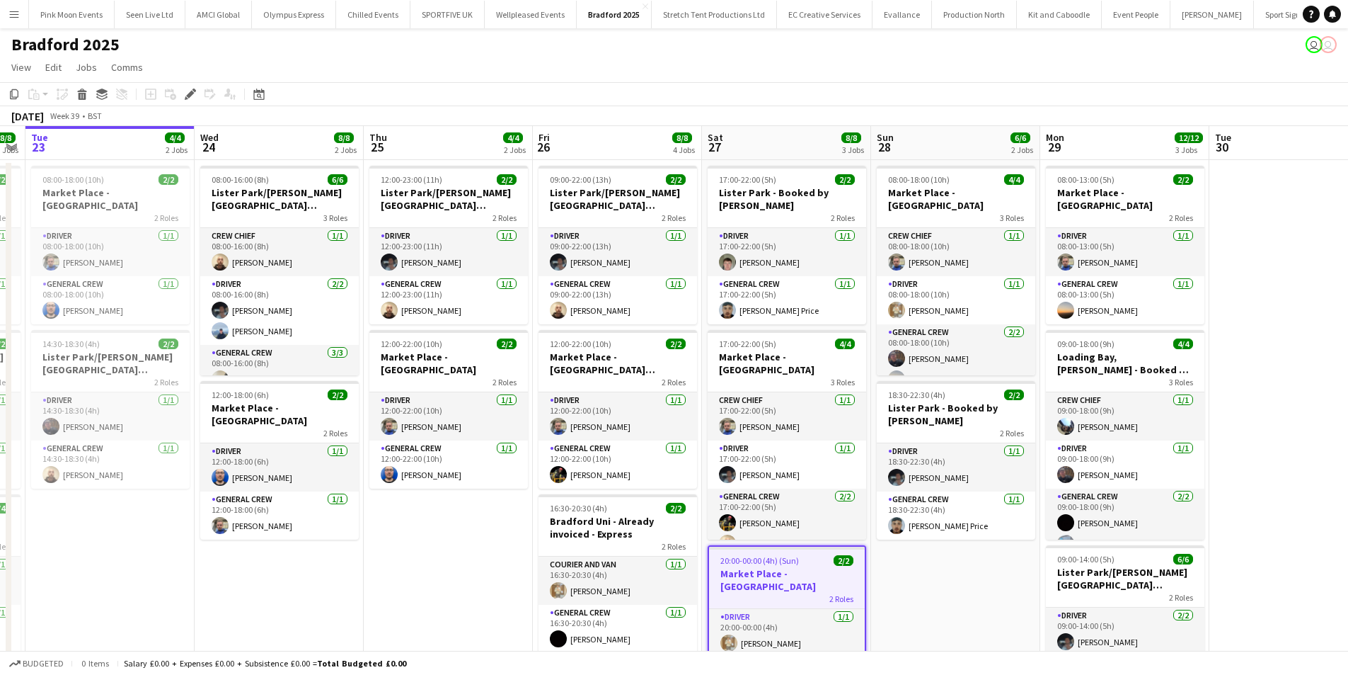
drag, startPoint x: 551, startPoint y: 503, endPoint x: 630, endPoint y: 503, distance: 79.3
click at [630, 503] on app-calendar-viewport "Sun 21 4/4 1 Job Mon 22 8/8 3 Jobs Tue 23 4/4 2 Jobs Wed 24 8/8 2 Jobs Thu 25 4…" at bounding box center [674, 487] width 1348 height 723
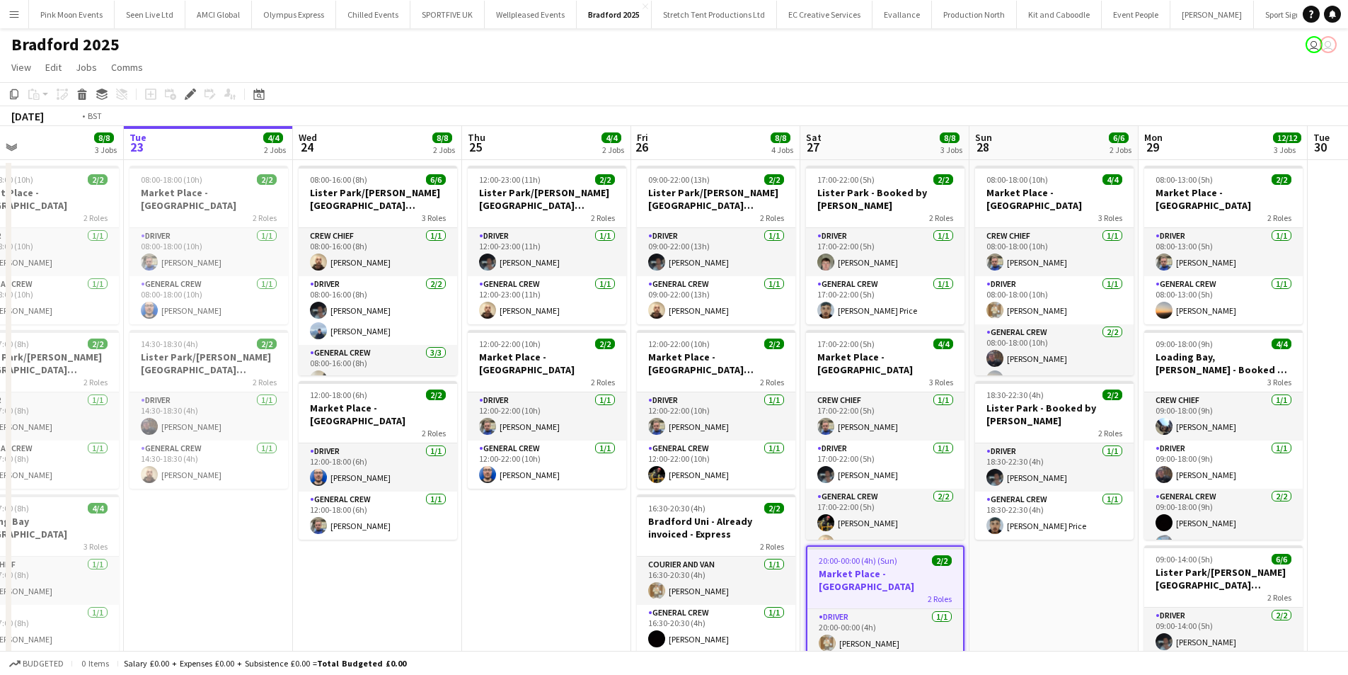
drag, startPoint x: 477, startPoint y: 560, endPoint x: 692, endPoint y: 560, distance: 215.2
click at [692, 560] on app-calendar-viewport "Sat 20 Sun 21 4/4 1 Job Mon 22 8/8 3 Jobs Tue 23 4/4 2 Jobs Wed 24 8/8 2 Jobs T…" at bounding box center [674, 487] width 1348 height 723
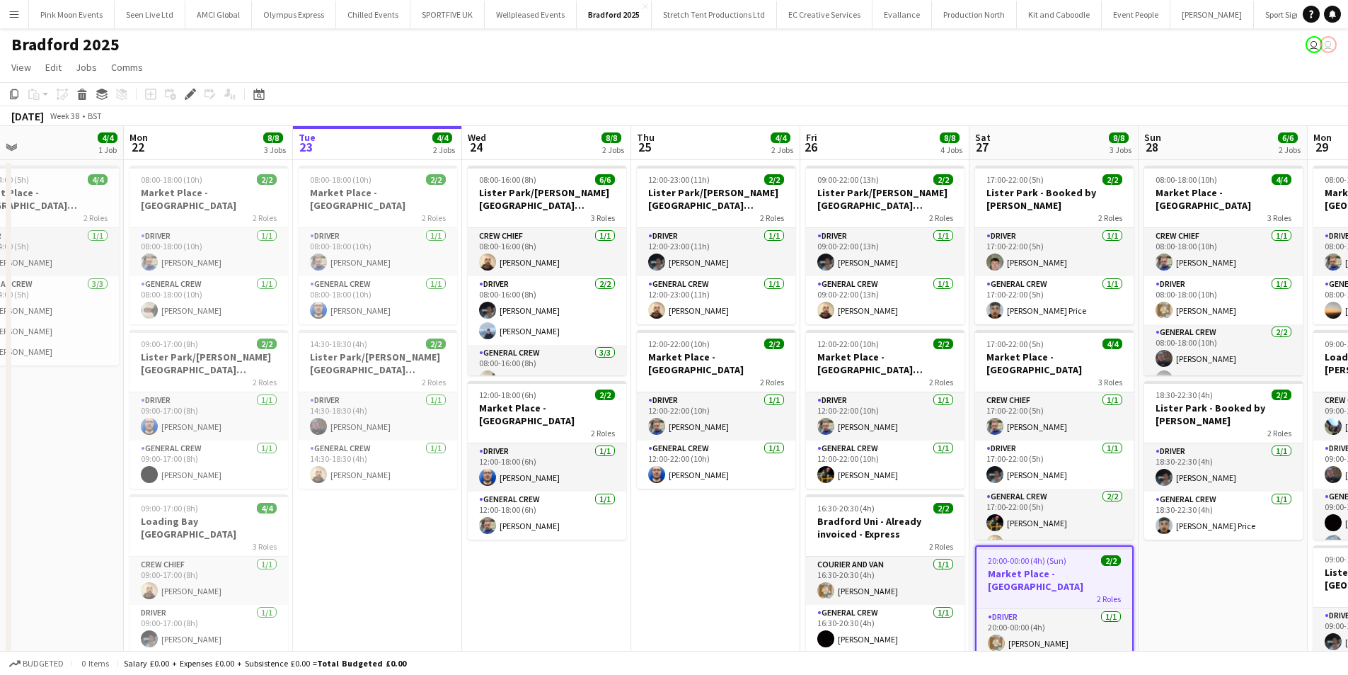
scroll to position [0, 383]
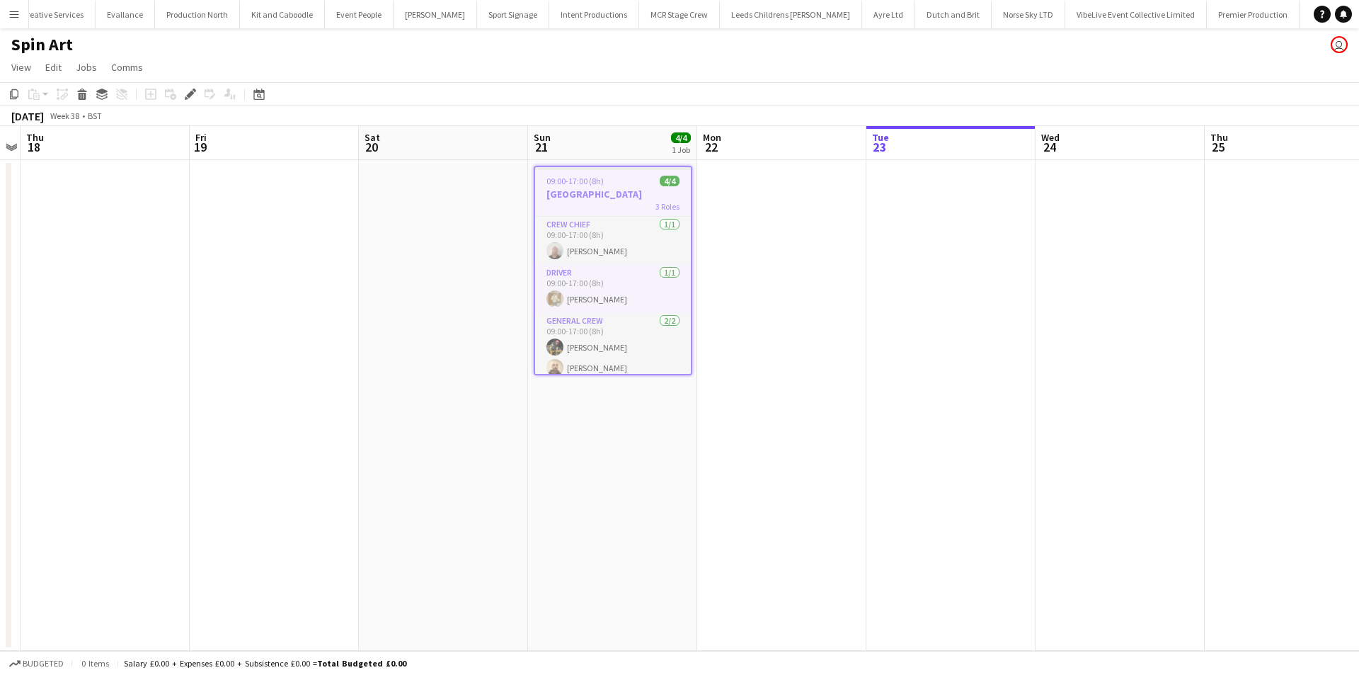
scroll to position [0, 787]
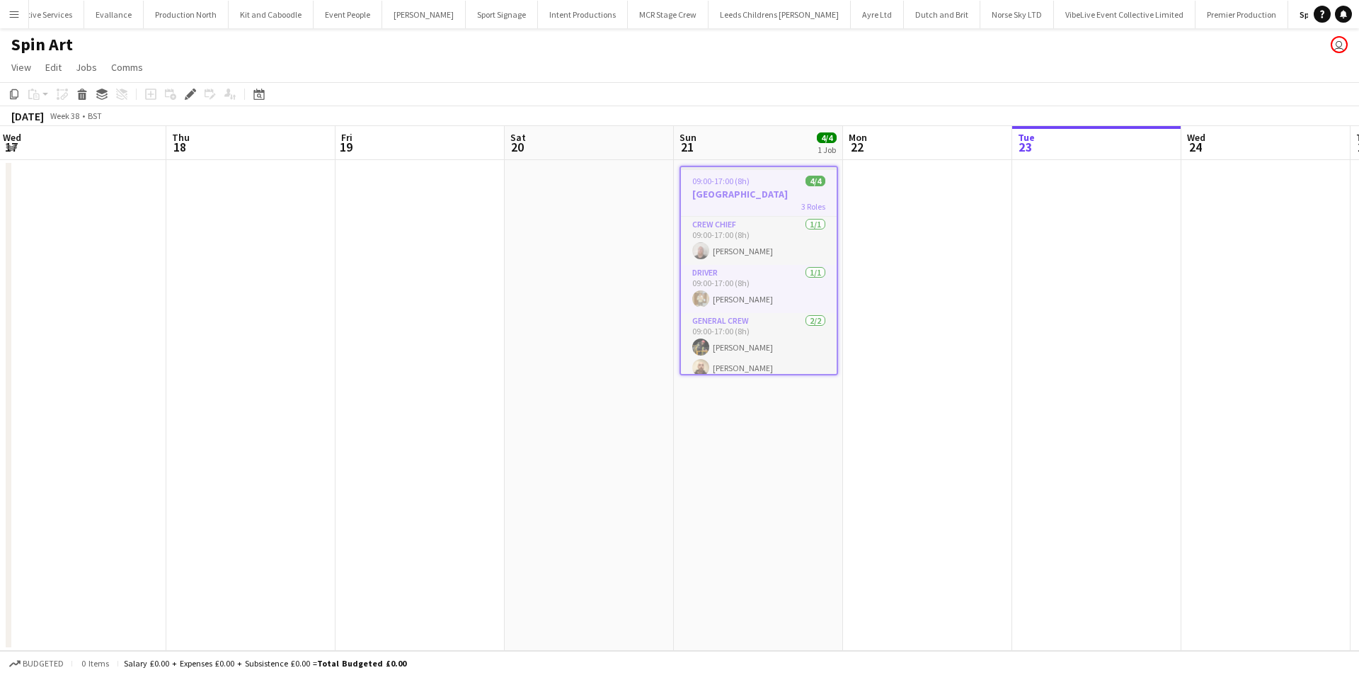
drag, startPoint x: 735, startPoint y: 454, endPoint x: 825, endPoint y: 462, distance: 90.2
click at [840, 454] on app-calendar-viewport "Mon 15 Tue 16 Wed 17 Thu 18 Fri 19 Sat 20 Sun 21 4/4 1 Job Mon 22 Tue 23 Wed 24…" at bounding box center [679, 388] width 1359 height 524
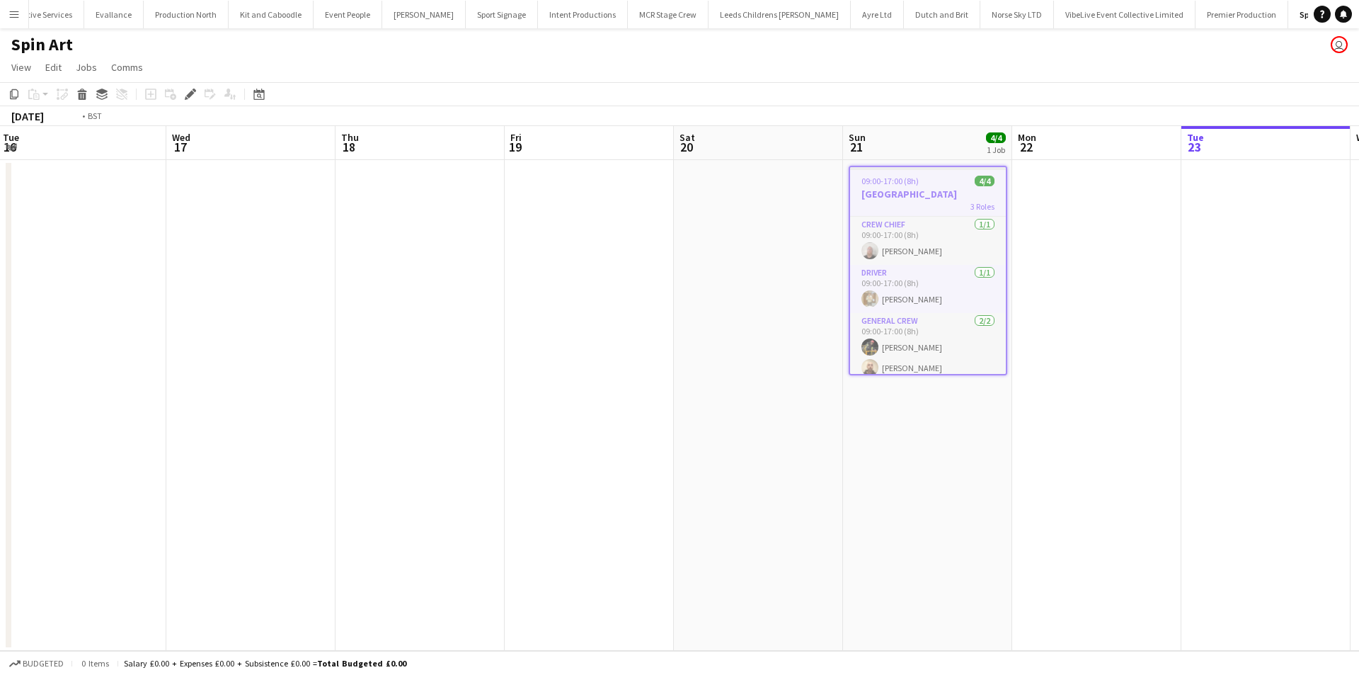
drag, startPoint x: 556, startPoint y: 490, endPoint x: 974, endPoint y: 466, distance: 418.3
click at [954, 460] on app-calendar-viewport "Sun 14 4/4 1 Job Mon 15 Tue 16 Wed 17 Thu 18 Fri 19 Sat 20 Sun 21 4/4 1 Job Mon…" at bounding box center [679, 388] width 1359 height 524
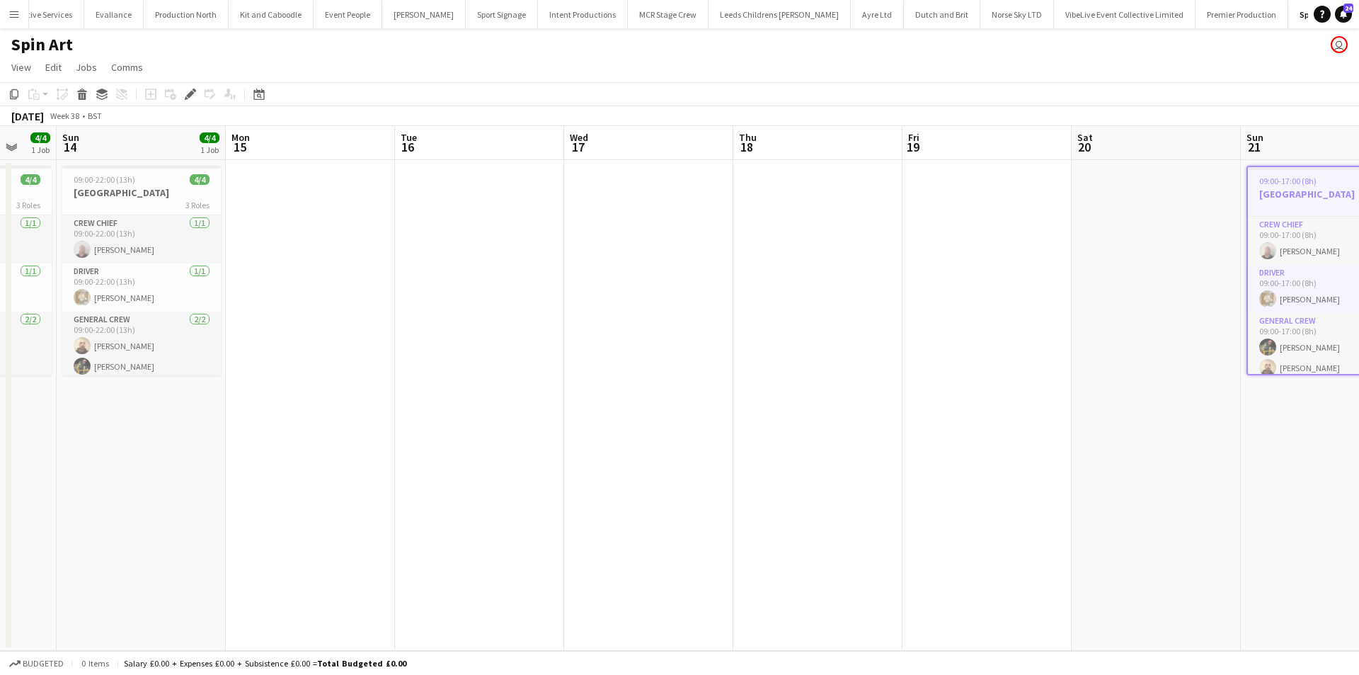
drag, startPoint x: 534, startPoint y: 469, endPoint x: 785, endPoint y: 464, distance: 251.3
click at [785, 464] on app-calendar-viewport "Thu 11 Fri 12 Sat 13 4/4 1 Job Sun 14 4/4 1 Job Mon 15 Tue 16 Wed 17 Thu 18 Fri…" at bounding box center [679, 388] width 1359 height 524
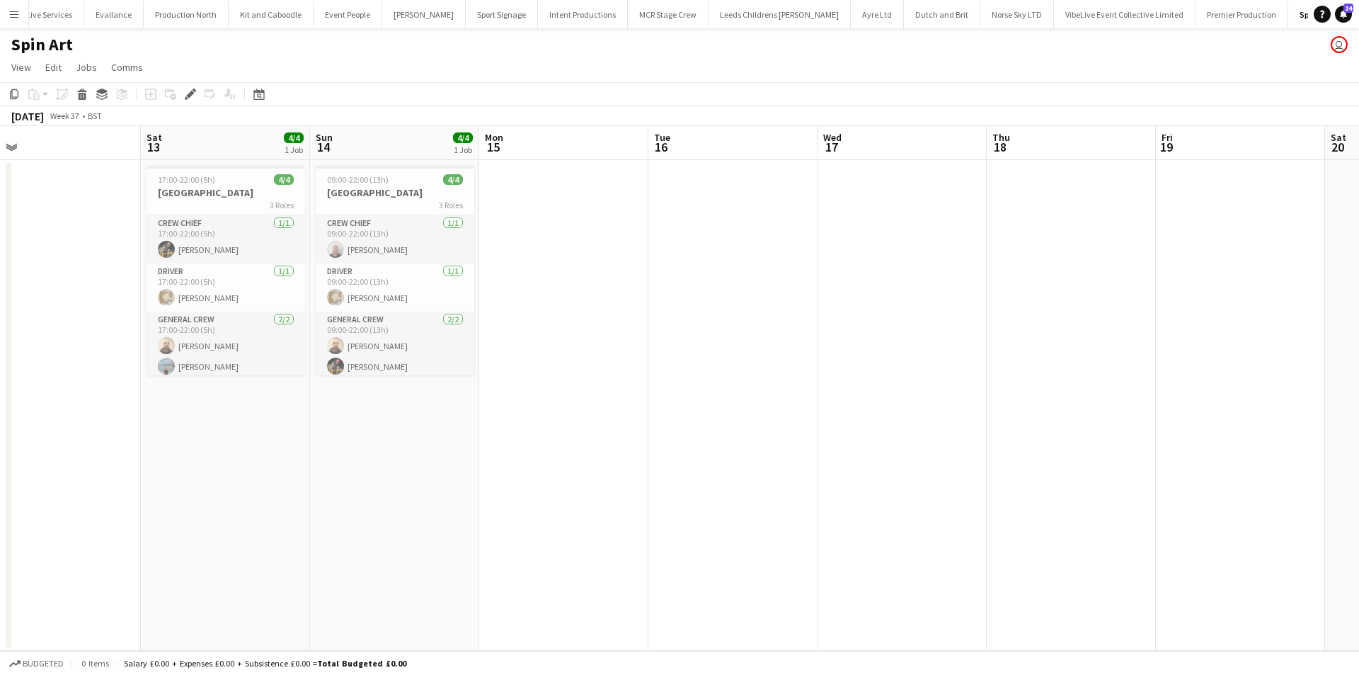
scroll to position [0, 356]
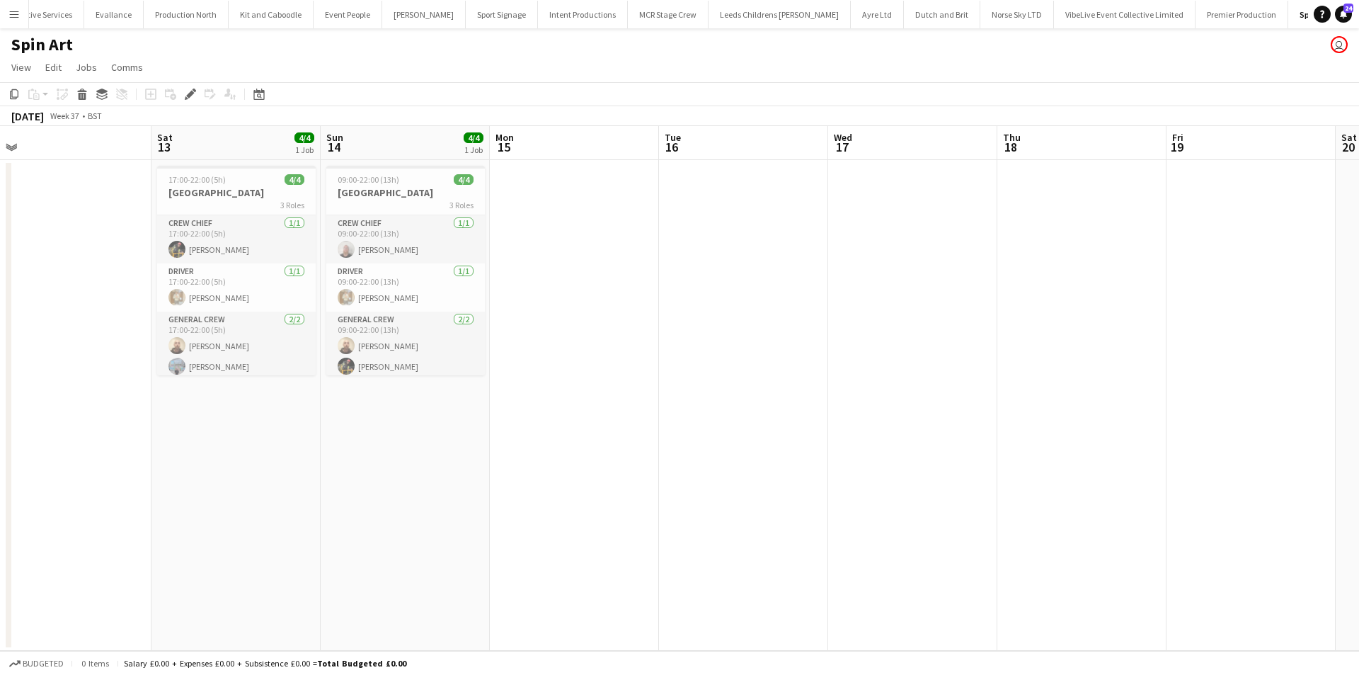
drag, startPoint x: 793, startPoint y: 452, endPoint x: 804, endPoint y: 452, distance: 10.6
click at [804, 452] on app-calendar-viewport "Wed 10 Thu 11 Fri 12 Sat 13 4/4 1 Job Sun 14 4/4 1 Job Mon 15 Tue 16 Wed 17 Thu…" at bounding box center [679, 388] width 1359 height 524
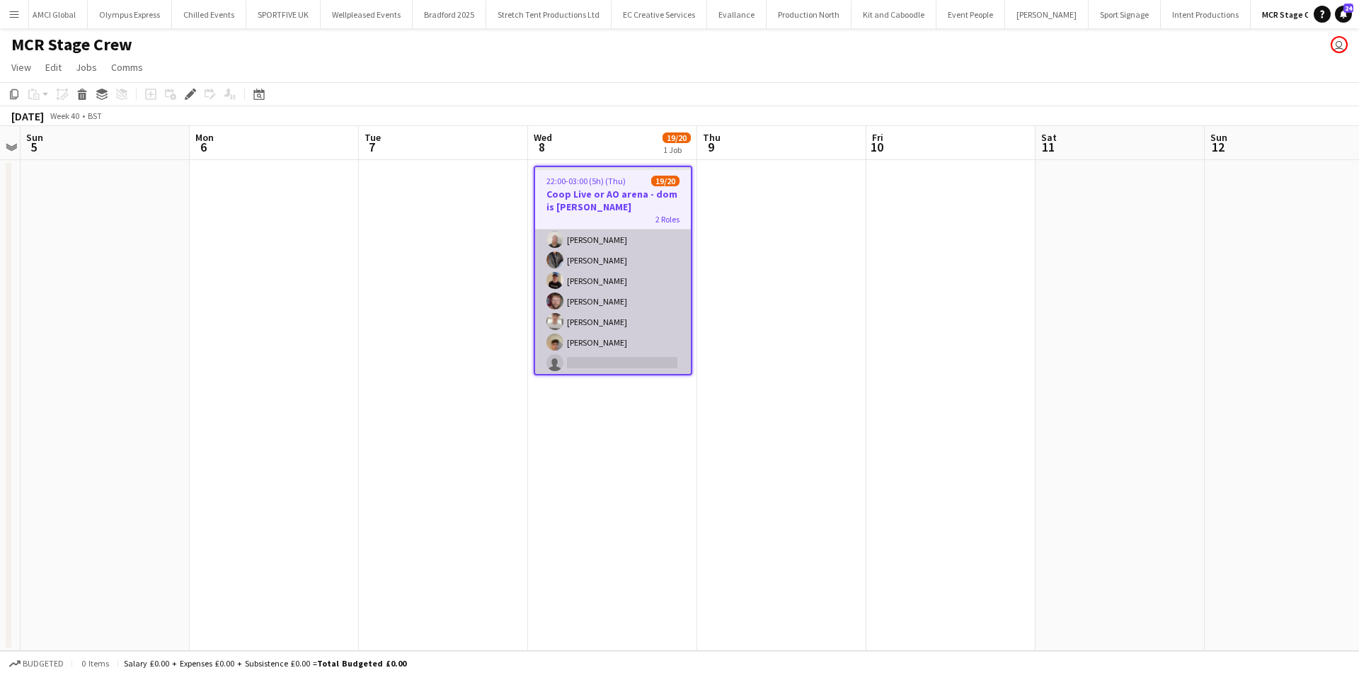
scroll to position [321, 0]
click at [612, 355] on app-card-role "General Crew 5A 15/16 22:00-03:00 (5h) [PERSON_NAME] Price [PERSON_NAME] [PERSO…" at bounding box center [613, 196] width 156 height 356
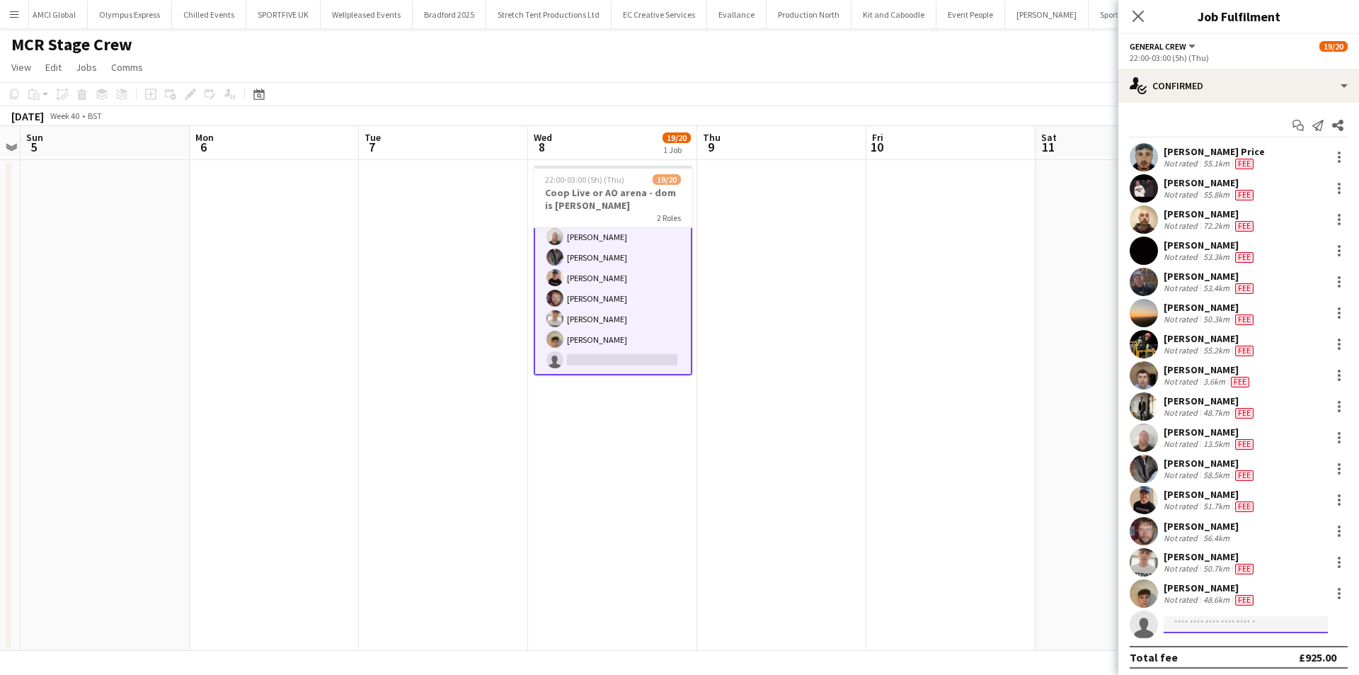
click at [1197, 623] on input at bounding box center [1246, 624] width 164 height 17
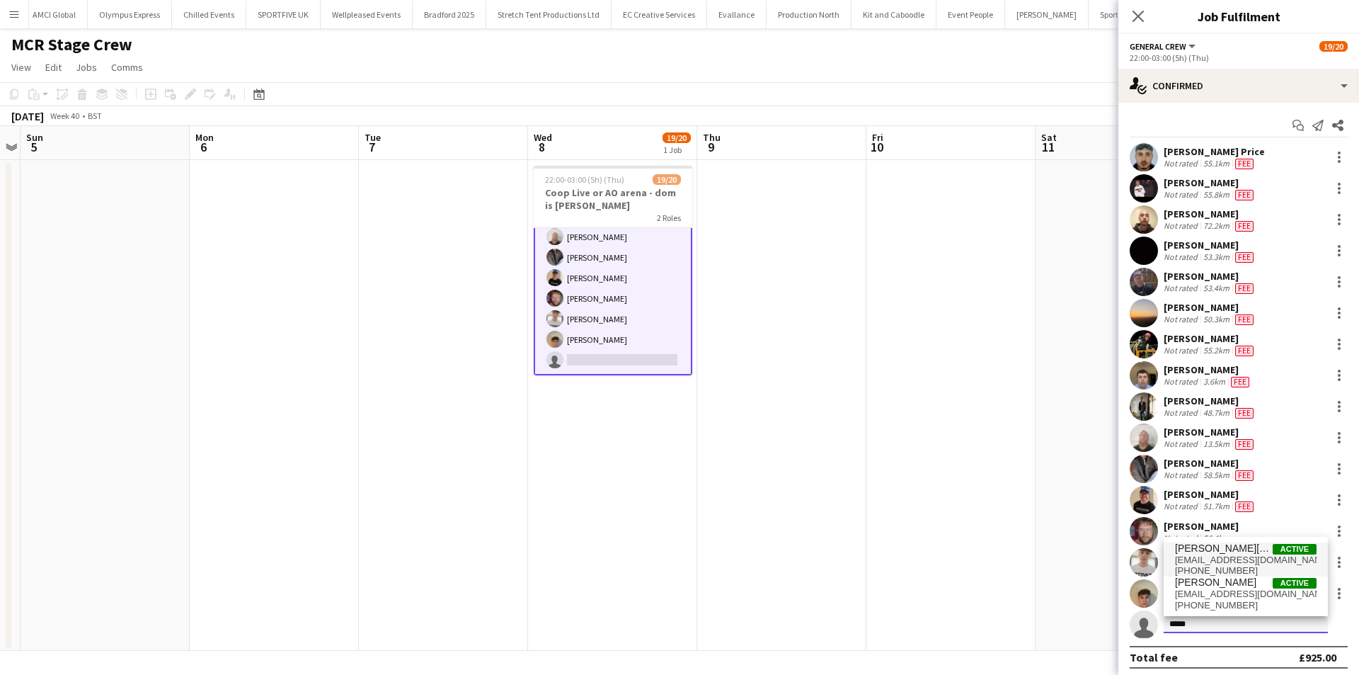
type input "****"
click at [1214, 564] on span "[EMAIL_ADDRESS][DOMAIN_NAME]" at bounding box center [1246, 559] width 142 height 11
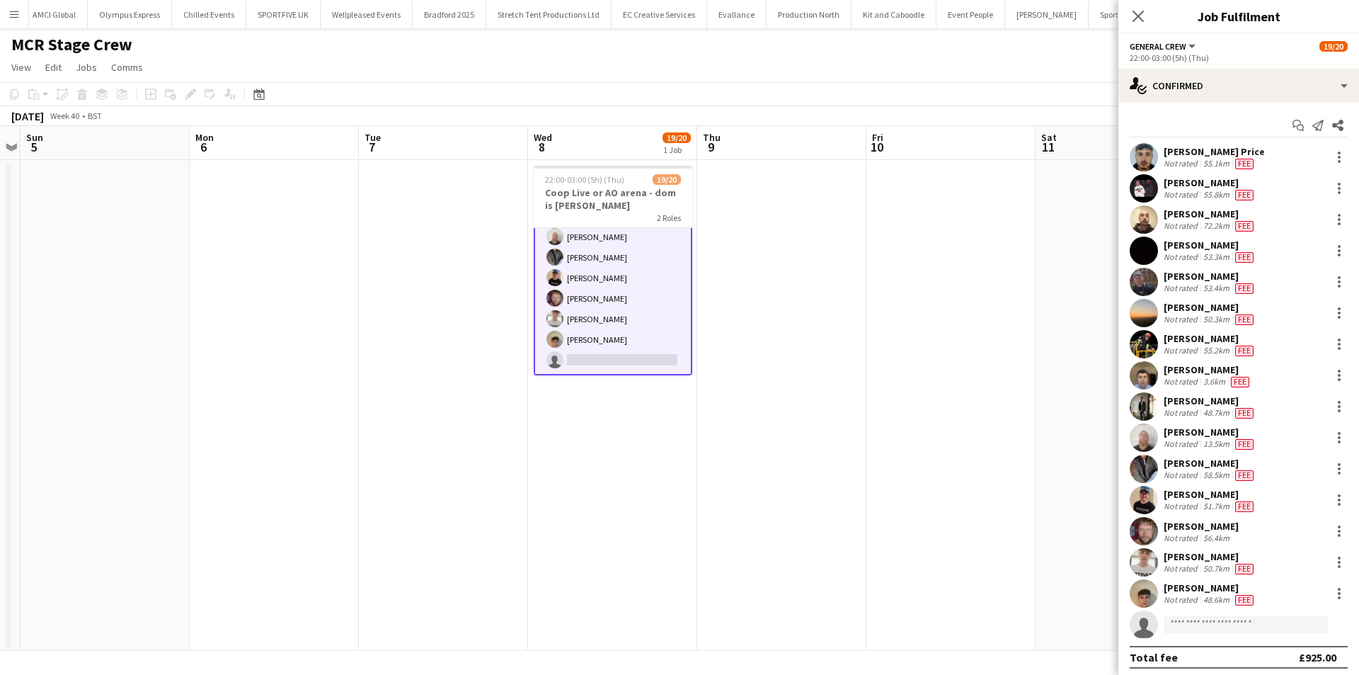
scroll to position [311, 0]
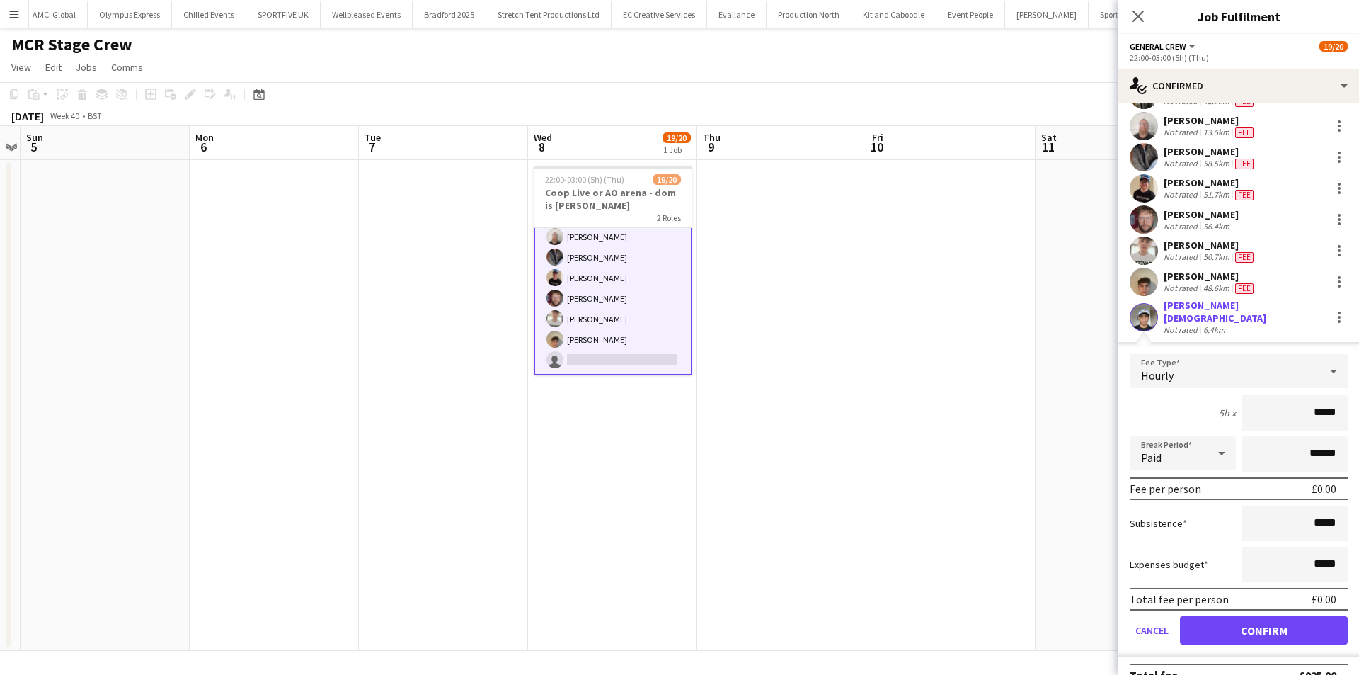
drag, startPoint x: 1246, startPoint y: 394, endPoint x: 1434, endPoint y: 401, distance: 187.7
click at [1358, 401] on html "Menu Boards Boards Boards All jobs Status Workforce Workforce My Workforce Recr…" at bounding box center [679, 337] width 1359 height 675
type input "***"
click at [1221, 607] on form "Fee Type Hourly 5h x *** Break Period Paid ****** Fee per person £65.00 Subsist…" at bounding box center [1238, 505] width 241 height 302
click at [1225, 619] on button "Confirm" at bounding box center [1264, 630] width 168 height 28
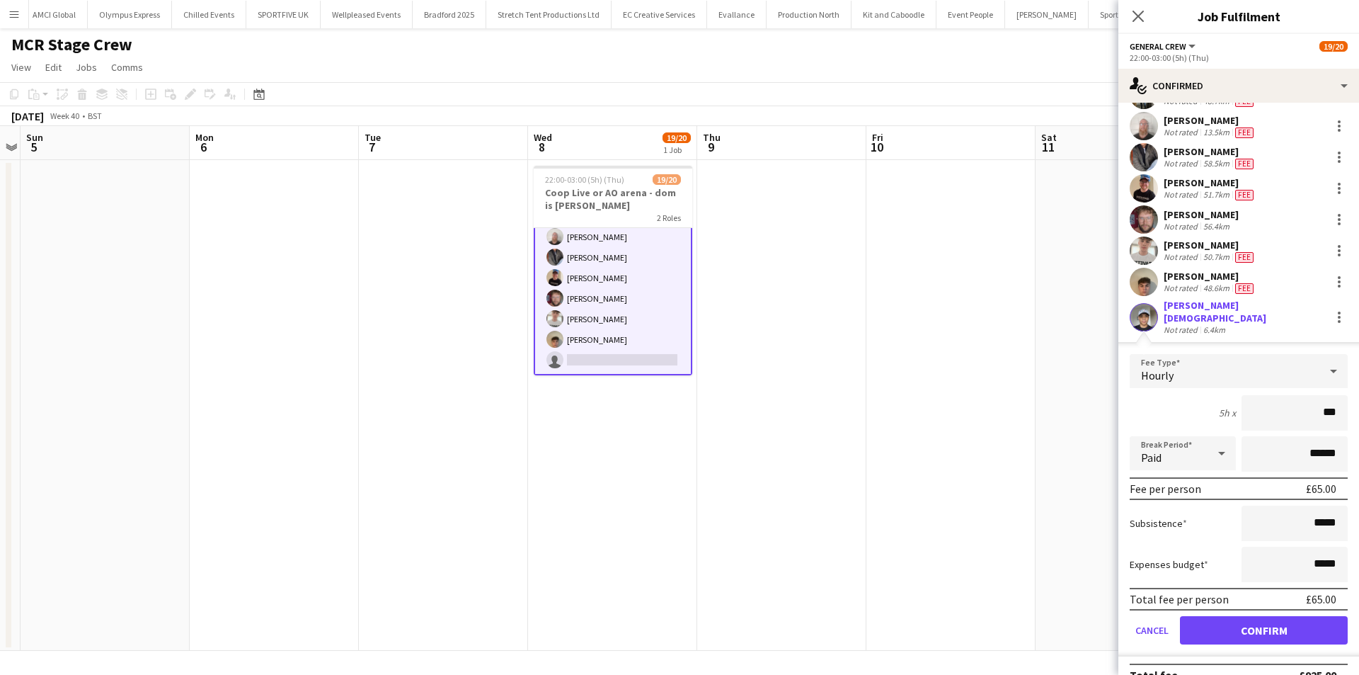
scroll to position [5, 0]
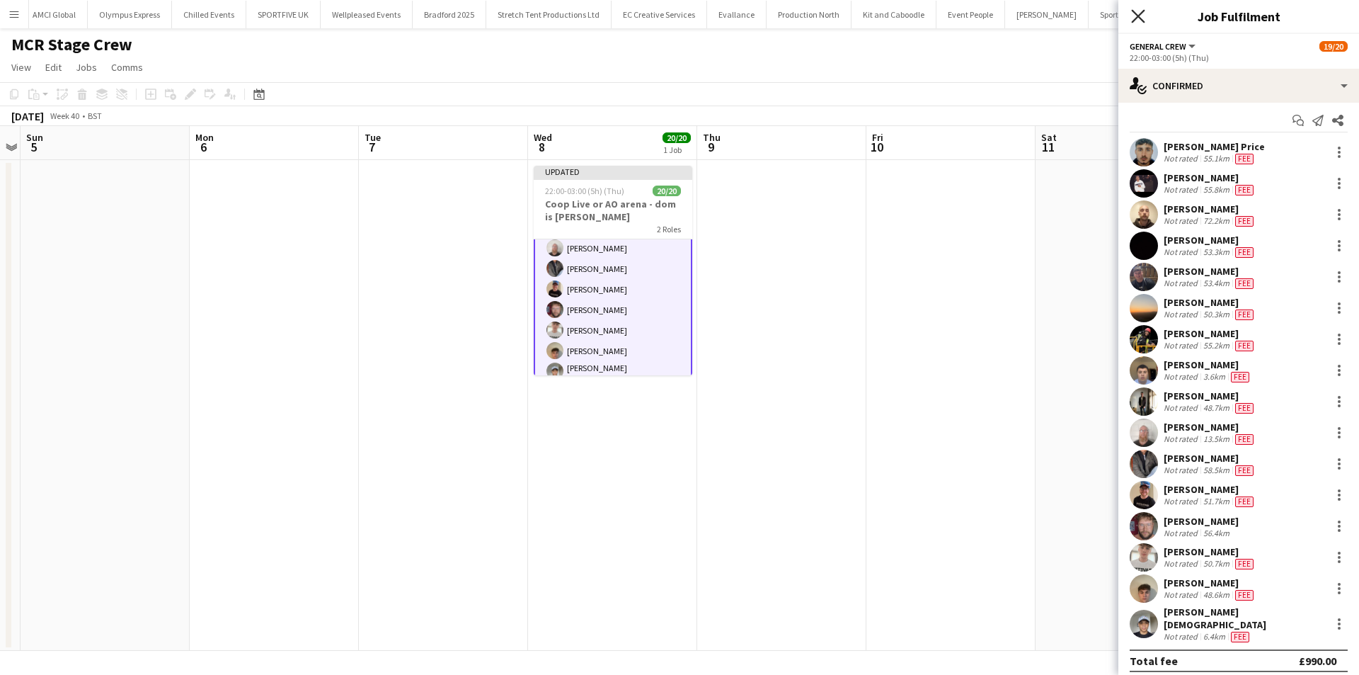
click at [1144, 9] on icon "Close pop-in" at bounding box center [1137, 15] width 13 height 13
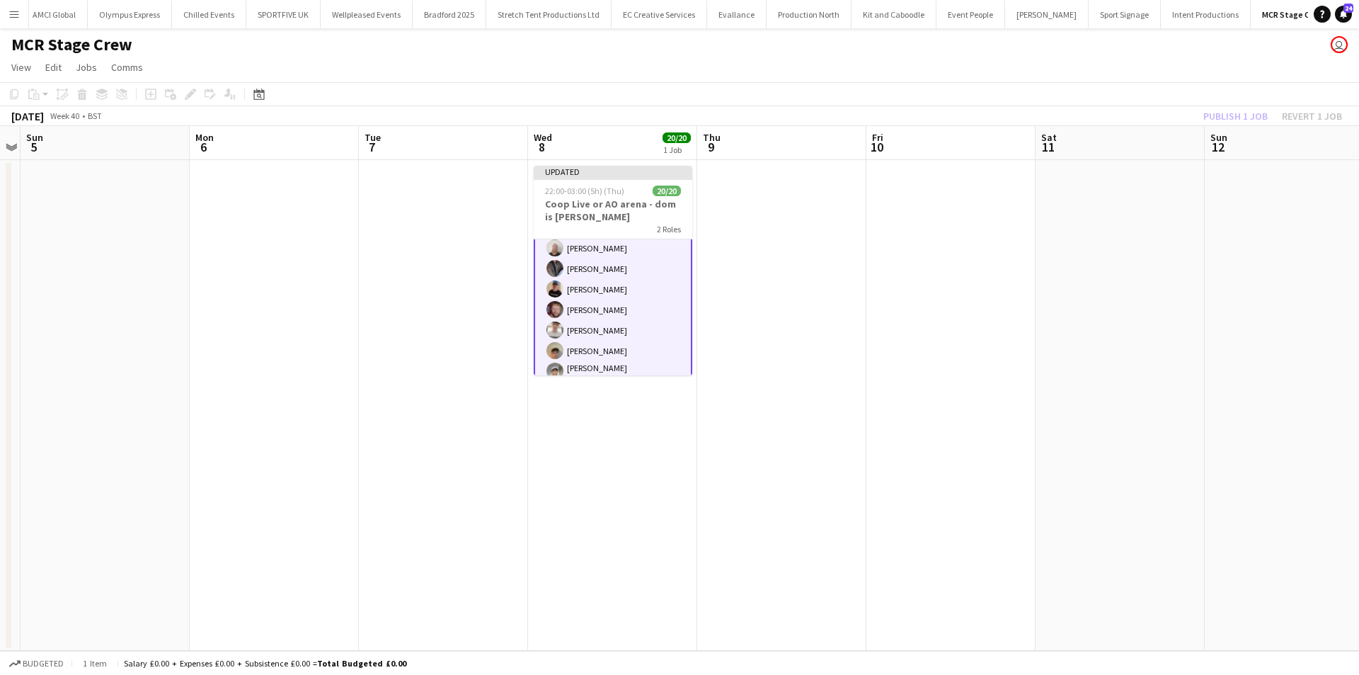
click at [1222, 115] on div "Publish 1 job Revert 1 job" at bounding box center [1272, 116] width 173 height 18
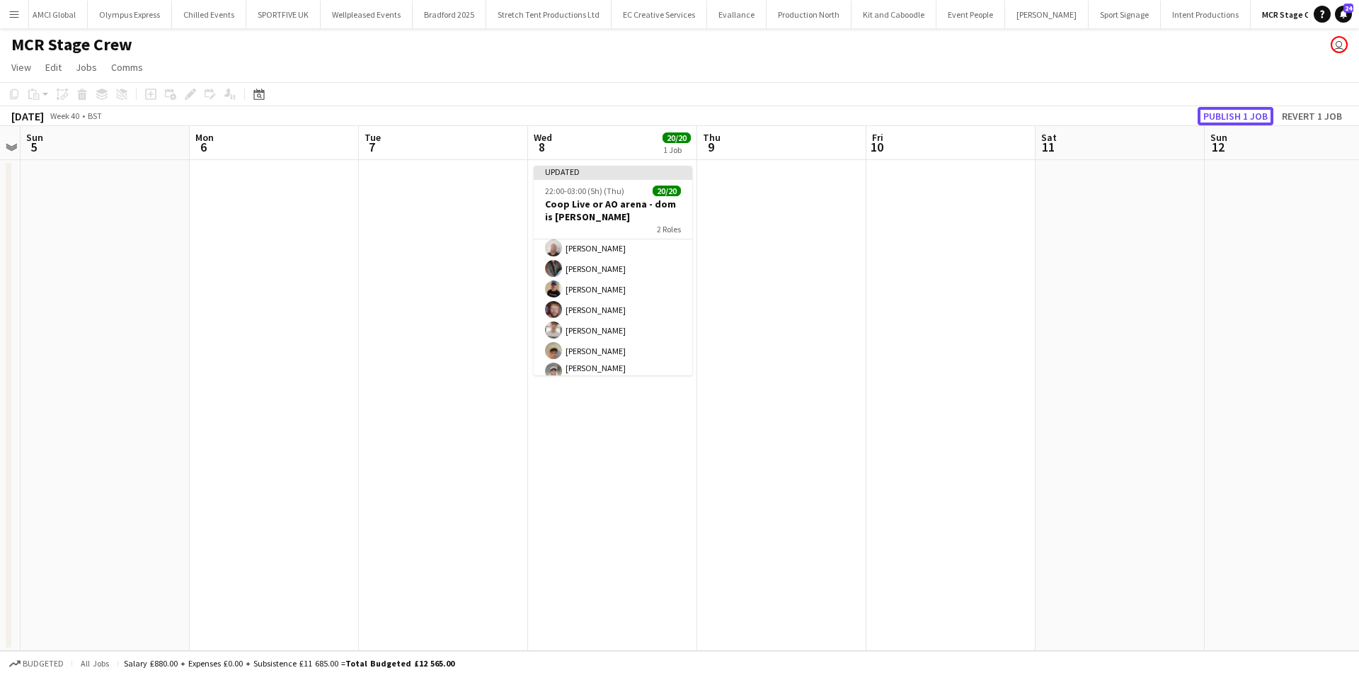
click at [1222, 115] on button "Publish 1 job" at bounding box center [1236, 116] width 76 height 18
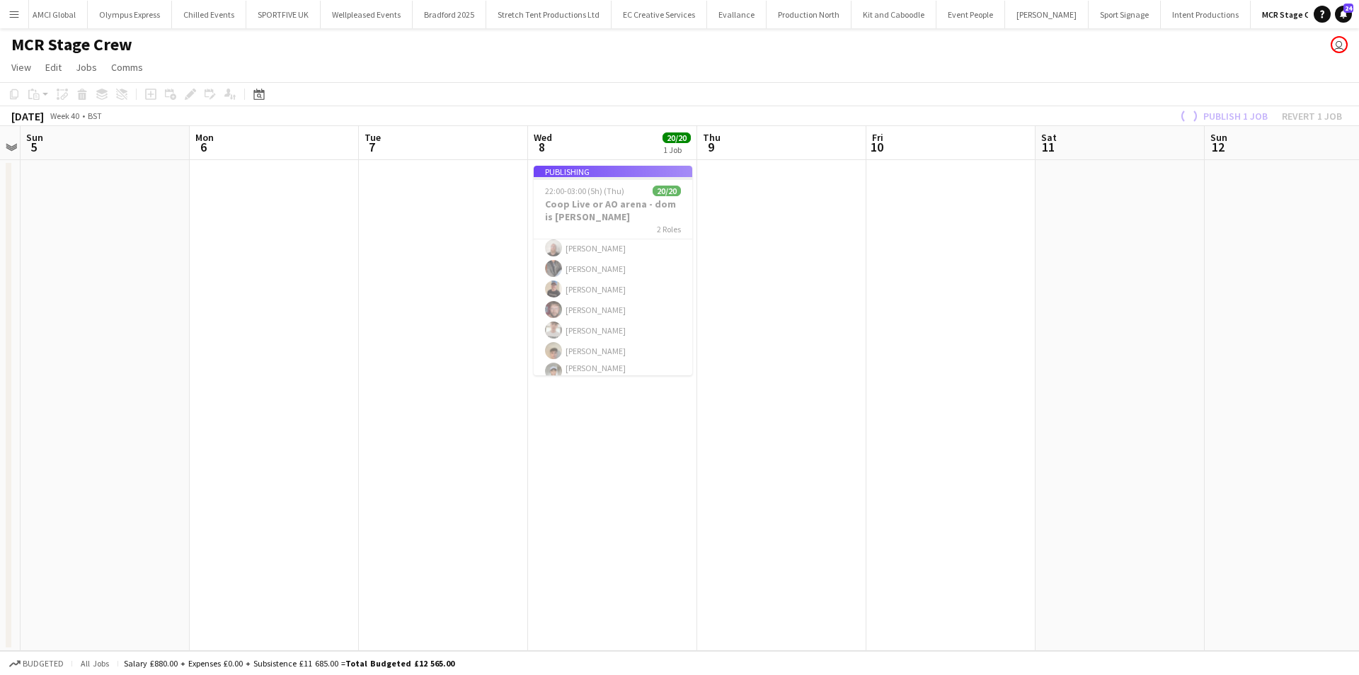
scroll to position [319, 0]
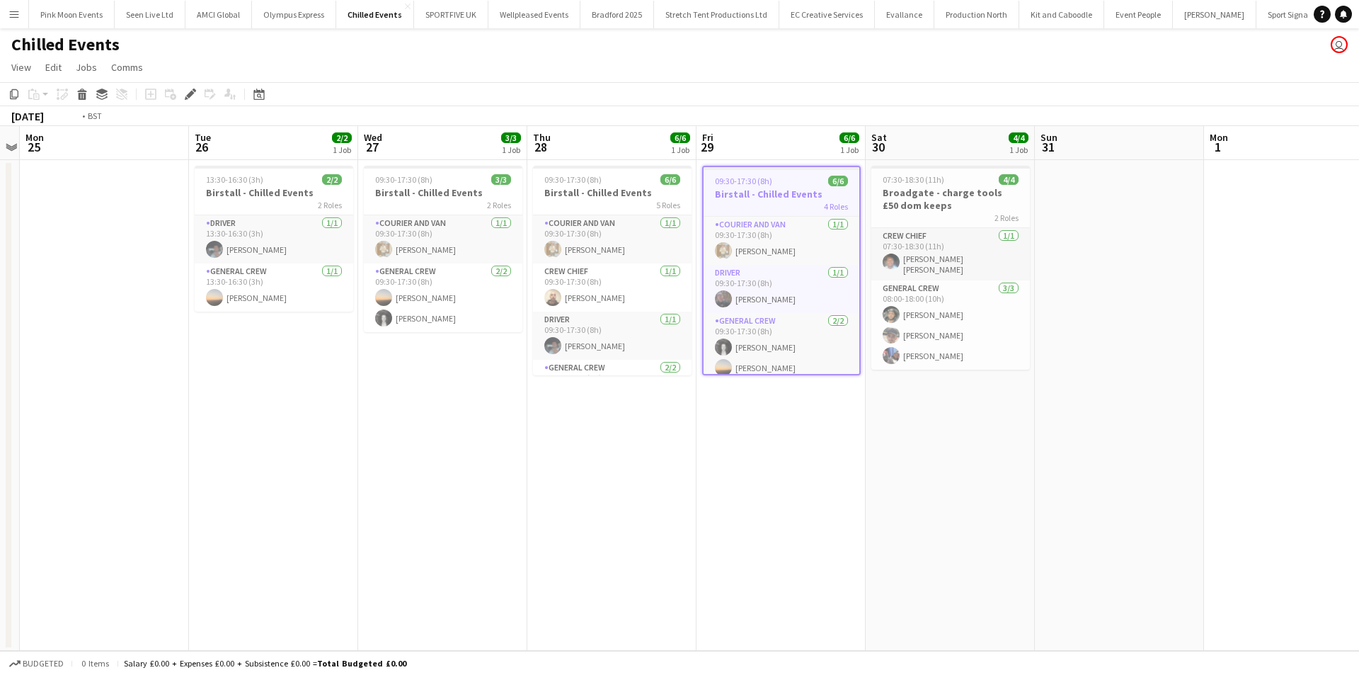
scroll to position [0, 447]
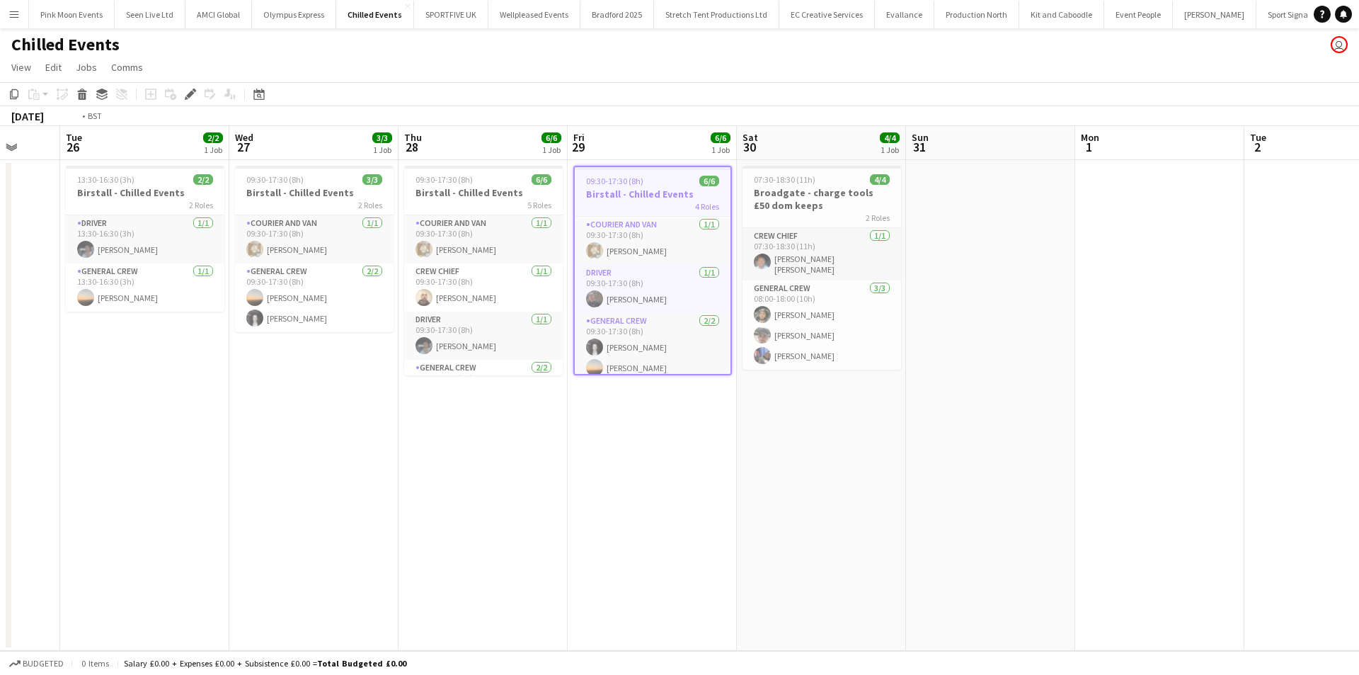
drag, startPoint x: 602, startPoint y: 454, endPoint x: 810, endPoint y: 442, distance: 209.1
click at [810, 442] on app-calendar-viewport "Sat 23 3/3 1 Job Sun 24 Mon 25 Tue 26 2/2 1 Job Wed 27 3/3 1 Job Thu 28 6/6 1 J…" at bounding box center [679, 388] width 1359 height 524
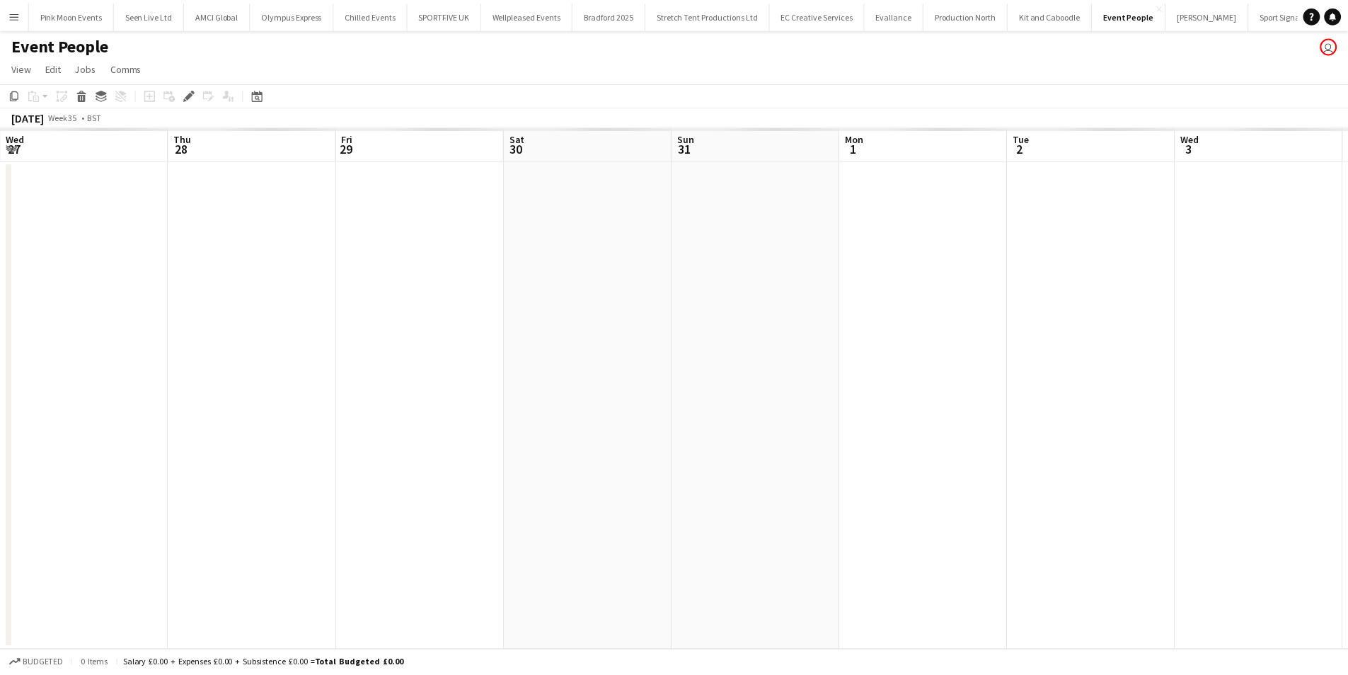
scroll to position [0, 487]
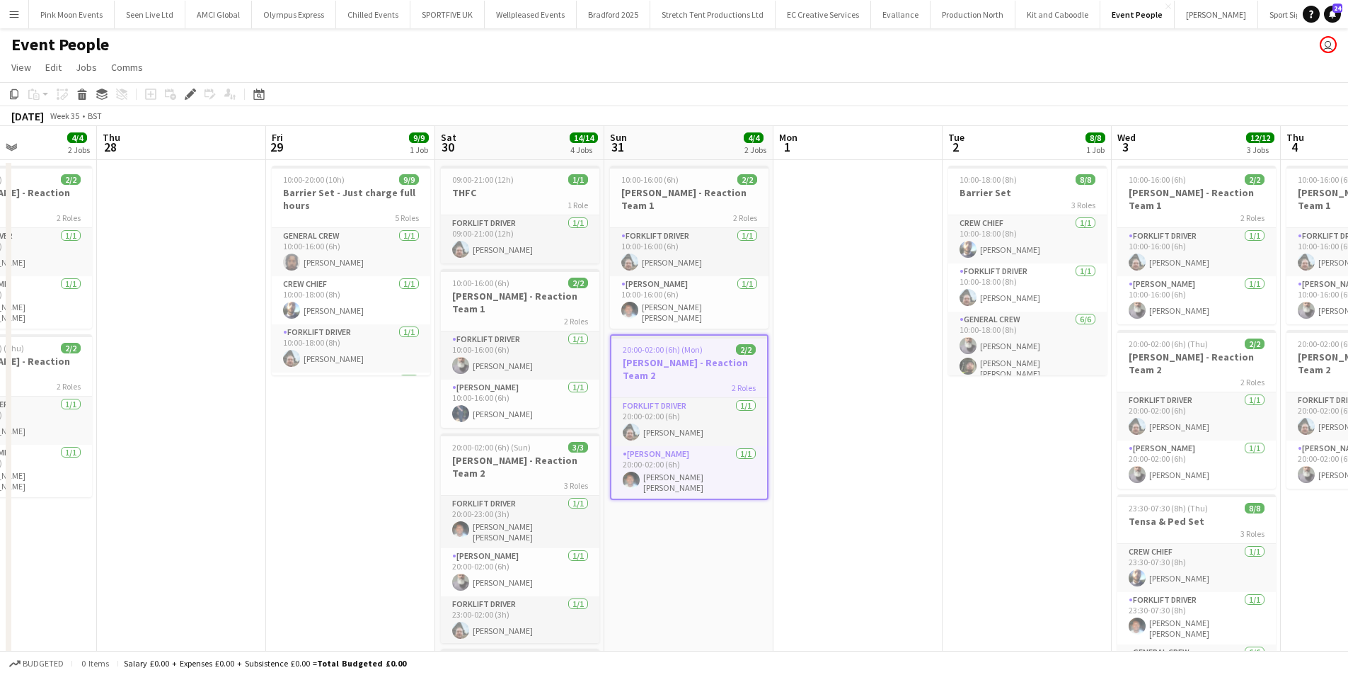
drag, startPoint x: 222, startPoint y: 544, endPoint x: 298, endPoint y: 535, distance: 76.9
click at [298, 535] on app-calendar-viewport "Mon 25 18/18 4 Jobs Tue 26 15/15 4 Jobs Wed 27 4/4 2 Jobs Thu 28 Fri 29 9/9 1 J…" at bounding box center [674, 537] width 1348 height 822
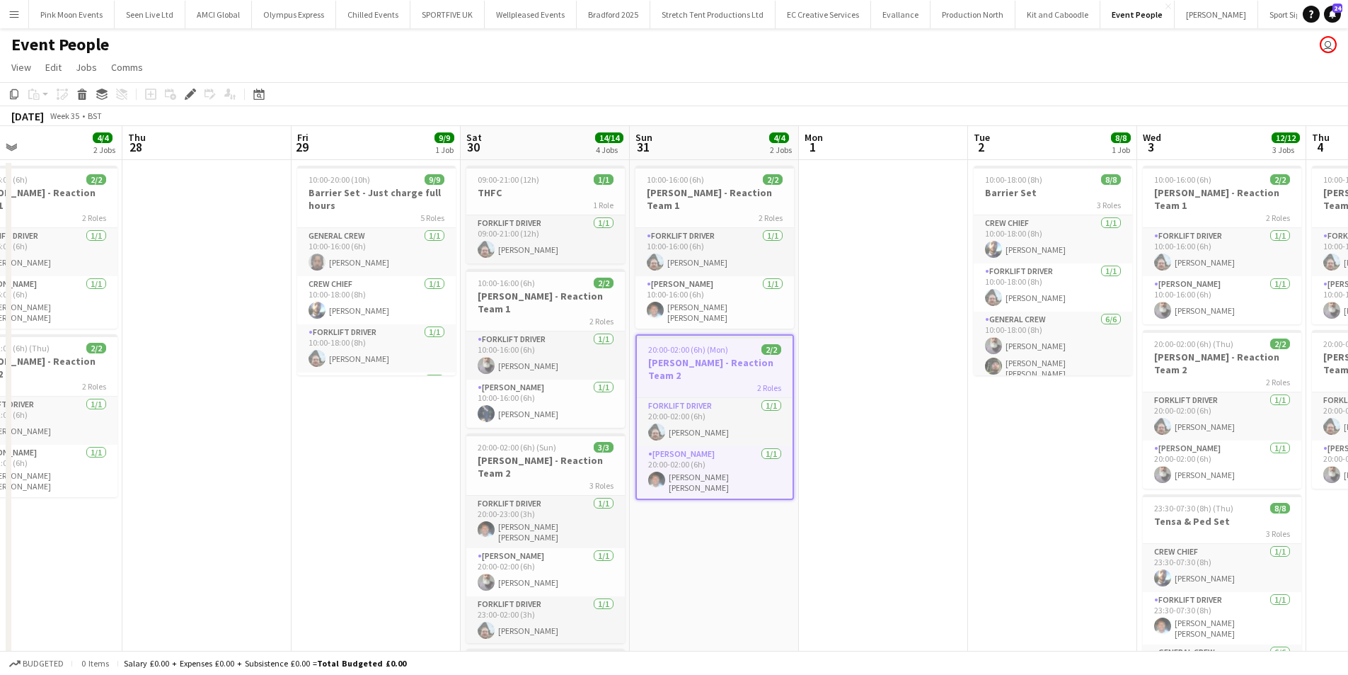
drag, startPoint x: 298, startPoint y: 535, endPoint x: 326, endPoint y: 533, distance: 27.7
click at [326, 533] on app-calendar-viewport "Mon 25 18/18 4 Jobs Tue 26 15/15 4 Jobs Wed 27 4/4 2 Jobs Thu 28 Fri 29 9/9 1 J…" at bounding box center [674, 537] width 1348 height 822
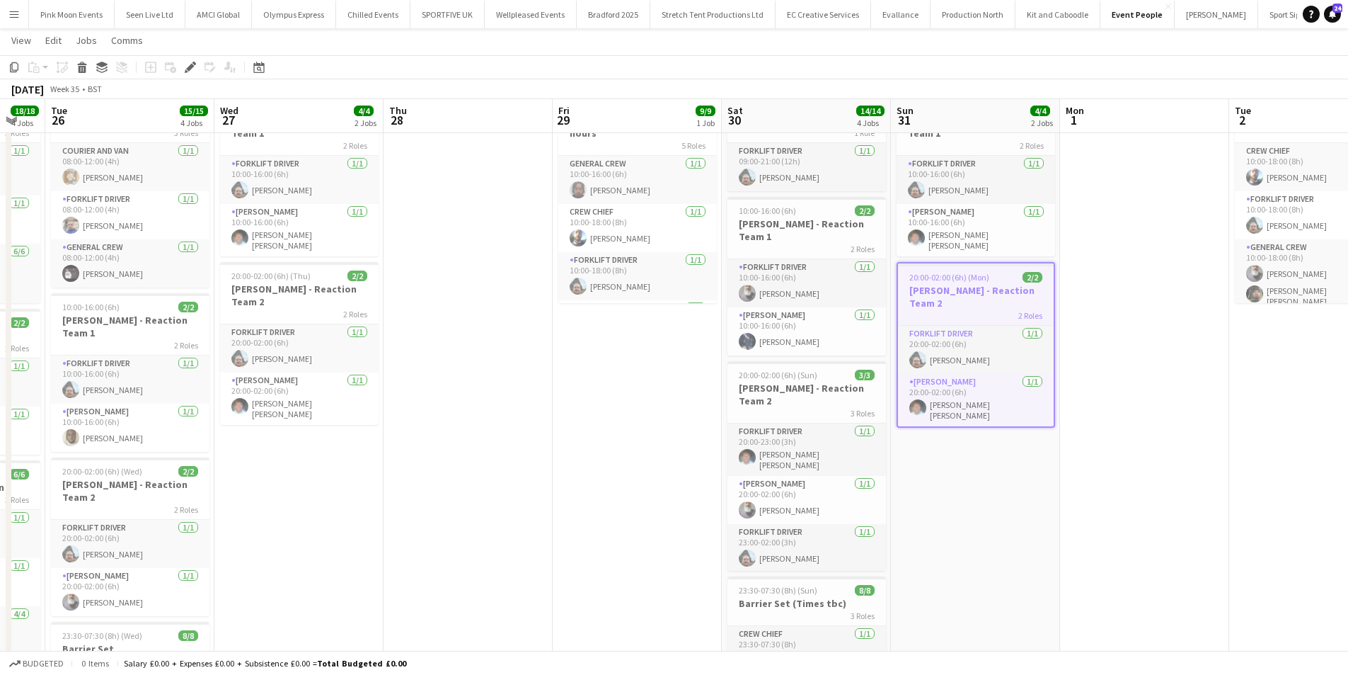
scroll to position [0, 335]
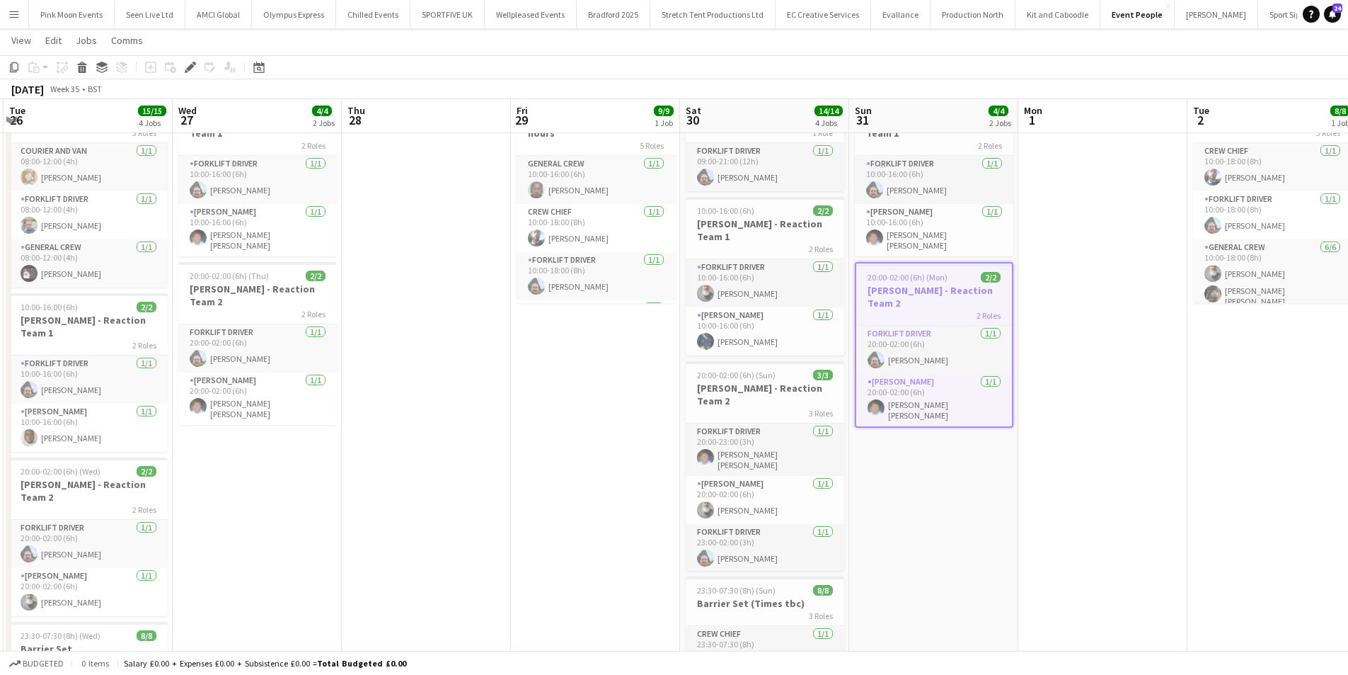
drag, startPoint x: 309, startPoint y: 449, endPoint x: 485, endPoint y: 476, distance: 178.3
click at [485, 476] on app-calendar-viewport "Sun 24 Mon 25 18/18 4 Jobs Tue 26 15/15 4 Jobs Wed 27 4/4 2 Jobs Thu 28 Fri 29 …" at bounding box center [674, 429] width 1348 height 891
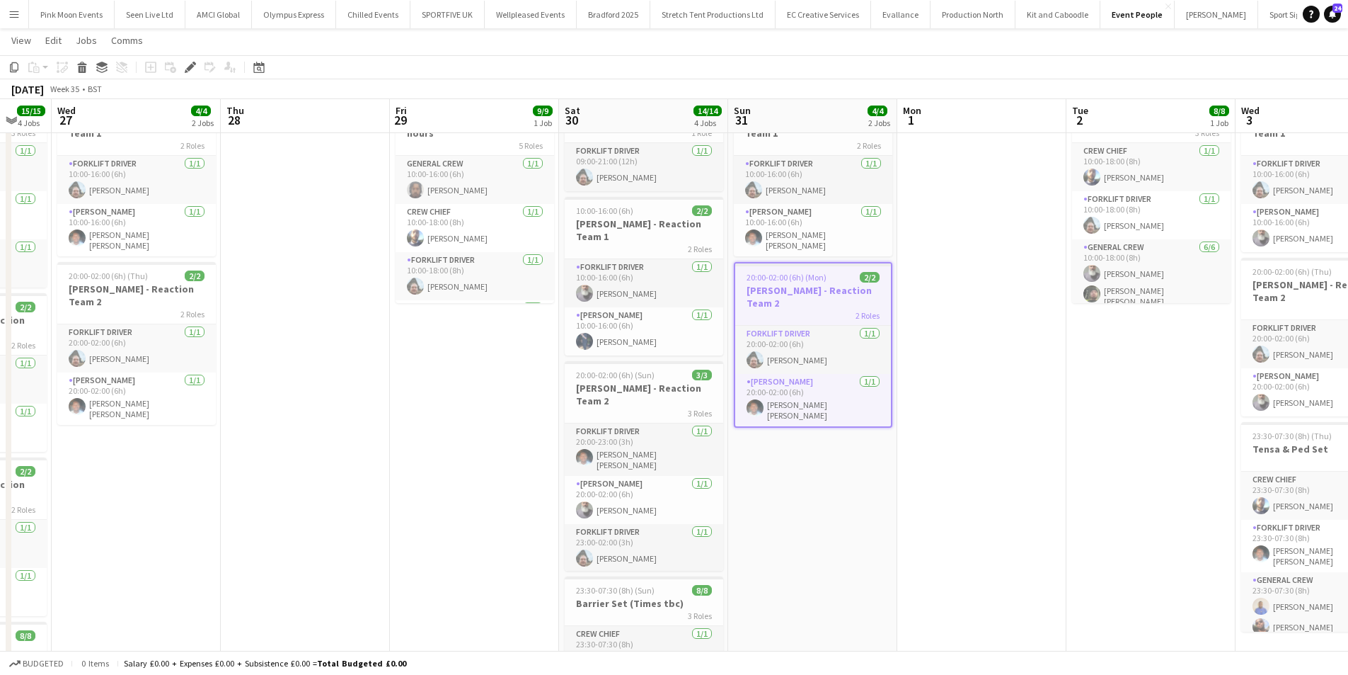
drag, startPoint x: 523, startPoint y: 519, endPoint x: 402, endPoint y: 532, distance: 121.7
click at [402, 532] on app-calendar-viewport "Sun 24 Mon 25 18/18 4 Jobs Tue 26 15/15 4 Jobs Wed 27 4/4 2 Jobs Thu 28 Fri 29 …" at bounding box center [674, 429] width 1348 height 891
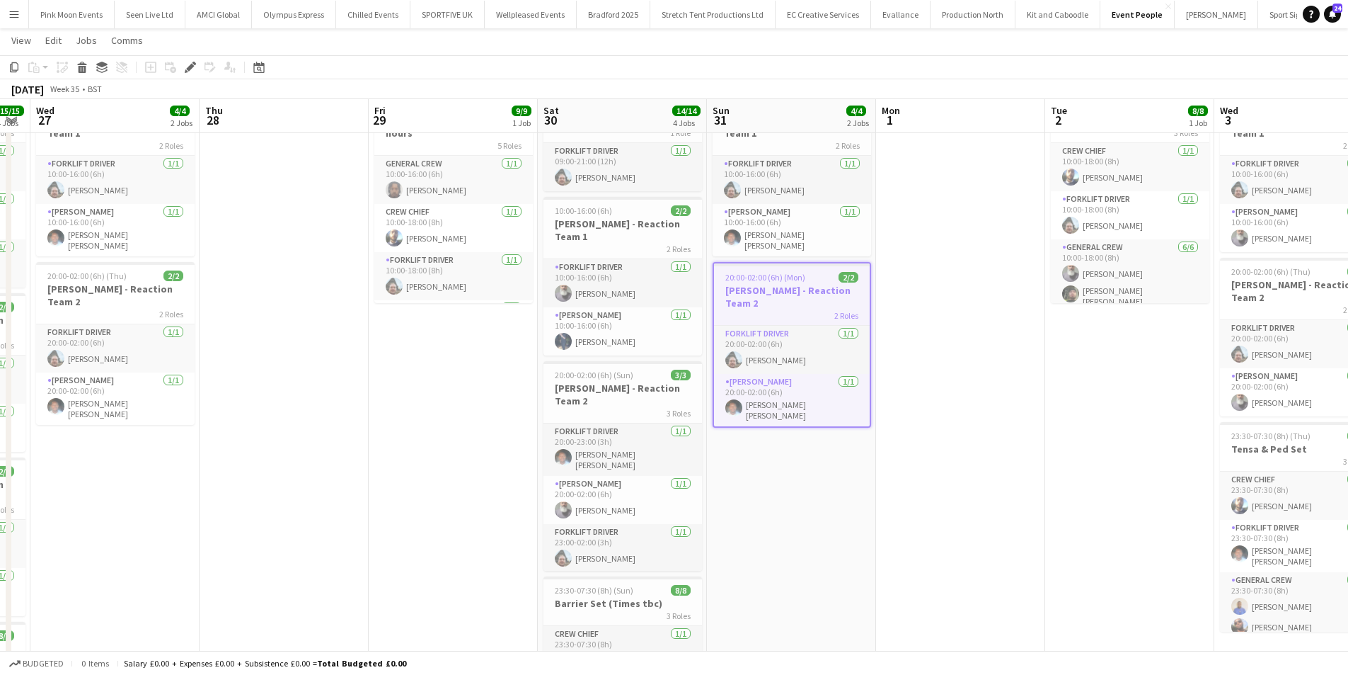
drag, startPoint x: 416, startPoint y: 514, endPoint x: 399, endPoint y: 514, distance: 17.7
click at [399, 514] on app-calendar-viewport "Sun 24 Mon 25 18/18 4 Jobs Tue 26 15/15 4 Jobs Wed 27 4/4 2 Jobs Thu 28 Fri 29 …" at bounding box center [674, 429] width 1348 height 891
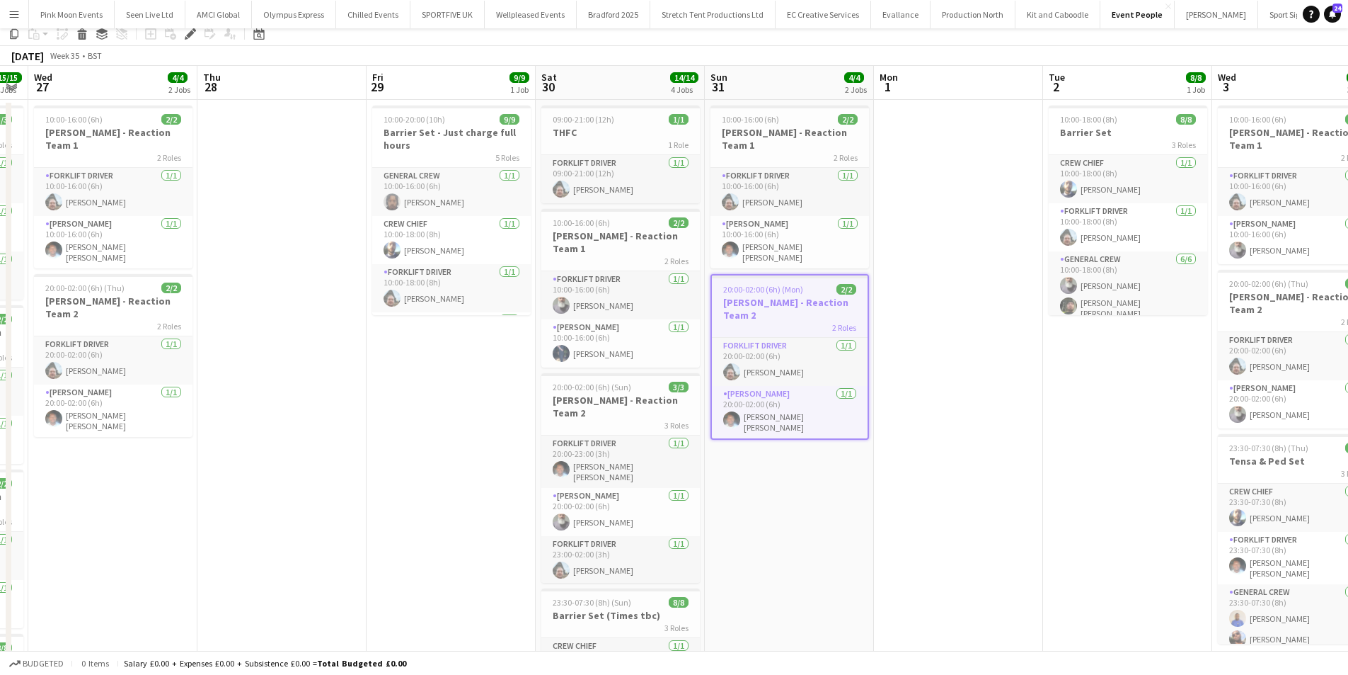
scroll to position [0, 0]
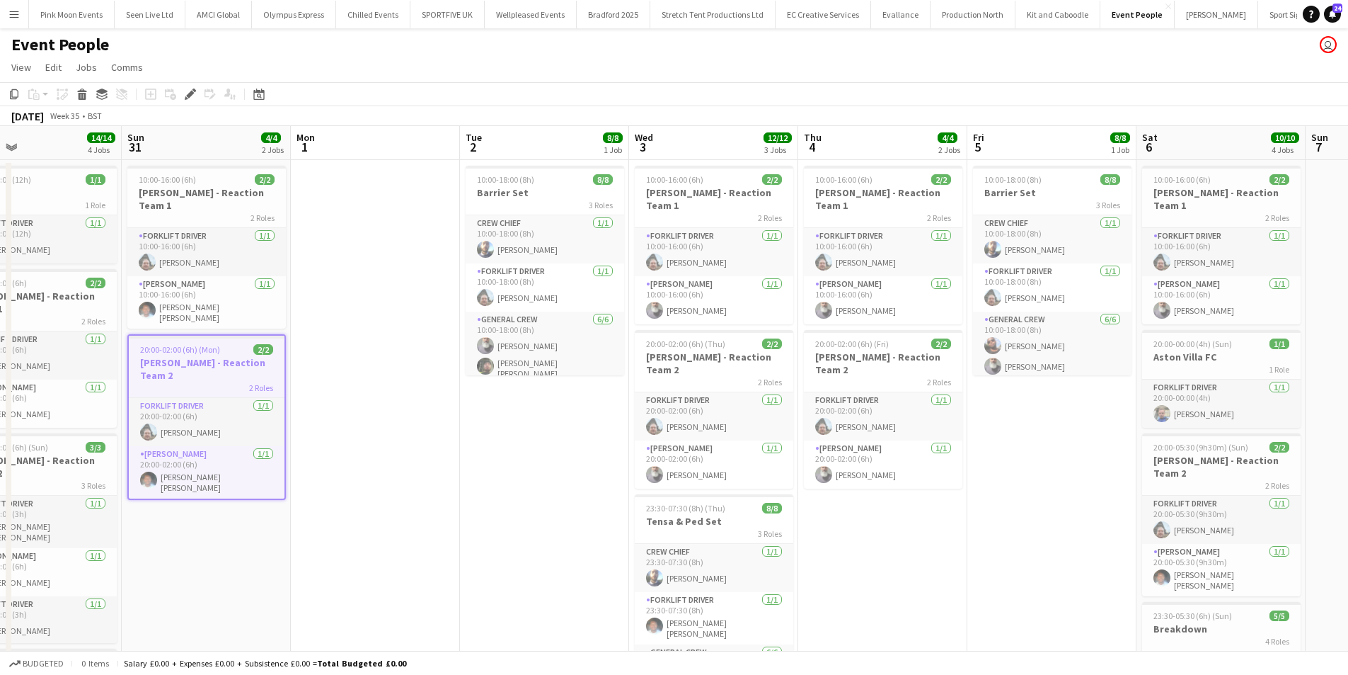
drag, startPoint x: 883, startPoint y: 586, endPoint x: 299, endPoint y: 578, distance: 584.0
click at [294, 585] on app-calendar-viewport "Tue 26 15/15 4 Jobs Wed 27 4/4 2 Jobs Thu 28 Fri 29 9/9 1 Job Sat 30 14/14 4 Jo…" at bounding box center [674, 537] width 1348 height 822
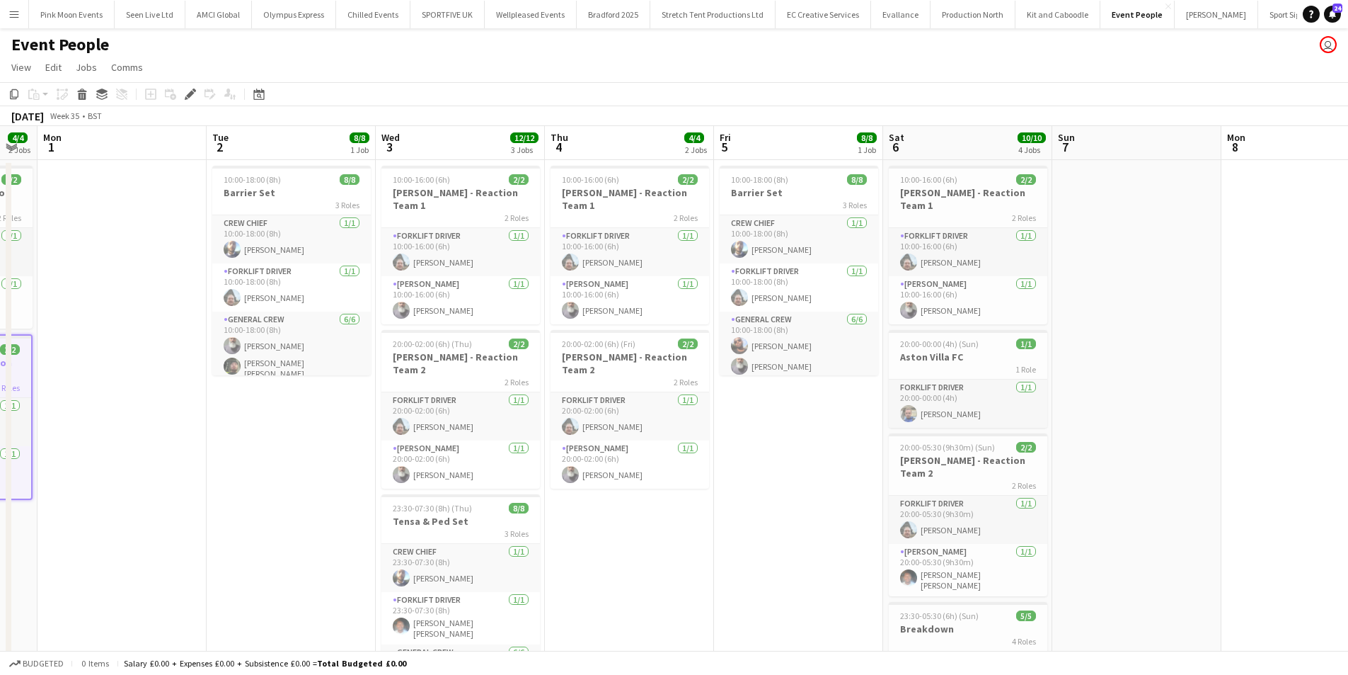
drag, startPoint x: 476, startPoint y: 511, endPoint x: 227, endPoint y: 513, distance: 249.2
click at [225, 513] on app-calendar-viewport "Thu 28 Fri 29 9/9 1 Job Sat 30 14/14 4 Jobs Sun 31 4/4 2 Jobs Mon 1 Tue 2 8/8 1…" at bounding box center [674, 537] width 1348 height 822
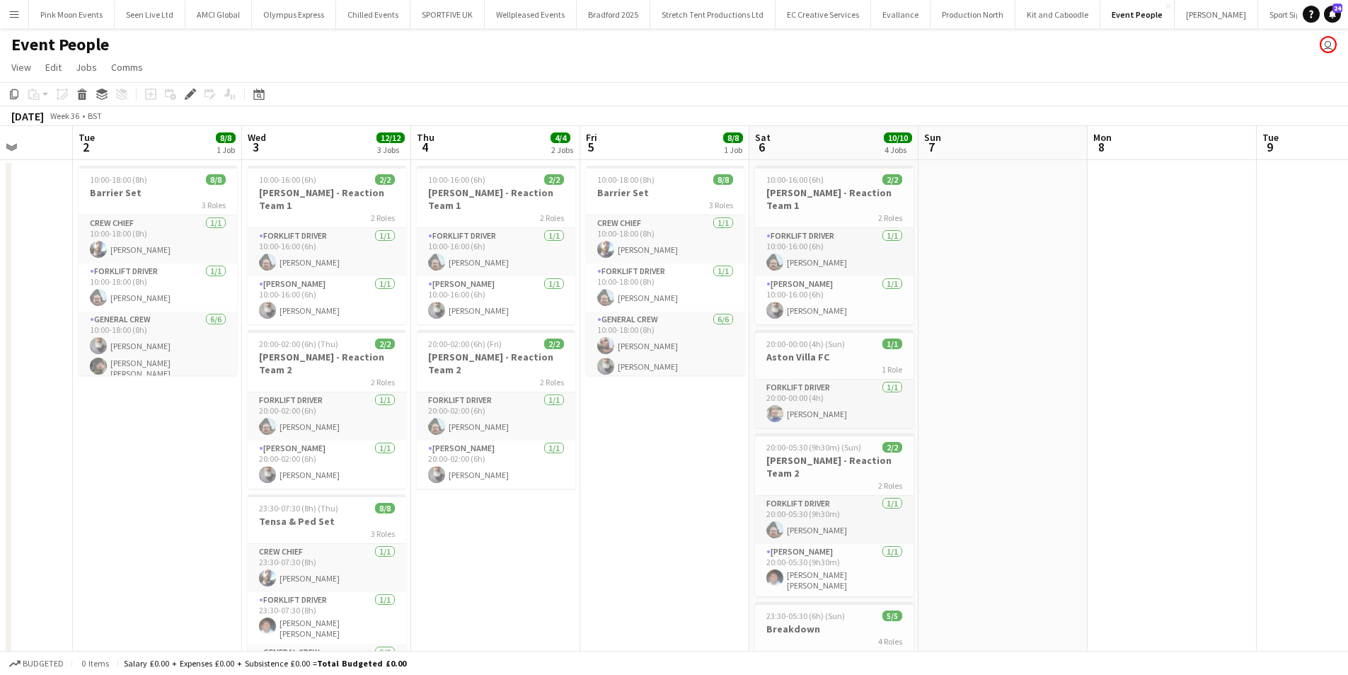
drag, startPoint x: 758, startPoint y: 549, endPoint x: 696, endPoint y: 551, distance: 62.3
click at [696, 551] on app-calendar-viewport "Sat 30 14/14 4 Jobs Sun 31 4/4 2 Jobs Mon 1 Tue 2 8/8 1 Job Wed 3 12/12 3 Jobs …" at bounding box center [674, 537] width 1348 height 822
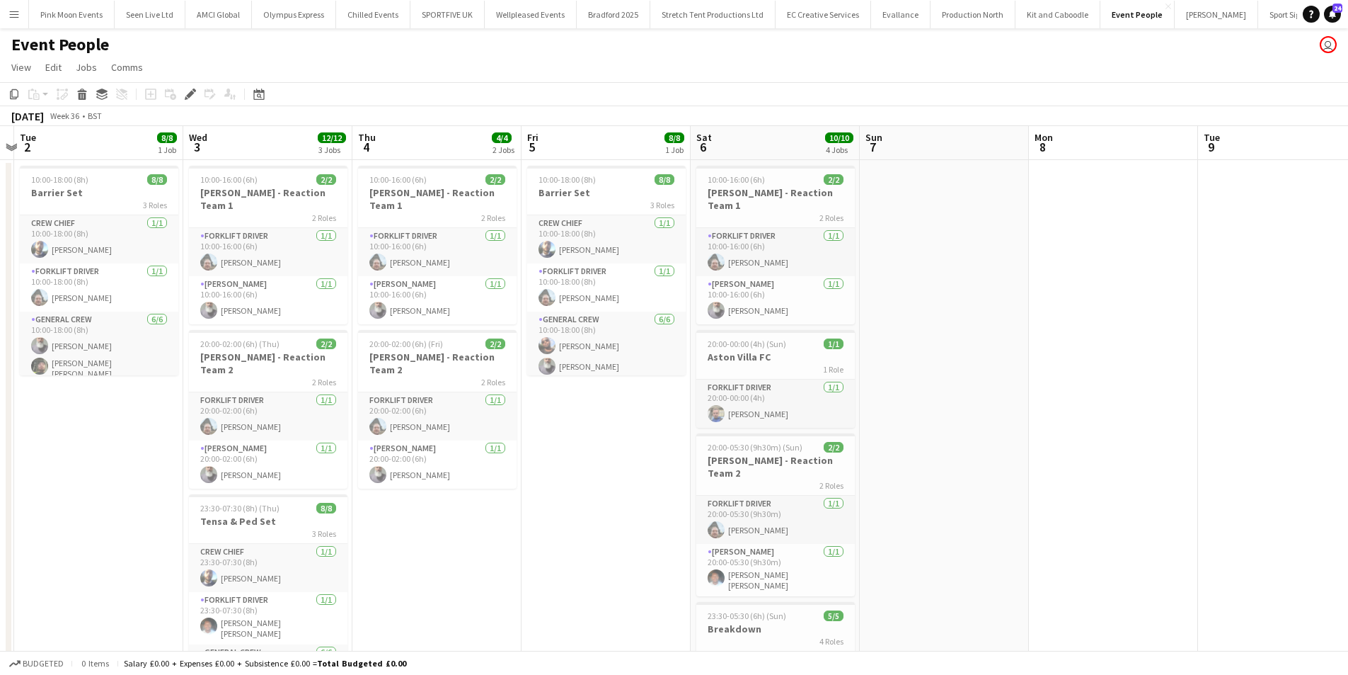
drag, startPoint x: 996, startPoint y: 523, endPoint x: 936, endPoint y: 523, distance: 60.2
click at [936, 523] on app-calendar-viewport "Sat 30 14/14 4 Jobs Sun 31 4/4 2 Jobs Mon 1 Tue 2 8/8 1 Job Wed 3 12/12 3 Jobs …" at bounding box center [674, 537] width 1348 height 822
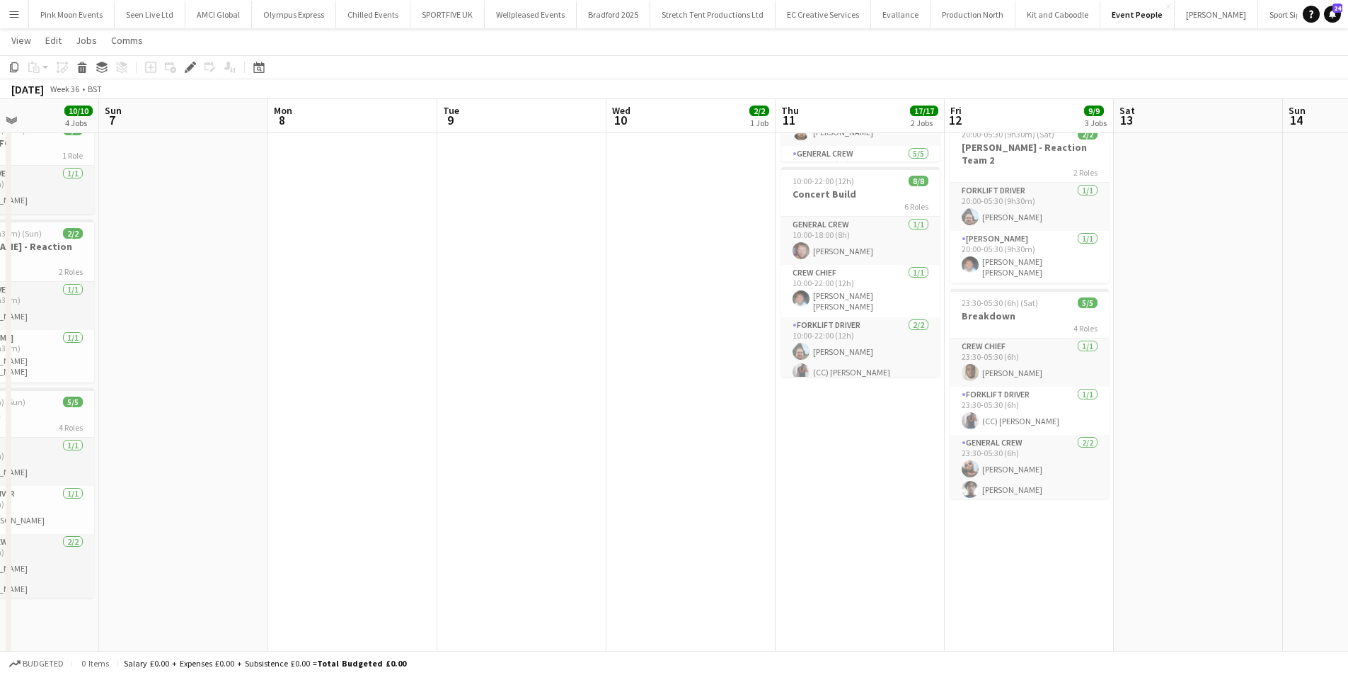
scroll to position [0, 476]
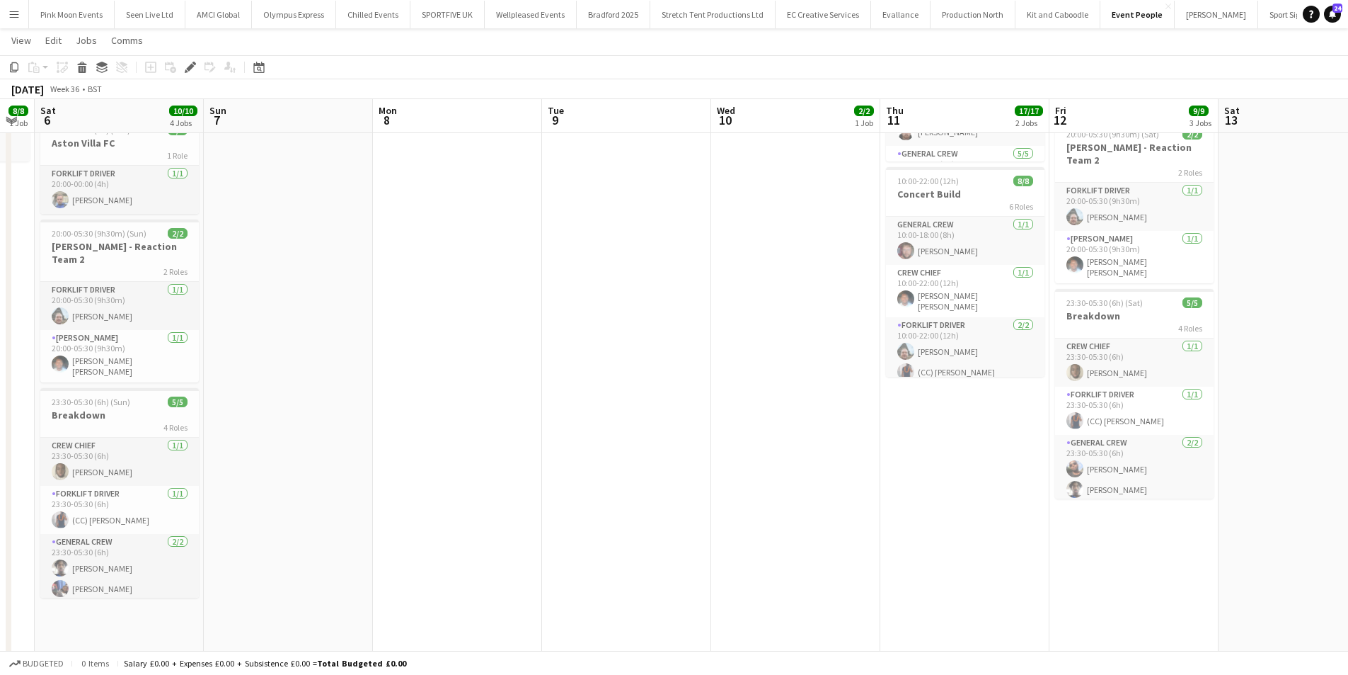
drag, startPoint x: 910, startPoint y: 522, endPoint x: 261, endPoint y: 497, distance: 648.9
click at [252, 502] on app-calendar-viewport "Wed 3 12/12 3 Jobs Thu 4 4/4 2 Jobs Fri 5 8/8 1 Job Sat 6 10/10 4 Jobs Sun 7 Mo…" at bounding box center [674, 288] width 1348 height 891
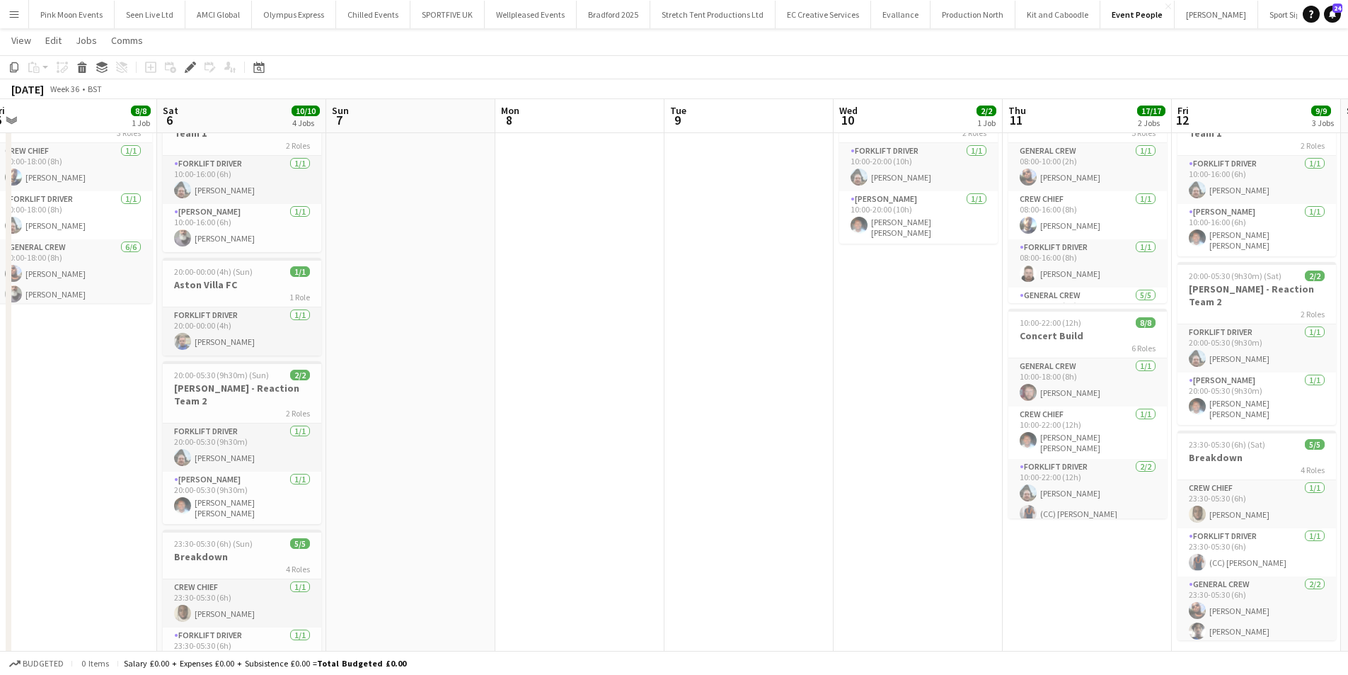
scroll to position [0, 409]
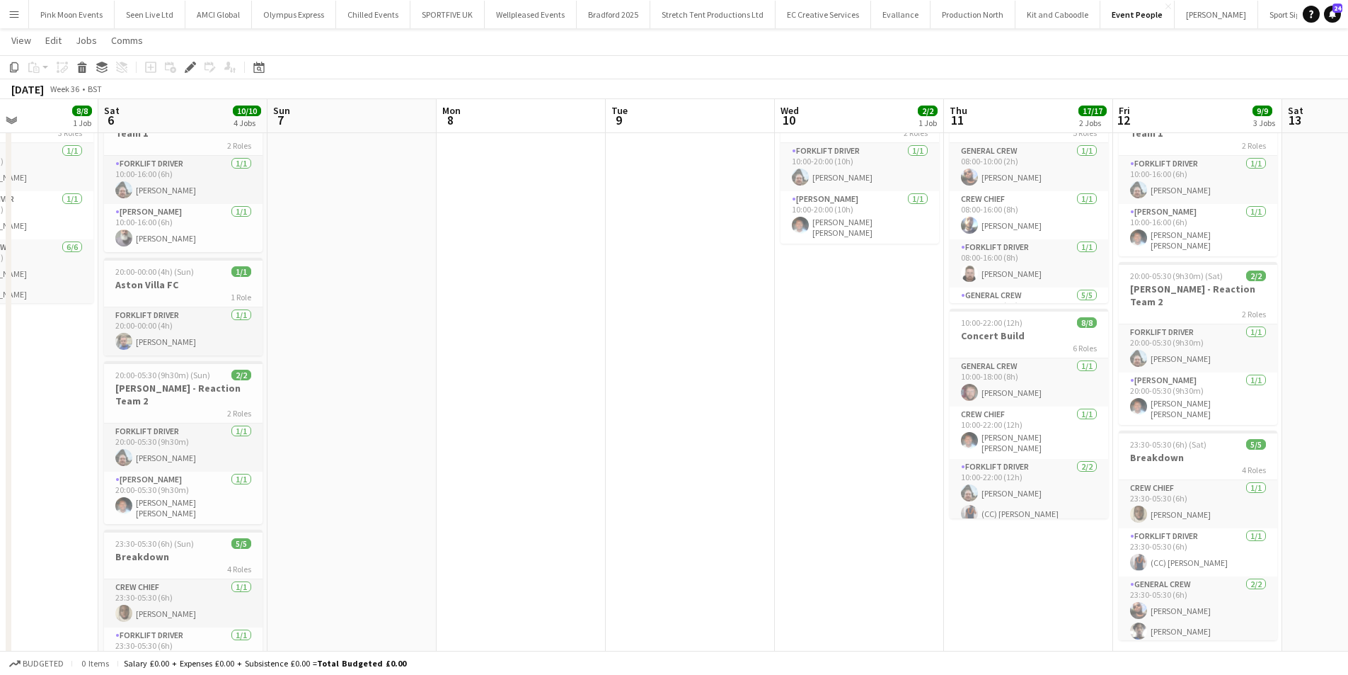
drag, startPoint x: 449, startPoint y: 455, endPoint x: 686, endPoint y: 469, distance: 236.8
click at [685, 469] on app-calendar-viewport "Wed 3 12/12 3 Jobs Thu 4 4/4 2 Jobs Fri 5 8/8 1 Job Sat 6 10/10 4 Jobs Sun 7 Mo…" at bounding box center [674, 429] width 1348 height 891
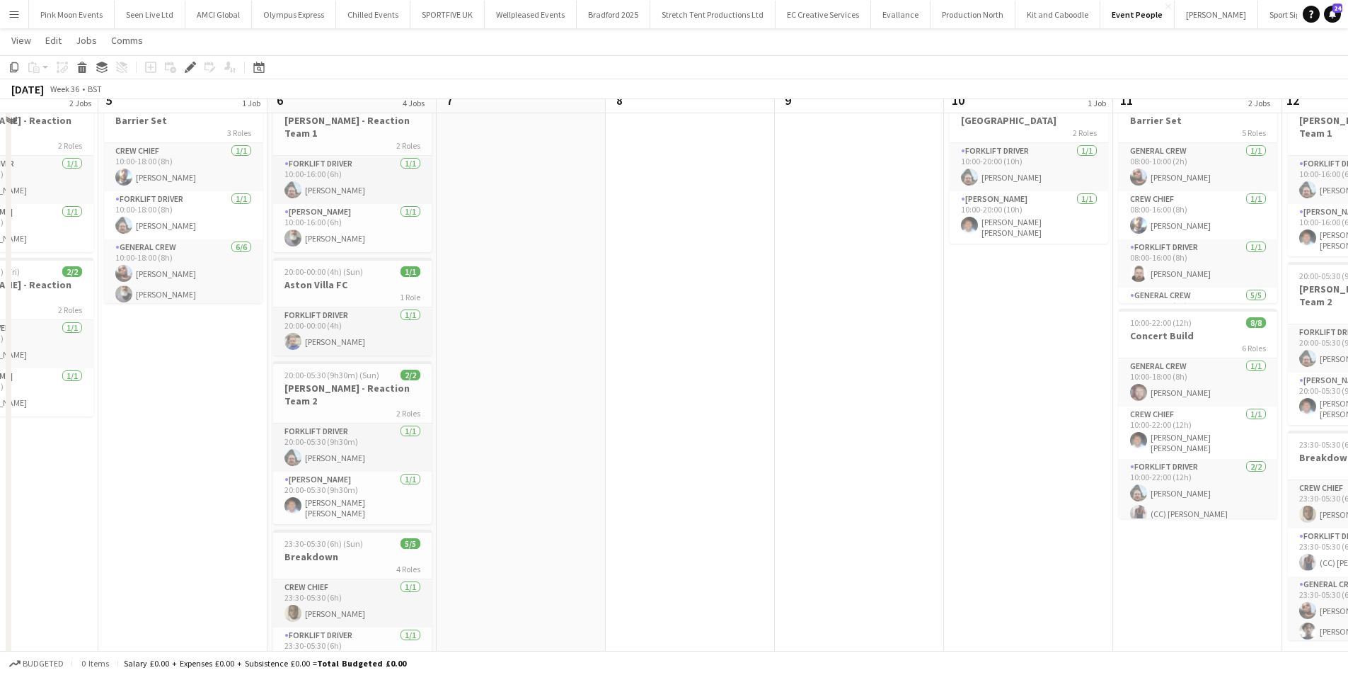
scroll to position [0, 0]
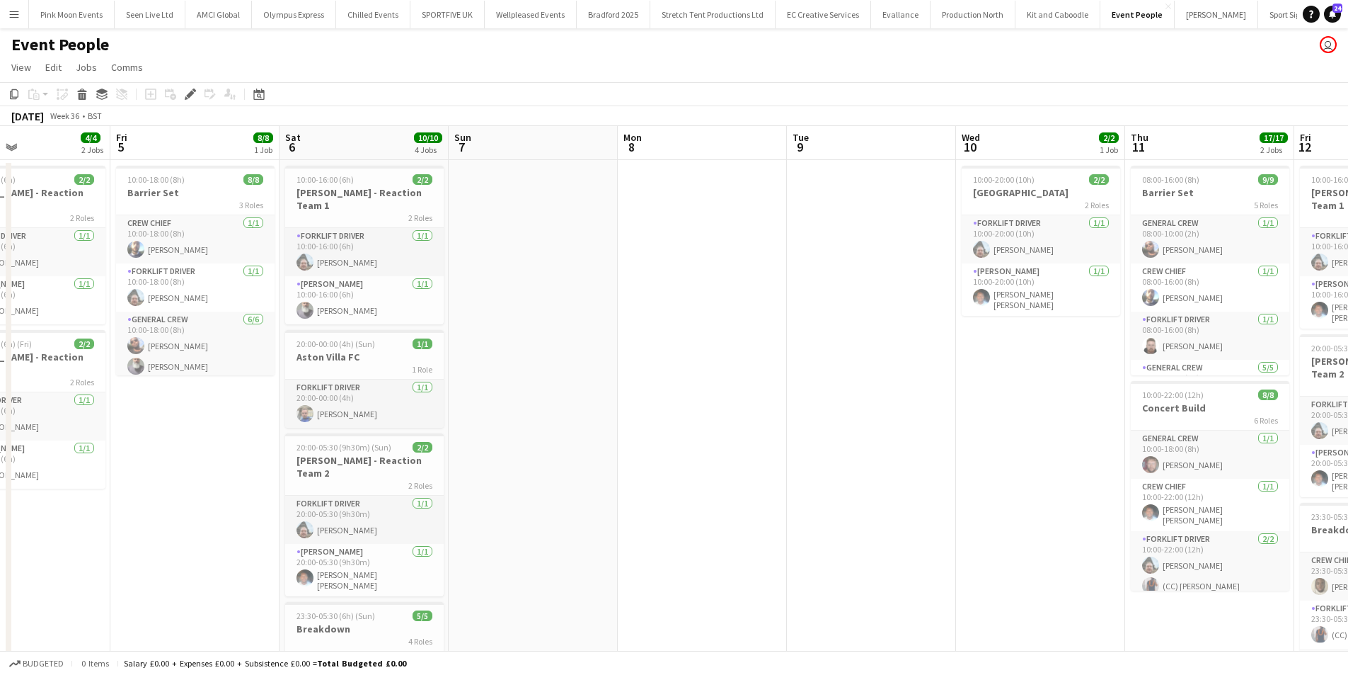
drag, startPoint x: 620, startPoint y: 466, endPoint x: 864, endPoint y: 470, distance: 243.5
click at [863, 470] on app-calendar-viewport "Tue 2 8/8 1 Job Wed 3 12/12 3 Jobs Thu 4 4/4 2 Jobs Fri 5 8/8 1 Job Sat 6 10/10…" at bounding box center [674, 537] width 1348 height 822
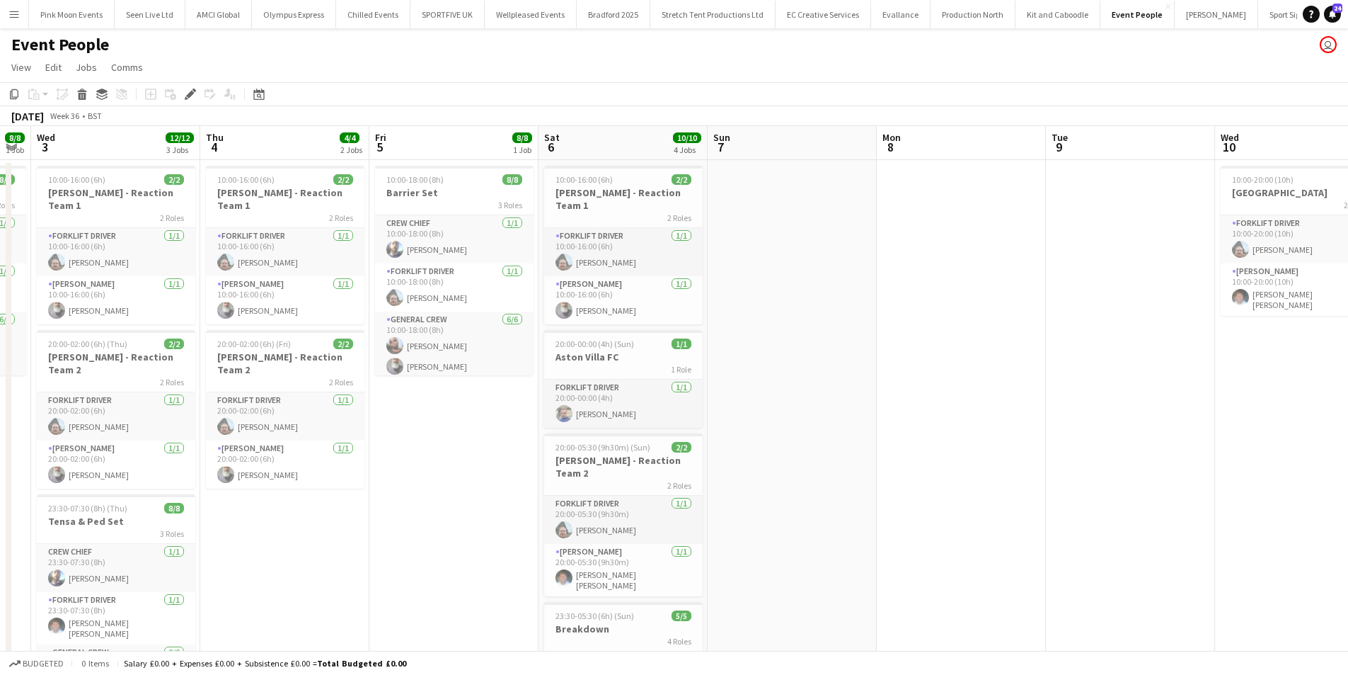
drag, startPoint x: 490, startPoint y: 481, endPoint x: 646, endPoint y: 481, distance: 155.7
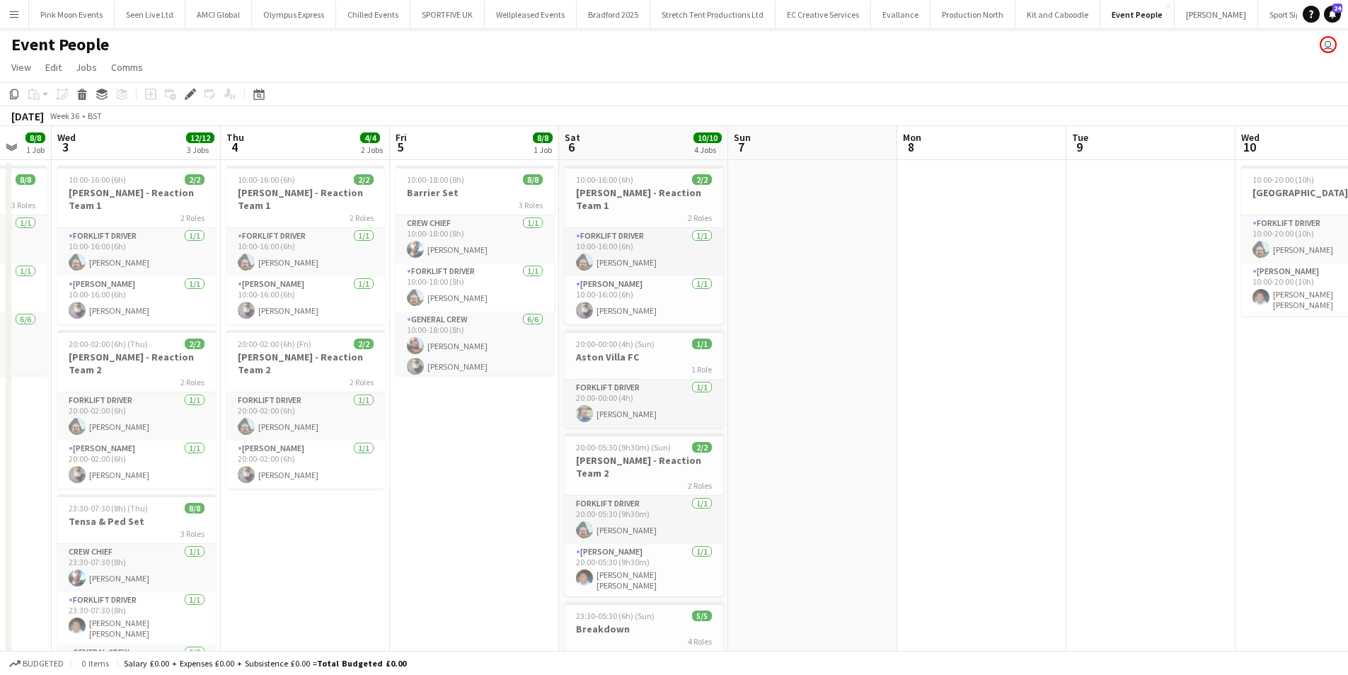
click at [646, 481] on app-calendar-viewport "Mon 1 Tue 2 8/8 1 Job Wed 3 12/12 3 Jobs Thu 4 4/4 2 Jobs Fri 5 8/8 1 Job Sat 6…" at bounding box center [674, 537] width 1348 height 822
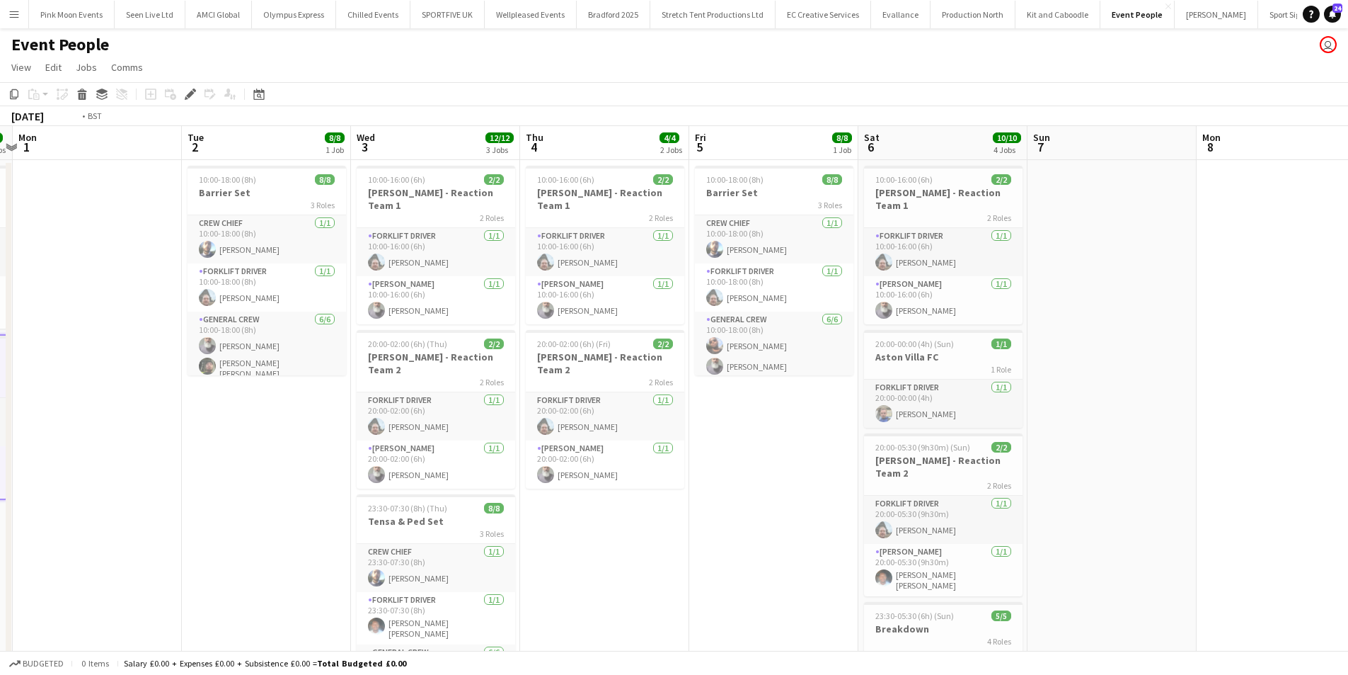
drag, startPoint x: 600, startPoint y: 491, endPoint x: 774, endPoint y: 496, distance: 173.5
click at [771, 496] on app-calendar-viewport "Sat 30 14/14 4 Jobs Sun 31 4/4 2 Jobs Mon 1 Tue 2 8/8 1 Job Wed 3 12/12 3 Jobs …" at bounding box center [674, 537] width 1348 height 822
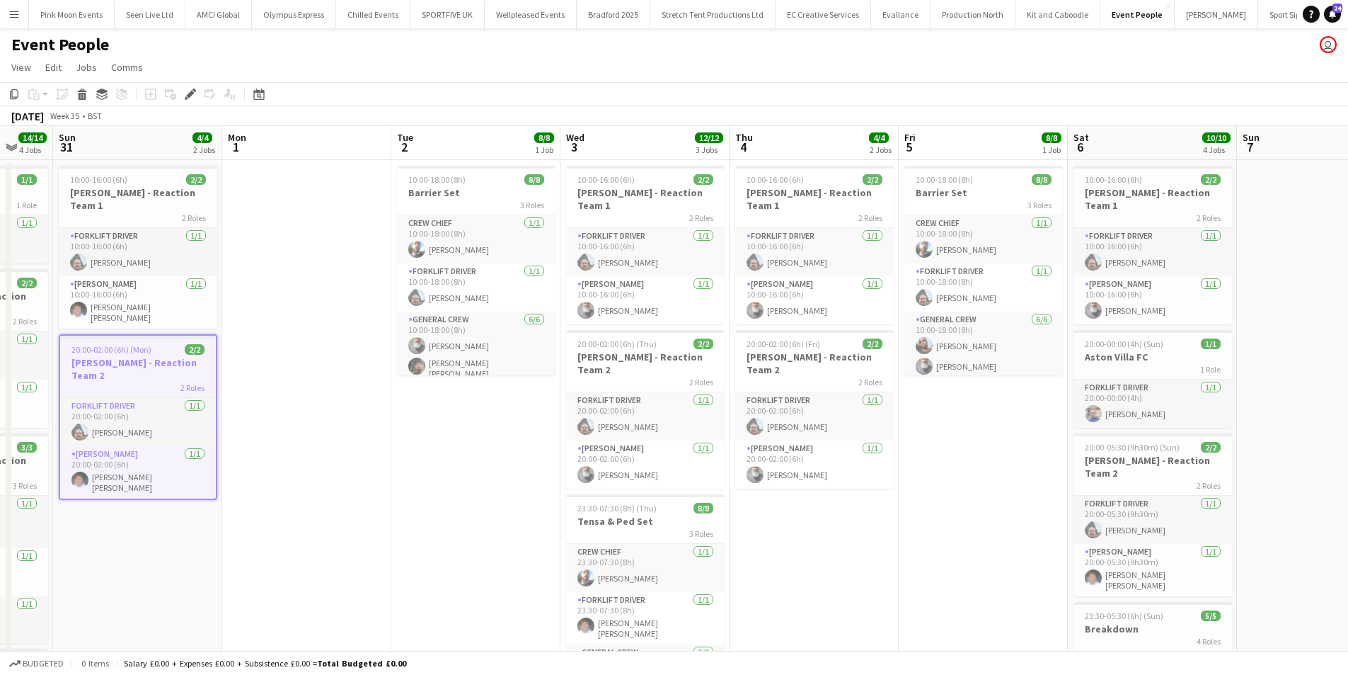
scroll to position [0, 411]
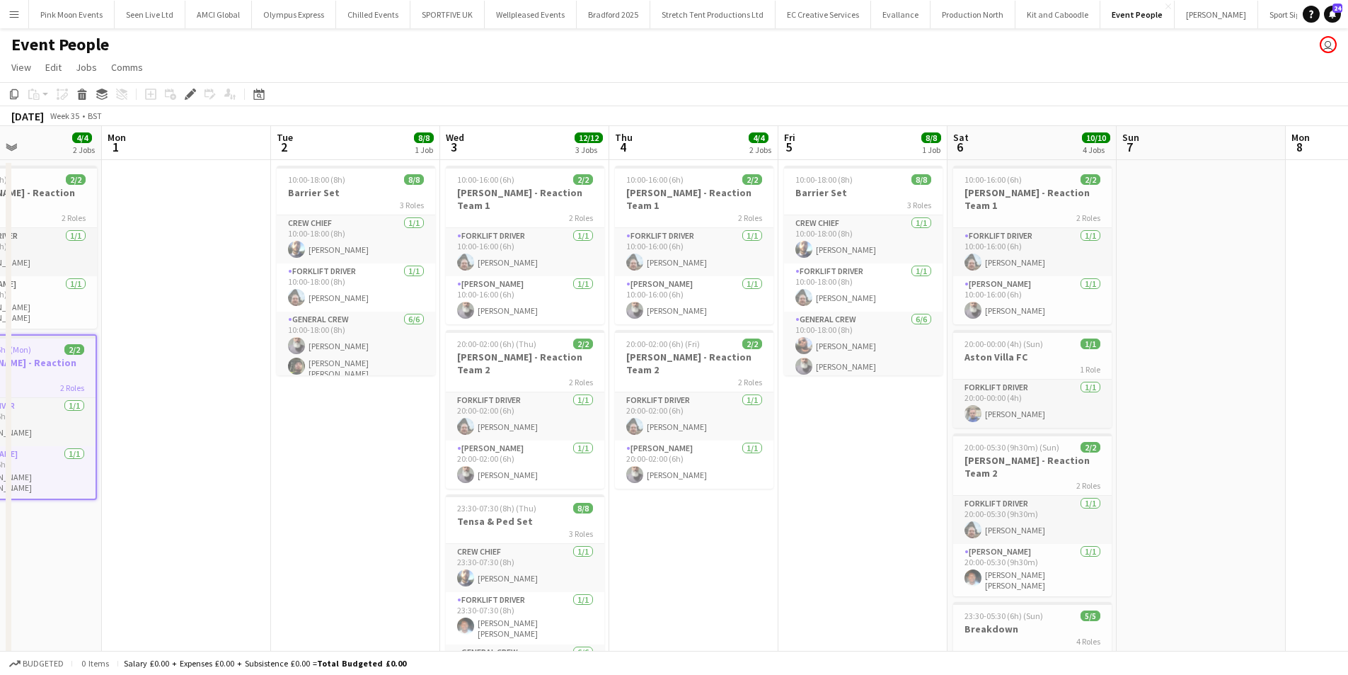
drag, startPoint x: 252, startPoint y: 472, endPoint x: 466, endPoint y: 460, distance: 214.1
click at [458, 466] on app-calendar-viewport "Fri 29 9/9 1 Job Sat 30 14/14 4 Jobs Sun 31 4/4 2 Jobs Mon 1 Tue 2 8/8 1 Job We…" at bounding box center [674, 537] width 1348 height 822
